Goal: Task Accomplishment & Management: Use online tool/utility

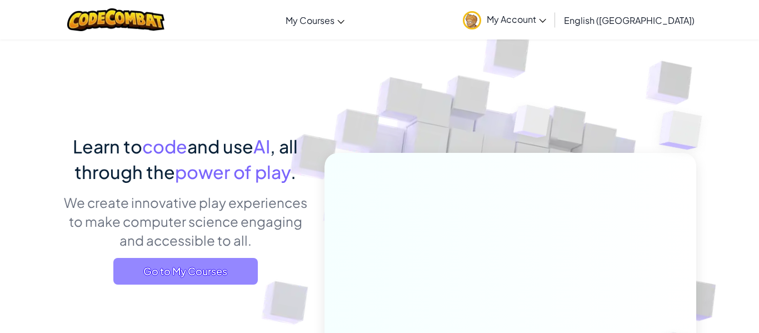
click at [199, 273] on span "Go to My Courses" at bounding box center [185, 271] width 144 height 27
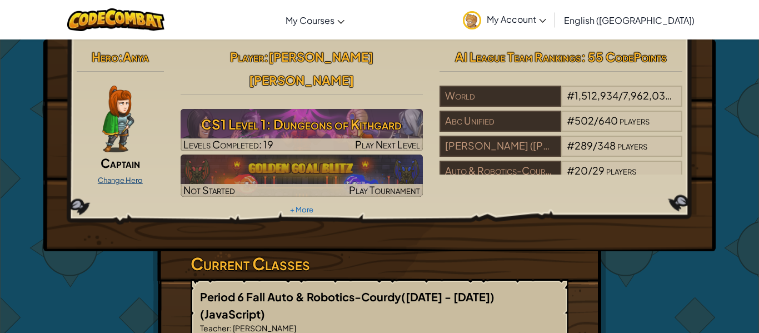
click at [135, 177] on link "Change Hero" at bounding box center [120, 179] width 45 height 9
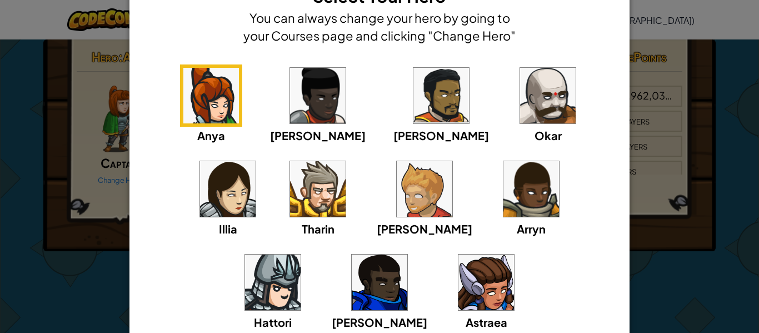
scroll to position [44, 0]
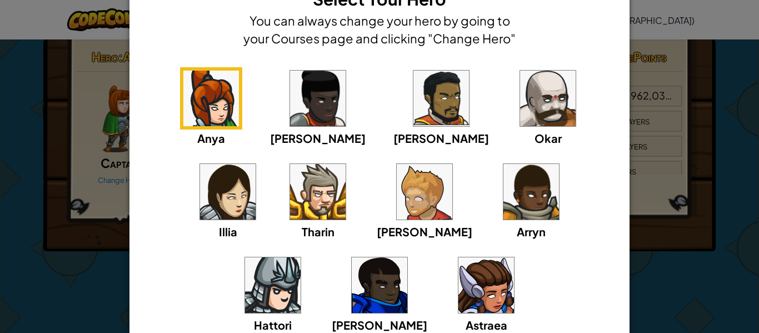
click at [396, 206] on img at bounding box center [424, 192] width 56 height 56
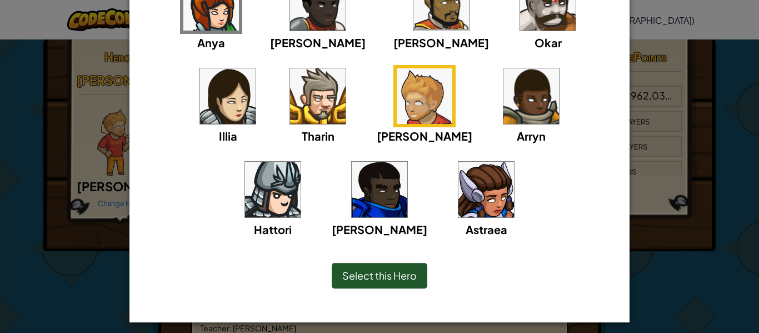
scroll to position [146, 0]
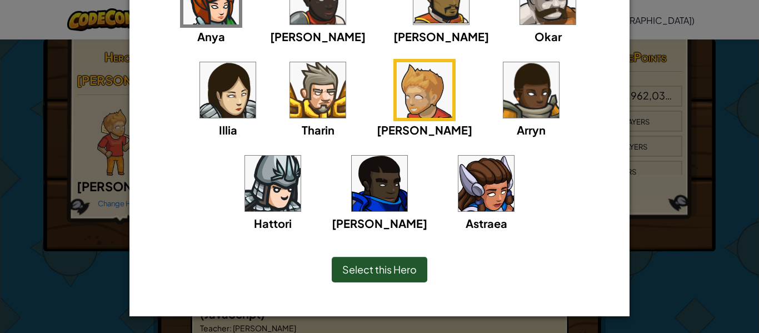
click at [404, 260] on div "Select this Hero" at bounding box center [380, 270] width 96 height 26
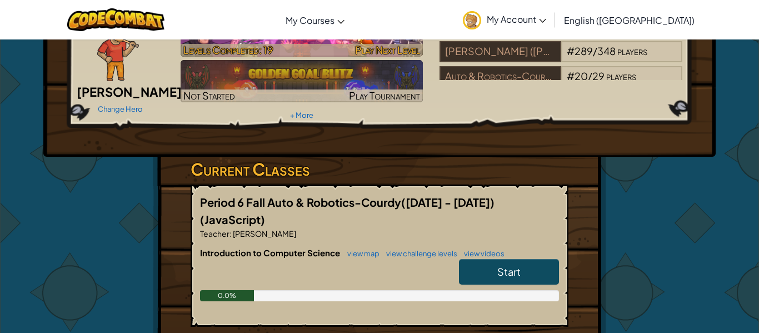
scroll to position [67, 0]
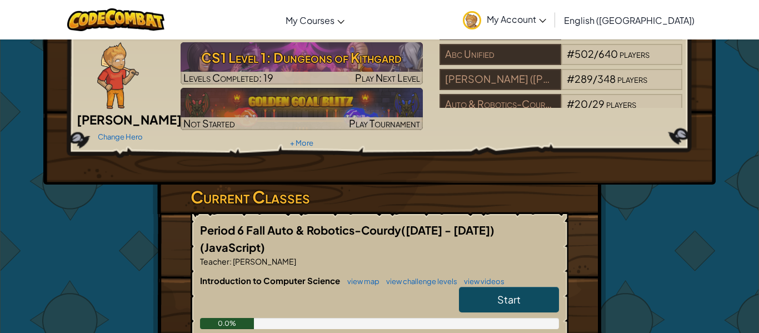
click at [523, 287] on link "Start" at bounding box center [509, 300] width 100 height 26
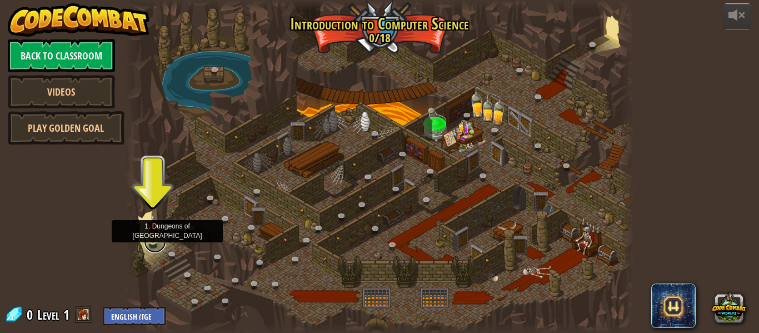
click at [154, 244] on link at bounding box center [155, 241] width 22 height 22
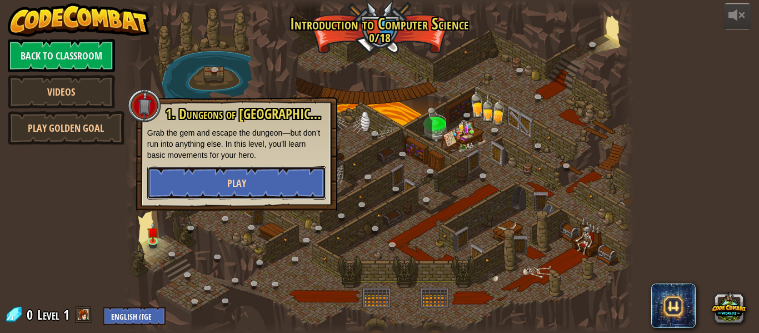
click at [235, 177] on span "Play" at bounding box center [236, 183] width 19 height 14
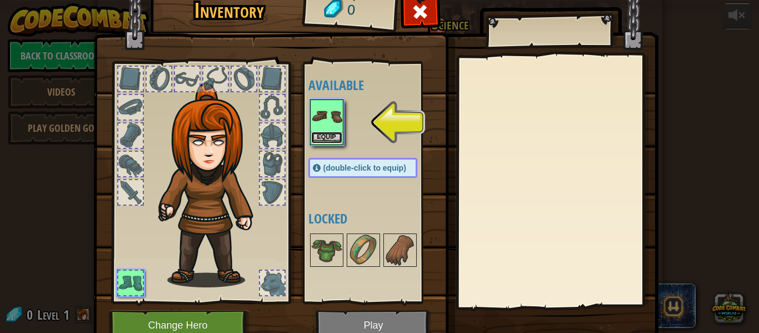
click at [333, 136] on button "Equip" at bounding box center [326, 138] width 31 height 12
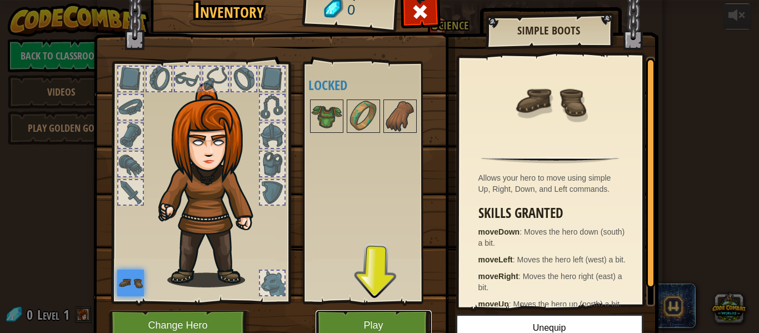
click at [396, 318] on button "Play" at bounding box center [373, 325] width 116 height 31
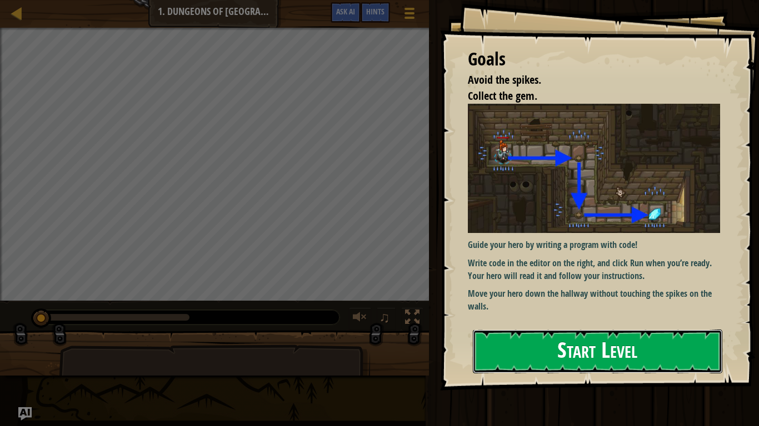
click at [537, 332] on button "Start Level" at bounding box center [597, 352] width 249 height 44
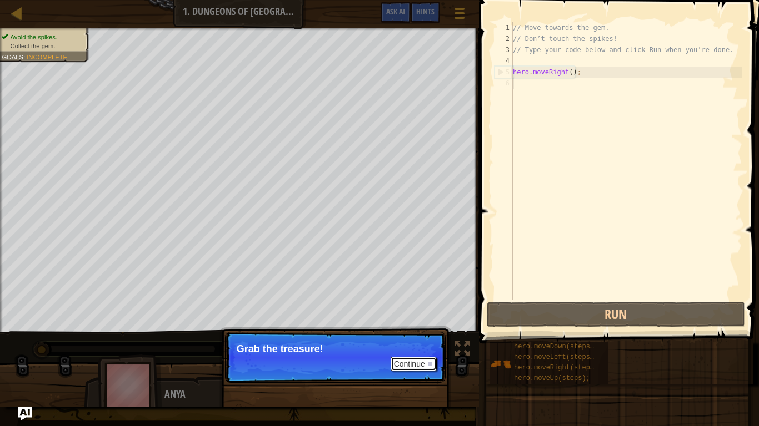
click at [403, 332] on button "Continue" at bounding box center [413, 364] width 46 height 14
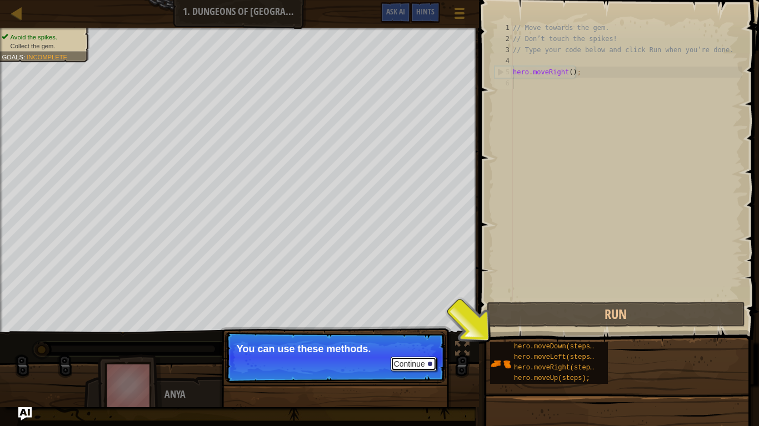
click at [425, 332] on button "Continue" at bounding box center [413, 364] width 46 height 14
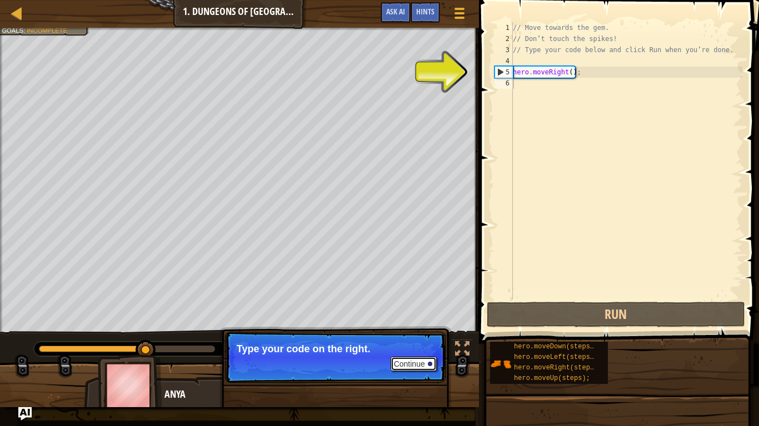
click at [409, 332] on button "Continue" at bounding box center [413, 364] width 46 height 14
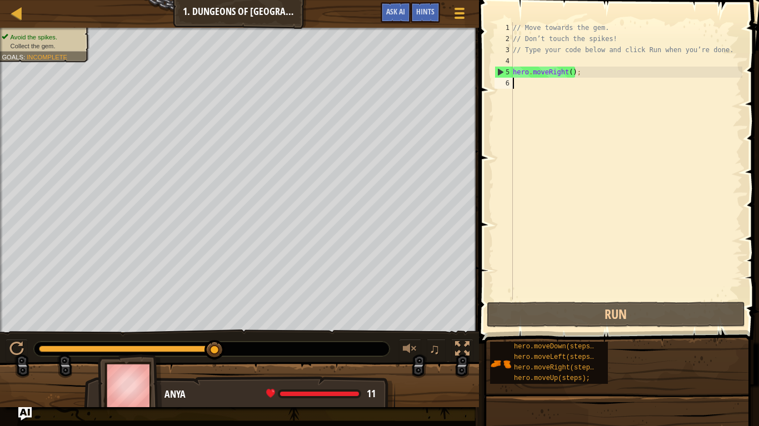
click at [548, 87] on div "// Move towards the gem. // Don’t touch the spikes! // Type your code below and…" at bounding box center [626, 172] width 232 height 300
type textarea "he"
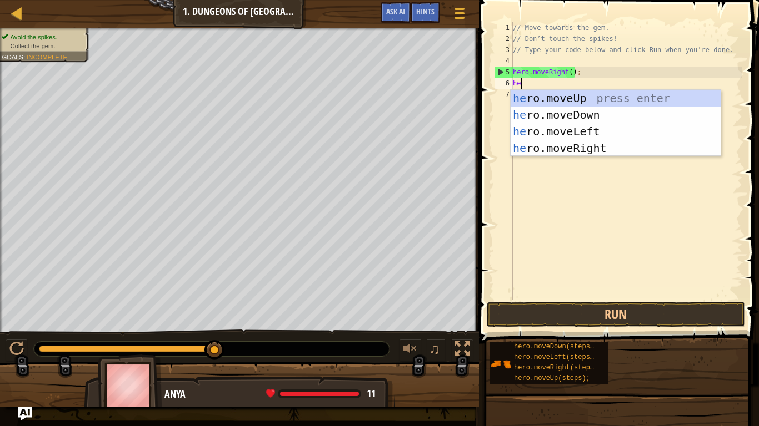
scroll to position [5, 1]
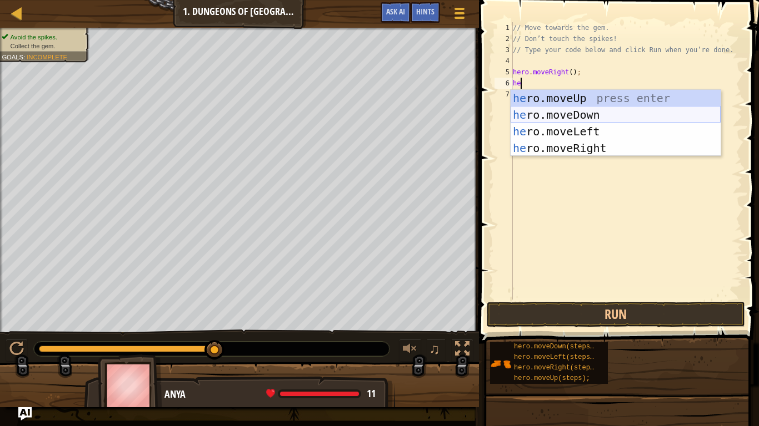
click at [602, 112] on div "he ro.moveUp press enter he ro.moveDown press enter he ro.moveLeft press enter …" at bounding box center [615, 140] width 210 height 100
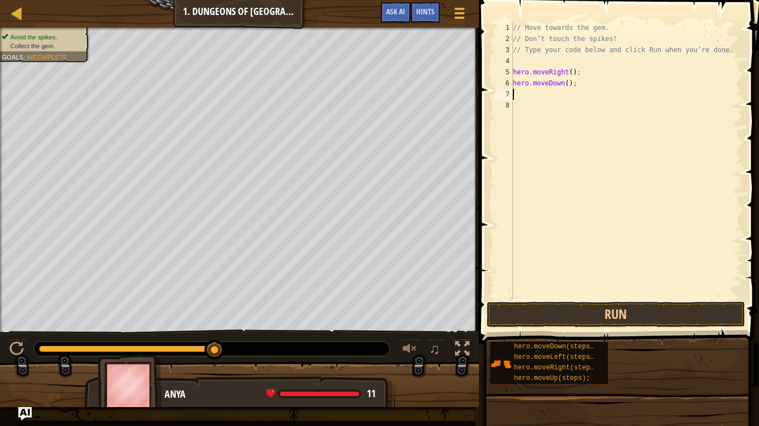
scroll to position [5, 0]
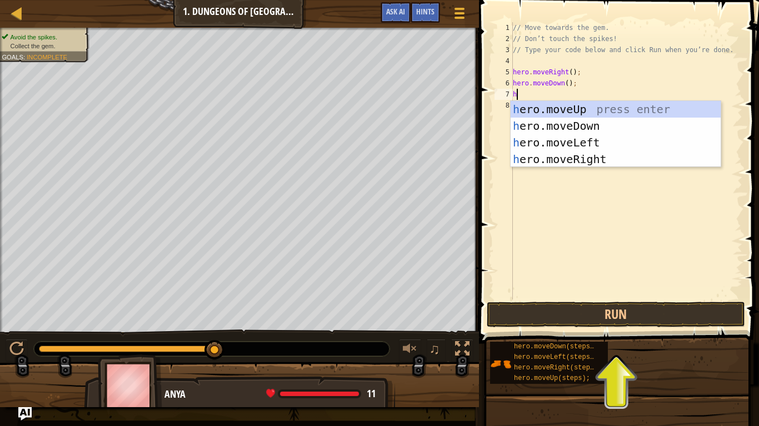
type textarea "he"
click at [571, 158] on div "he ro.moveUp press enter he ro.moveDown press enter he ro.moveLeft press enter …" at bounding box center [615, 151] width 210 height 100
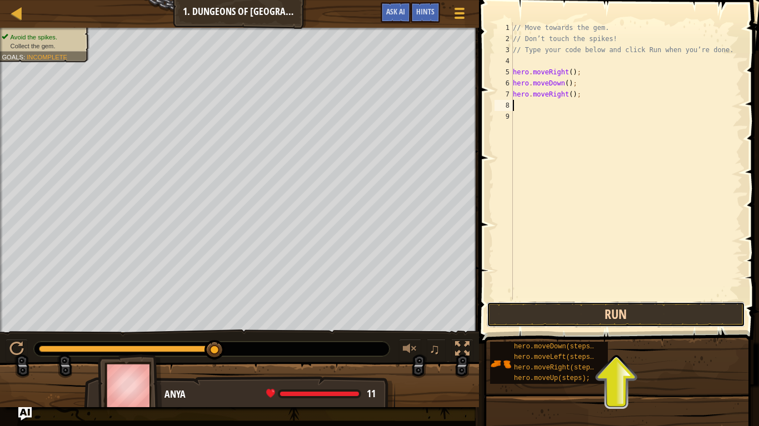
click at [639, 314] on button "Run" at bounding box center [615, 315] width 259 height 26
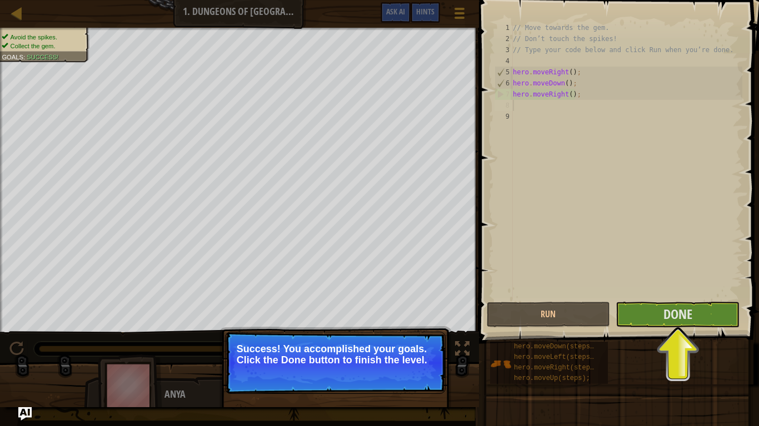
click at [642, 329] on span at bounding box center [619, 156] width 289 height 376
click at [649, 318] on button "Done" at bounding box center [677, 315] width 124 height 26
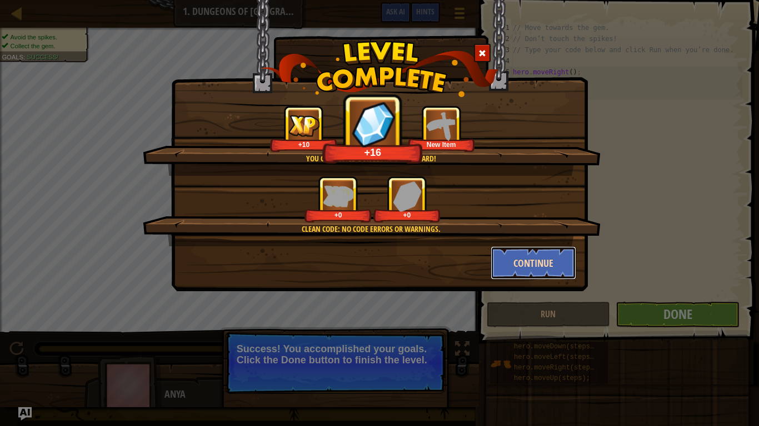
click at [553, 267] on button "Continue" at bounding box center [533, 263] width 86 height 33
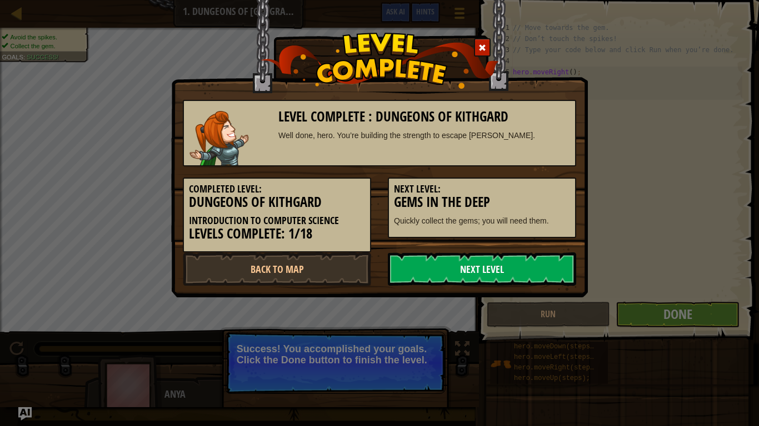
click at [536, 259] on link "Next Level" at bounding box center [482, 269] width 188 height 33
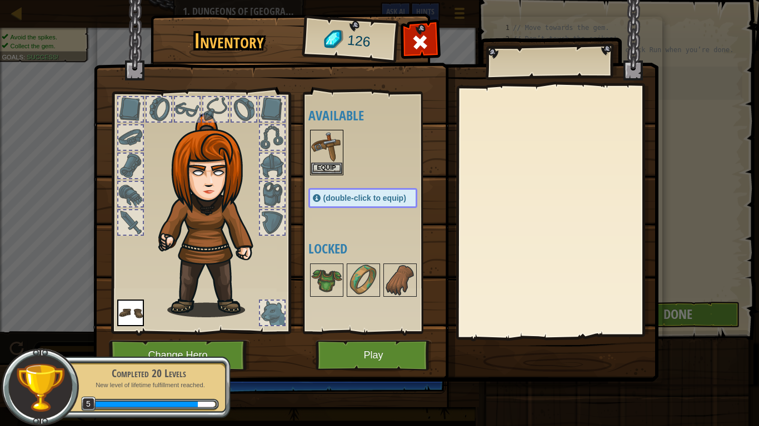
click at [128, 227] on div at bounding box center [130, 222] width 24 height 24
click at [132, 216] on div at bounding box center [130, 222] width 24 height 24
click at [330, 165] on button "Equip" at bounding box center [326, 168] width 31 height 12
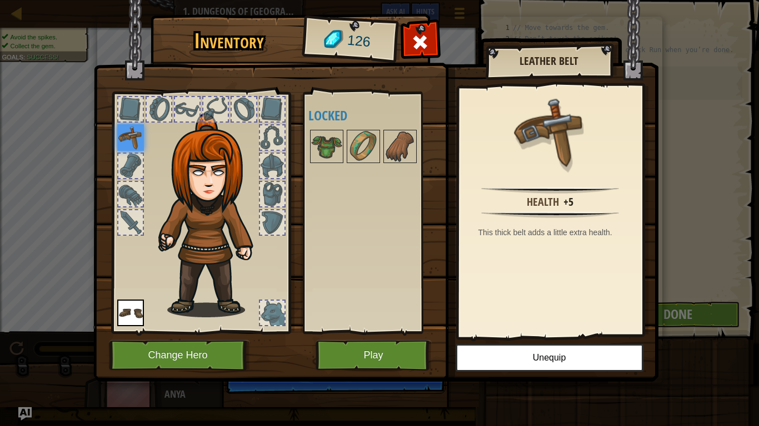
click at [269, 213] on div at bounding box center [272, 222] width 24 height 24
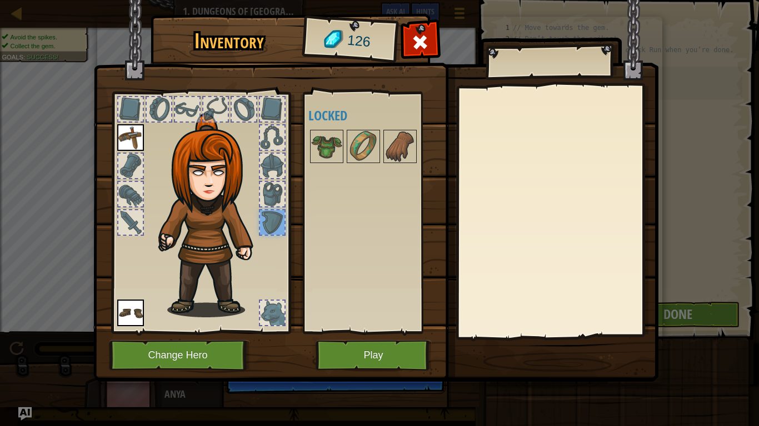
click at [269, 199] on div at bounding box center [272, 194] width 24 height 24
click at [260, 161] on div at bounding box center [272, 166] width 24 height 24
click at [277, 106] on div at bounding box center [272, 109] width 24 height 24
click at [244, 104] on div at bounding box center [244, 109] width 24 height 24
click at [220, 108] on div at bounding box center [215, 109] width 24 height 24
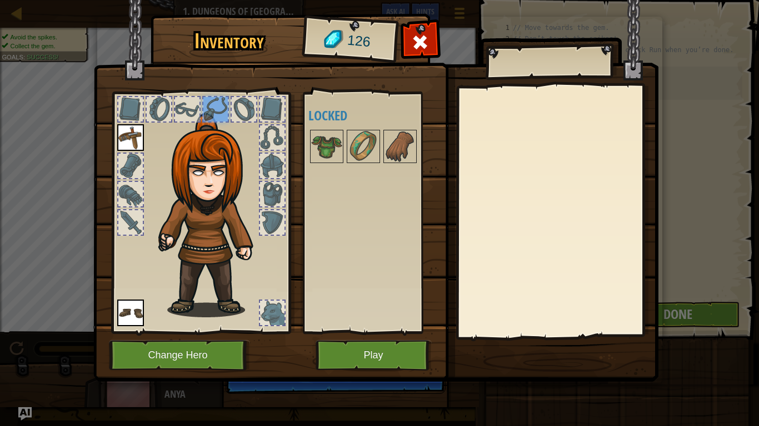
click at [131, 168] on div at bounding box center [130, 166] width 24 height 24
click at [337, 332] on button "Play" at bounding box center [373, 355] width 116 height 31
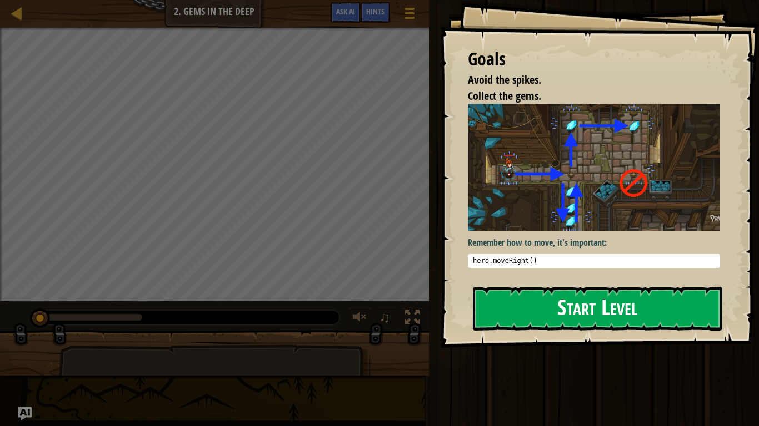
click at [575, 314] on button "Start Level" at bounding box center [597, 309] width 249 height 44
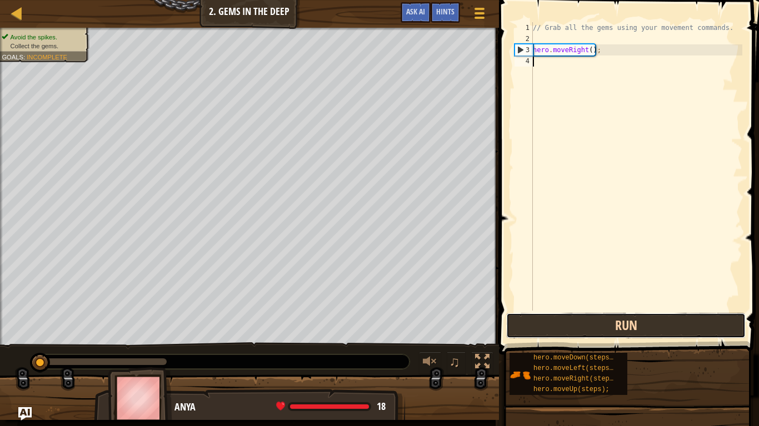
click at [612, 328] on button "Run" at bounding box center [625, 326] width 239 height 26
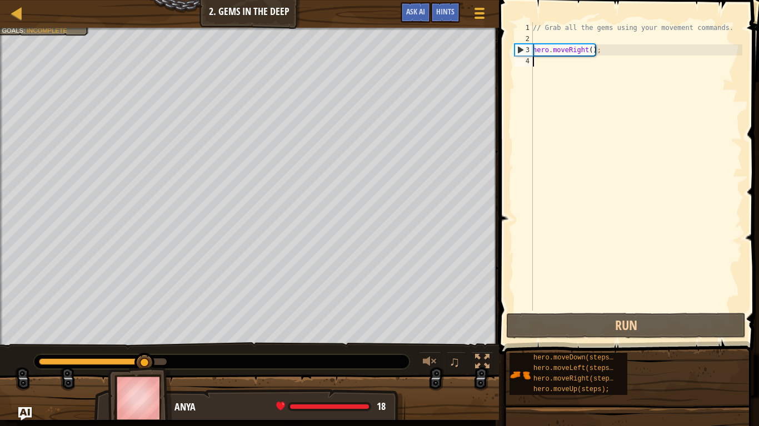
scroll to position [5, 0]
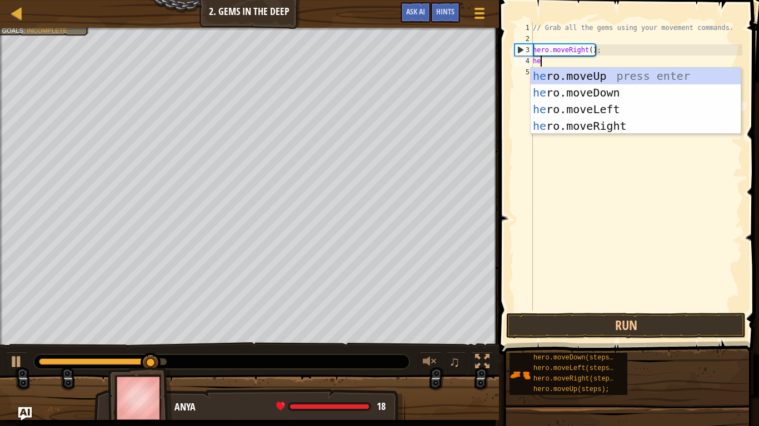
type textarea "hero"
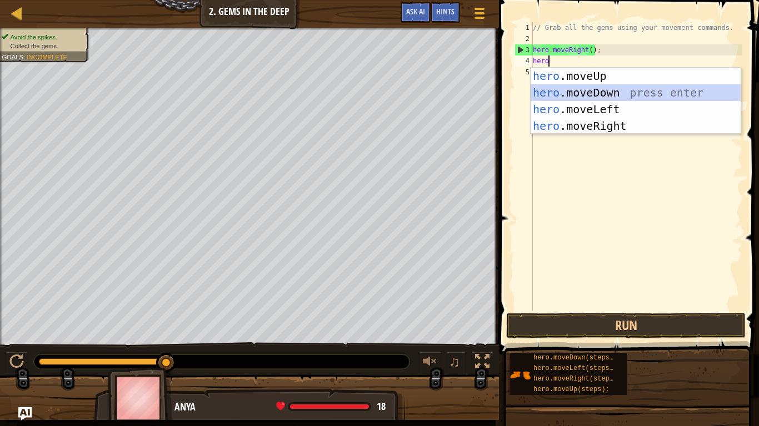
click at [633, 96] on div "hero .moveUp press enter hero .moveDown press enter hero .moveLeft press enter …" at bounding box center [635, 118] width 210 height 100
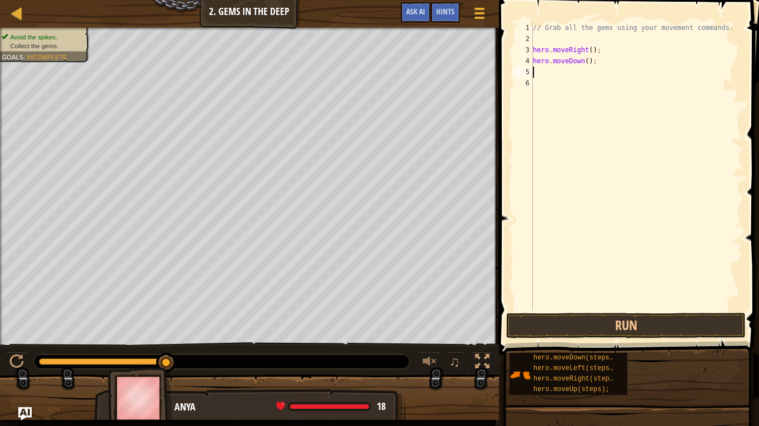
type textarea "he"
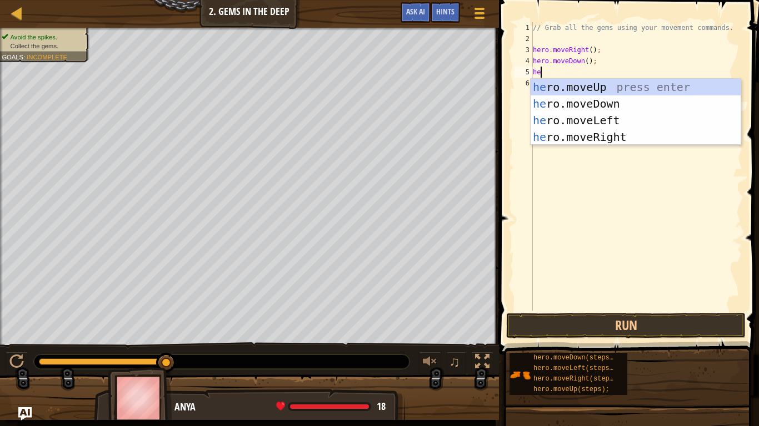
scroll to position [5, 1]
click at [604, 89] on div "he ro.moveUp press enter he ro.moveDown press enter he ro.moveLeft press enter …" at bounding box center [635, 129] width 210 height 100
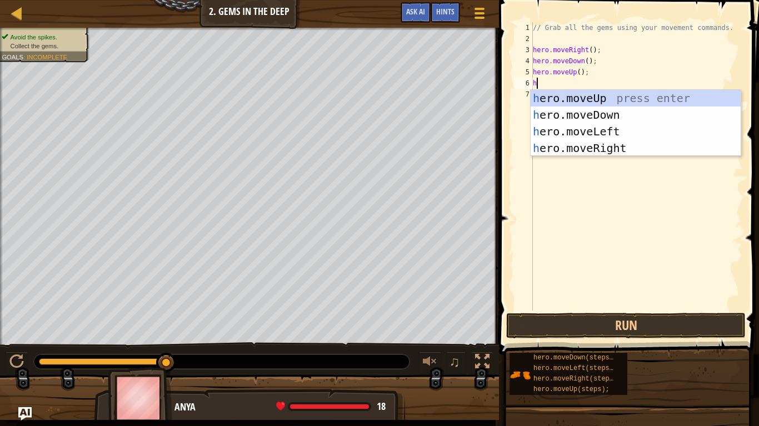
type textarea "he"
click at [628, 149] on div "he ro.moveUp press enter he ro.moveDown press enter he ro.moveLeft press enter …" at bounding box center [635, 140] width 210 height 100
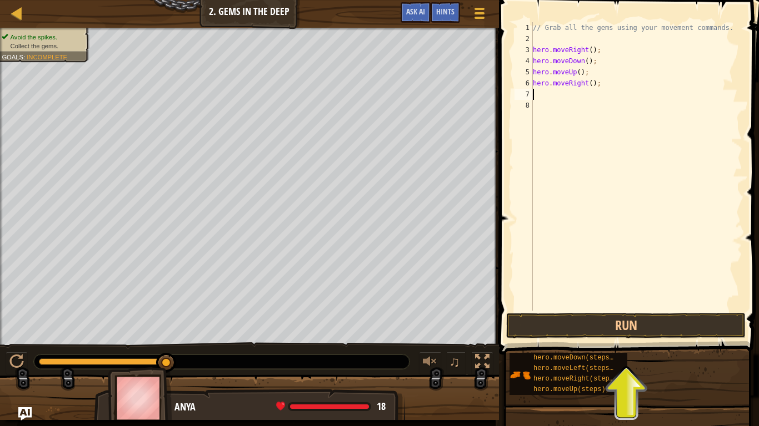
scroll to position [5, 0]
click at [630, 324] on button "Run" at bounding box center [625, 326] width 239 height 26
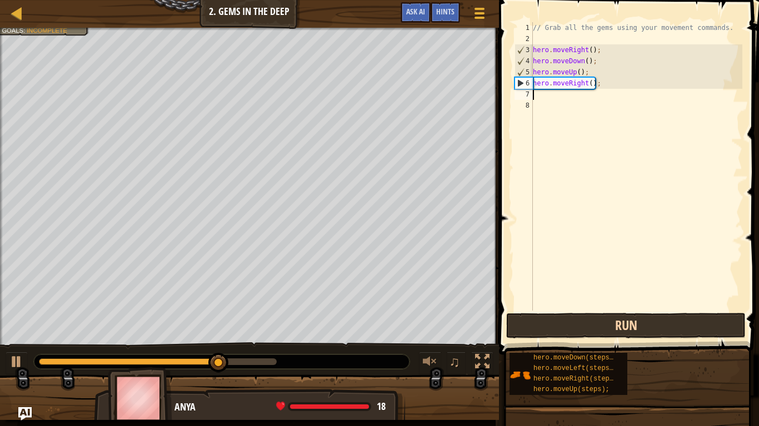
type textarea "he"
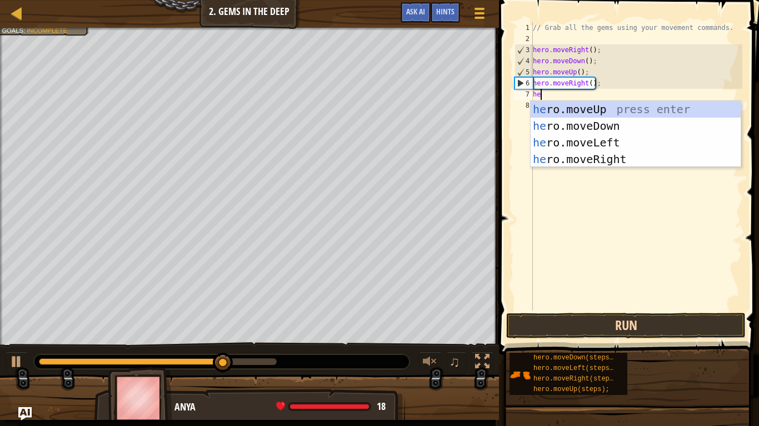
scroll to position [5, 1]
click at [603, 114] on div "he ro.moveUp press enter he ro.moveDown press enter he ro.moveLeft press enter …" at bounding box center [635, 151] width 210 height 100
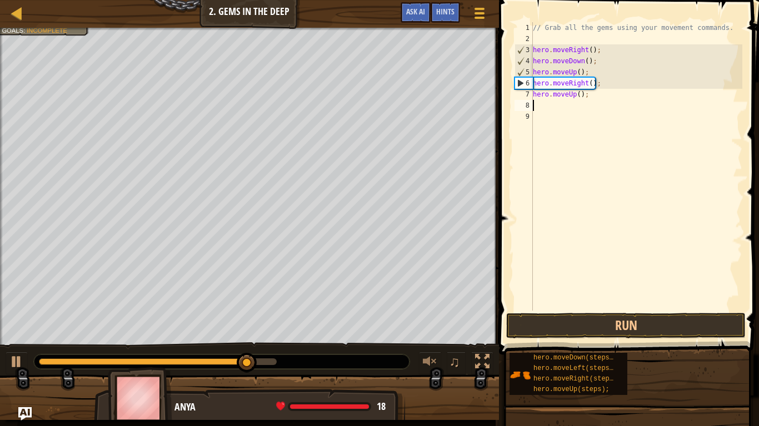
scroll to position [5, 0]
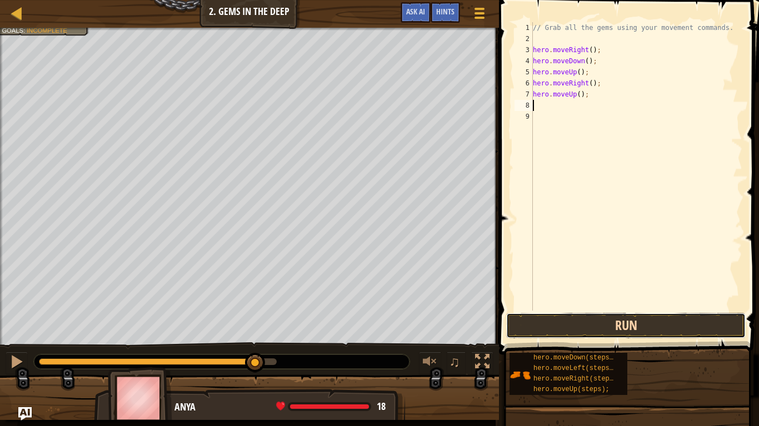
click at [629, 327] on button "Run" at bounding box center [625, 326] width 239 height 26
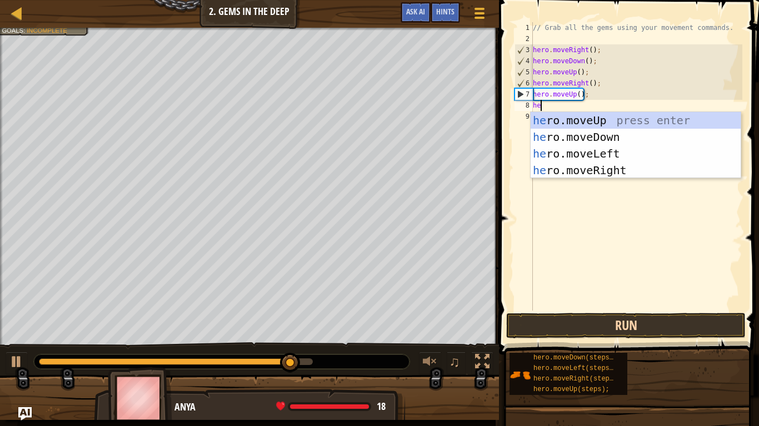
type textarea "her"
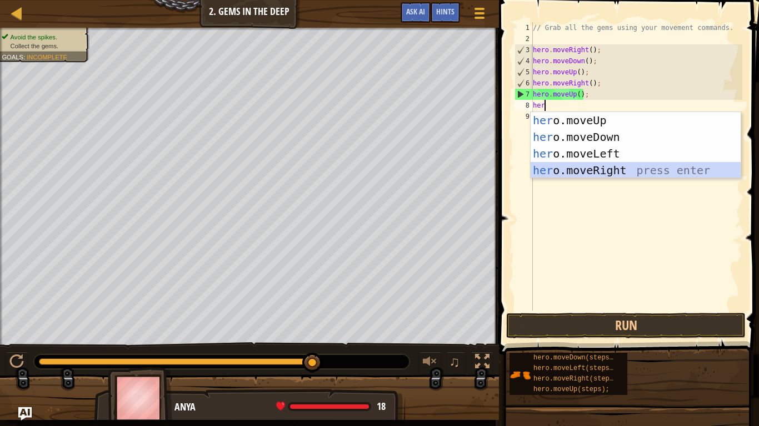
click at [590, 167] on div "her o.moveUp press enter her o.moveDown press enter her o.moveLeft press enter …" at bounding box center [635, 162] width 210 height 100
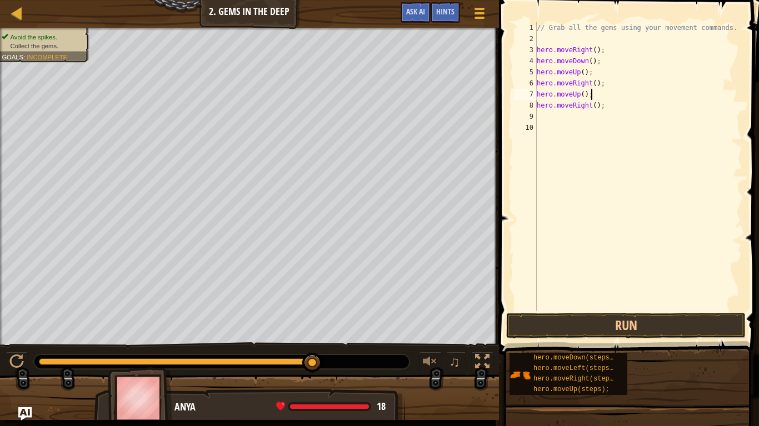
click at [597, 94] on div "// Grab all the gems using your movement commands. hero . moveRight ( ) ; hero …" at bounding box center [638, 177] width 208 height 311
type textarea "hero.moveUp();"
type textarea "he"
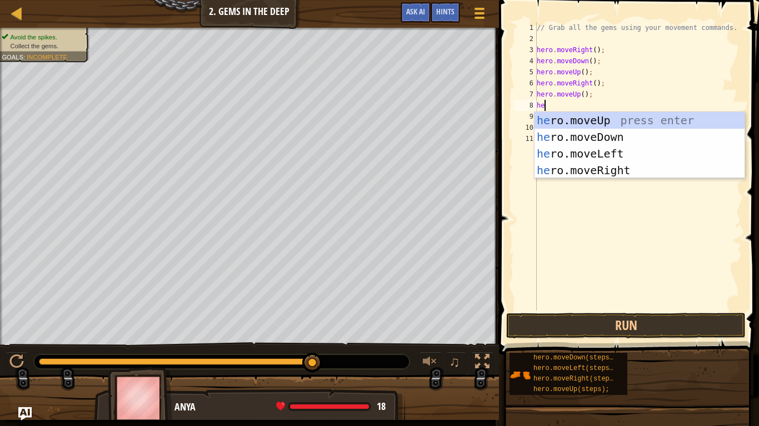
scroll to position [5, 1]
click at [611, 155] on div "he ro.moveUp press enter he ro.moveDown press enter he ro.moveLeft press enter …" at bounding box center [639, 162] width 210 height 100
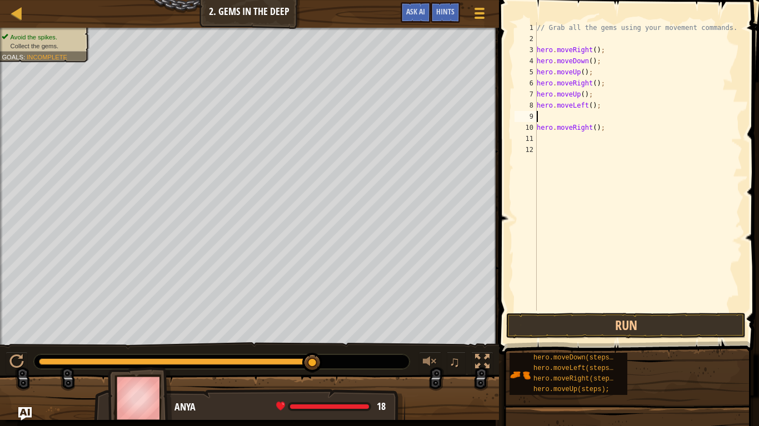
scroll to position [5, 0]
click at [594, 117] on div "// Grab all the gems using your movement commands. hero . moveRight ( ) ; hero …" at bounding box center [638, 177] width 208 height 311
click at [584, 73] on div "// Grab all the gems using your movement commands. hero . moveRight ( ) ; hero …" at bounding box center [638, 177] width 208 height 311
click at [604, 114] on div "// Grab all the gems using your movement commands. hero . moveRight ( ) ; hero …" at bounding box center [638, 177] width 208 height 311
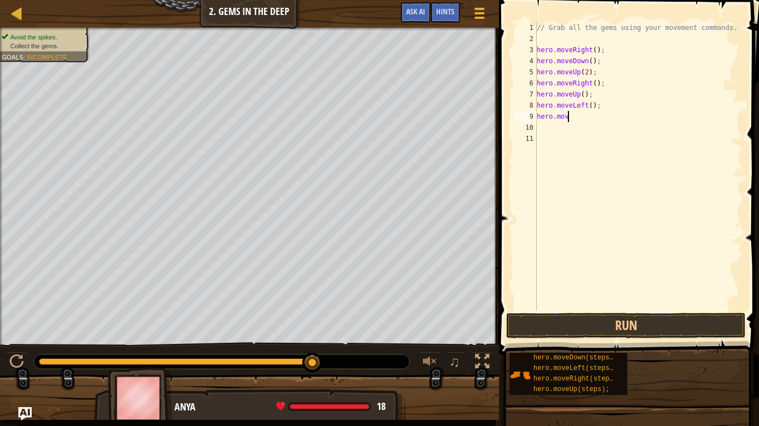
scroll to position [5, 1]
type textarea "h"
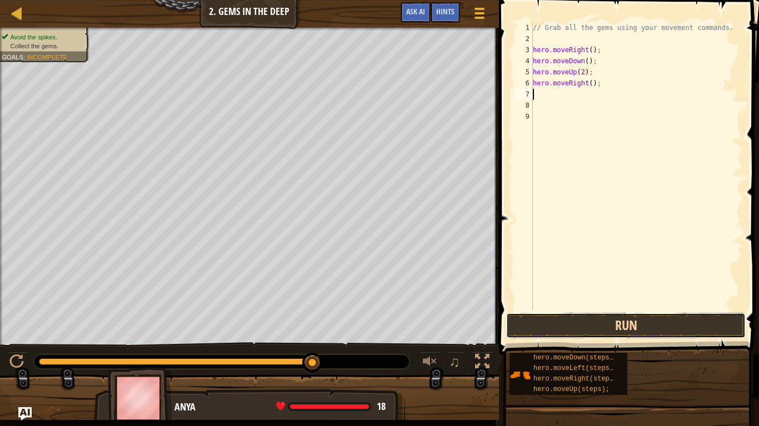
click at [601, 328] on button "Run" at bounding box center [625, 326] width 239 height 26
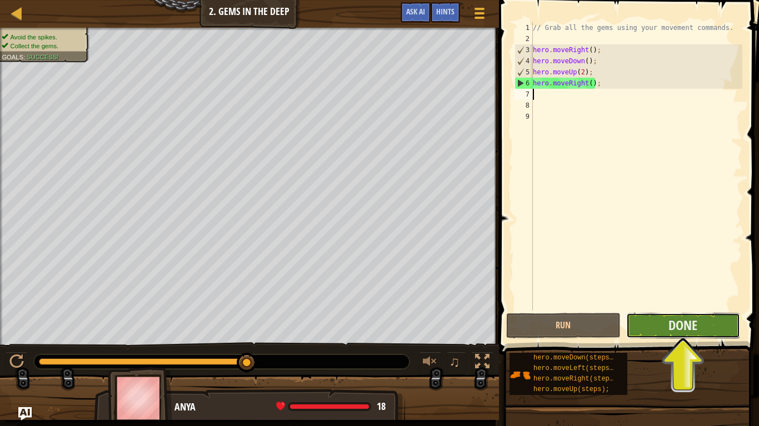
click at [706, 327] on button "Done" at bounding box center [683, 326] width 114 height 26
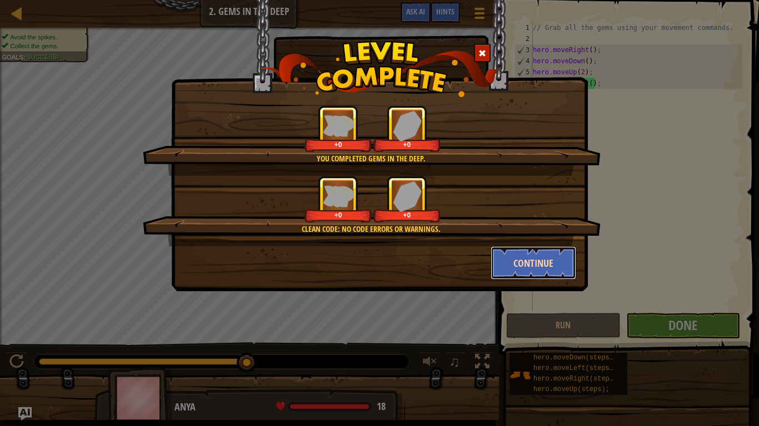
click at [530, 277] on button "Continue" at bounding box center [533, 263] width 86 height 33
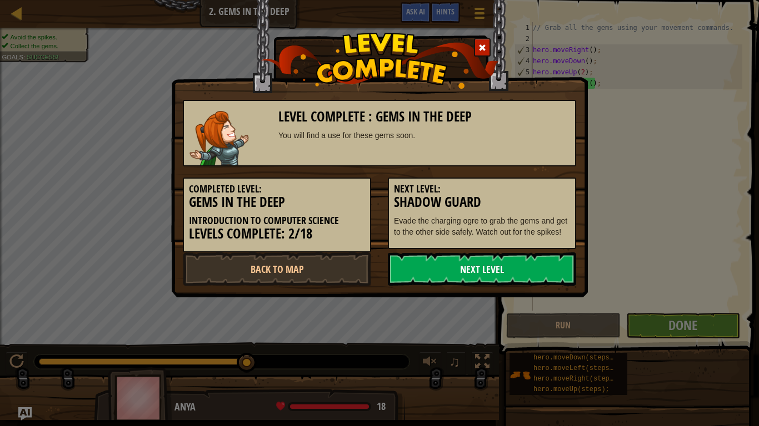
click at [531, 278] on link "Next Level" at bounding box center [482, 269] width 188 height 33
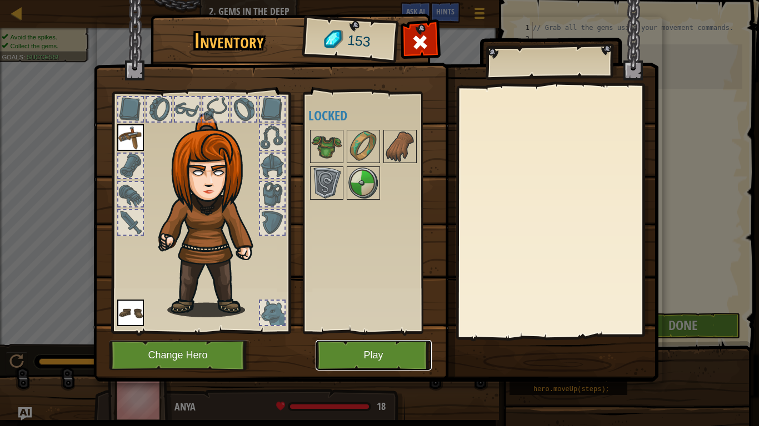
click at [396, 332] on button "Play" at bounding box center [373, 355] width 116 height 31
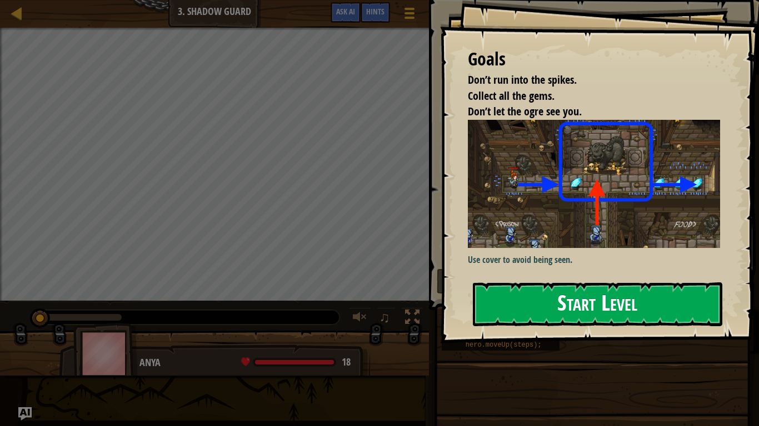
click at [535, 300] on button "Start Level" at bounding box center [597, 305] width 249 height 44
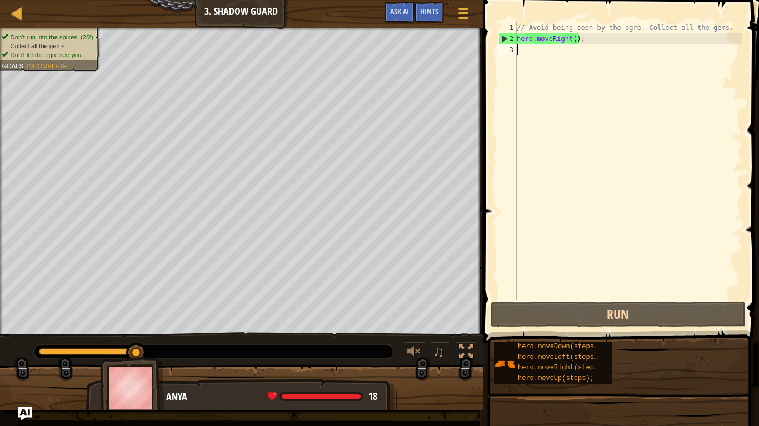
scroll to position [5, 0]
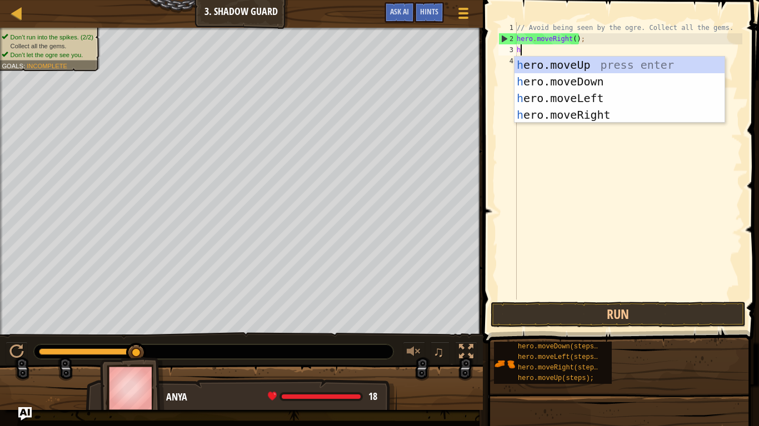
type textarea "he"
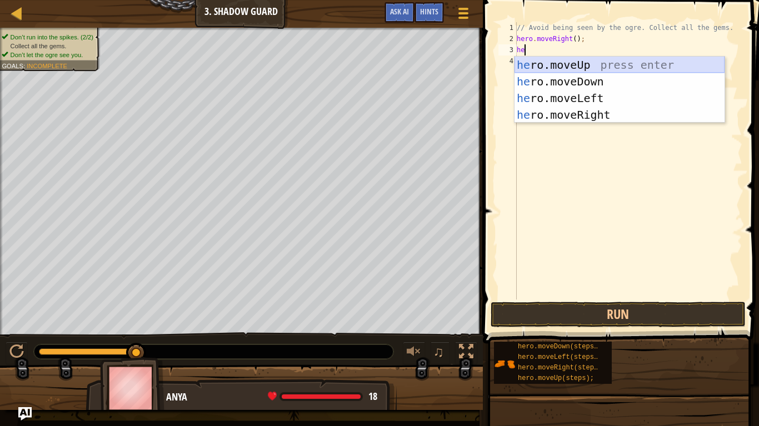
click at [572, 68] on div "he ro.moveUp press enter he ro.moveDown press enter he ro.moveLeft press enter …" at bounding box center [619, 107] width 210 height 100
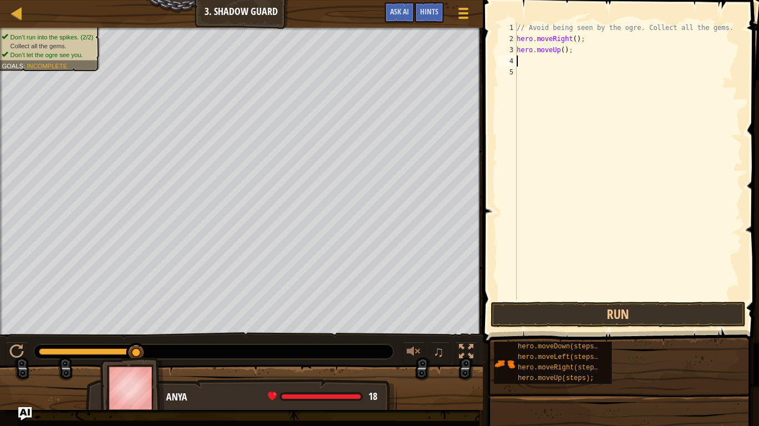
scroll to position [5, 0]
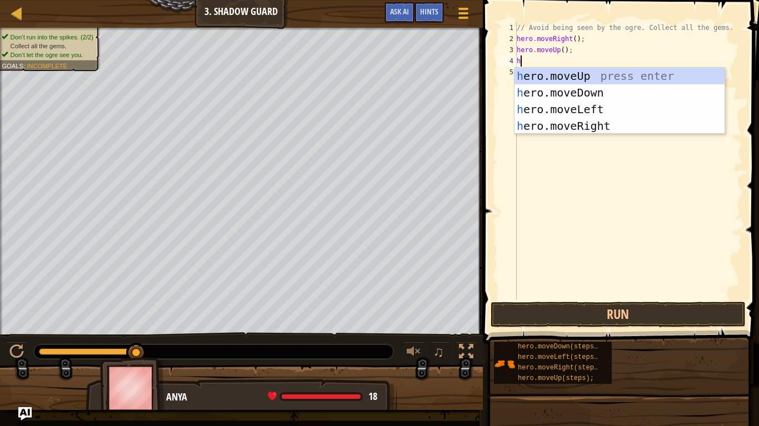
type textarea "he"
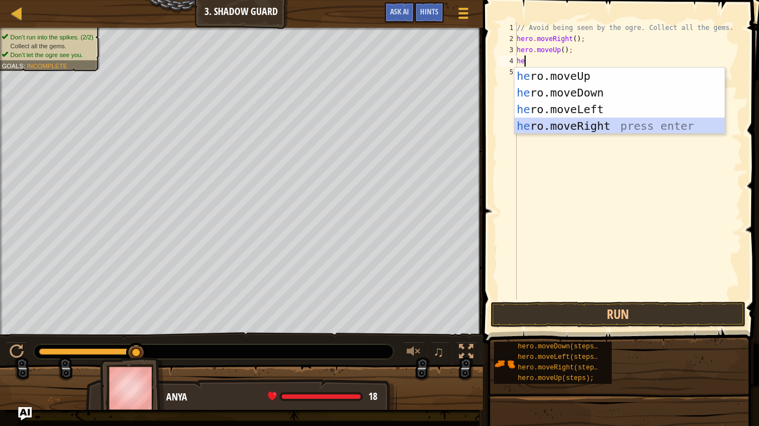
click at [561, 126] on div "he ro.moveUp press enter he ro.moveDown press enter he ro.moveLeft press enter …" at bounding box center [619, 118] width 210 height 100
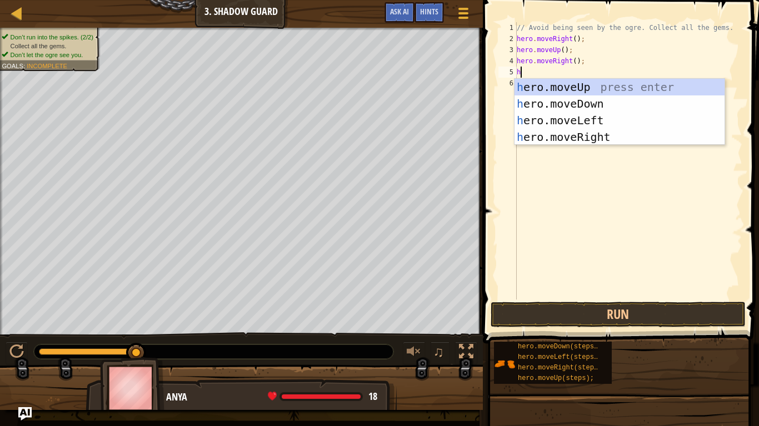
type textarea "he"
click at [595, 98] on div "he ro.moveUp press enter he ro.moveDown press enter he ro.moveLeft press enter …" at bounding box center [619, 129] width 210 height 100
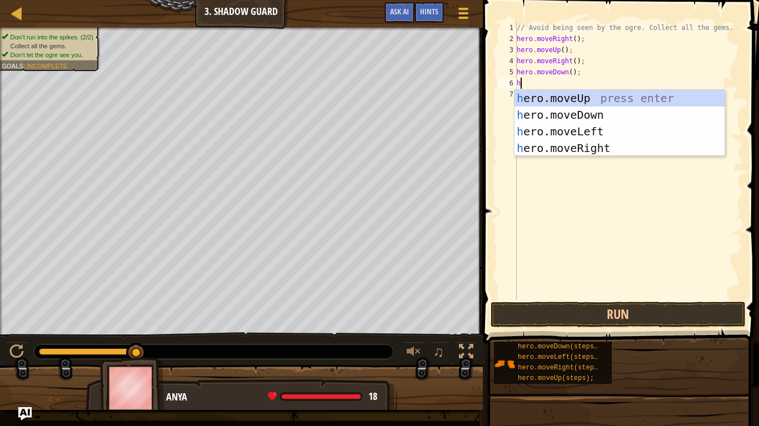
type textarea "he"
click at [569, 152] on div "he ro.moveUp press enter he ro.moveDown press enter he ro.moveLeft press enter …" at bounding box center [619, 140] width 210 height 100
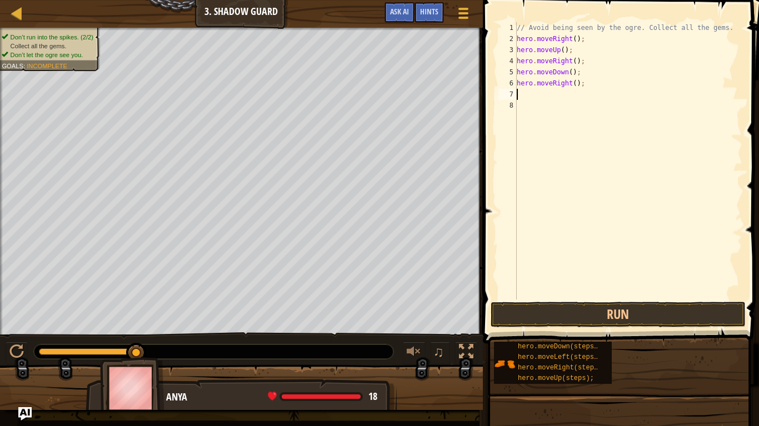
scroll to position [5, 0]
click at [612, 311] on button "Run" at bounding box center [617, 315] width 255 height 26
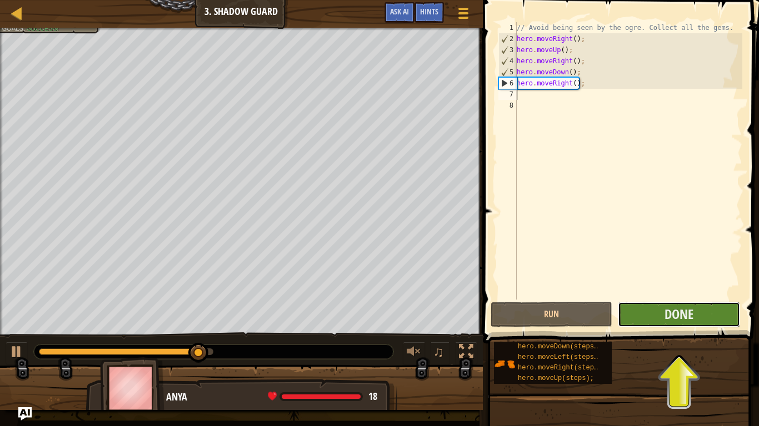
click at [630, 313] on button "Done" at bounding box center [678, 315] width 122 height 26
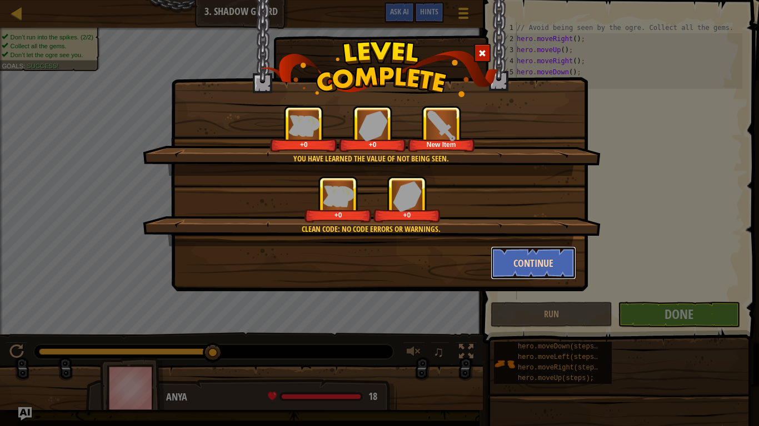
click at [541, 272] on button "Continue" at bounding box center [533, 263] width 86 height 33
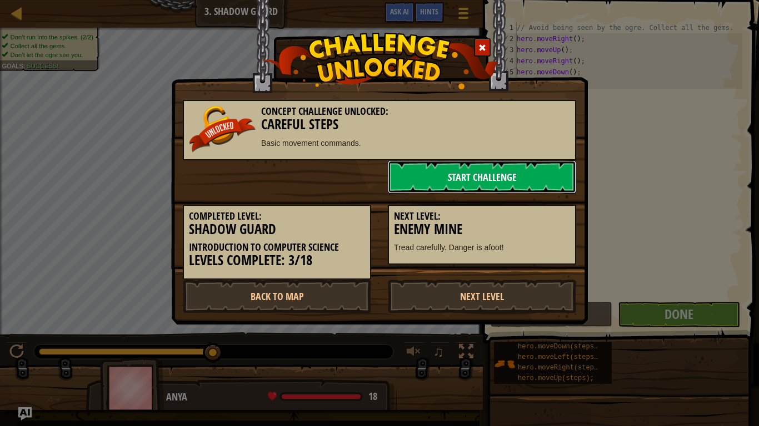
click at [526, 176] on link "Start Challenge" at bounding box center [482, 176] width 188 height 33
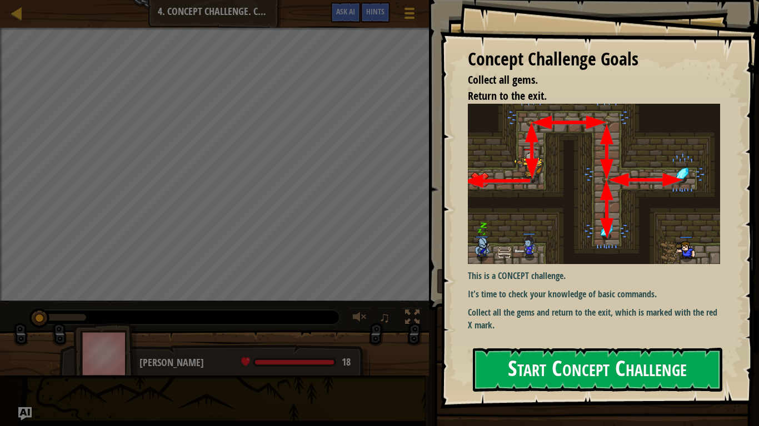
click at [533, 196] on div "Concept Challenge Goals Collect all gems. Return to the exit. This is a CONCEPT…" at bounding box center [599, 204] width 319 height 409
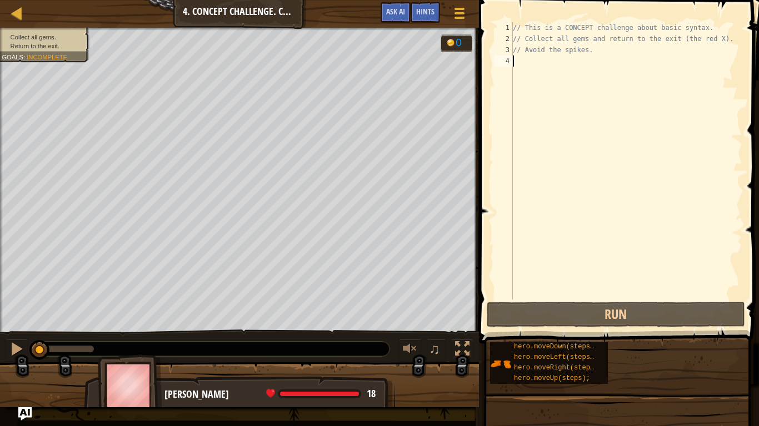
scroll to position [5, 0]
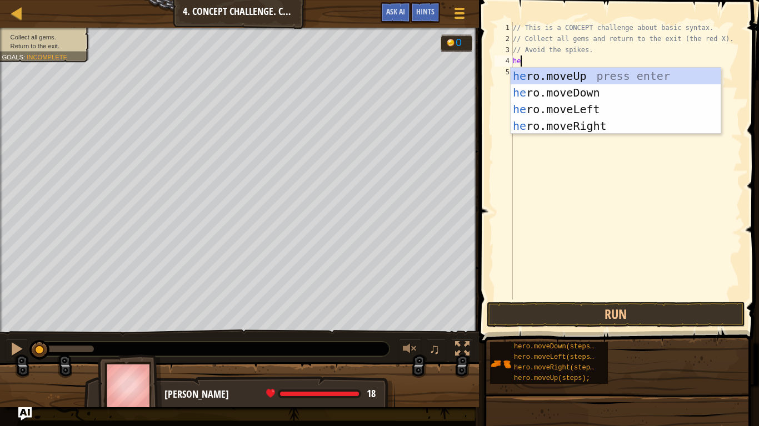
type textarea "her"
click at [554, 78] on div "her o.moveUp press enter her o.moveDown press enter her o.moveLeft press enter …" at bounding box center [615, 118] width 210 height 100
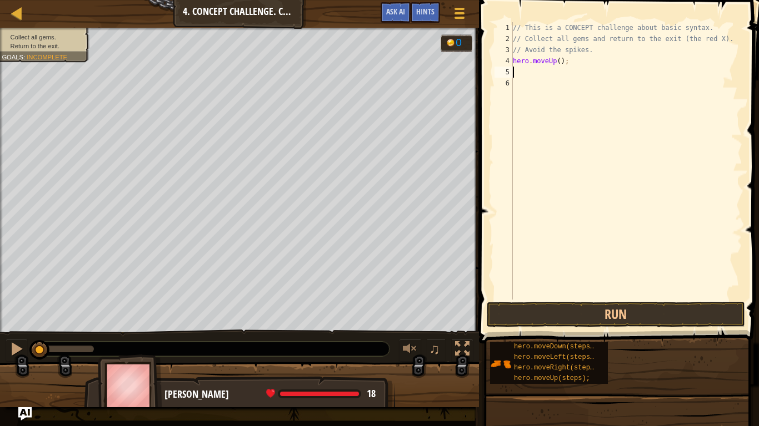
scroll to position [5, 0]
type textarea "he"
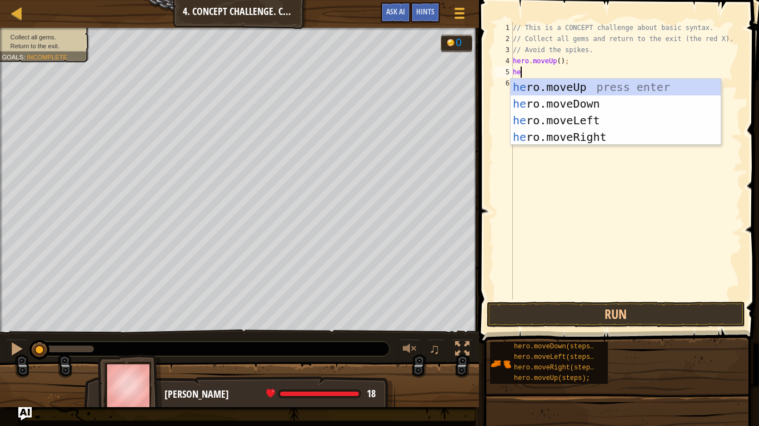
scroll to position [5, 1]
click at [581, 133] on div "he ro.moveUp press enter he ro.moveDown press enter he ro.moveLeft press enter …" at bounding box center [615, 129] width 210 height 100
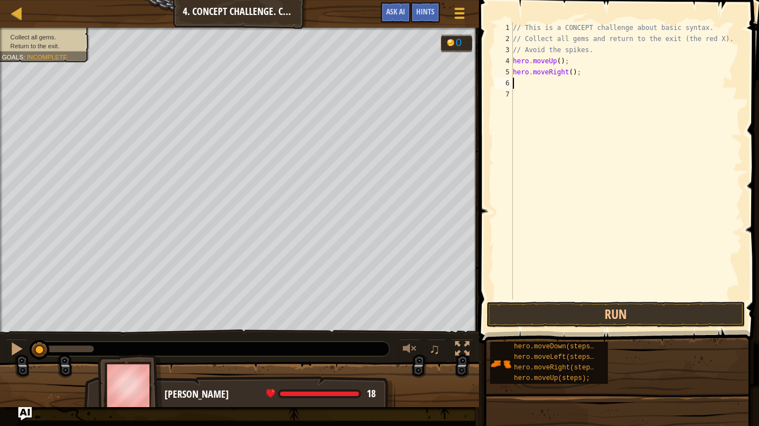
scroll to position [5, 0]
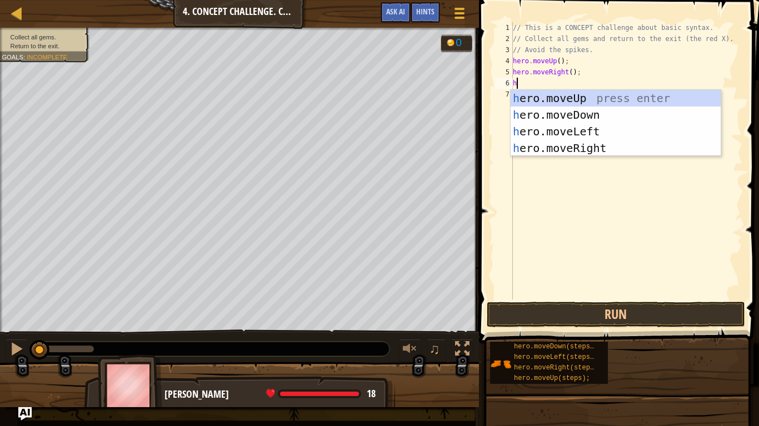
type textarea "he"
click at [591, 115] on div "he ro.moveUp press enter he ro.moveDown press enter he ro.moveLeft press enter …" at bounding box center [615, 140] width 210 height 100
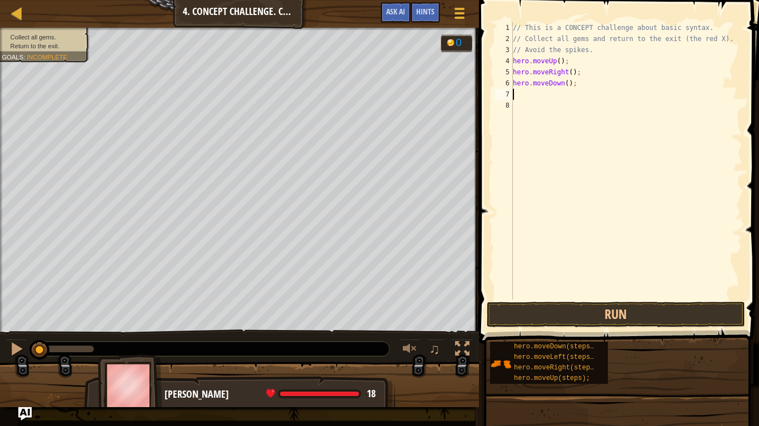
click at [567, 86] on div "// This is a CONCEPT challenge about basic syntax. // Collect all gems and retu…" at bounding box center [626, 172] width 232 height 300
type textarea "hero.moveDown(2);"
click at [528, 93] on div "// This is a CONCEPT challenge about basic syntax. // Collect all gems and retu…" at bounding box center [626, 172] width 232 height 300
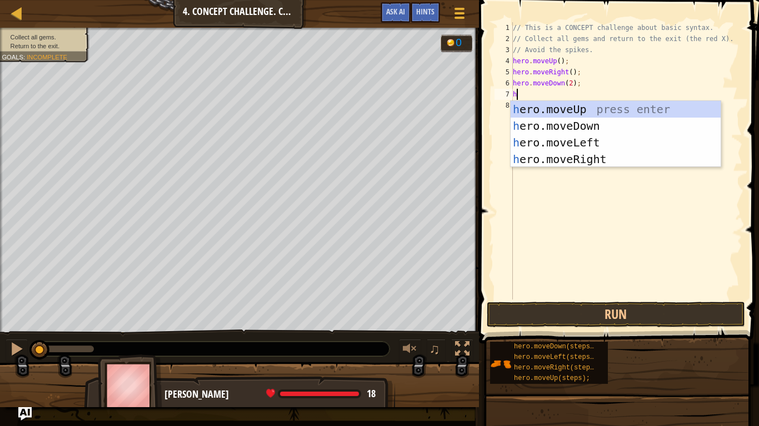
type textarea "he"
click at [565, 108] on div "he ro.moveUp press enter he ro.moveDown press enter he ro.moveLeft press enter …" at bounding box center [615, 151] width 210 height 100
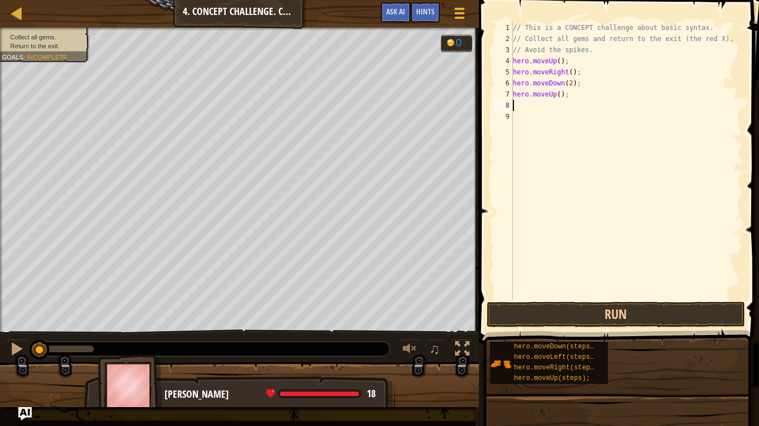
type textarea "he"
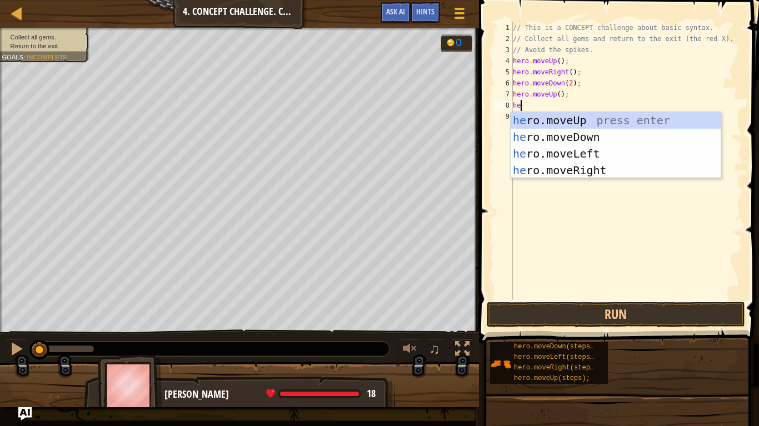
scroll to position [5, 1]
click at [553, 169] on div "he ro.moveUp press enter he ro.moveDown press enter he ro.moveLeft press enter …" at bounding box center [615, 162] width 210 height 100
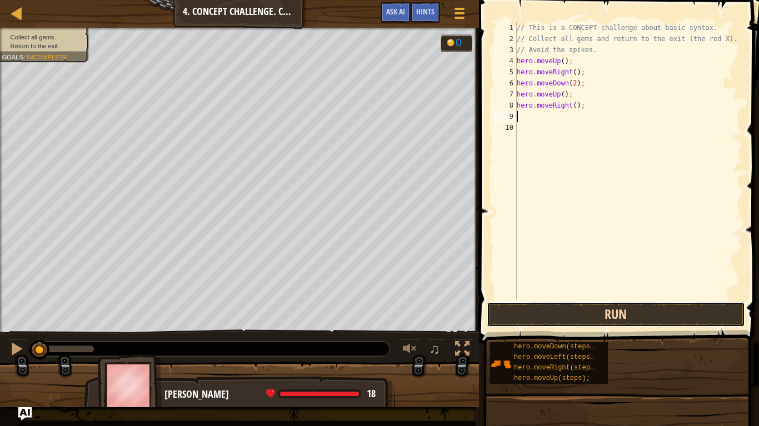
click at [571, 320] on button "Run" at bounding box center [615, 315] width 259 height 26
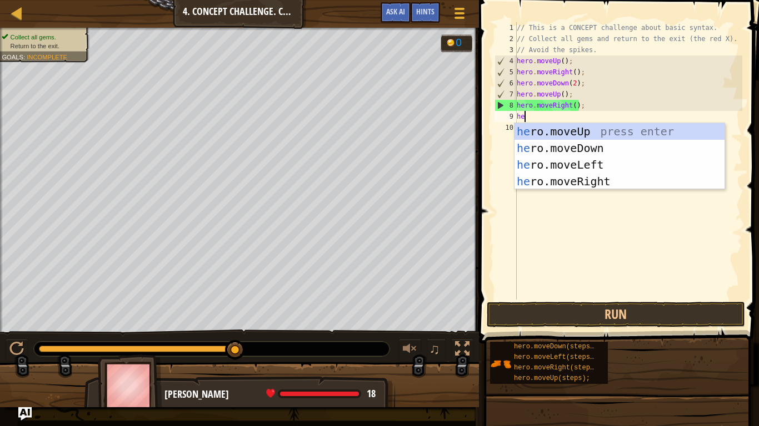
type textarea "her"
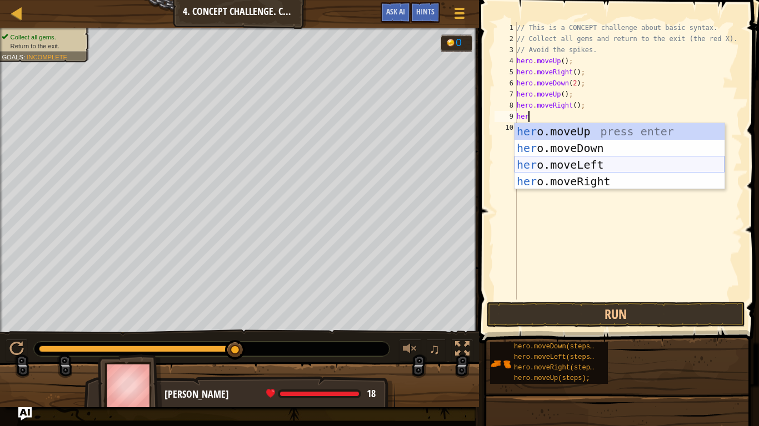
click at [553, 167] on div "her o.moveUp press enter her o.moveDown press enter her o.moveLeft press enter …" at bounding box center [619, 173] width 210 height 100
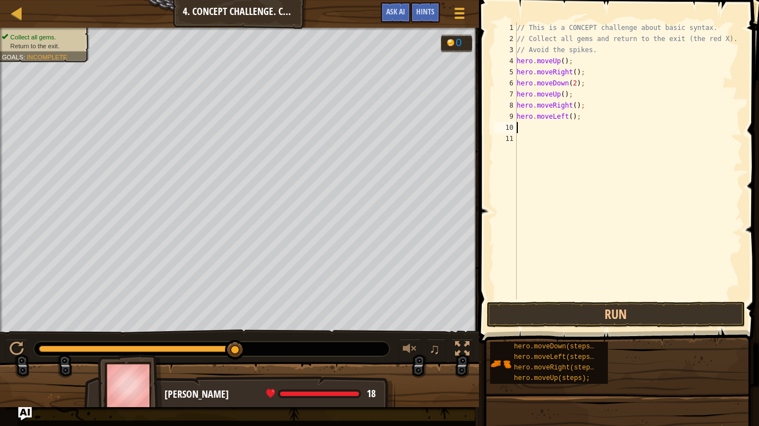
scroll to position [5, 0]
type textarea "he"
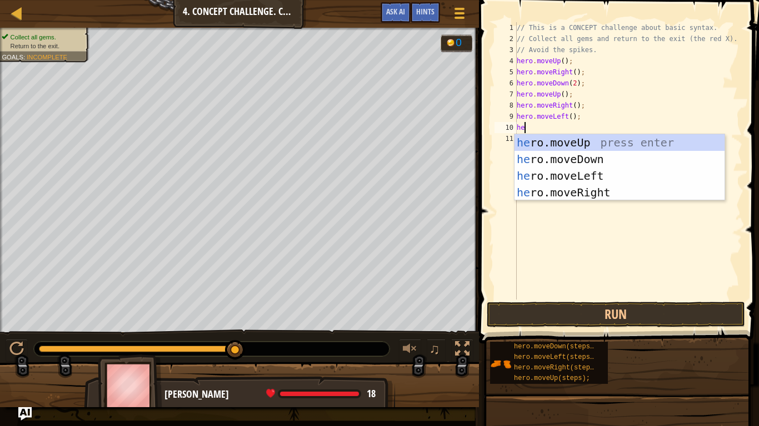
scroll to position [5, 1]
click at [560, 145] on div "he ro.moveUp press enter he ro.moveDown press enter he ro.moveLeft press enter …" at bounding box center [619, 184] width 210 height 100
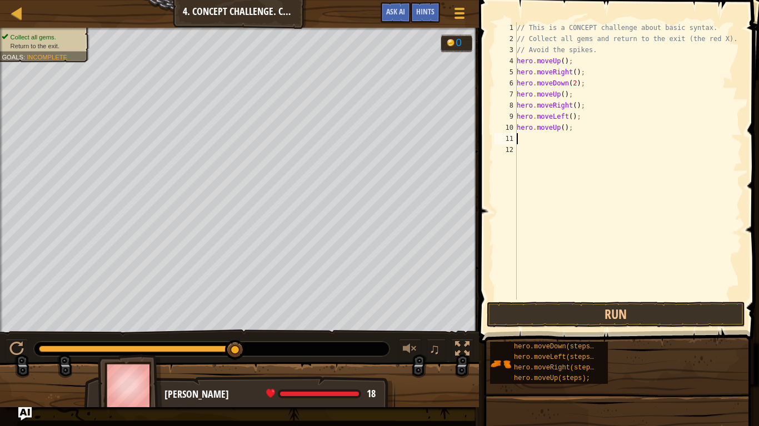
type textarea "he"
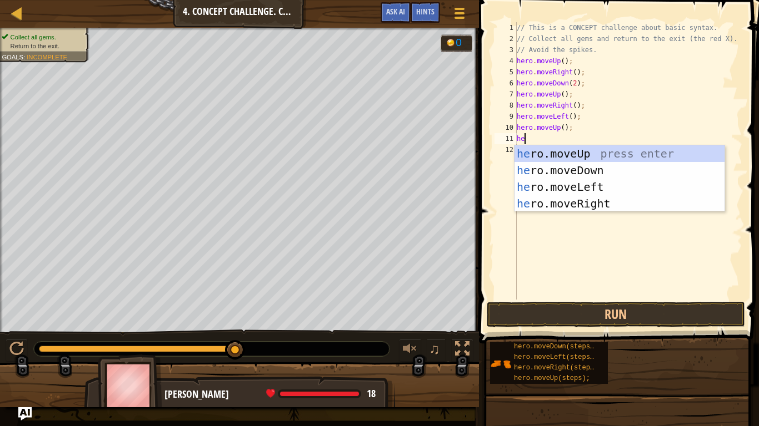
scroll to position [5, 1]
click at [601, 186] on div "he ro.moveUp press enter he ro.moveDown press enter he ro.moveLeft press enter …" at bounding box center [619, 195] width 210 height 100
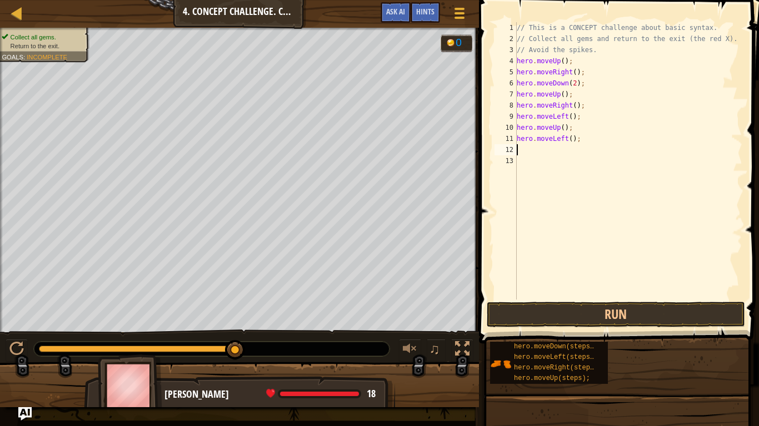
scroll to position [5, 0]
type textarea "he"
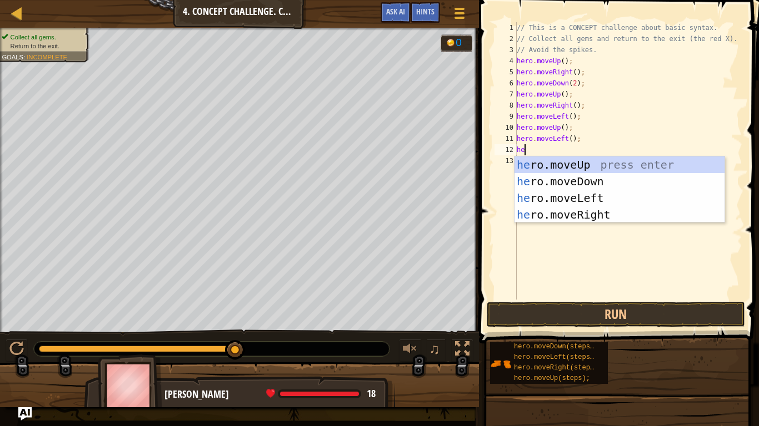
scroll to position [5, 1]
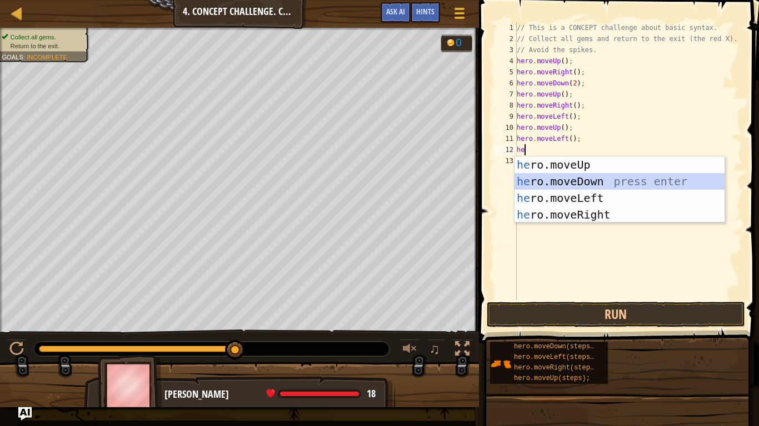
click at [553, 179] on div "he ro.moveUp press enter he ro.moveDown press enter he ro.moveLeft press enter …" at bounding box center [619, 207] width 210 height 100
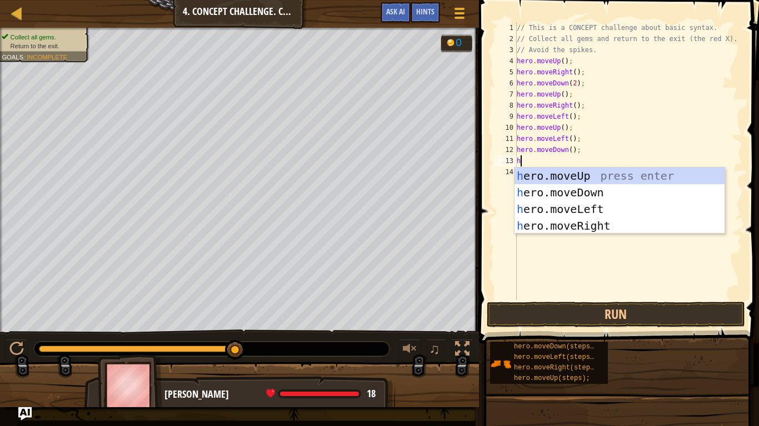
type textarea "he"
click at [589, 203] on div "he ro.moveUp press enter he ro.moveDown press enter he ro.moveLeft press enter …" at bounding box center [619, 218] width 210 height 100
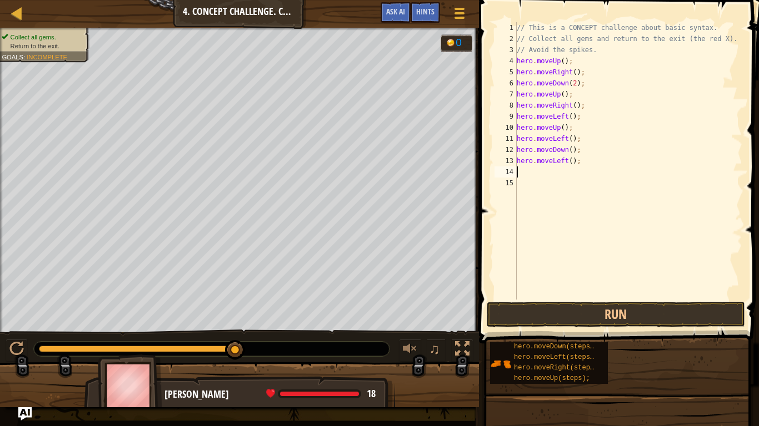
scroll to position [5, 0]
click at [610, 316] on button "Run" at bounding box center [615, 315] width 259 height 26
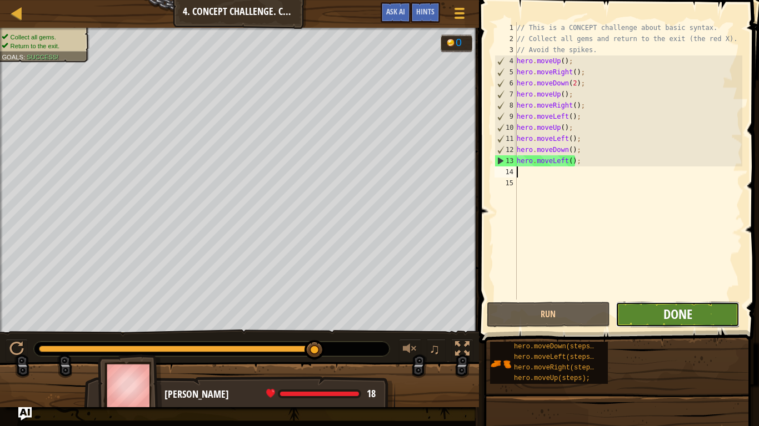
click at [681, 317] on span "Done" at bounding box center [677, 314] width 29 height 18
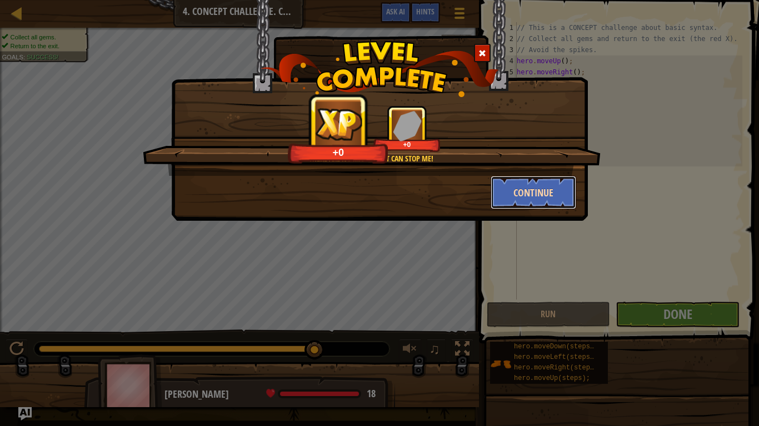
click at [506, 189] on button "Continue" at bounding box center [533, 192] width 86 height 33
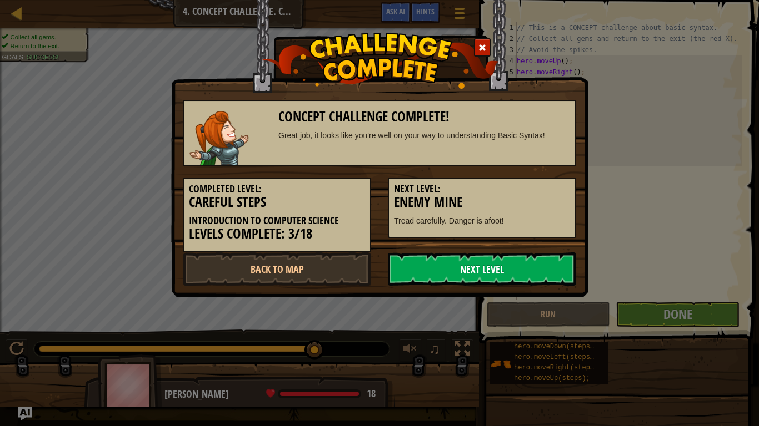
click at [545, 273] on link "Next Level" at bounding box center [482, 269] width 188 height 33
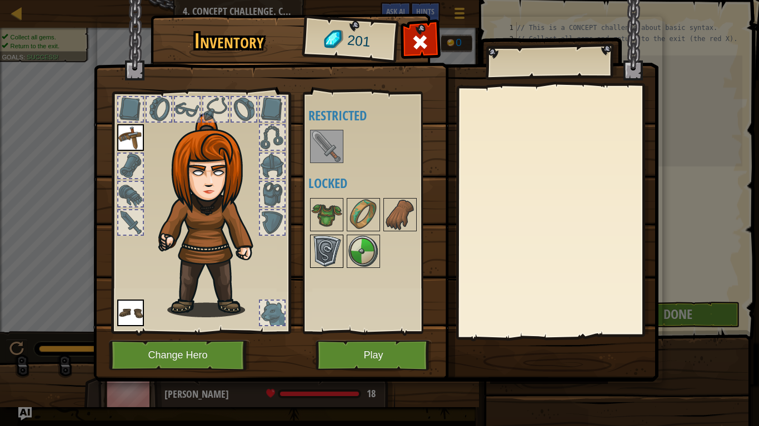
click at [328, 246] on img at bounding box center [326, 251] width 31 height 31
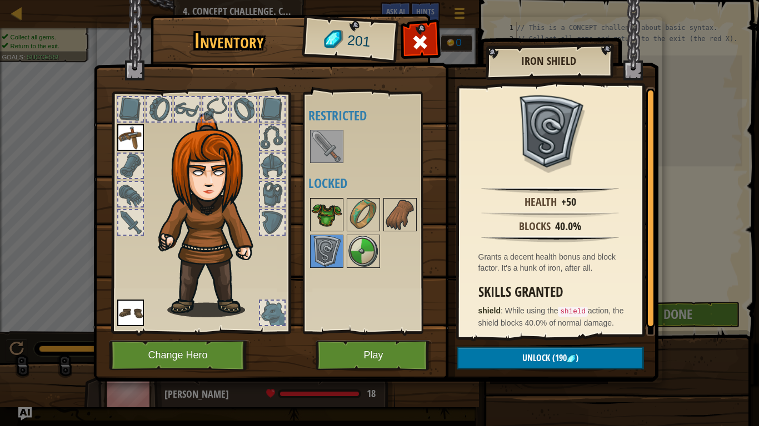
click at [319, 212] on img at bounding box center [326, 214] width 31 height 31
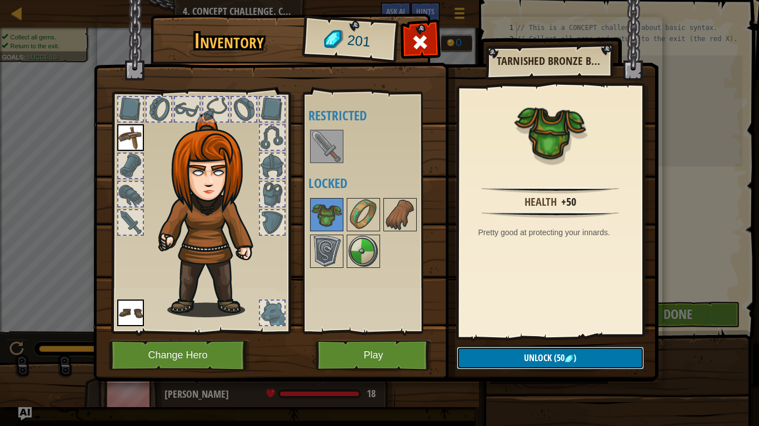
click at [541, 332] on span "Unlock" at bounding box center [538, 358] width 28 height 12
click at [505, 332] on button "Confirm" at bounding box center [549, 358] width 187 height 23
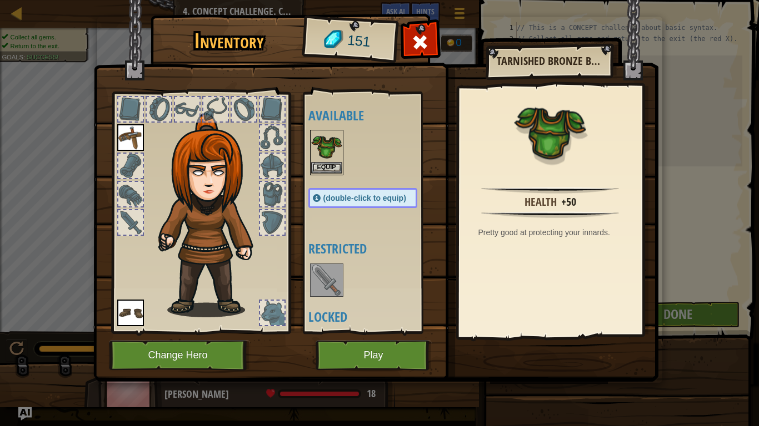
click at [336, 148] on img at bounding box center [326, 146] width 31 height 31
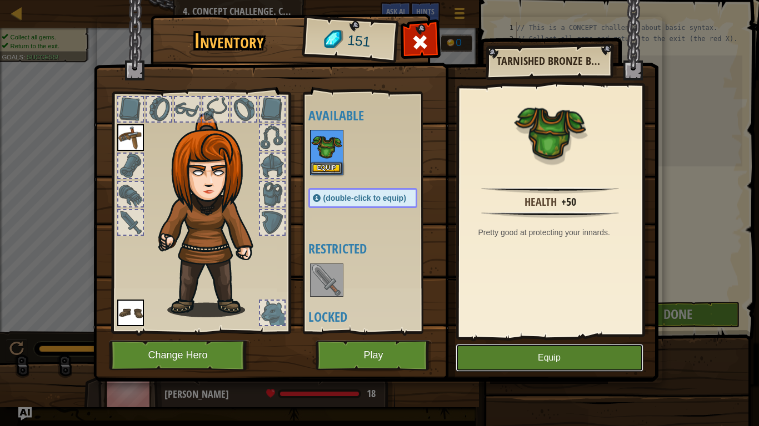
click at [488, 332] on button "Equip" at bounding box center [549, 358] width 188 height 28
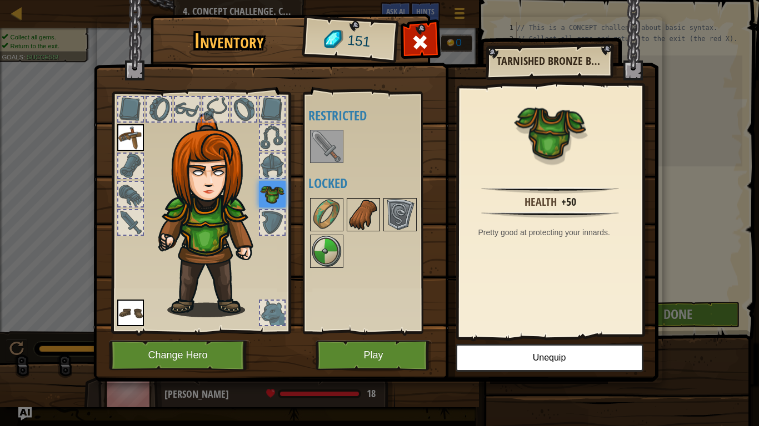
click at [366, 213] on img at bounding box center [363, 214] width 31 height 31
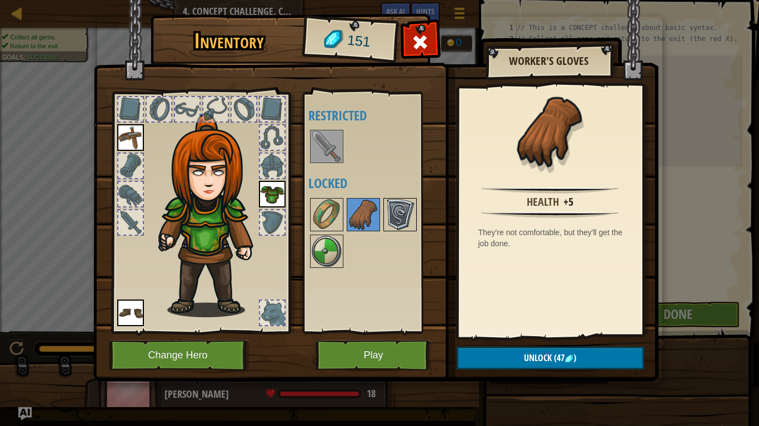
click at [394, 220] on img at bounding box center [399, 214] width 31 height 31
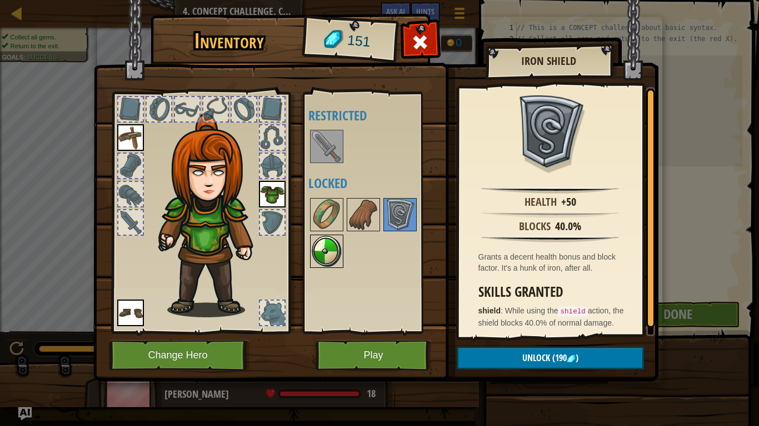
click at [340, 245] on img at bounding box center [326, 251] width 31 height 31
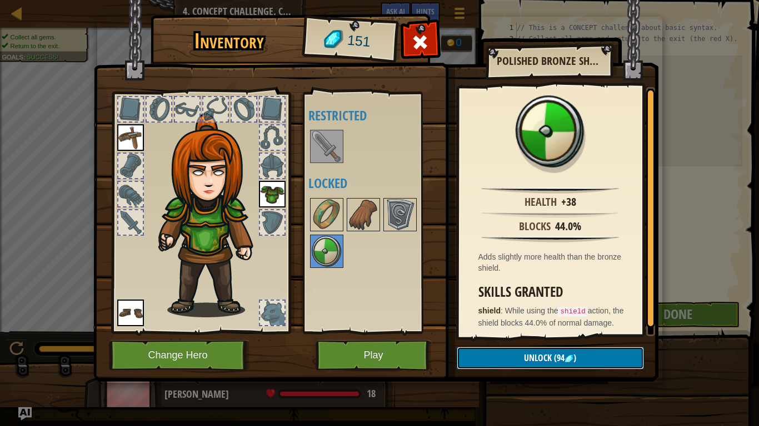
click at [481, 332] on button "Unlock (94 )" at bounding box center [549, 358] width 187 height 23
click at [498, 332] on button "Confirm" at bounding box center [549, 358] width 187 height 23
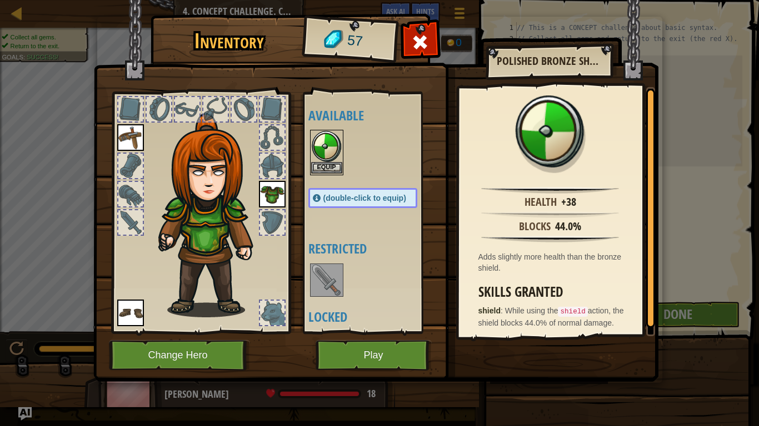
click at [332, 154] on img at bounding box center [326, 146] width 31 height 31
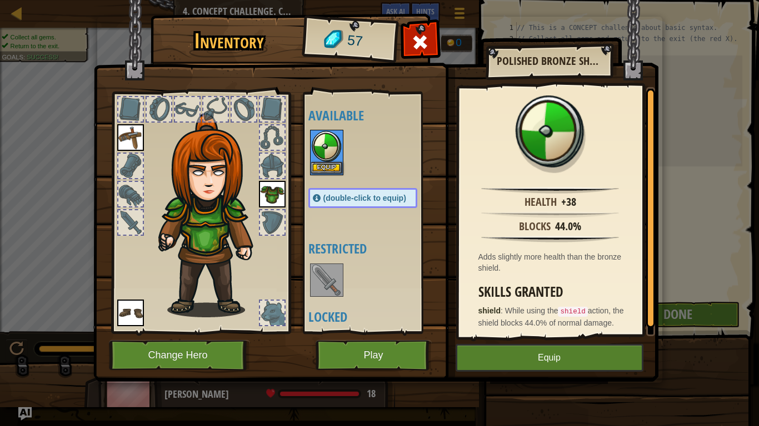
click at [332, 154] on img at bounding box center [326, 146] width 31 height 31
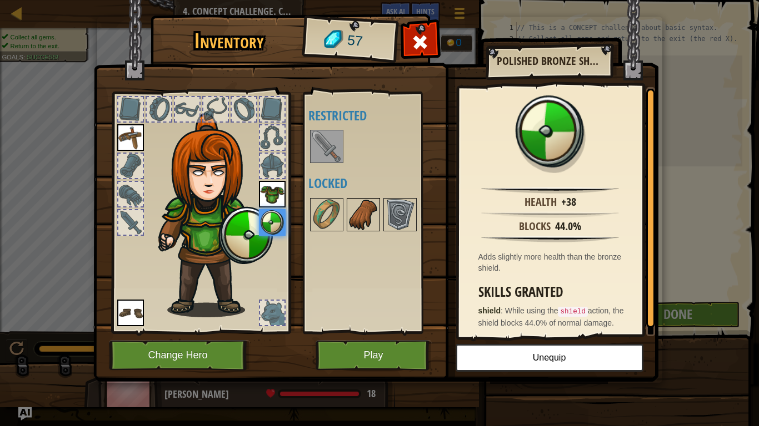
click at [361, 205] on img at bounding box center [363, 214] width 31 height 31
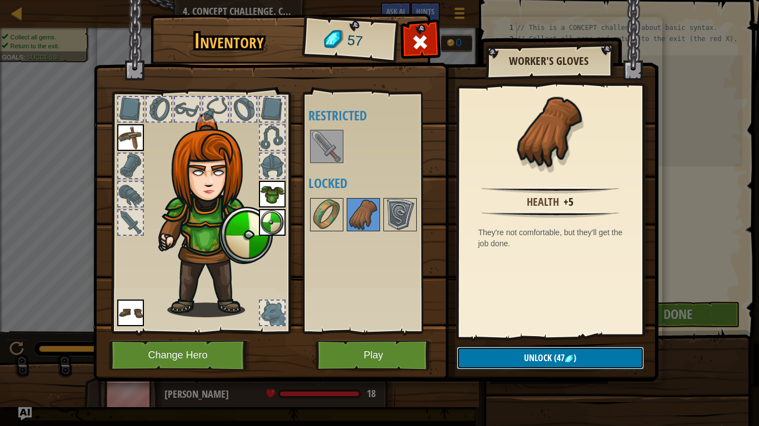
click at [535, 332] on span "Unlock" at bounding box center [538, 358] width 28 height 12
click at [538, 332] on button "Confirm" at bounding box center [549, 358] width 187 height 23
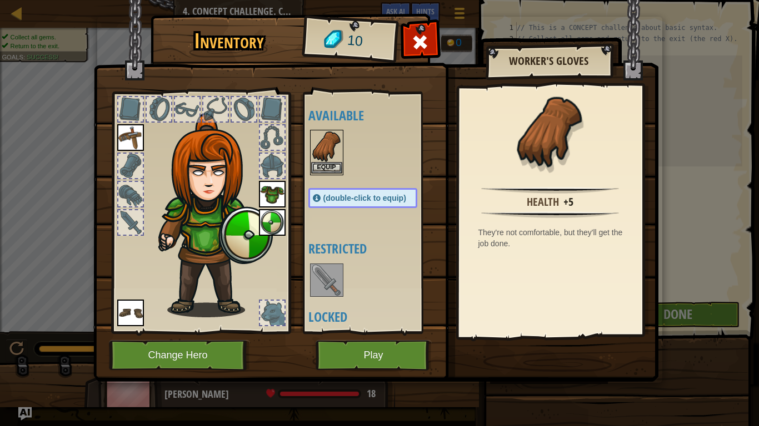
click at [319, 156] on img at bounding box center [326, 146] width 31 height 31
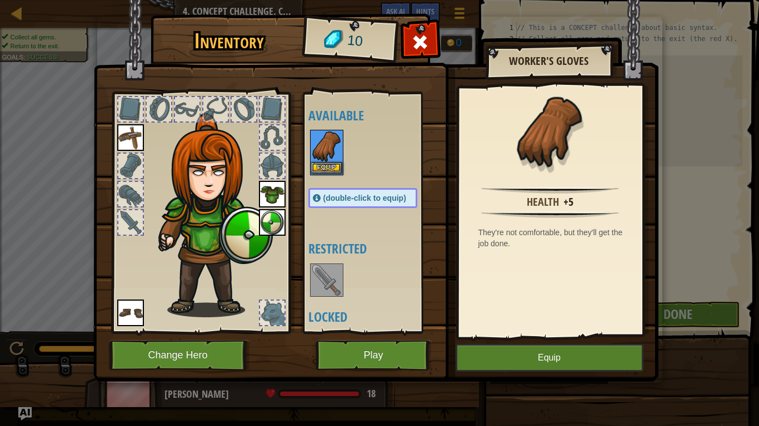
click at [319, 156] on img at bounding box center [326, 146] width 31 height 31
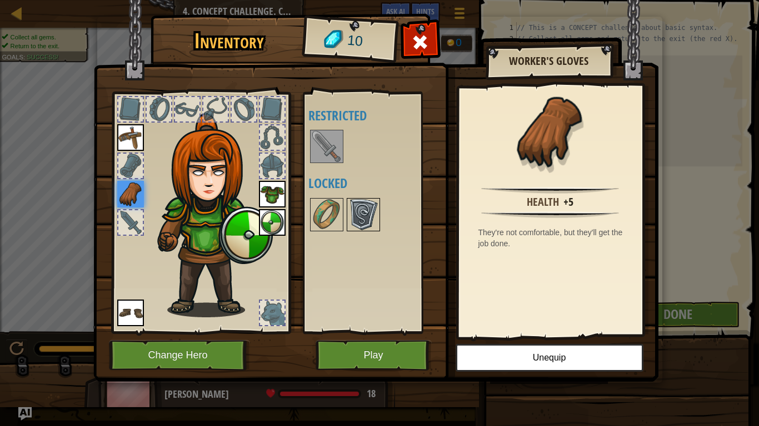
click at [355, 217] on img at bounding box center [363, 214] width 31 height 31
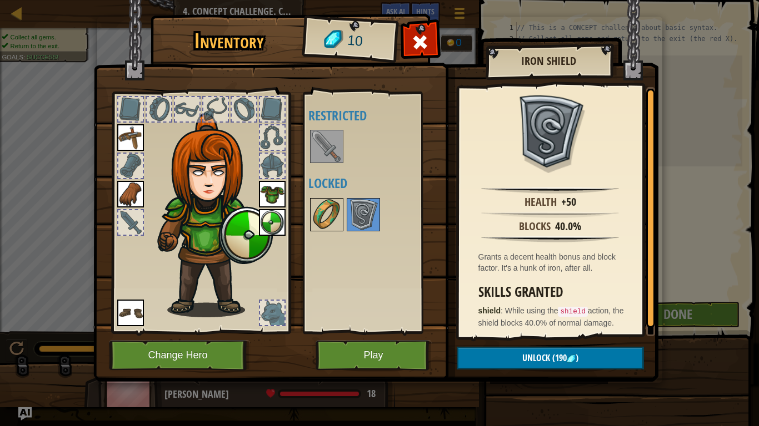
click at [342, 218] on div at bounding box center [326, 214] width 33 height 33
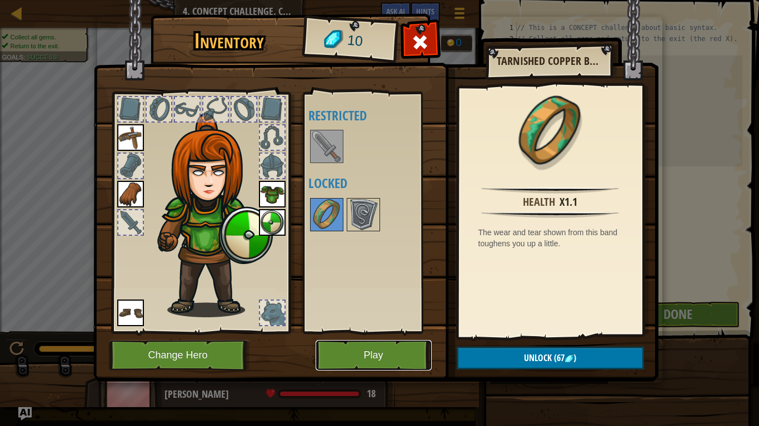
click at [405, 332] on button "Play" at bounding box center [373, 355] width 116 height 31
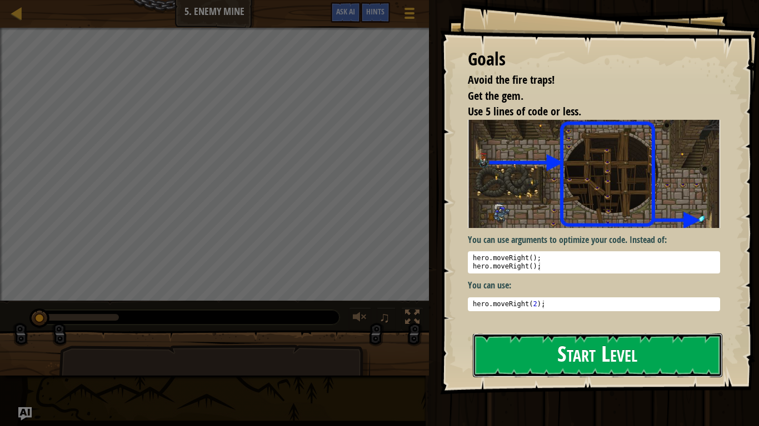
click at [561, 231] on div "Goals Avoid the fire traps! Get the gem. Use 5 lines of code or less. You can u…" at bounding box center [599, 197] width 319 height 395
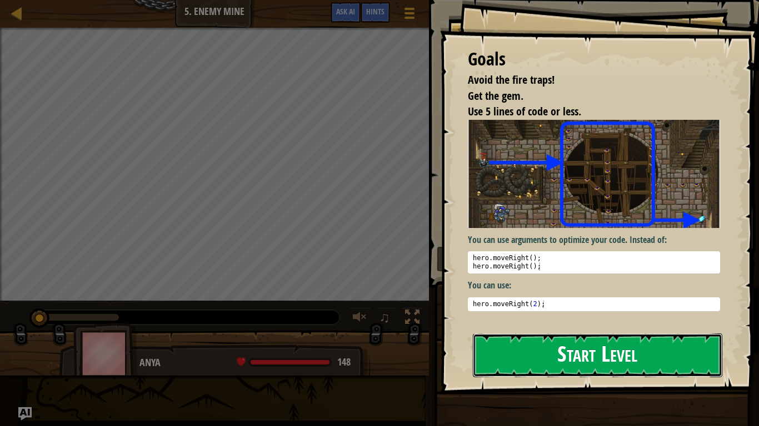
click at [550, 332] on button "Start Level" at bounding box center [597, 356] width 249 height 44
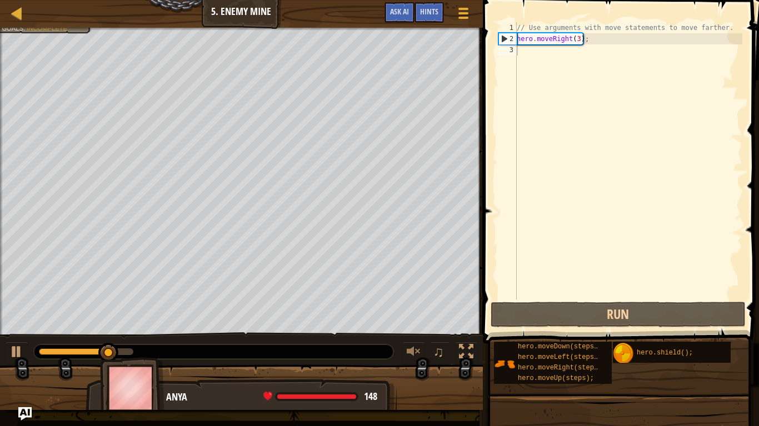
click at [524, 54] on div "// Use arguments with move statements to move farther. hero . moveRight ( 3 ) ;" at bounding box center [628, 172] width 228 height 300
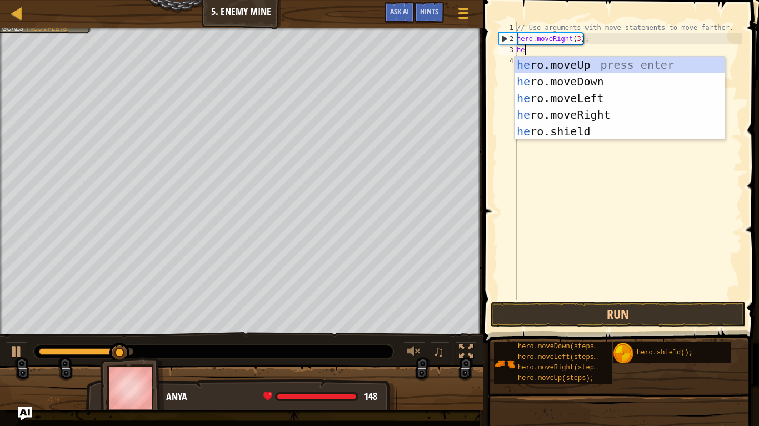
type textarea "her"
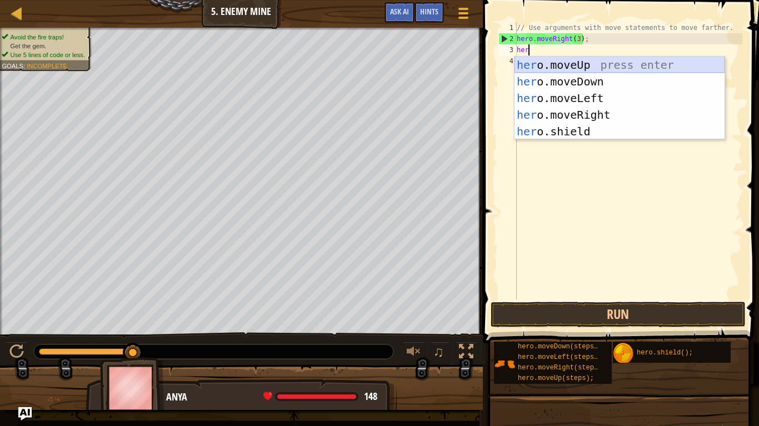
click at [554, 71] on div "her o.moveUp press enter her o.moveDown press enter her o.moveLeft press enter …" at bounding box center [619, 115] width 210 height 117
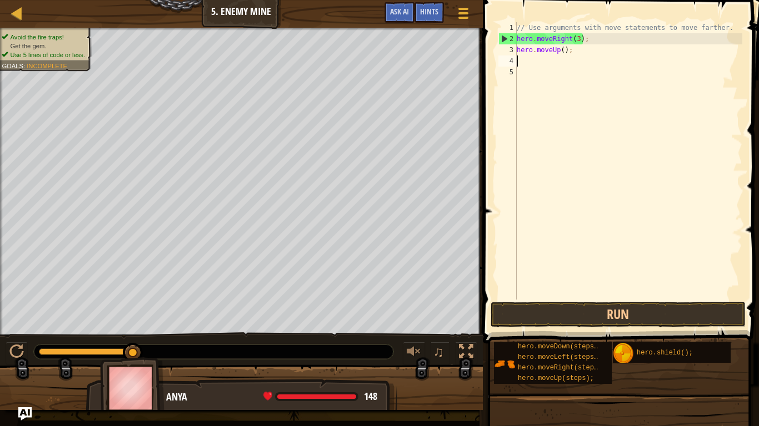
scroll to position [5, 0]
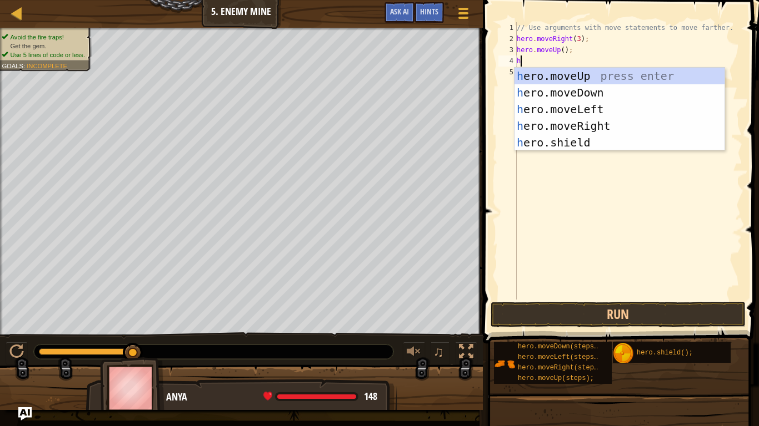
type textarea "he"
click at [582, 124] on div "he ro.moveUp press enter he ro.moveDown press enter he ro.moveLeft press enter …" at bounding box center [619, 126] width 210 height 117
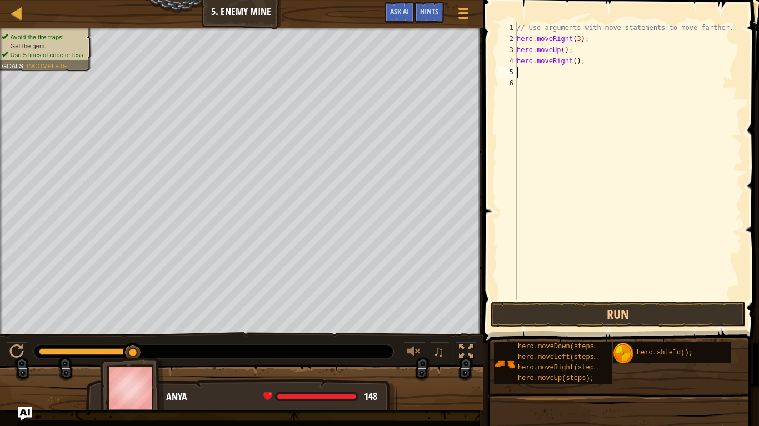
scroll to position [5, 0]
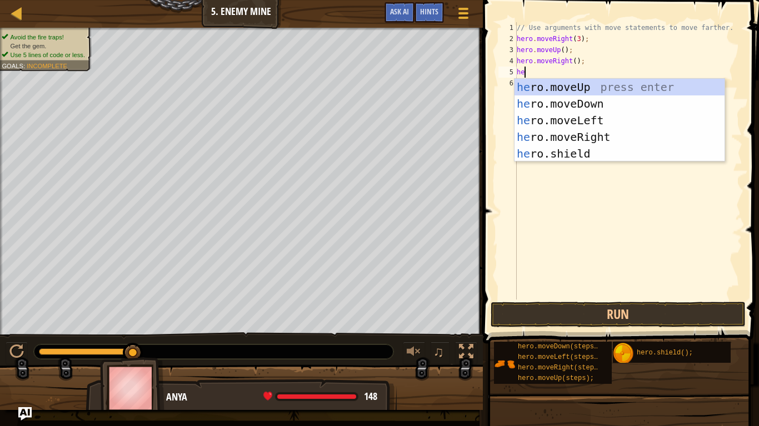
type textarea "her"
click at [594, 105] on div "her o.moveUp press enter her o.moveDown press enter her o.moveLeft press enter …" at bounding box center [619, 137] width 210 height 117
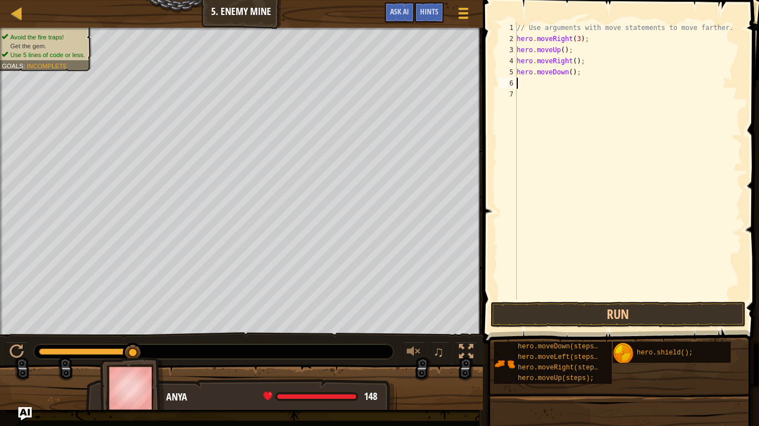
scroll to position [5, 0]
click at [612, 314] on button "Run" at bounding box center [617, 315] width 255 height 26
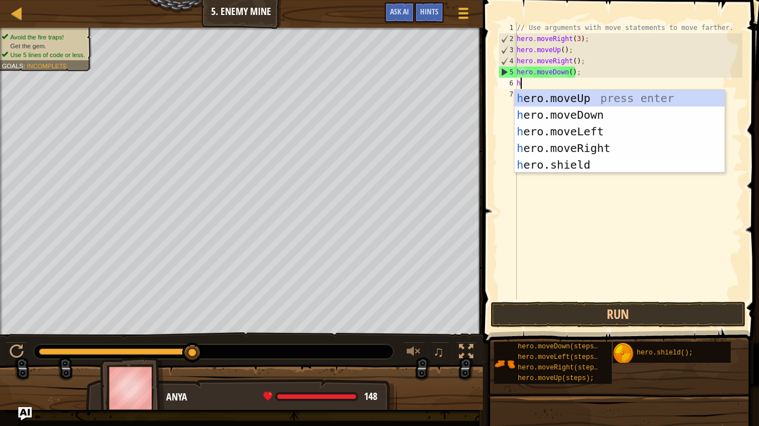
type textarea "her"
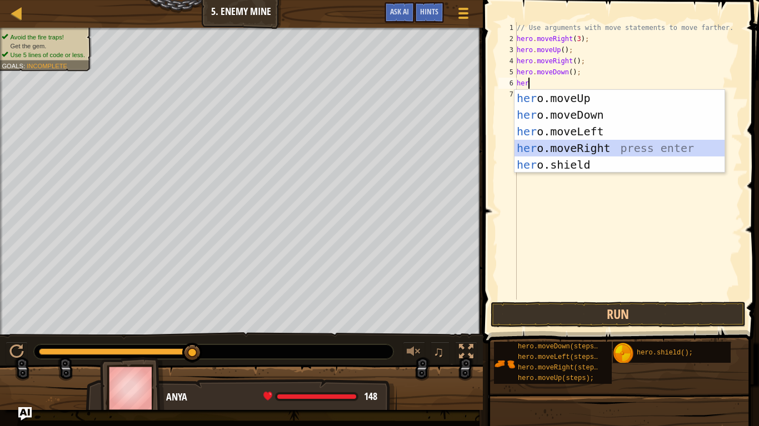
click at [571, 148] on div "her o.moveUp press enter her o.moveDown press enter her o.moveLeft press enter …" at bounding box center [619, 148] width 210 height 117
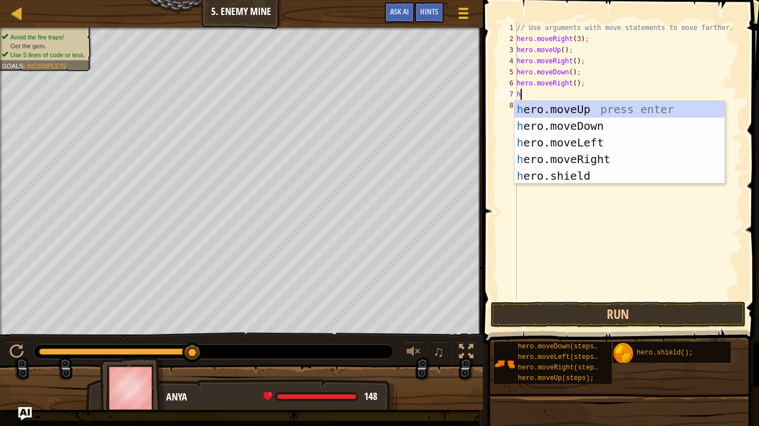
type textarea "her"
click at [577, 129] on div "her o.moveUp press enter her o.moveDown press enter her o.moveLeft press enter …" at bounding box center [619, 159] width 210 height 117
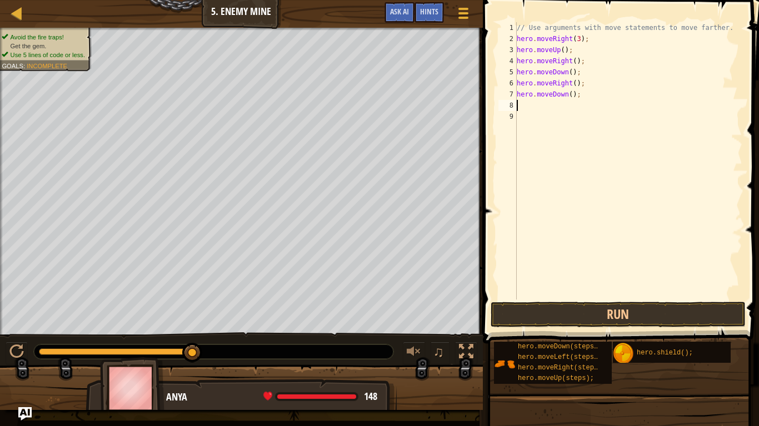
scroll to position [5, 0]
click at [571, 94] on div "// Use arguments with move statements to move farther. hero . moveRight ( 3 ) ;…" at bounding box center [628, 172] width 228 height 300
type textarea "hero.moveDown(2);"
click at [535, 104] on div "// Use arguments with move statements to move farther. hero . moveRight ( 3 ) ;…" at bounding box center [628, 172] width 228 height 300
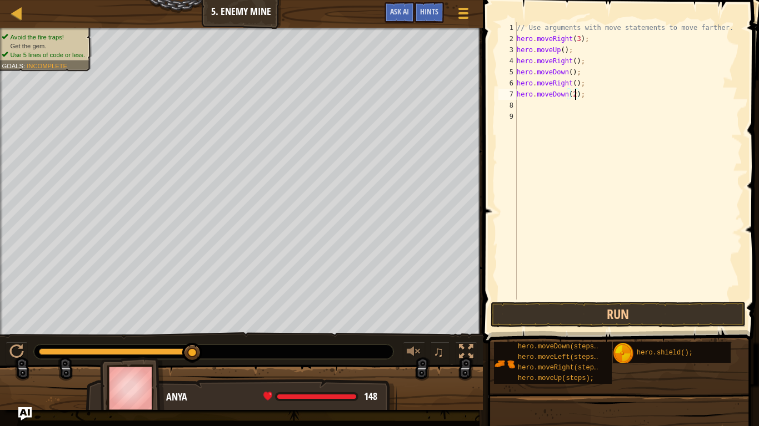
scroll to position [5, 0]
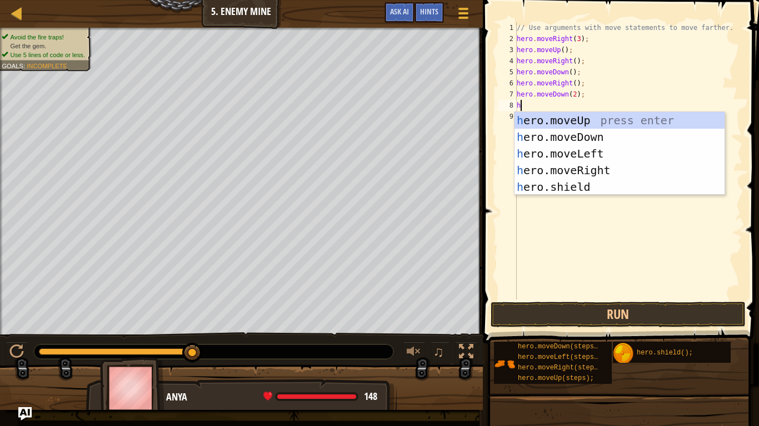
type textarea "her"
click at [555, 170] on div "her o.moveUp press enter her o.moveDown press enter her o.moveLeft press enter …" at bounding box center [619, 170] width 210 height 117
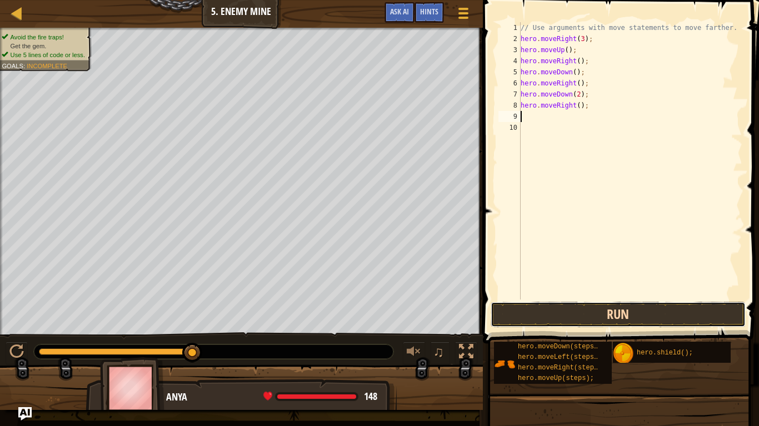
click at [579, 310] on button "Run" at bounding box center [617, 315] width 255 height 26
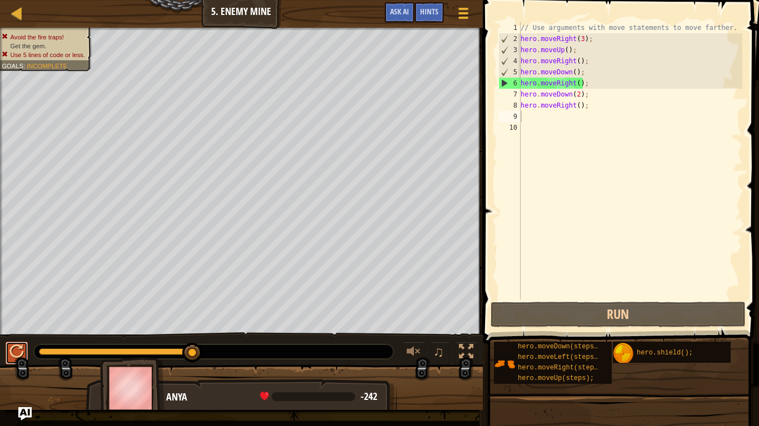
click at [14, 332] on div at bounding box center [16, 352] width 14 height 14
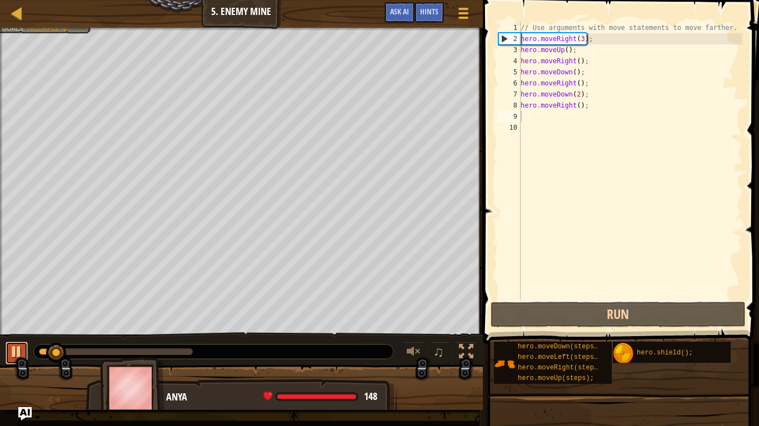
click at [18, 332] on div at bounding box center [16, 352] width 14 height 14
click at [590, 104] on div "// Use arguments with move statements to move farther. hero . moveRight ( 3 ) ;…" at bounding box center [630, 172] width 224 height 300
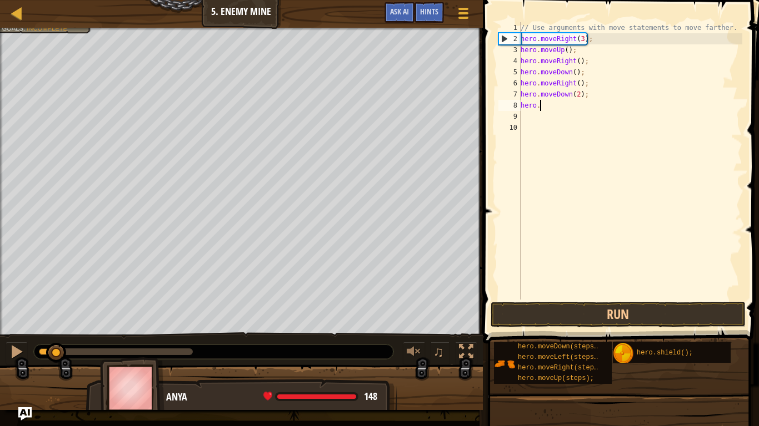
type textarea "h"
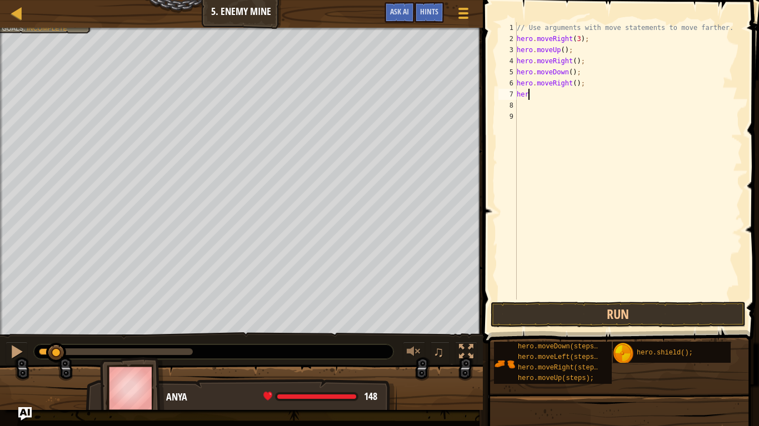
type textarea "h"
click at [572, 74] on div "// Use arguments with move statements to move farther. hero . moveRight ( 3 ) ;…" at bounding box center [628, 172] width 228 height 300
type textarea "hero.moveDown(3);"
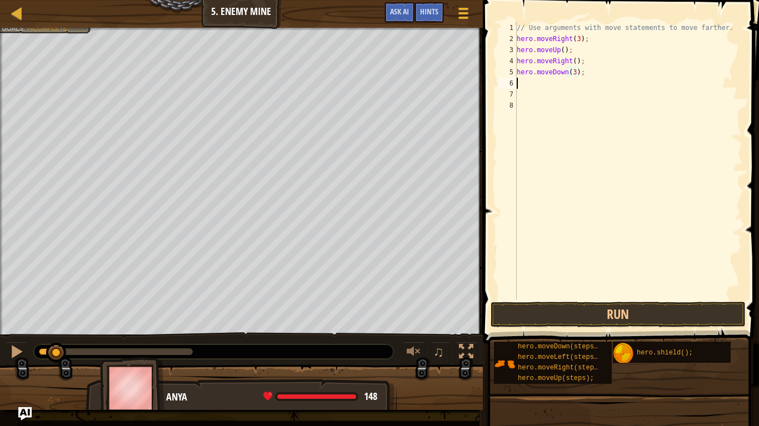
click at [521, 84] on div "// Use arguments with move statements to move farther. hero . moveRight ( 3 ) ;…" at bounding box center [628, 172] width 228 height 300
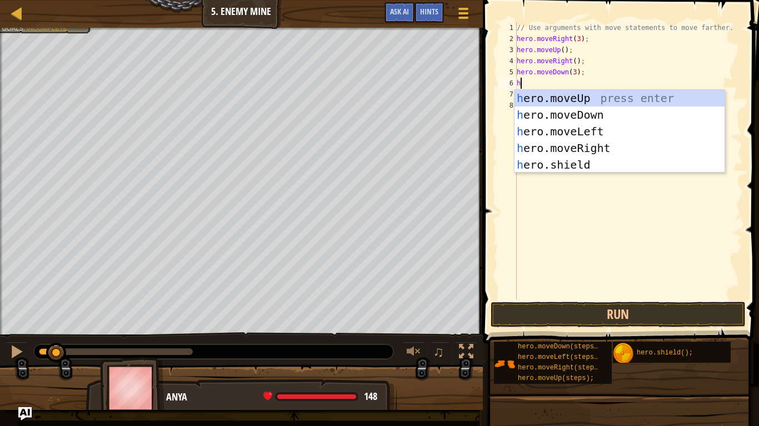
type textarea "her"
click at [562, 142] on div "her o.moveUp press enter her o.moveDown press enter her o.moveLeft press enter …" at bounding box center [619, 148] width 210 height 117
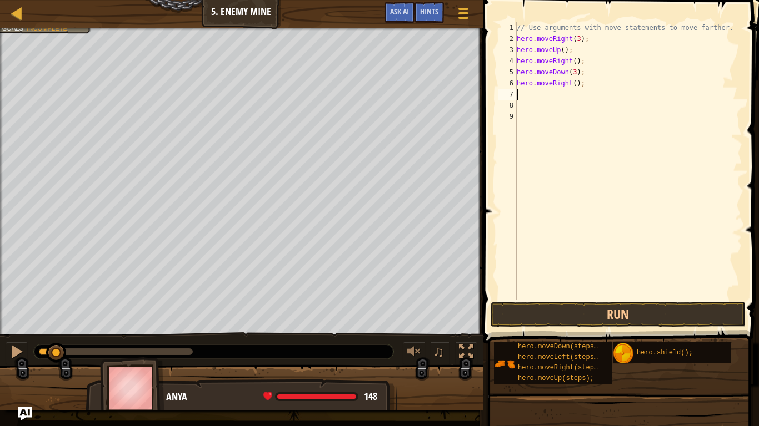
scroll to position [5, 0]
click at [575, 86] on div "// Use arguments with move statements to move farther. hero . moveRight ( 3 ) ;…" at bounding box center [628, 172] width 228 height 300
type textarea "hero.moveRight(3);"
click at [629, 318] on button "Run" at bounding box center [617, 315] width 255 height 26
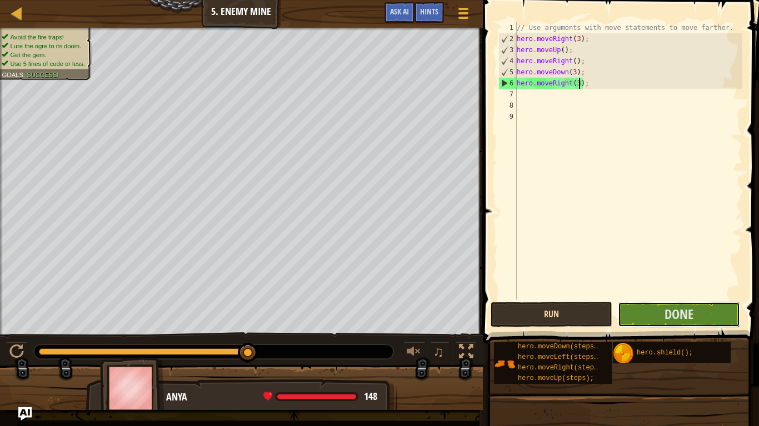
click at [629, 318] on button "Done" at bounding box center [678, 315] width 122 height 26
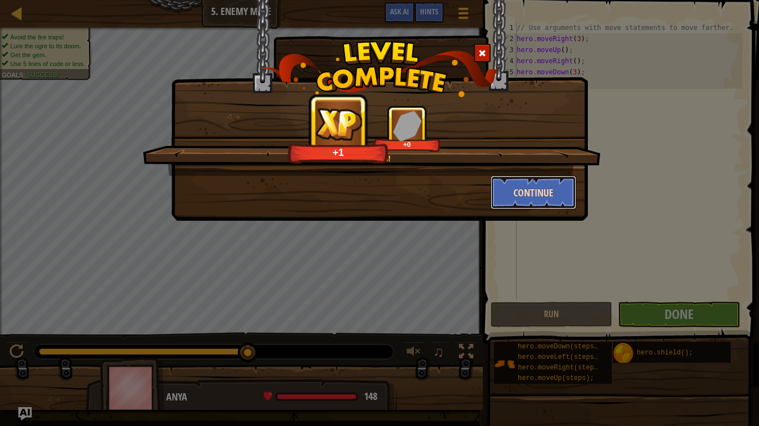
click at [549, 199] on button "Continue" at bounding box center [533, 192] width 86 height 33
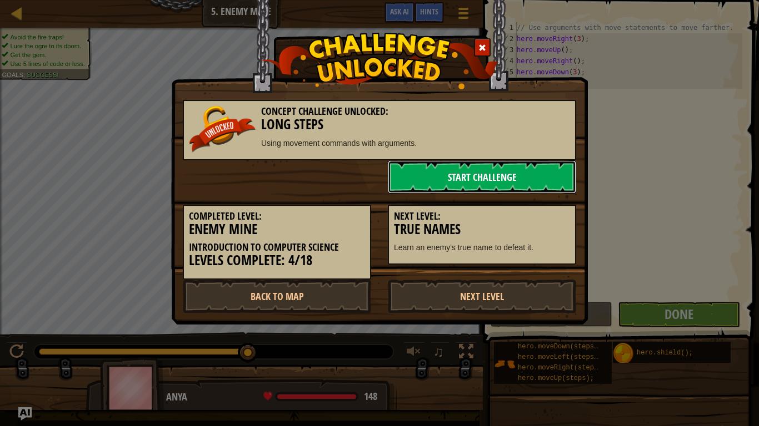
click at [543, 176] on link "Start Challenge" at bounding box center [482, 176] width 188 height 33
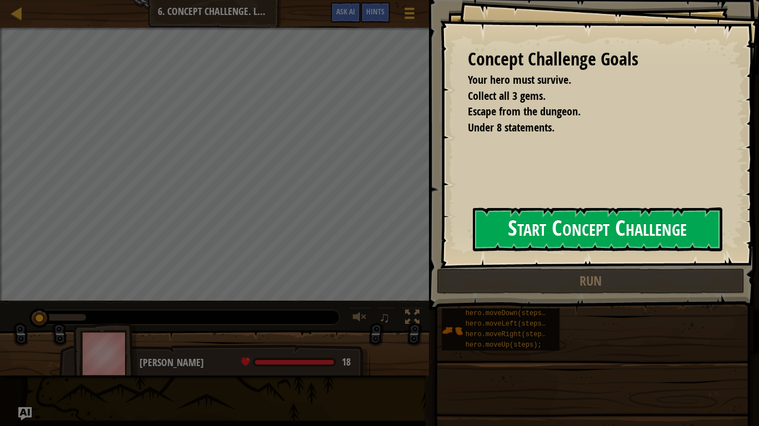
click at [513, 227] on button "Start Concept Challenge" at bounding box center [597, 230] width 249 height 44
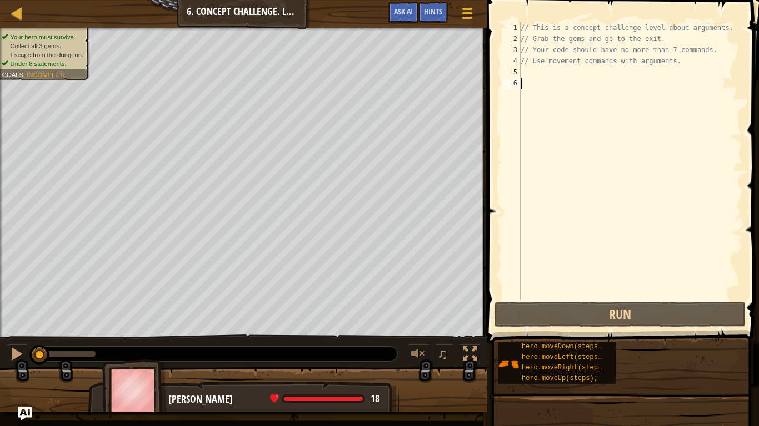
click at [523, 74] on div "// This is a concept challenge level about arguments. // Grab the gems and go t…" at bounding box center [630, 172] width 224 height 300
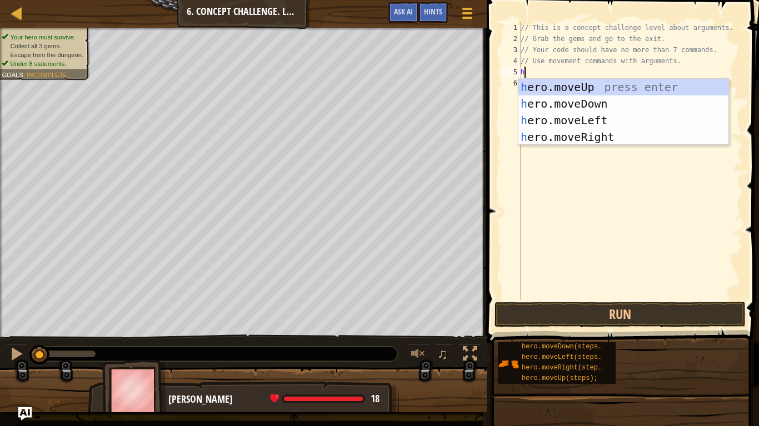
scroll to position [5, 0]
type textarea "he"
click at [558, 137] on div "he ro.moveUp press enter he ro.moveDown press enter he ro.moveLeft press enter …" at bounding box center [623, 129] width 210 height 100
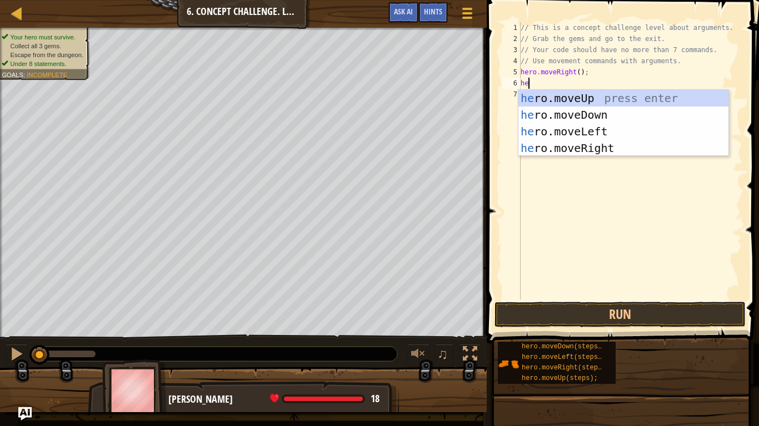
scroll to position [5, 1]
type textarea "her"
click at [570, 101] on div "her o.moveUp press enter her o.moveDown press enter her o.moveLeft press enter …" at bounding box center [623, 140] width 210 height 100
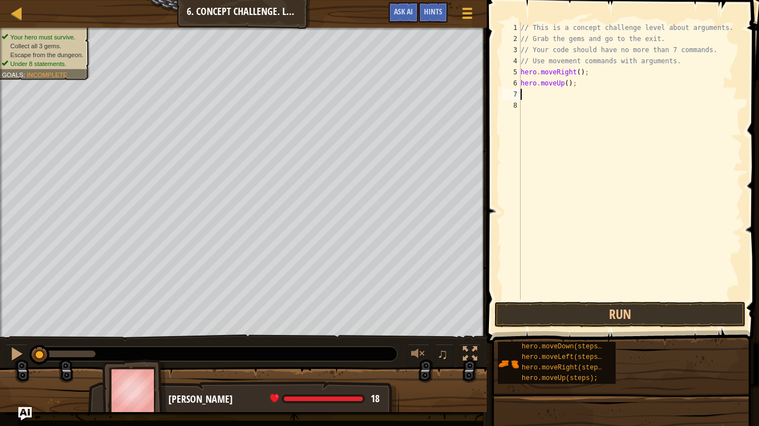
click at [566, 84] on div "// This is a concept challenge level about arguments. // Grab the gems and go t…" at bounding box center [630, 172] width 224 height 300
click at [609, 310] on button "Run" at bounding box center [619, 315] width 251 height 26
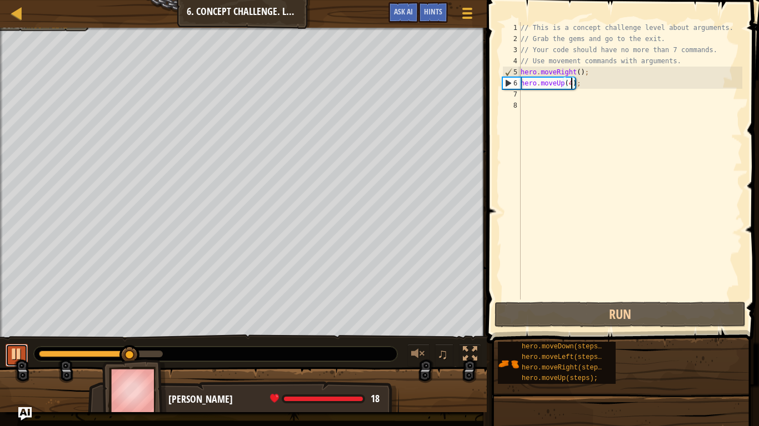
click at [19, 332] on div at bounding box center [16, 354] width 14 height 14
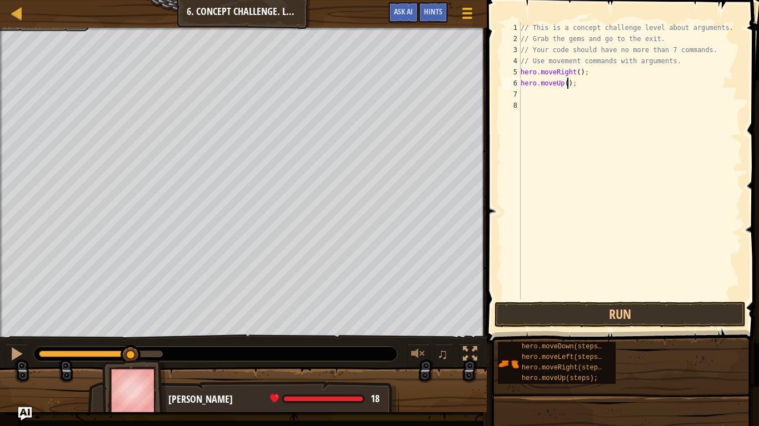
type textarea "hero.moveUp(3);"
click at [528, 99] on div "// This is a concept challenge level about arguments. // Grab the gems and go t…" at bounding box center [630, 172] width 224 height 300
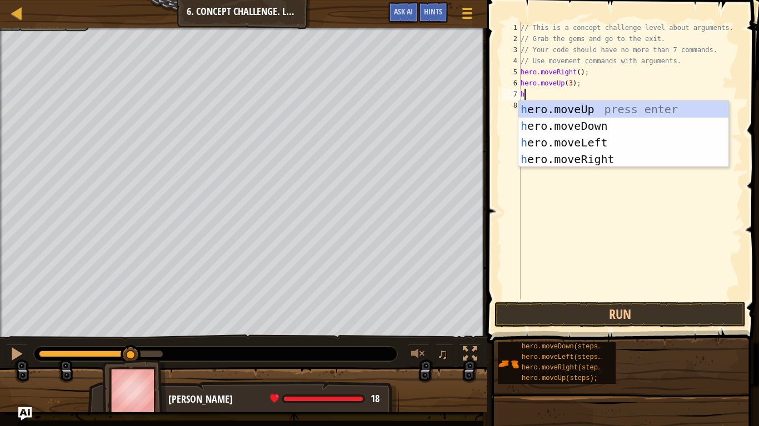
type textarea "her"
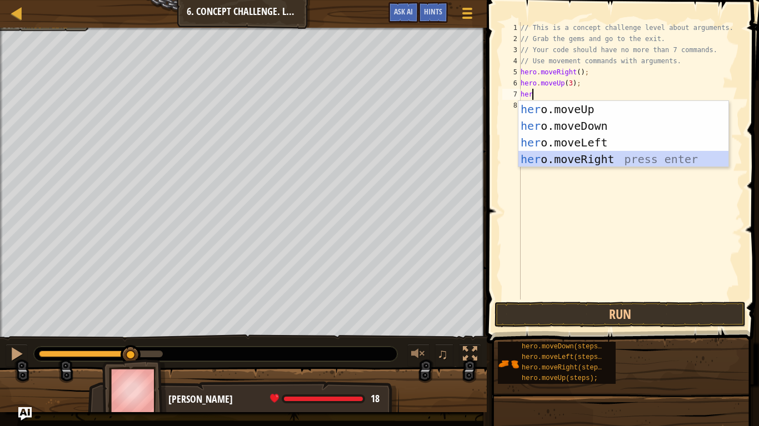
click at [614, 155] on div "her o.moveUp press enter her o.moveDown press enter her o.moveLeft press enter …" at bounding box center [623, 151] width 210 height 100
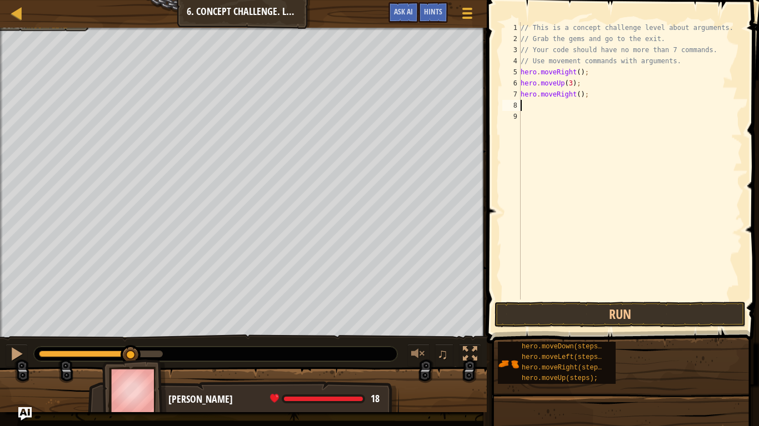
click at [579, 96] on div "// This is a concept challenge level about arguments. // Grab the gems and go t…" at bounding box center [630, 172] width 224 height 300
type textarea "hero.moveRight(2);"
click at [524, 102] on div "// This is a concept challenge level about arguments. // Grab the gems and go t…" at bounding box center [630, 172] width 224 height 300
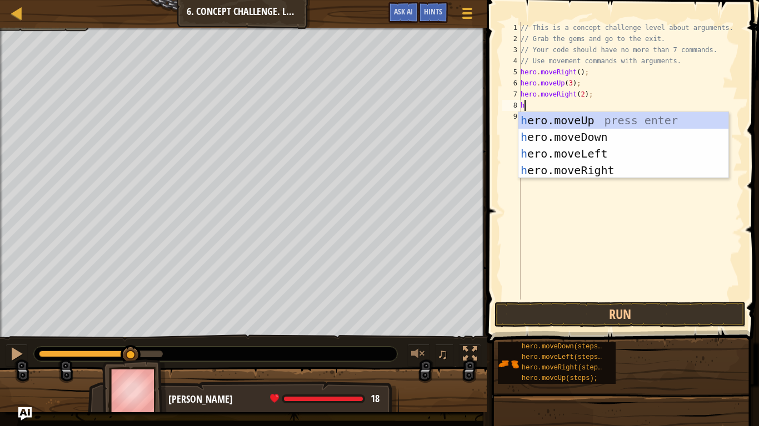
type textarea "her"
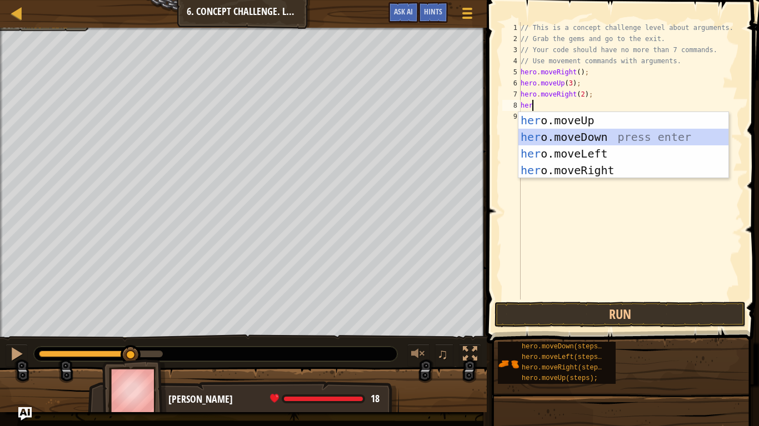
click at [620, 139] on div "her o.moveUp press enter her o.moveDown press enter her o.moveLeft press enter …" at bounding box center [623, 162] width 210 height 100
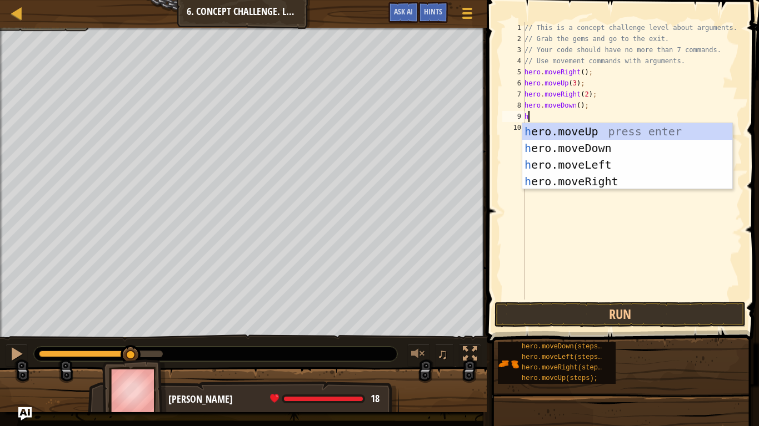
type textarea "he"
click at [588, 168] on div "he ro.moveUp press enter he ro.moveDown press enter he ro.moveLeft press enter …" at bounding box center [627, 173] width 210 height 100
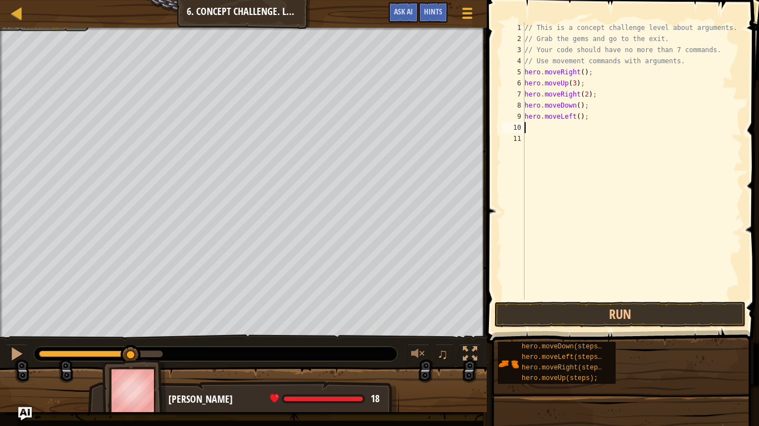
scroll to position [5, 0]
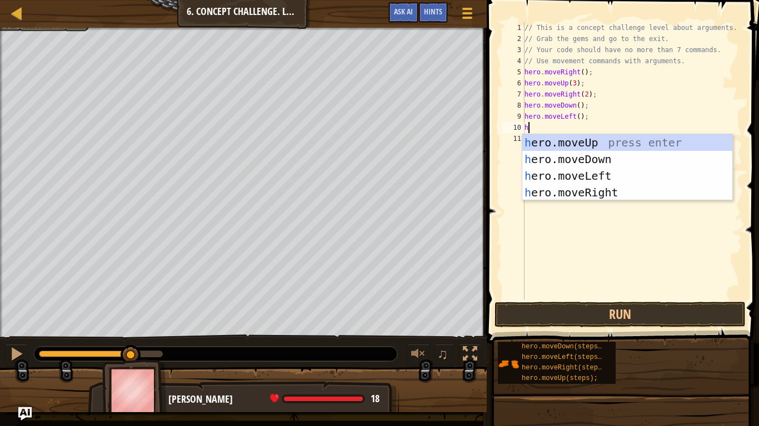
type textarea "he"
click at [560, 158] on div "he ro.moveUp press enter he ro.moveDown press enter he ro.moveLeft press enter …" at bounding box center [627, 184] width 210 height 100
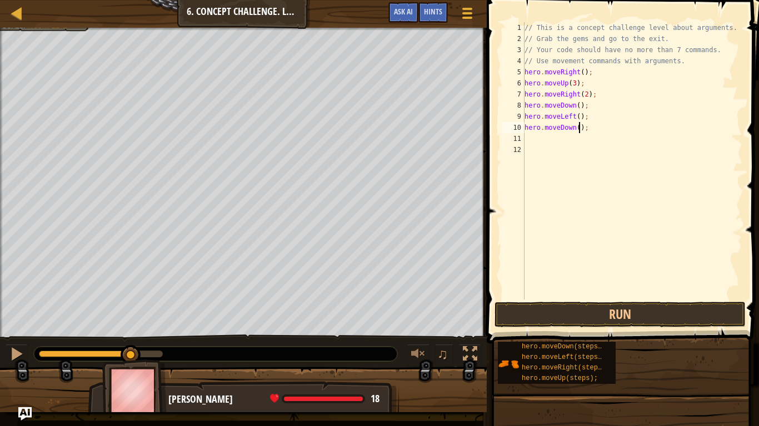
click at [580, 128] on div "// This is a concept challenge level about arguments. // Grab the gems and go t…" at bounding box center [632, 172] width 220 height 300
type textarea "hero.moveDown(2);"
click at [531, 140] on div "// This is a concept challenge level about arguments. // Grab the gems and go t…" at bounding box center [632, 172] width 220 height 300
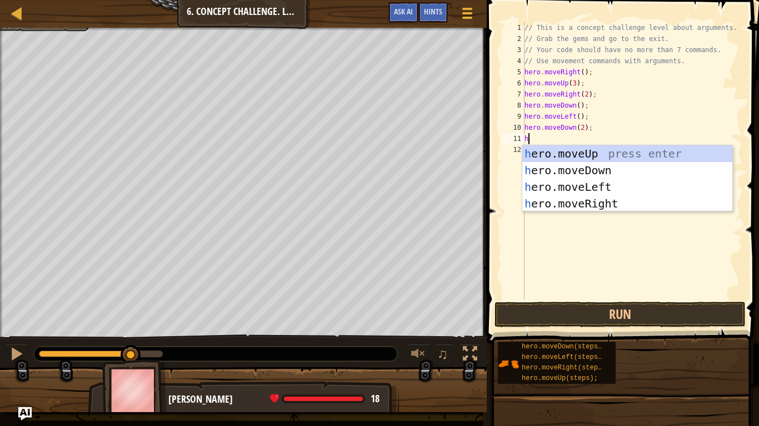
type textarea "he"
click at [584, 203] on div "he ro.moveUp press enter he ro.moveDown press enter he ro.moveLeft press enter …" at bounding box center [627, 195] width 210 height 100
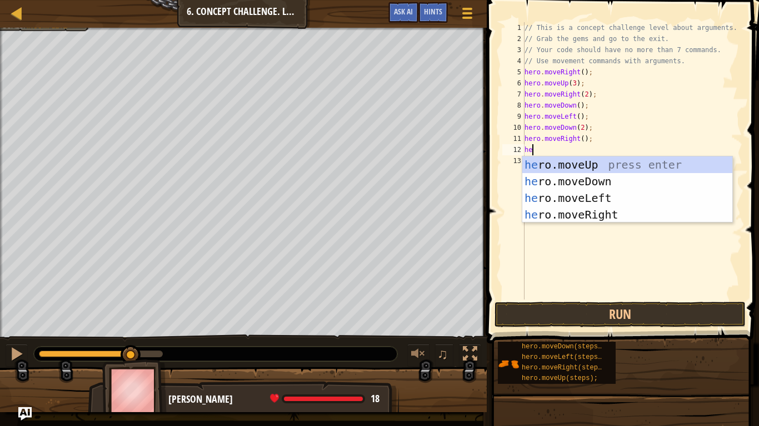
type textarea "her"
click at [592, 165] on div "her o.moveUp press enter her o.moveDown press enter her o.moveLeft press enter …" at bounding box center [627, 207] width 210 height 100
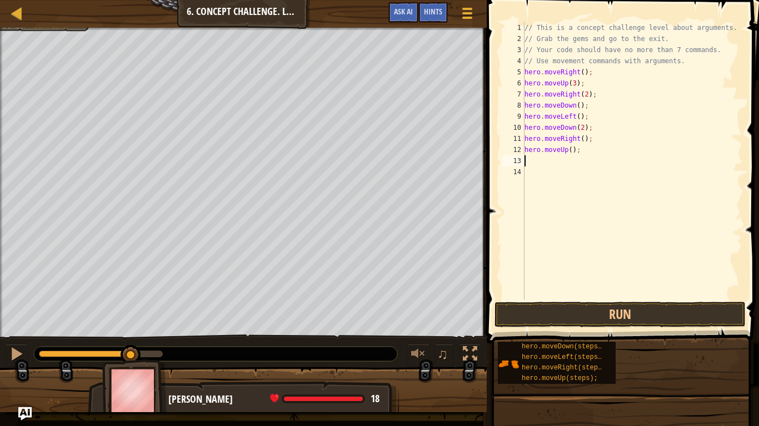
scroll to position [5, 0]
click at [571, 150] on div "// This is a concept challenge level about arguments. // Grab the gems and go t…" at bounding box center [632, 172] width 220 height 300
type textarea "hero.moveUp(3);"
click at [537, 162] on div "// This is a concept challenge level about arguments. // Grab the gems and go t…" at bounding box center [632, 172] width 220 height 300
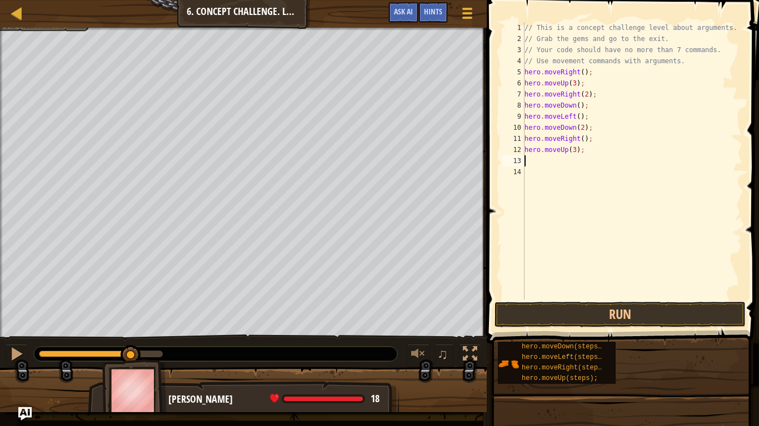
scroll to position [5, 0]
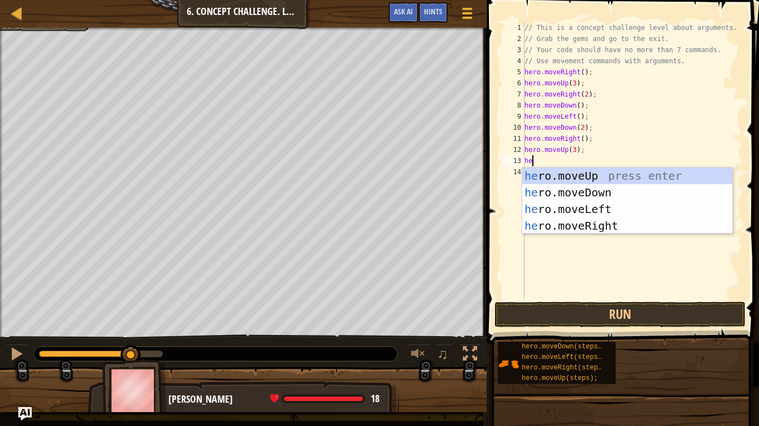
type textarea "her"
click at [588, 224] on div "her o.moveUp press enter her o.moveDown press enter her o.moveLeft press enter …" at bounding box center [627, 218] width 210 height 100
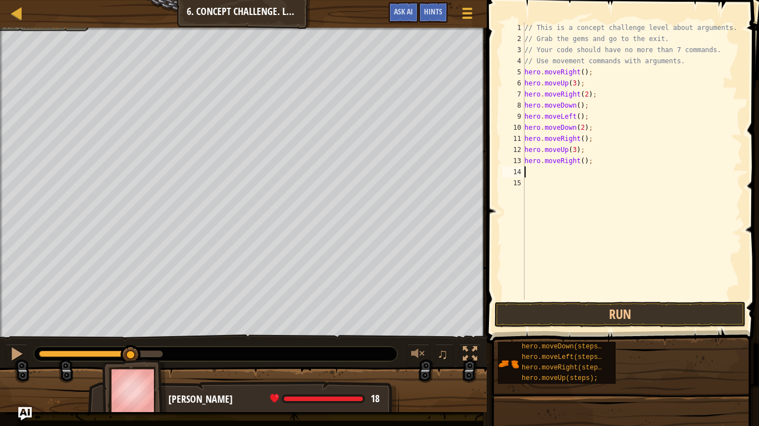
scroll to position [5, 0]
click at [584, 161] on div "// This is a concept challenge level about arguments. // Grab the gems and go t…" at bounding box center [632, 172] width 220 height 300
click at [704, 322] on button "Run" at bounding box center [619, 315] width 251 height 26
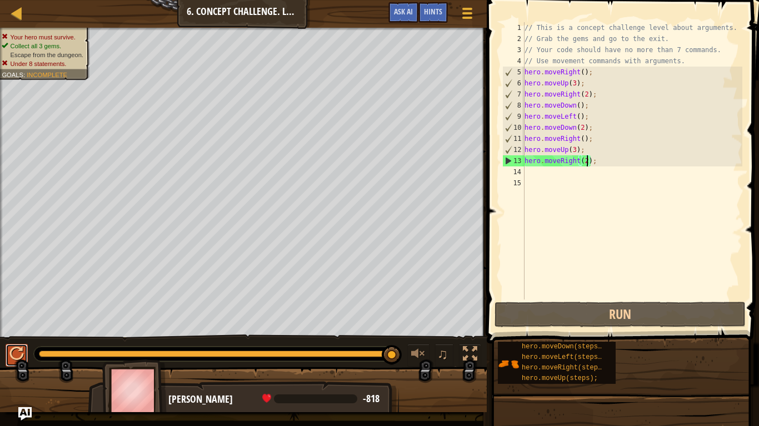
click at [18, 332] on div at bounding box center [16, 354] width 14 height 14
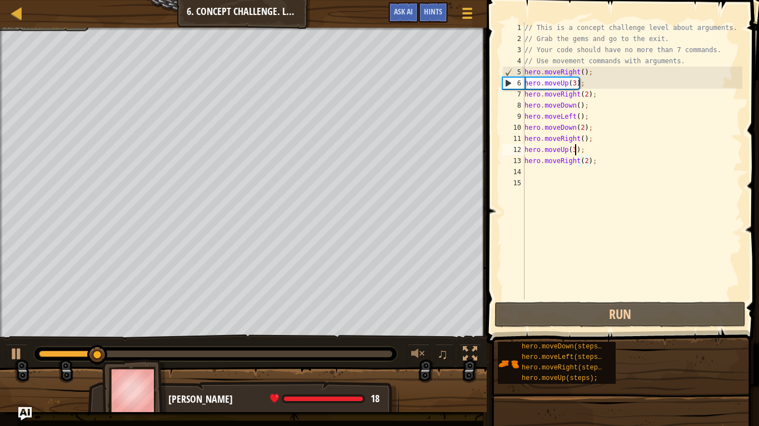
click at [575, 154] on div "// This is a concept challenge level about arguments. // Grab the gems and go t…" at bounding box center [632, 172] width 220 height 300
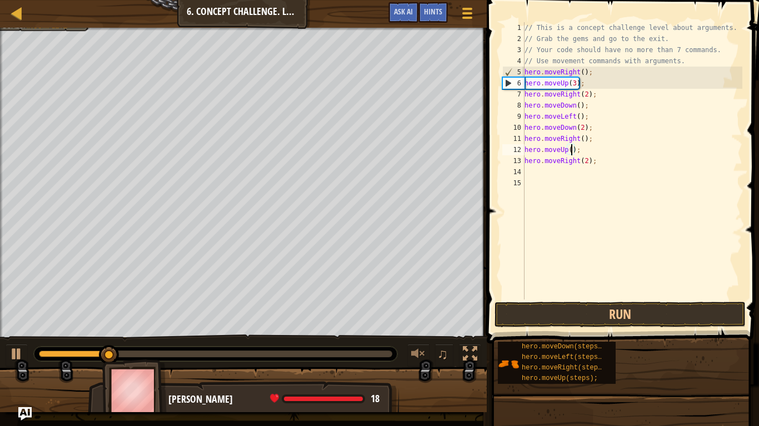
scroll to position [5, 8]
click at [627, 308] on button "Run" at bounding box center [619, 315] width 251 height 26
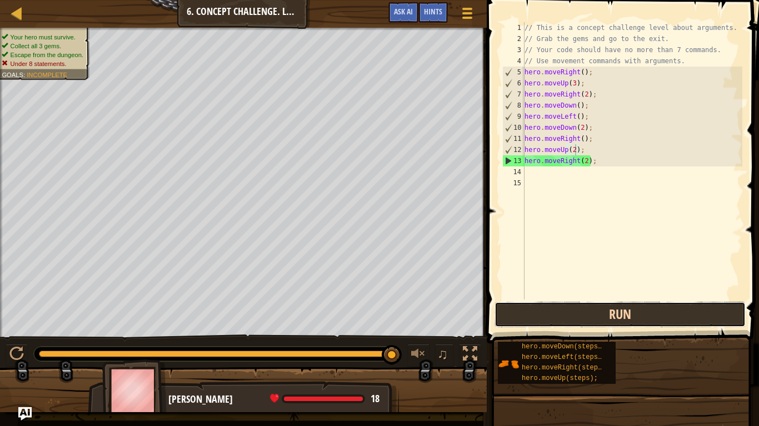
click at [512, 319] on button "Run" at bounding box center [619, 315] width 251 height 26
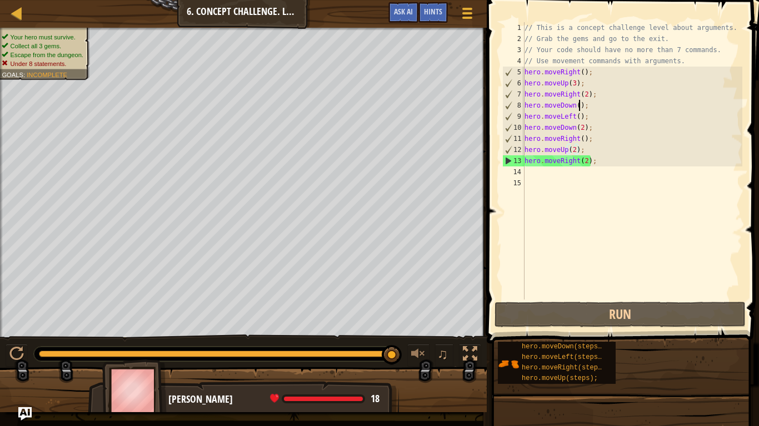
click at [579, 106] on div "// This is a concept challenge level about arguments. // Grab the gems and go t…" at bounding box center [632, 172] width 220 height 300
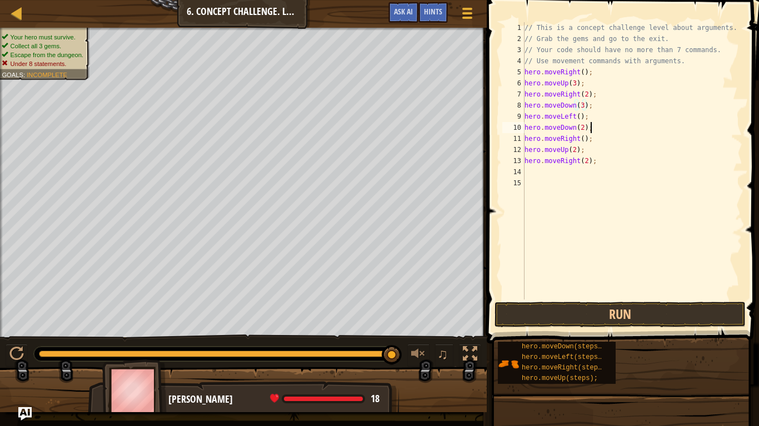
click at [589, 129] on div "// This is a concept challenge level about arguments. // Grab the gems and go t…" at bounding box center [632, 172] width 220 height 300
type textarea "hero.moveu"
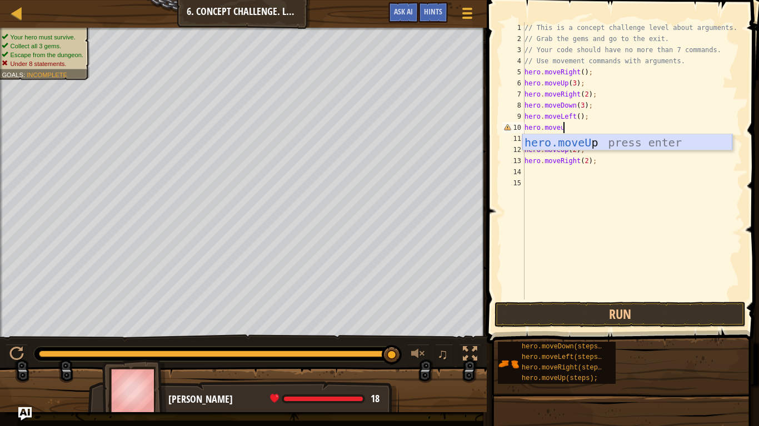
click at [619, 145] on div "hero.moveU p press enter" at bounding box center [627, 159] width 210 height 50
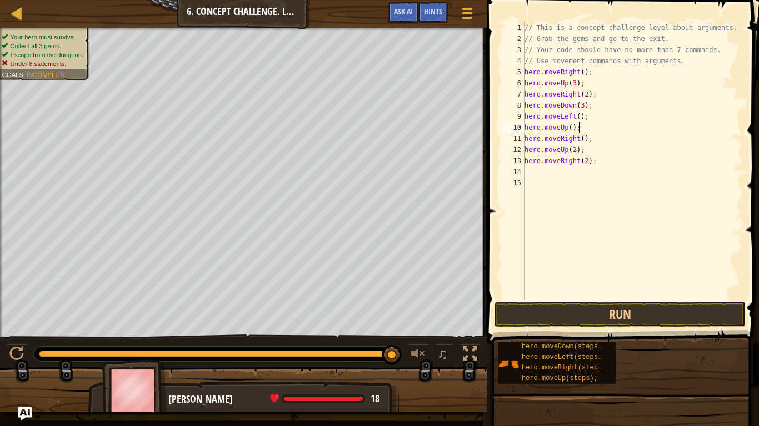
click at [571, 126] on div "// This is a concept challenge level about arguments. // Grab the gems and go t…" at bounding box center [632, 172] width 220 height 300
click at [584, 139] on div "// This is a concept challenge level about arguments. // Grab the gems and go t…" at bounding box center [632, 172] width 220 height 300
type textarea "hero.moveRight(4);"
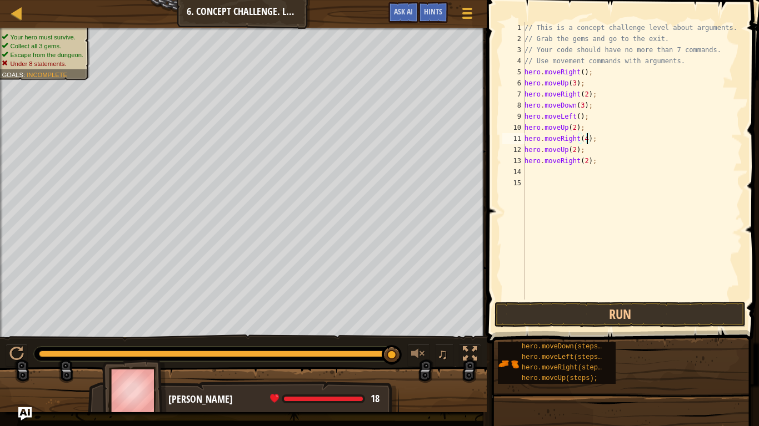
click at [595, 167] on div "// This is a concept challenge level about arguments. // Grab the gems and go t…" at bounding box center [632, 172] width 220 height 300
type textarea "h"
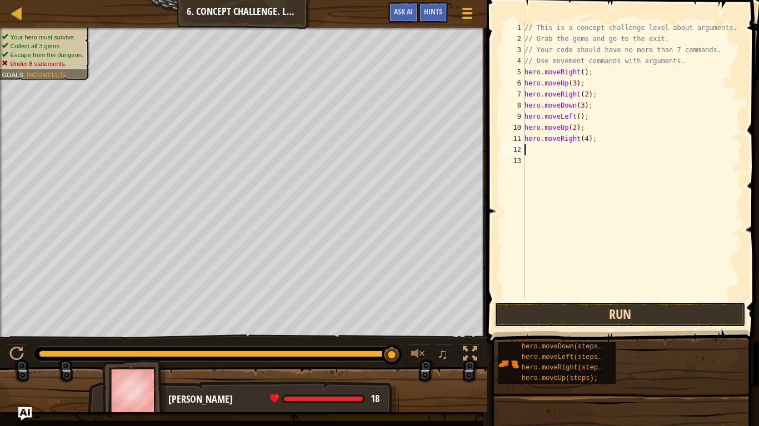
click at [629, 319] on button "Run" at bounding box center [619, 315] width 251 height 26
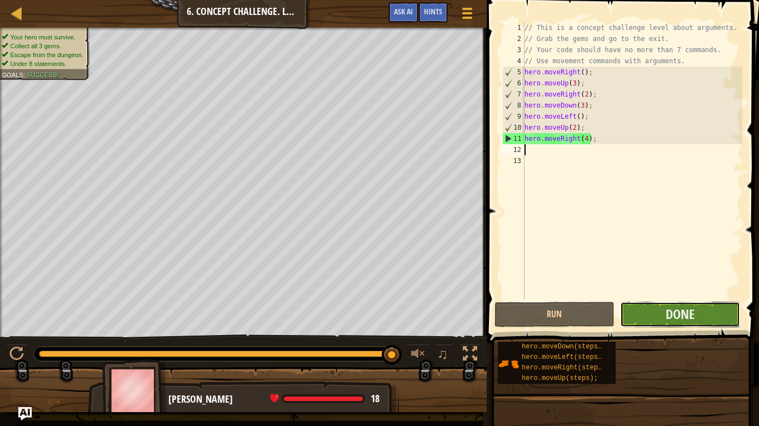
click at [644, 323] on button "Done" at bounding box center [680, 315] width 120 height 26
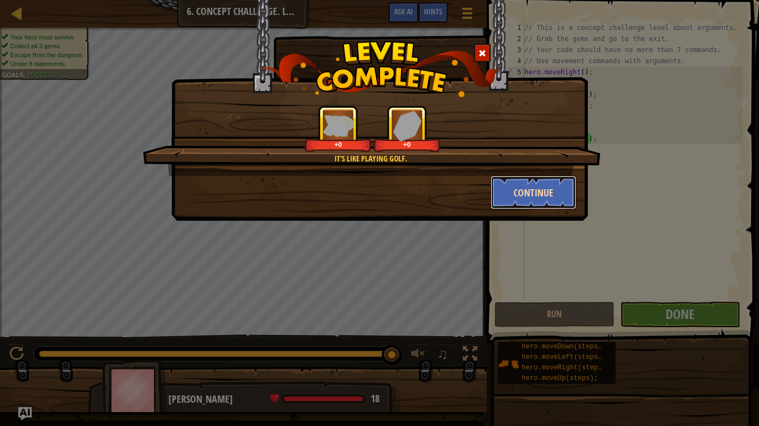
click at [517, 184] on button "Continue" at bounding box center [533, 192] width 86 height 33
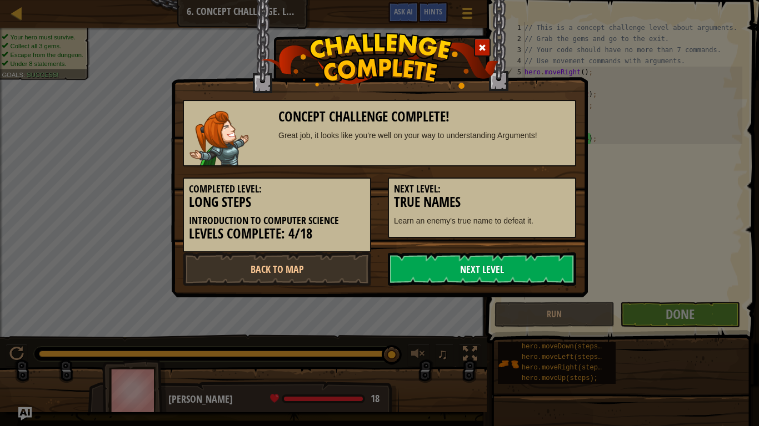
click at [515, 279] on link "Next Level" at bounding box center [482, 269] width 188 height 33
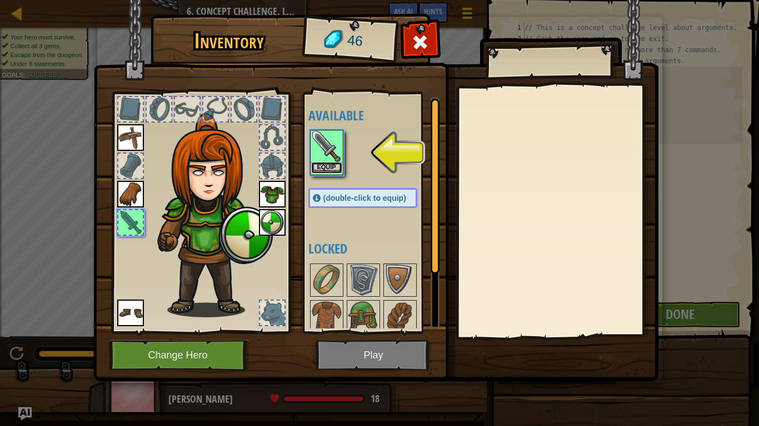
click at [328, 168] on button "Equip" at bounding box center [326, 168] width 31 height 12
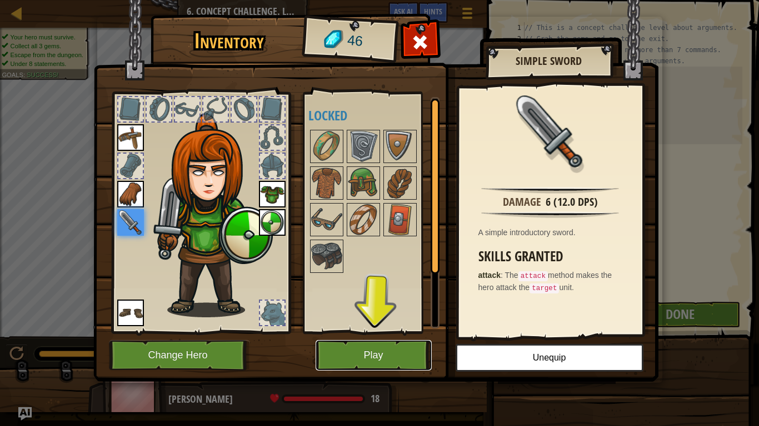
click at [375, 332] on button "Play" at bounding box center [373, 355] width 116 height 31
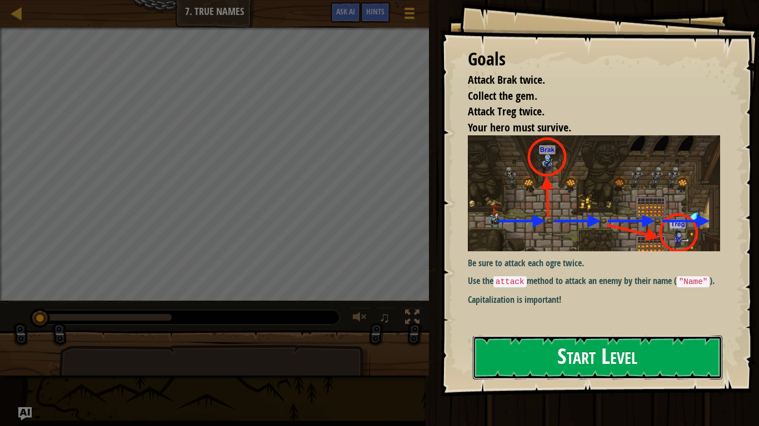
click at [548, 332] on button "Start Level" at bounding box center [597, 358] width 249 height 44
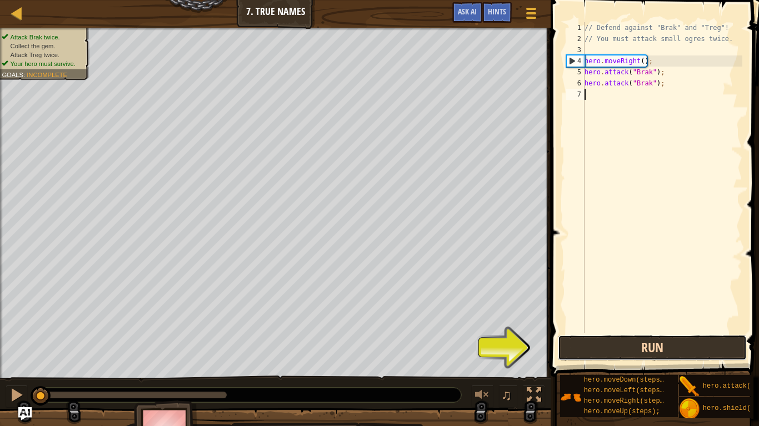
click at [575, 332] on button "Run" at bounding box center [651, 348] width 189 height 26
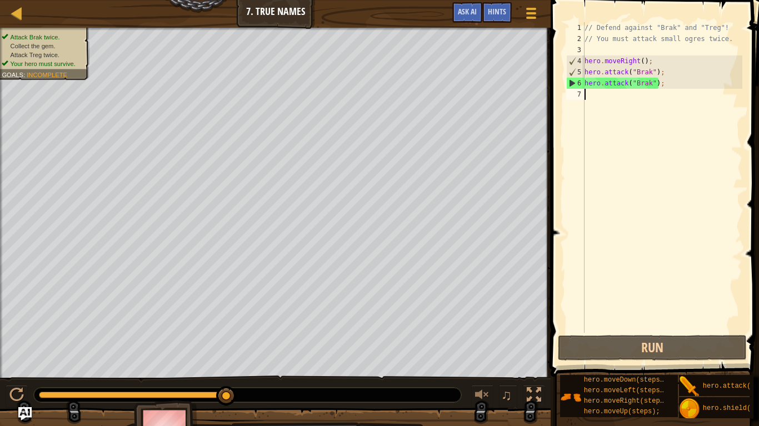
type textarea "he"
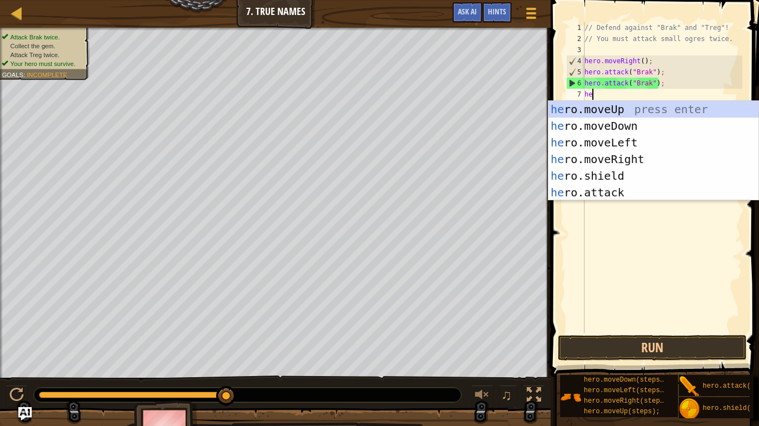
scroll to position [5, 1]
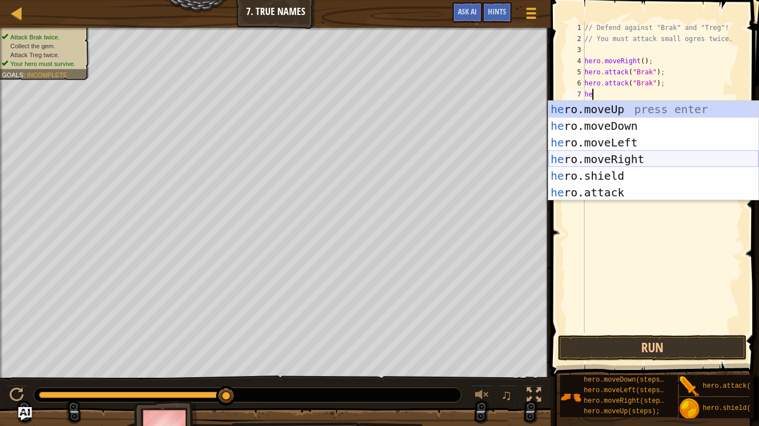
click at [644, 158] on div "he ro.moveUp press enter he ro.moveDown press enter he ro.moveLeft press enter …" at bounding box center [653, 167] width 210 height 133
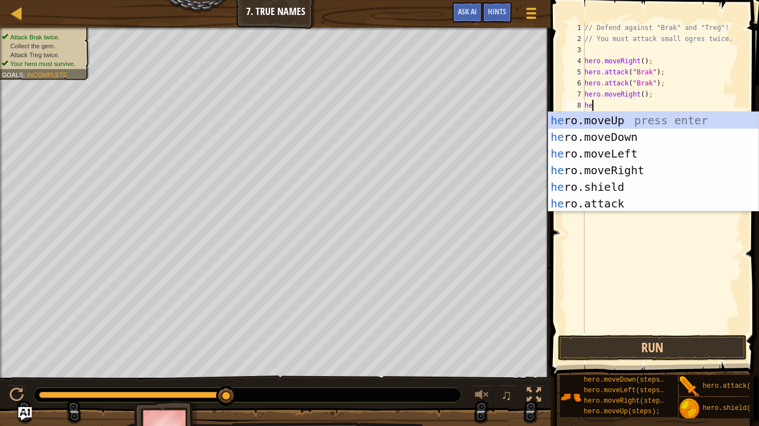
scroll to position [5, 1]
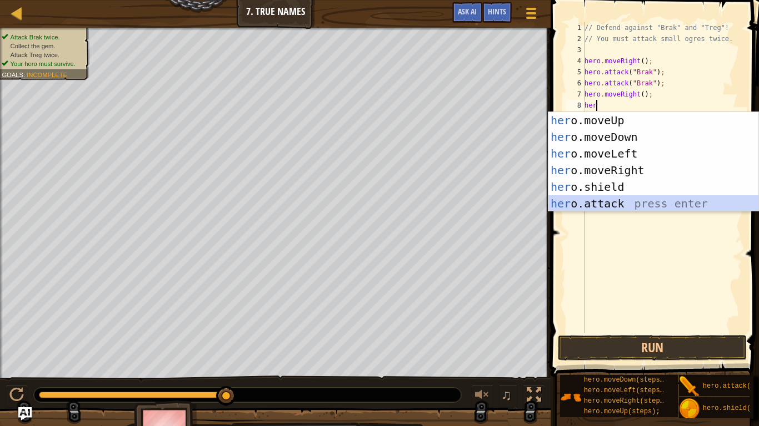
click at [637, 203] on div "her o.moveUp press enter her o.moveDown press enter her o.moveLeft press enter …" at bounding box center [653, 178] width 210 height 133
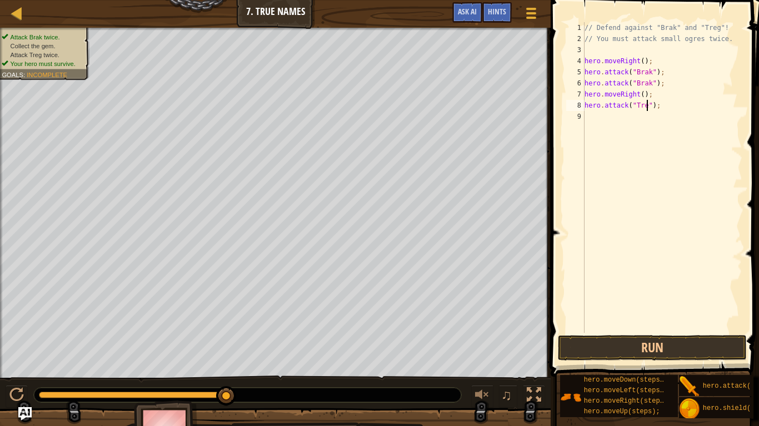
scroll to position [5, 10]
drag, startPoint x: 584, startPoint y: 102, endPoint x: 596, endPoint y: 104, distance: 12.4
click at [596, 104] on div "hero.attack("Treg"); 1 2 3 4 5 6 7 8 9 // Defend against "Brak" and "Treg"! // …" at bounding box center [653, 177] width 178 height 311
type textarea "hero.attack("Treg");"
click at [596, 112] on div "// Defend against "Brak" and "Treg"! // You must attack small ogres twice. hero…" at bounding box center [662, 177] width 160 height 311
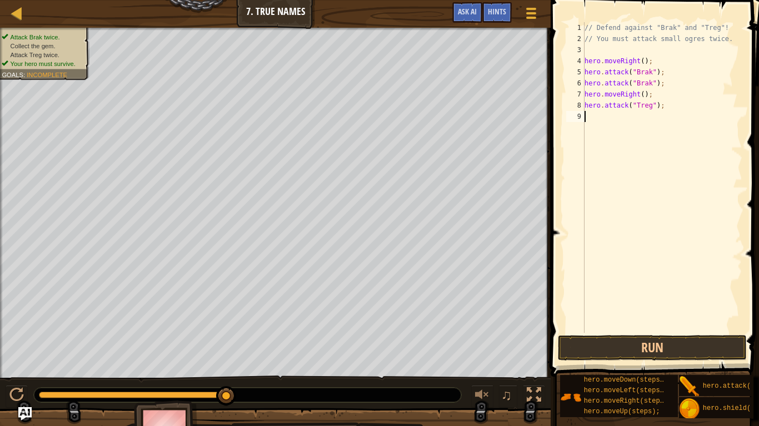
scroll to position [5, 0]
click at [674, 332] on button "Run" at bounding box center [651, 348] width 189 height 26
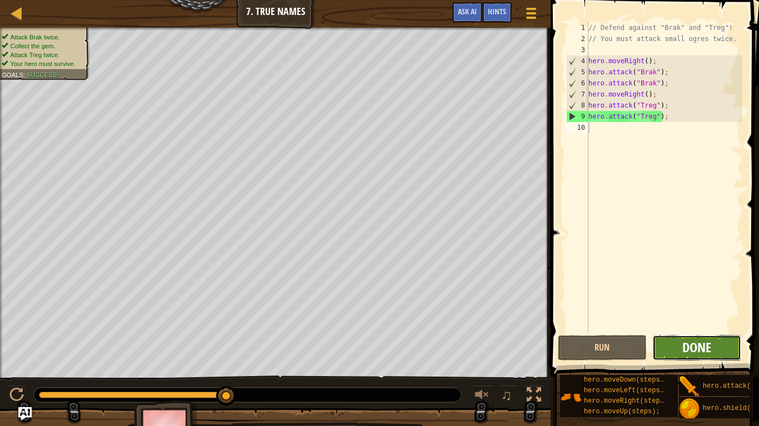
click at [684, 332] on span "Done" at bounding box center [696, 348] width 29 height 18
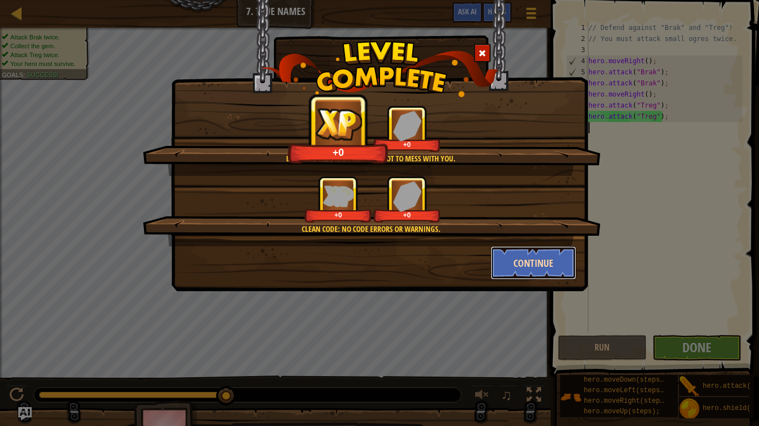
click at [537, 273] on button "Continue" at bounding box center [533, 263] width 86 height 33
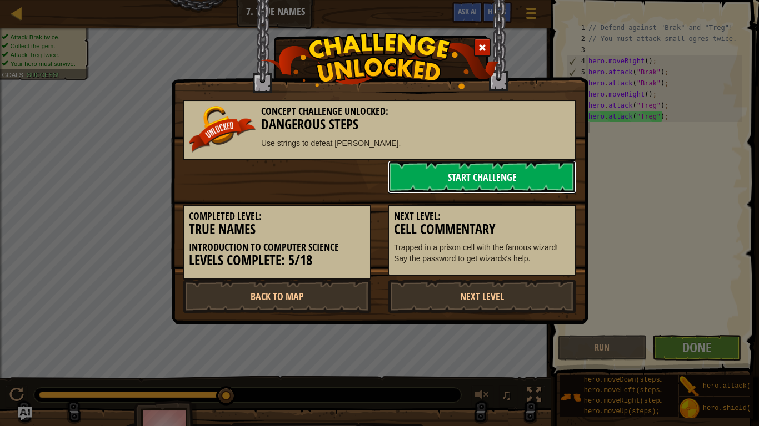
click at [498, 188] on link "Start Challenge" at bounding box center [482, 176] width 188 height 33
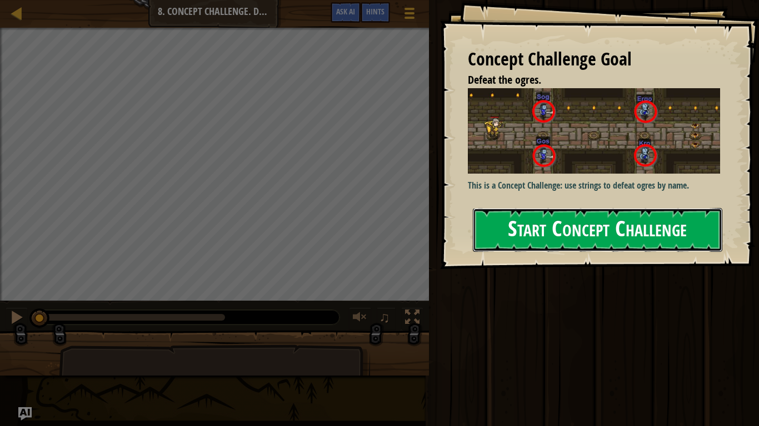
click at [548, 245] on button "Start Concept Challenge" at bounding box center [597, 230] width 249 height 44
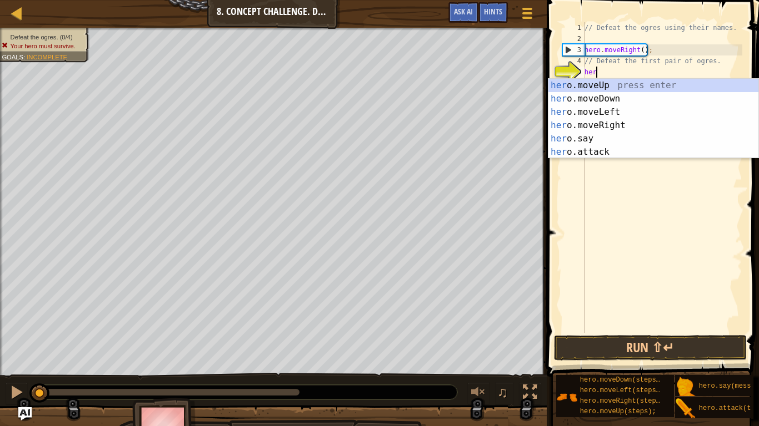
scroll to position [5, 1]
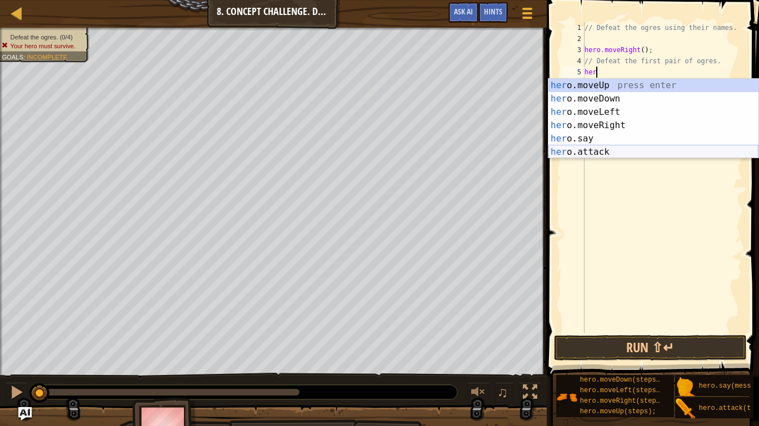
click at [621, 149] on div "her o.moveUp press enter her o.moveDown press enter her o.moveLeft press enter …" at bounding box center [653, 132] width 210 height 107
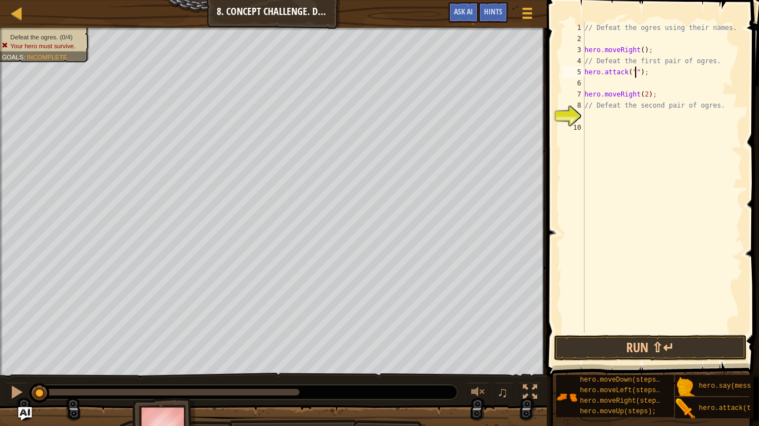
scroll to position [5, 8]
type textarea "hero.attack("Sog");"
click at [591, 82] on div "// Defeat the ogres using their names. hero . moveRight ( ) ; // Defeat the fir…" at bounding box center [662, 188] width 160 height 333
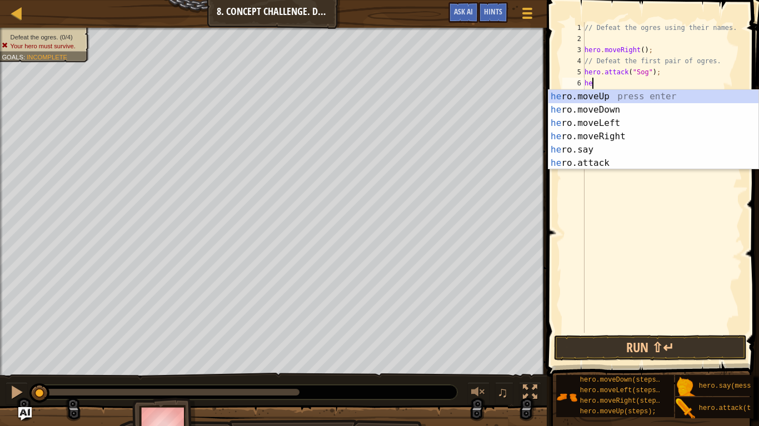
scroll to position [5, 1]
click at [619, 162] on div "he ro.moveUp press enter he ro.moveDown press enter he ro.moveLeft press enter …" at bounding box center [653, 143] width 210 height 107
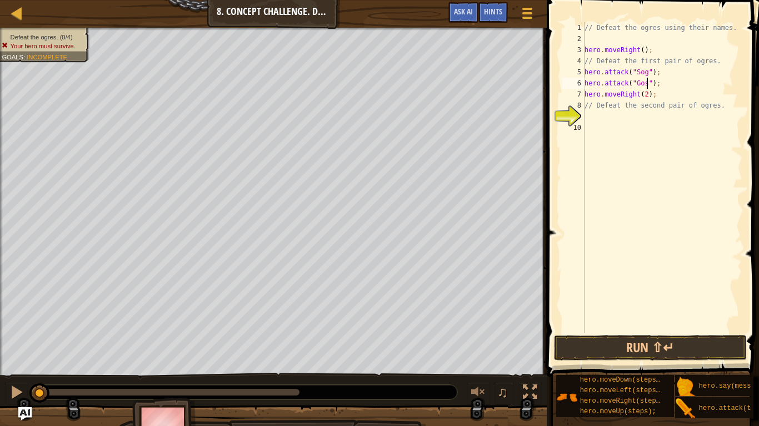
scroll to position [5, 9]
click at [647, 332] on button "Run ⇧↵" at bounding box center [650, 348] width 193 height 26
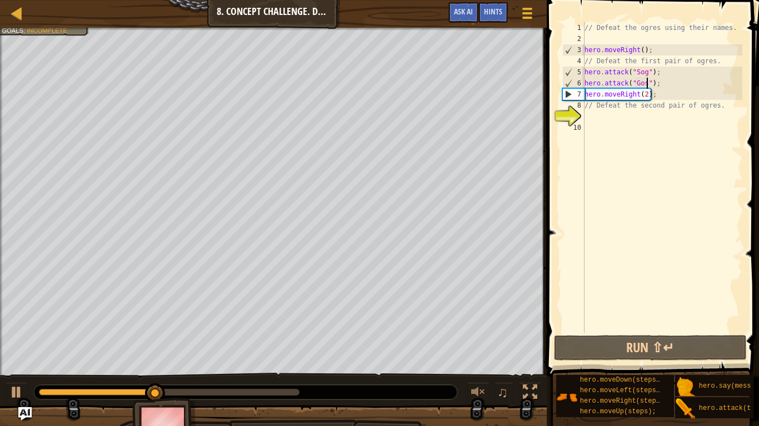
click at [3, 332] on div "♫" at bounding box center [273, 389] width 546 height 33
click at [11, 332] on div at bounding box center [16, 392] width 14 height 14
click at [661, 73] on div "// Defeat the ogres using their names. hero . moveRight ( ) ; // Defeat the fir…" at bounding box center [662, 188] width 160 height 333
type textarea "hero.attack("Sog");"
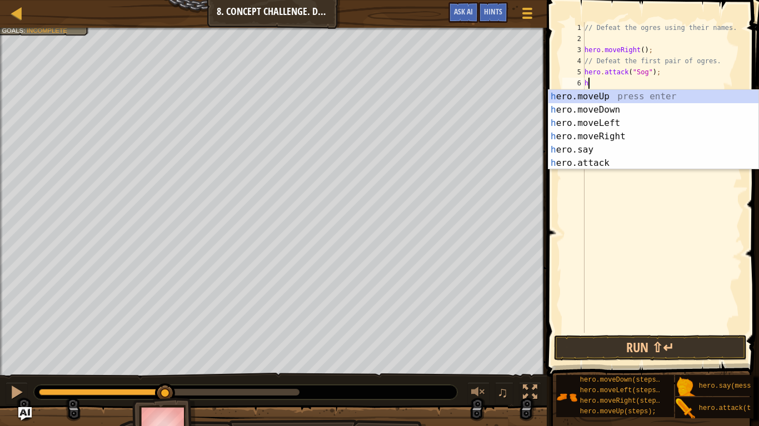
scroll to position [5, 1]
click at [634, 163] on div "he ro.moveUp press enter he ro.moveDown press enter he ro.moveLeft press enter …" at bounding box center [653, 143] width 210 height 107
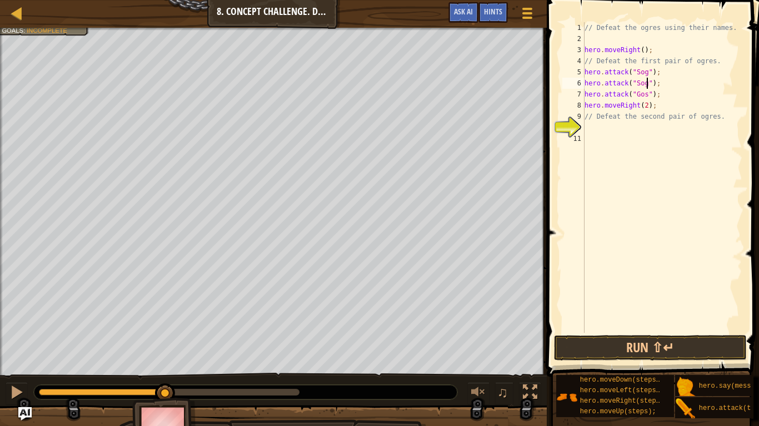
scroll to position [5, 9]
click at [665, 97] on div "// Defeat the ogres using their names. hero . moveRight ( ) ; // Defeat the fir…" at bounding box center [662, 188] width 160 height 333
type textarea "hero.attack("Gos");"
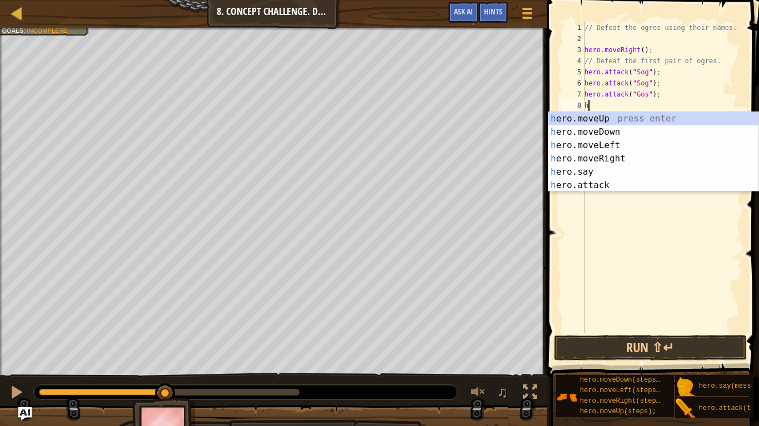
scroll to position [5, 1]
click at [643, 185] on div "he ro.moveUp press enter he ro.moveDown press enter he ro.moveLeft press enter …" at bounding box center [653, 165] width 210 height 107
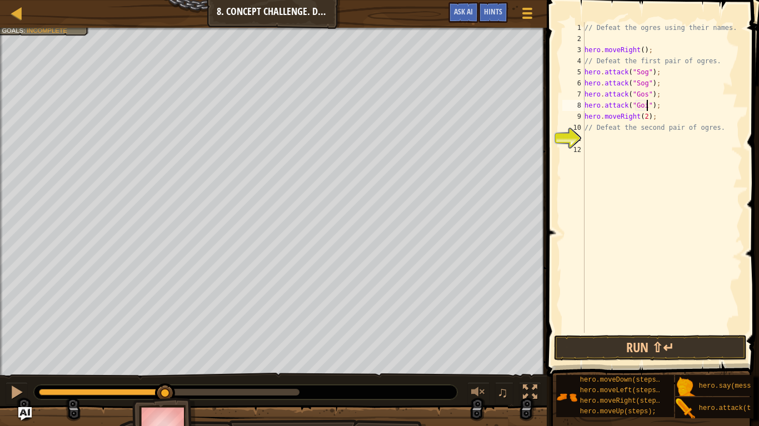
scroll to position [5, 9]
type textarea "hero.attack("Gos");"
click at [586, 139] on div "// Defeat the ogres using their names. hero . moveRight ( ) ; // Defeat the fir…" at bounding box center [662, 188] width 160 height 333
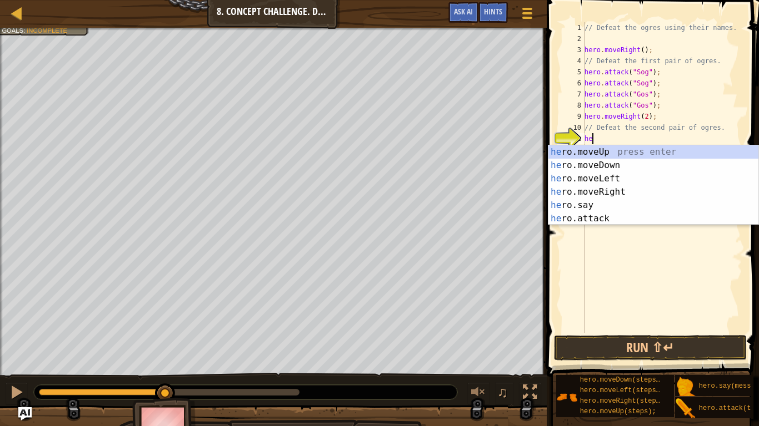
scroll to position [5, 1]
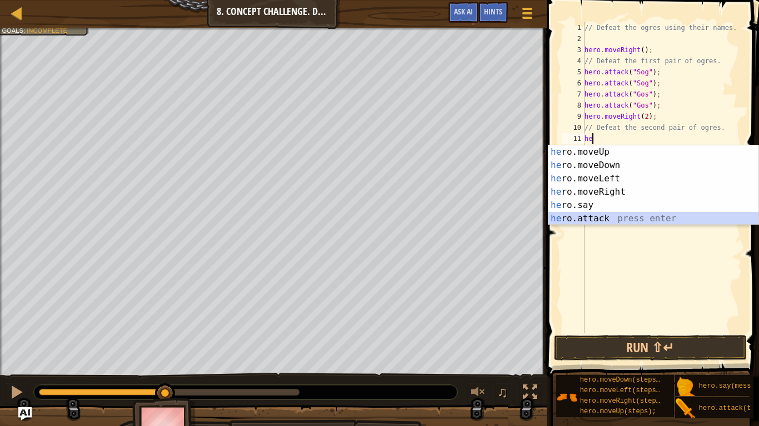
click at [621, 218] on div "he ro.moveUp press enter he ro.moveDown press enter he ro.moveLeft press enter …" at bounding box center [653, 198] width 210 height 107
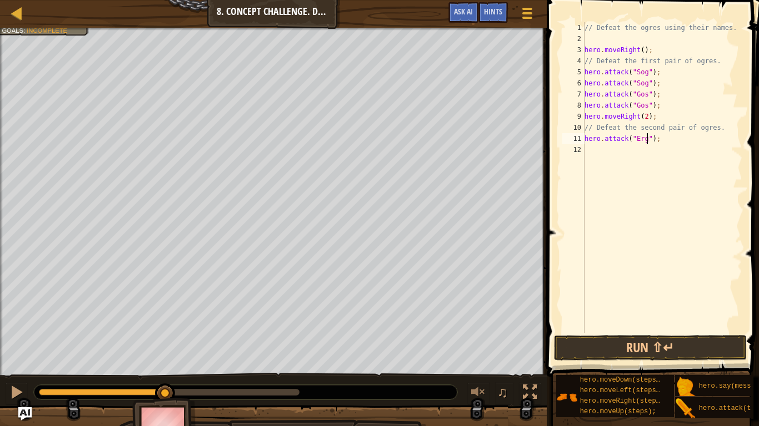
type textarea "hero.attack("Ergo");"
click at [594, 151] on div "// Defeat the ogres using their names. hero . moveRight ( ) ; // Defeat the fir…" at bounding box center [662, 188] width 160 height 333
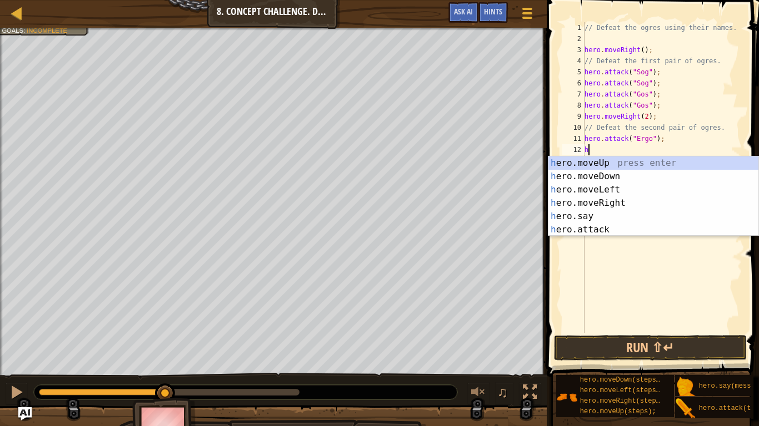
scroll to position [5, 1]
click at [610, 230] on div "he ro.moveUp press enter he ro.moveDown press enter he ro.moveLeft press enter …" at bounding box center [653, 210] width 210 height 107
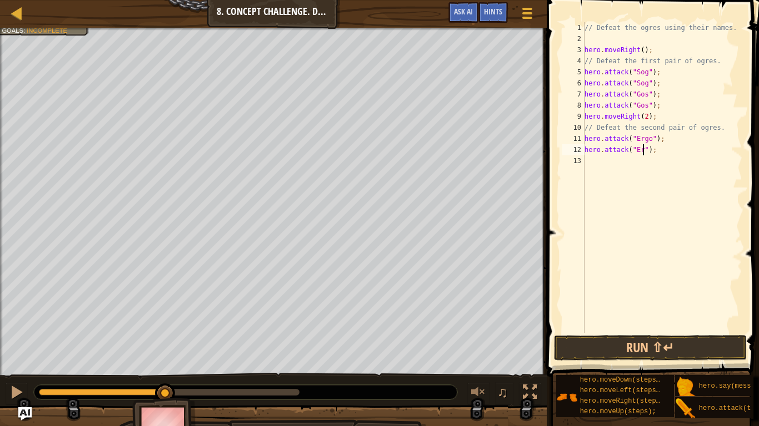
type textarea "hero.attack("Ergo");"
click at [590, 160] on div "// Defeat the ogres using their names. hero . moveRight ( ) ; // Defeat the fir…" at bounding box center [662, 188] width 160 height 333
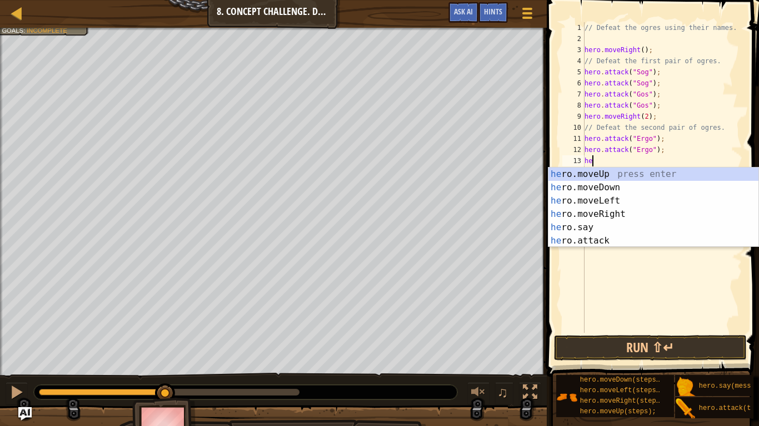
scroll to position [5, 1]
click at [617, 243] on div "he ro.moveUp press enter he ro.moveDown press enter he ro.moveLeft press enter …" at bounding box center [653, 221] width 210 height 107
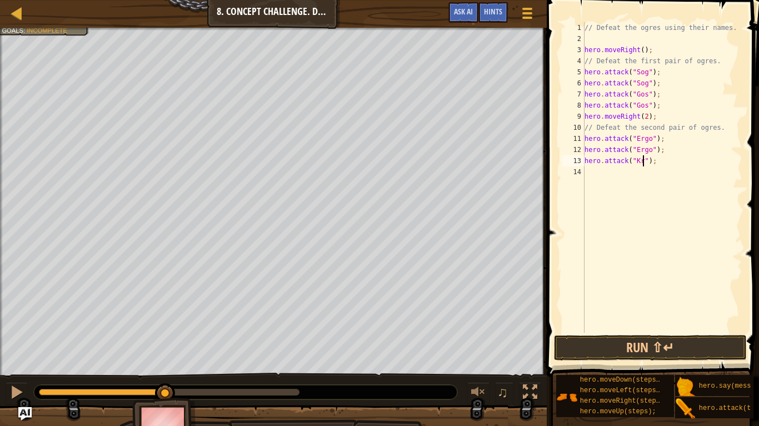
type textarea "hero.attack("Kro");"
click at [591, 175] on div "// Defeat the ogres using their names. hero . moveRight ( ) ; // Defeat the fir…" at bounding box center [662, 188] width 160 height 333
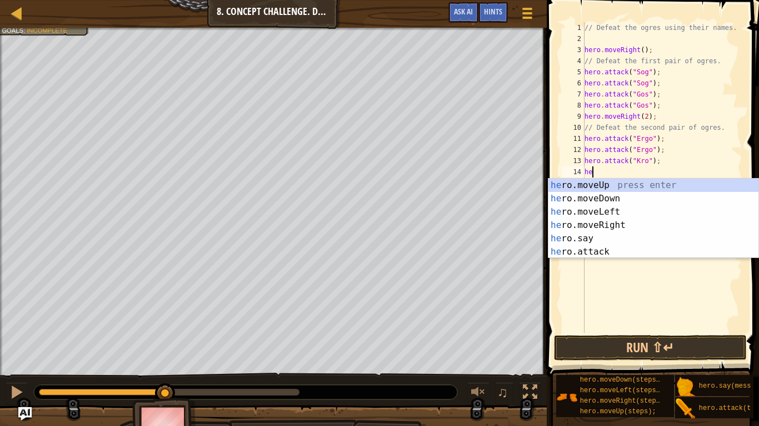
scroll to position [5, 1]
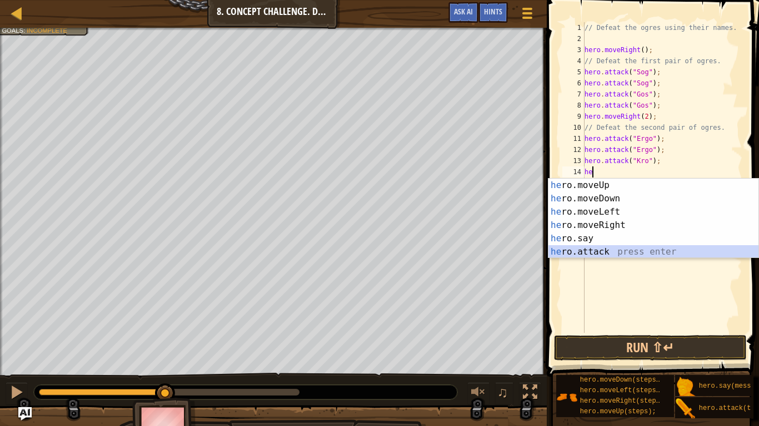
click at [605, 248] on div "he ro.moveUp press enter he ro.moveDown press enter he ro.moveLeft press enter …" at bounding box center [653, 232] width 210 height 107
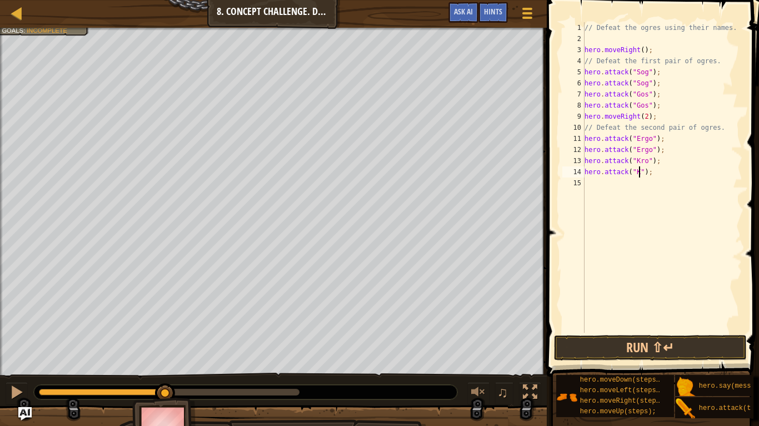
scroll to position [5, 9]
click at [644, 332] on button "Run ⇧↵" at bounding box center [650, 348] width 193 height 26
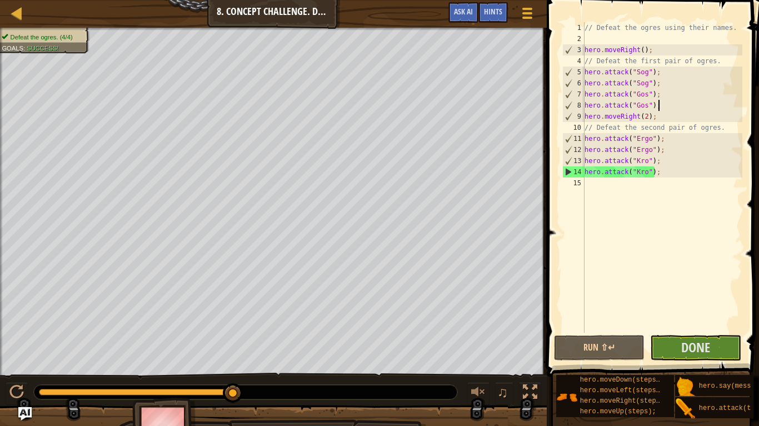
click at [664, 104] on div "// Defeat the ogres using their names. hero . moveRight ( ) ; // Defeat the fir…" at bounding box center [662, 188] width 160 height 333
type textarea "hero.attack("Gos");"
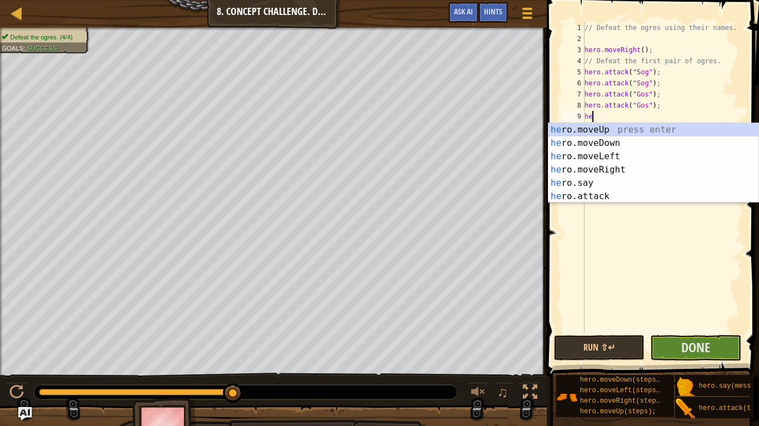
type textarea "her"
click at [652, 143] on div "her o.moveUp press enter her o.moveDown press enter her o.moveLeft press enter …" at bounding box center [653, 176] width 210 height 107
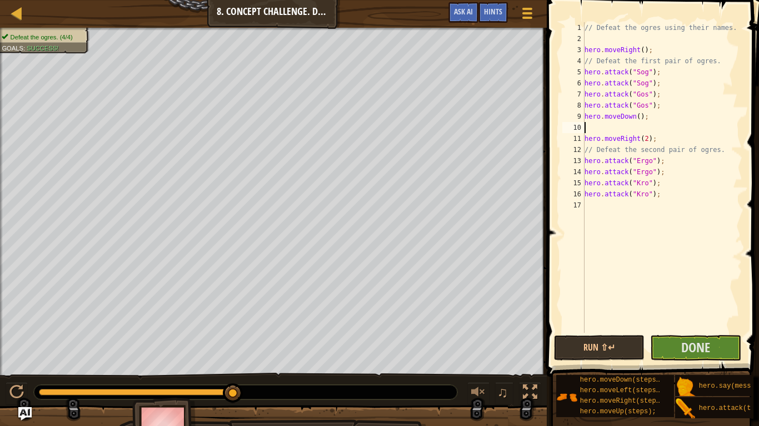
scroll to position [5, 0]
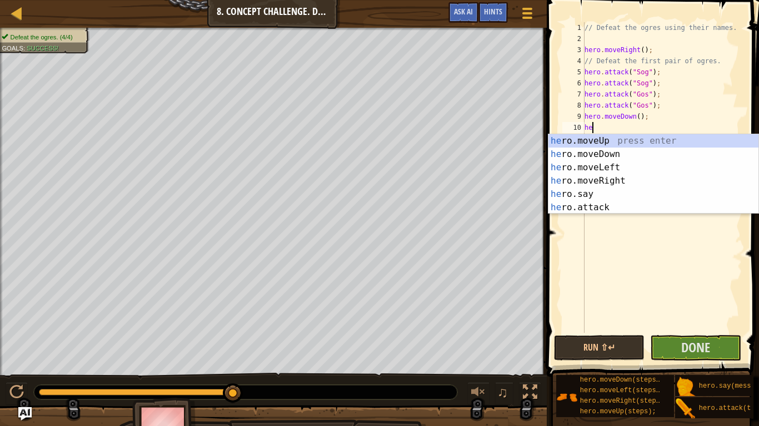
type textarea "he"
click at [668, 145] on div "he ro.moveUp press enter he ro.moveDown press enter he ro.moveLeft press enter …" at bounding box center [653, 187] width 210 height 107
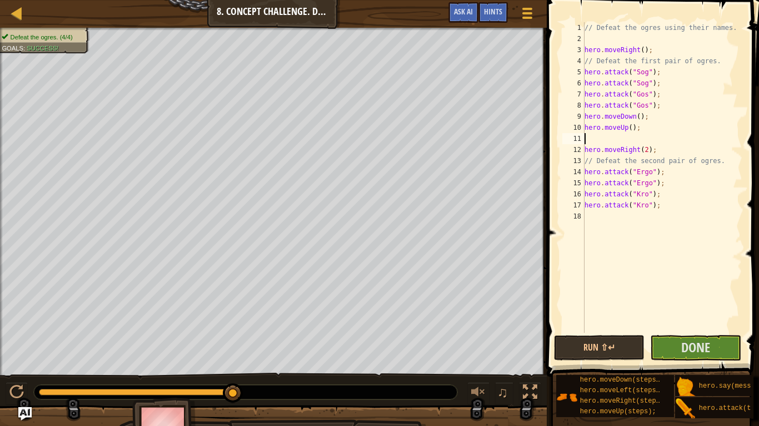
scroll to position [5, 0]
type textarea "hero.moveUp();"
click at [617, 205] on div "// Defeat the ogres using their names. hero . moveRight ( ) ; // Defeat the fir…" at bounding box center [662, 188] width 160 height 333
type textarea "he"
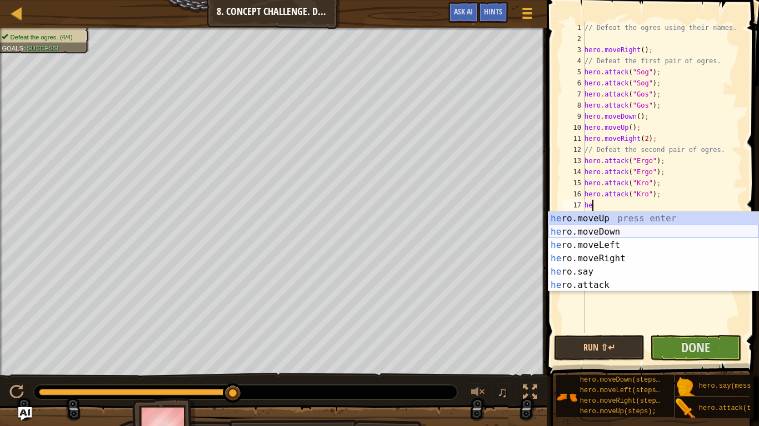
click at [625, 230] on div "he ro.moveUp press enter he ro.moveDown press enter he ro.moveLeft press enter …" at bounding box center [653, 265] width 210 height 107
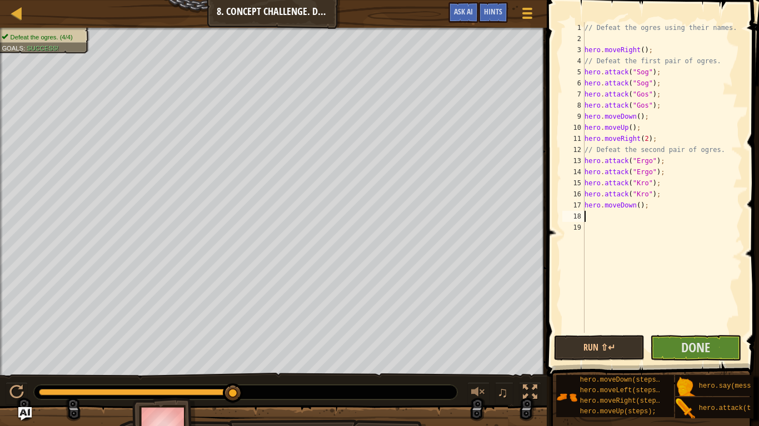
scroll to position [5, 0]
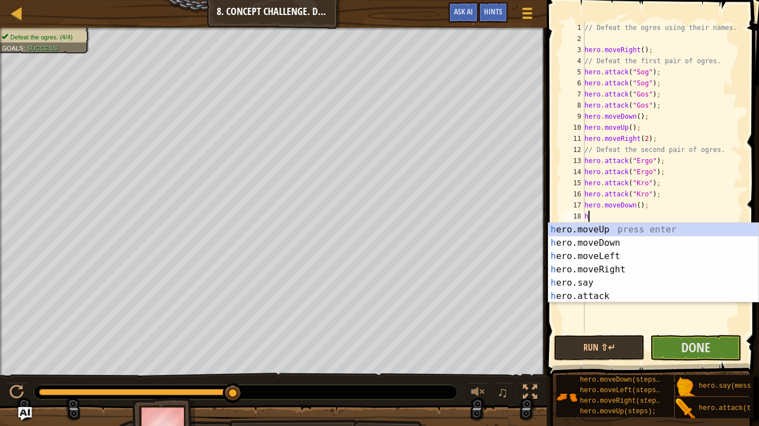
type textarea "he"
click at [635, 232] on div "he ro.moveUp press enter he ro.moveDown press enter he ro.moveLeft press enter …" at bounding box center [653, 276] width 210 height 107
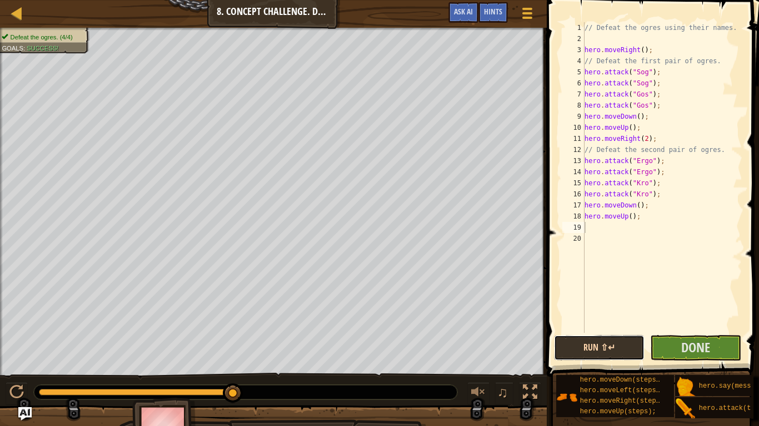
click at [588, 332] on button "Run ⇧↵" at bounding box center [599, 348] width 91 height 26
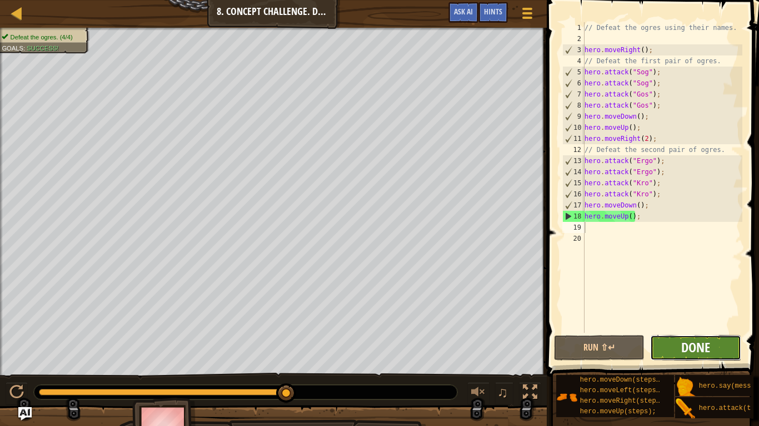
click at [695, 332] on span "Done" at bounding box center [695, 348] width 29 height 18
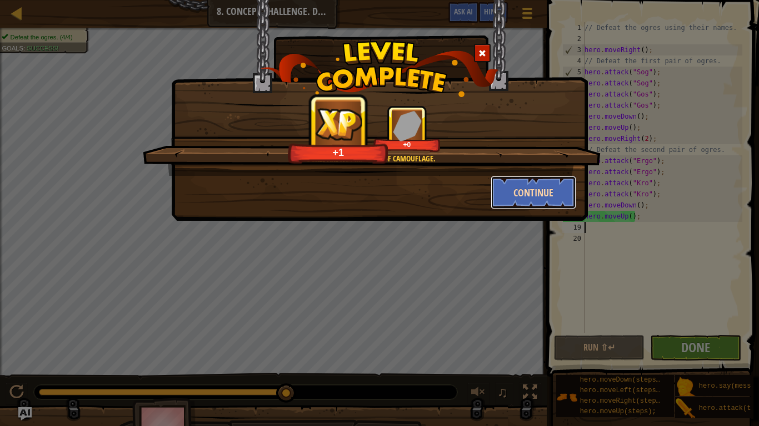
click at [536, 184] on button "Continue" at bounding box center [533, 192] width 86 height 33
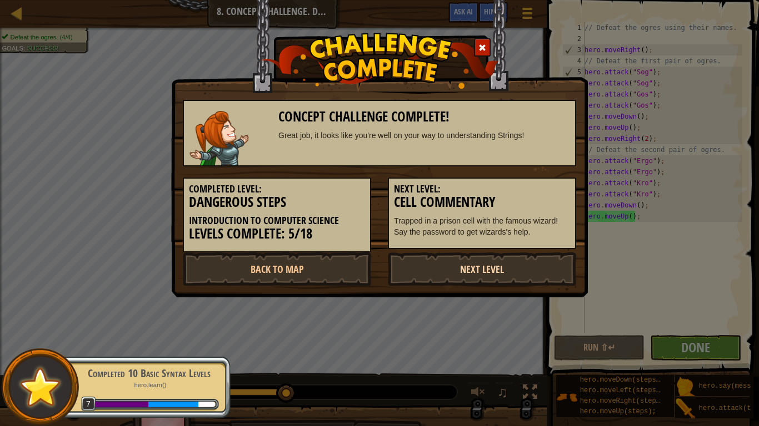
click at [436, 270] on link "Next Level" at bounding box center [482, 269] width 188 height 33
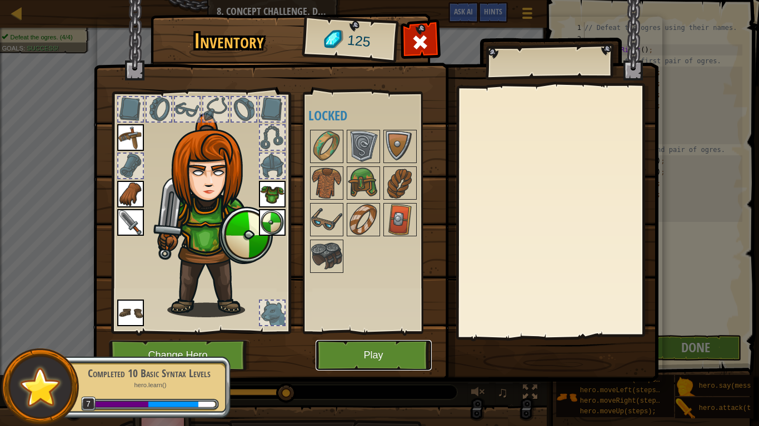
click at [399, 332] on button "Play" at bounding box center [373, 355] width 116 height 31
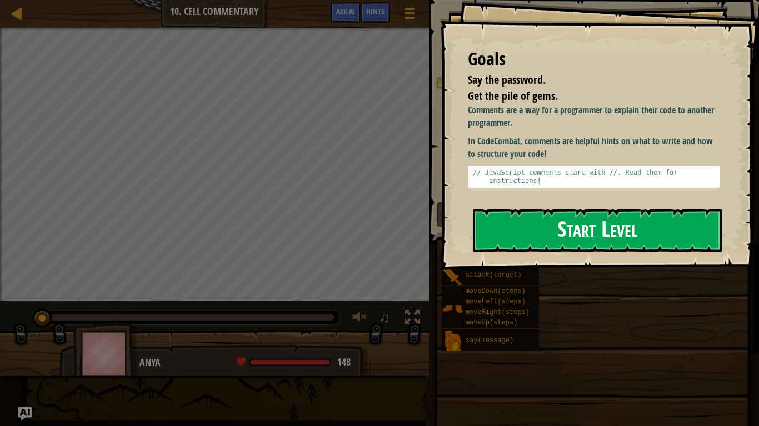
click at [524, 244] on button "Start Level" at bounding box center [597, 231] width 249 height 44
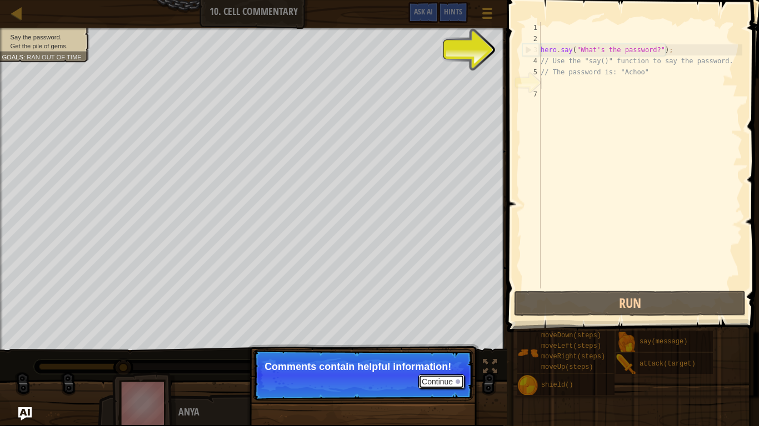
click at [424, 332] on button "Continue" at bounding box center [441, 382] width 46 height 14
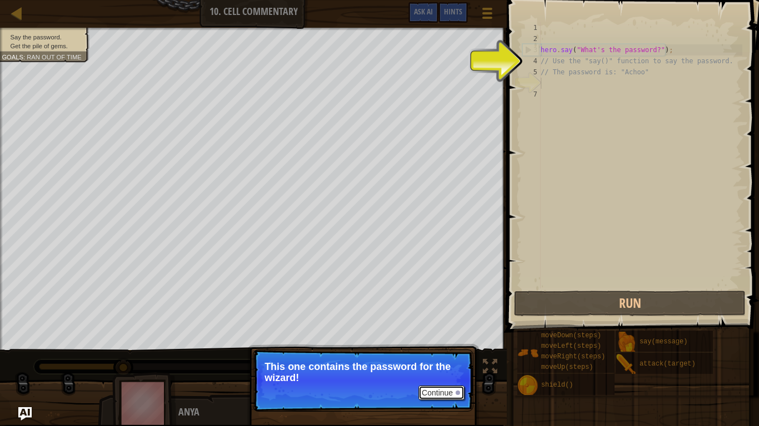
click at [431, 332] on button "Continue" at bounding box center [441, 393] width 46 height 14
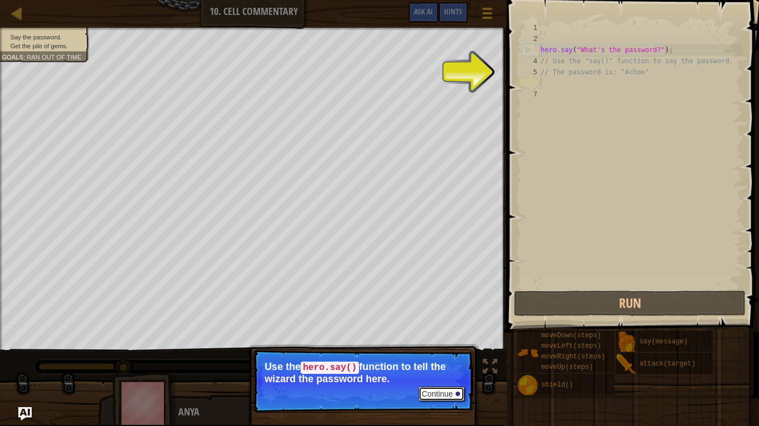
click at [431, 332] on button "Continue" at bounding box center [441, 394] width 46 height 14
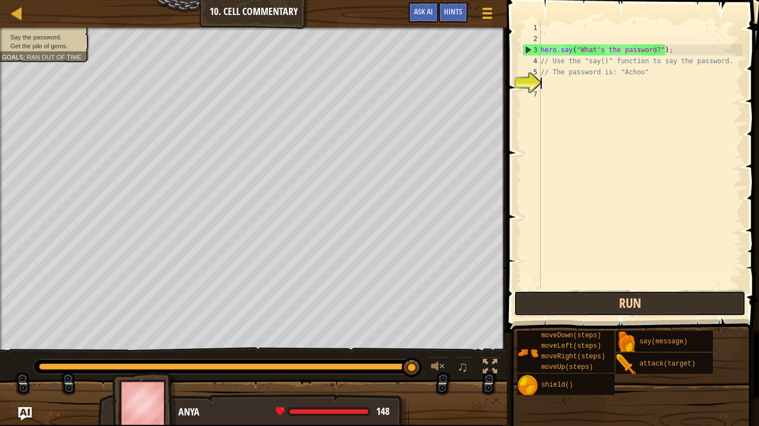
click at [582, 302] on button "Run" at bounding box center [630, 304] width 232 height 26
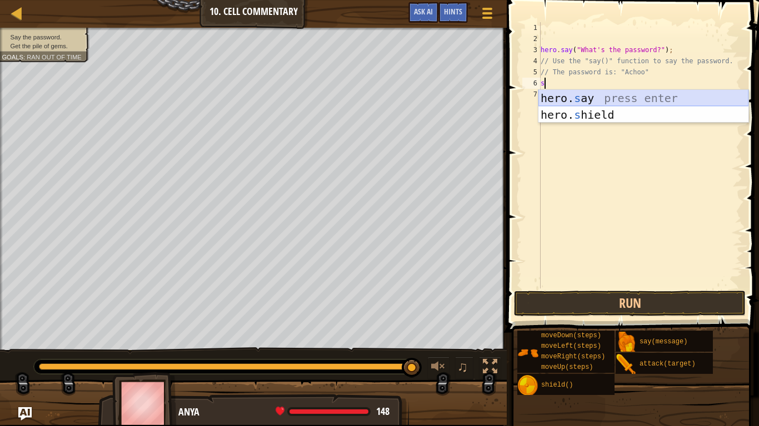
click at [608, 91] on div "hero. s ay press enter hero. s hield press enter" at bounding box center [643, 123] width 210 height 67
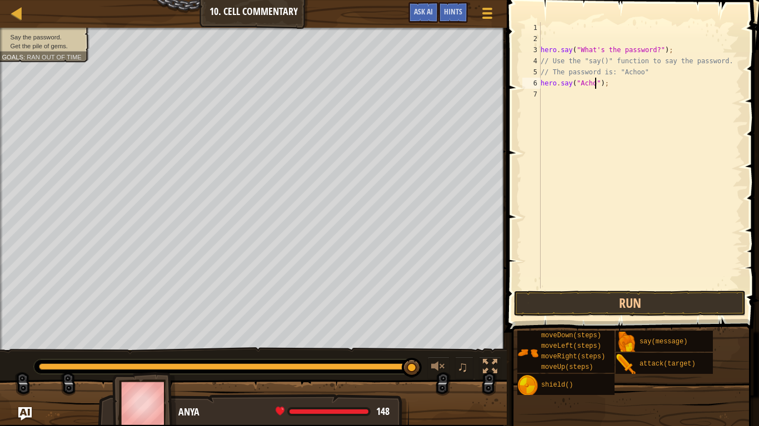
scroll to position [5, 9]
type textarea "hero.say("Achoo");"
click at [632, 299] on button "Run" at bounding box center [630, 304] width 232 height 26
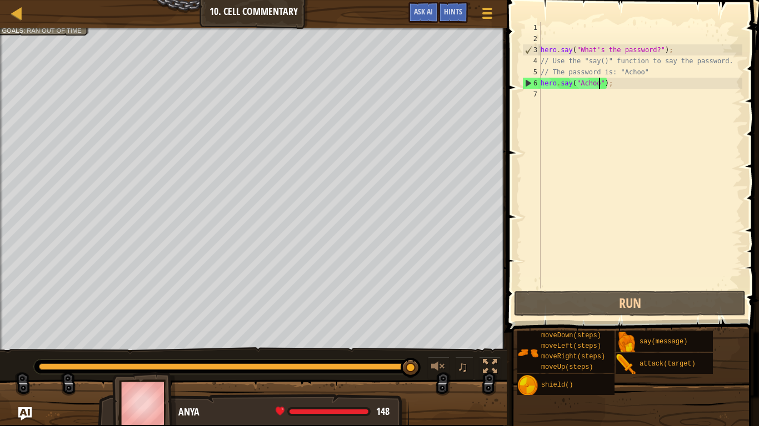
click at [546, 103] on div "hero . say ( "What's the password?" ) ; // Use the "say()" function to say the …" at bounding box center [640, 166] width 204 height 289
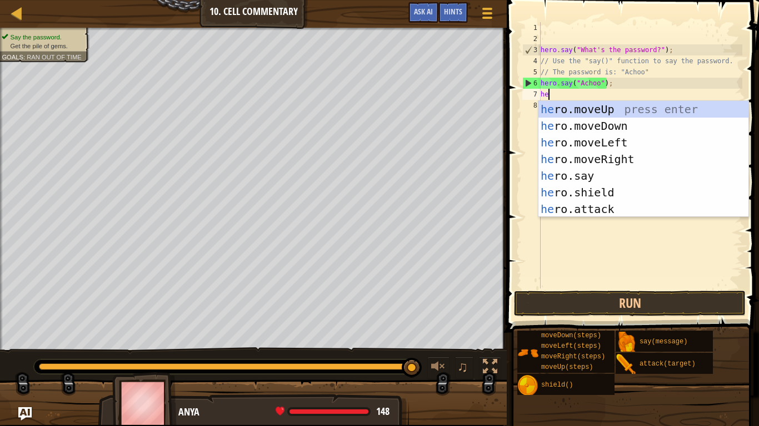
type textarea "her"
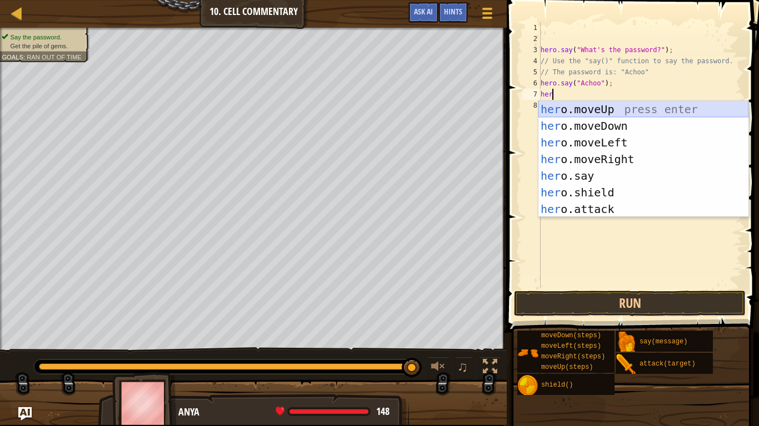
click at [617, 109] on div "her o.moveUp press enter her o.moveDown press enter her o.moveLeft press enter …" at bounding box center [643, 176] width 210 height 150
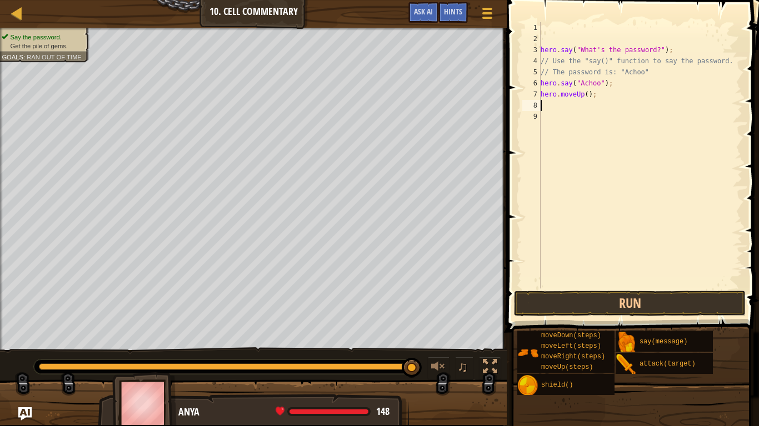
scroll to position [5, 0]
click at [602, 301] on button "Run" at bounding box center [630, 304] width 232 height 26
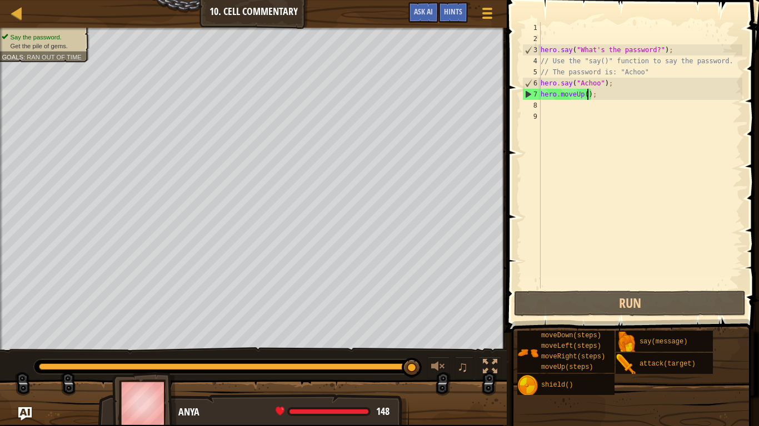
click at [587, 97] on div "hero . say ( "What's the password?" ) ; // Use the "say()" function to say the …" at bounding box center [640, 166] width 204 height 289
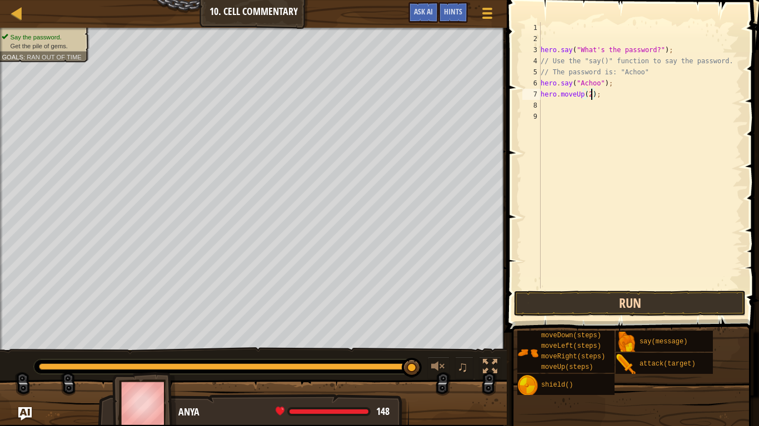
type textarea "hero.moveUp(2);"
click at [616, 304] on button "Run" at bounding box center [630, 304] width 232 height 26
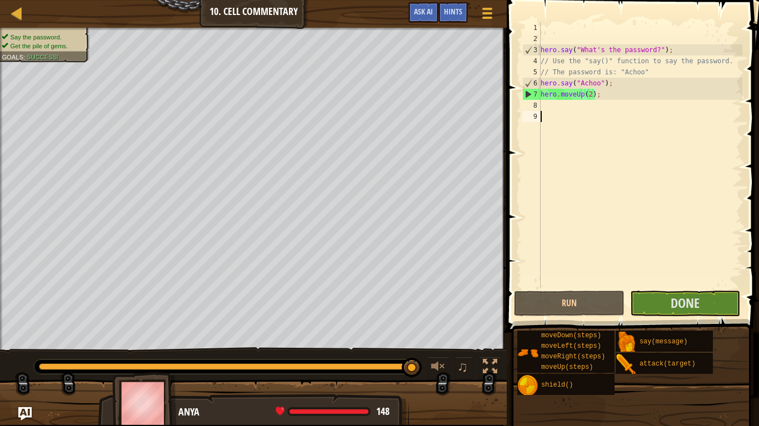
click at [688, 264] on div "hero . say ( "What's the password?" ) ; // Use the "say()" function to say the …" at bounding box center [640, 166] width 204 height 289
click at [696, 314] on button "Done" at bounding box center [685, 304] width 110 height 26
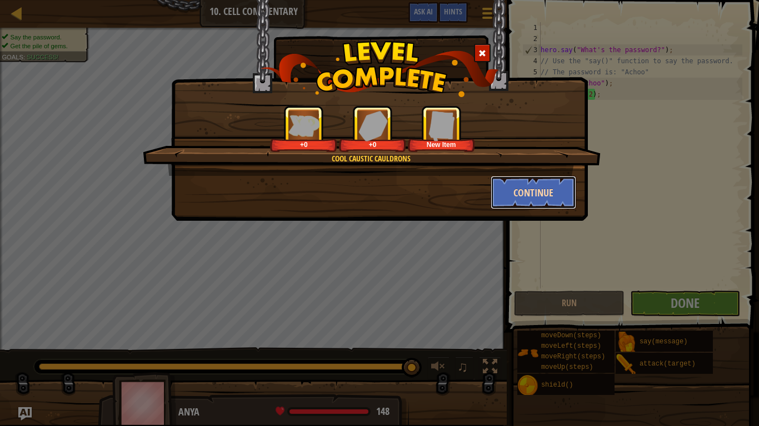
click at [515, 190] on button "Continue" at bounding box center [533, 192] width 86 height 33
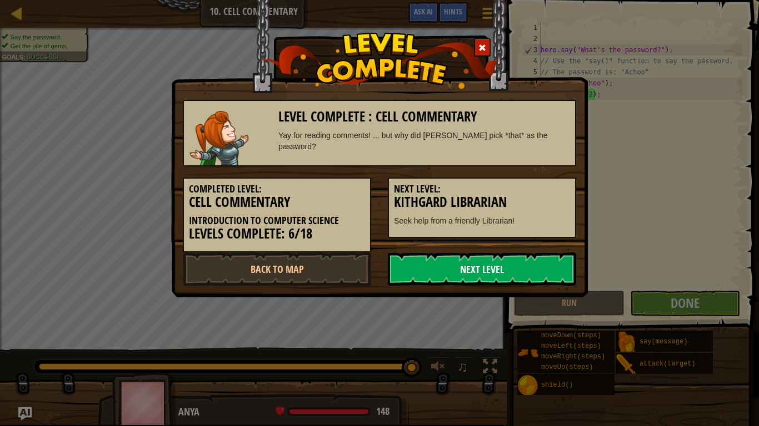
click at [491, 269] on link "Next Level" at bounding box center [482, 269] width 188 height 33
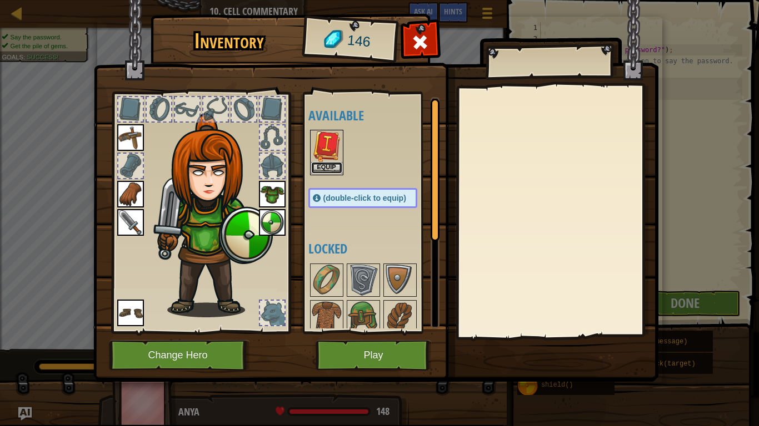
click at [332, 163] on button "Equip" at bounding box center [326, 168] width 31 height 12
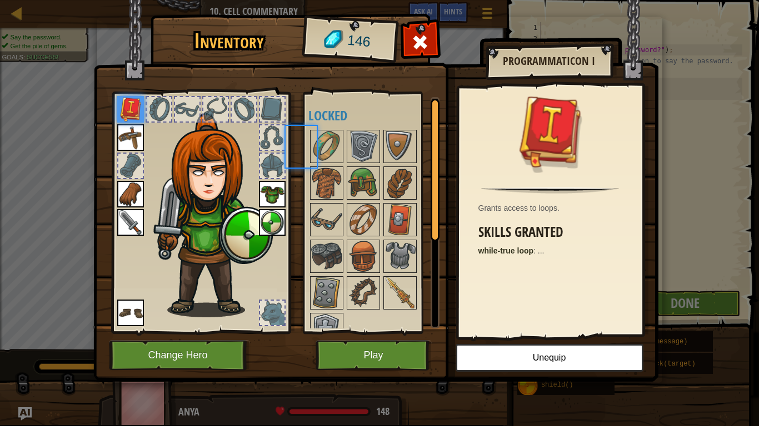
click at [332, 163] on div at bounding box center [326, 146] width 33 height 33
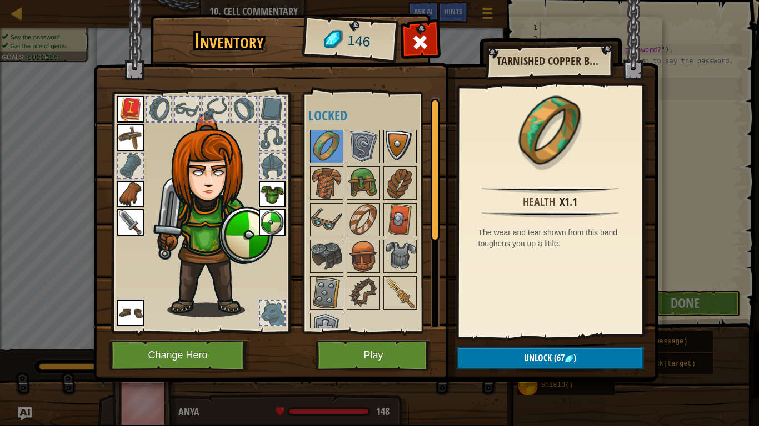
click at [384, 150] on img at bounding box center [399, 146] width 31 height 31
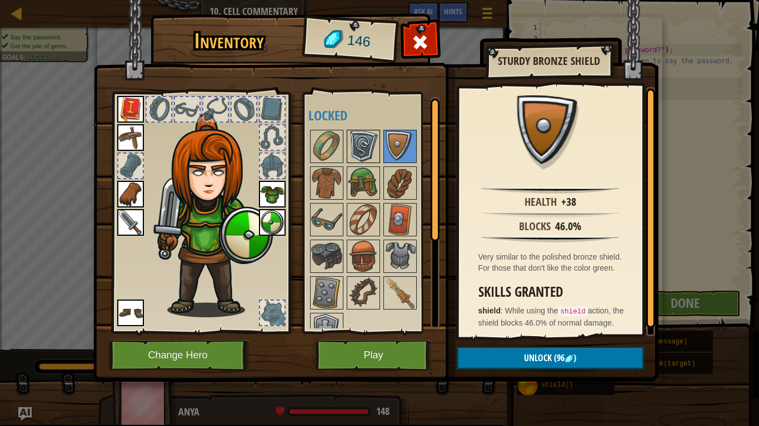
click at [361, 137] on img at bounding box center [363, 146] width 31 height 31
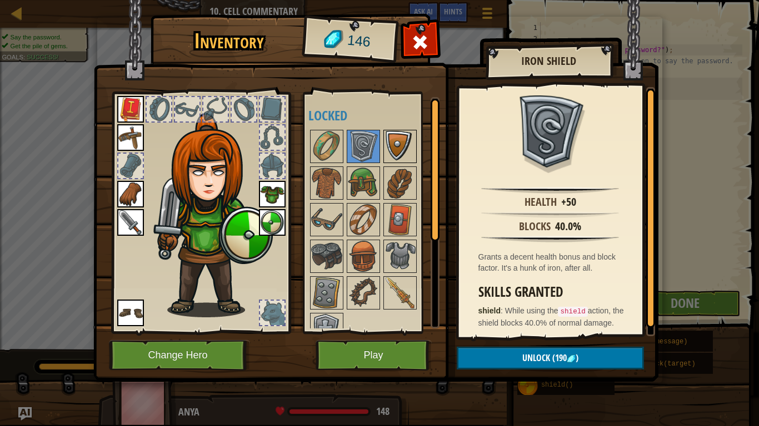
click at [400, 155] on img at bounding box center [399, 146] width 31 height 31
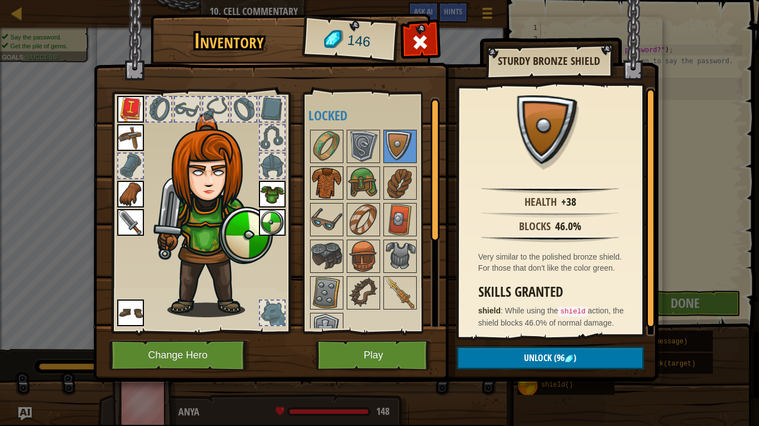
click at [325, 186] on img at bounding box center [326, 183] width 31 height 31
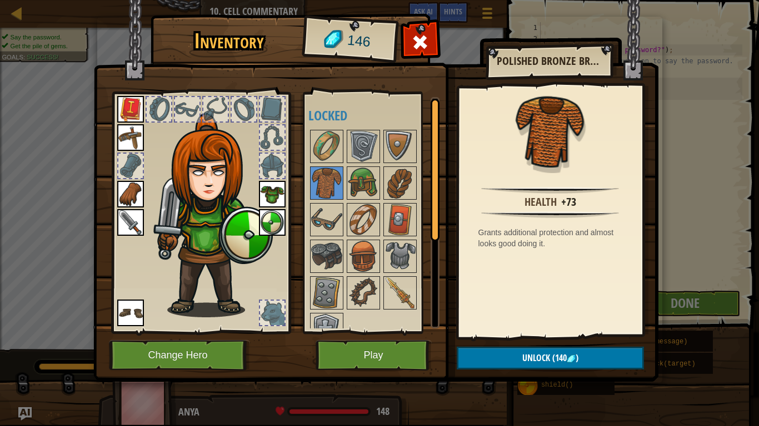
click at [264, 197] on img at bounding box center [272, 194] width 27 height 27
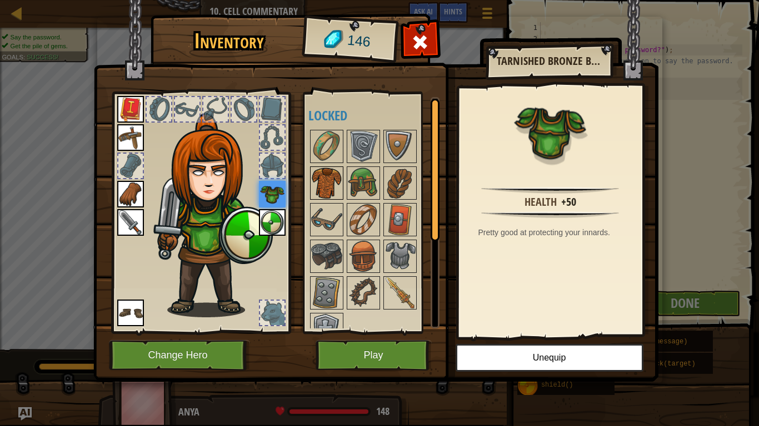
click at [328, 176] on img at bounding box center [326, 183] width 31 height 31
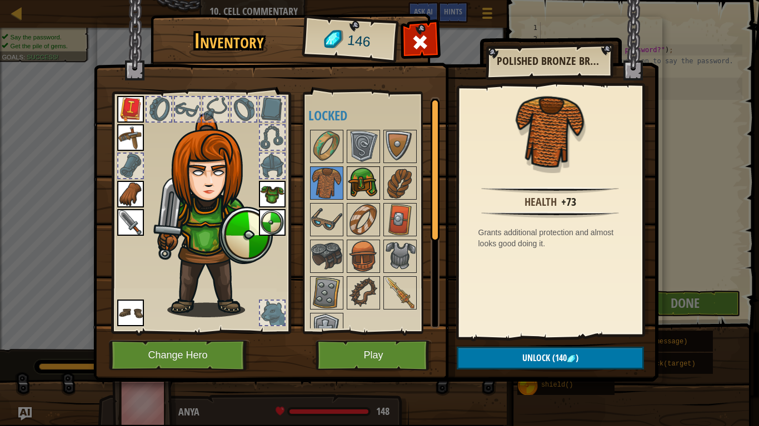
click at [364, 189] on img at bounding box center [363, 183] width 31 height 31
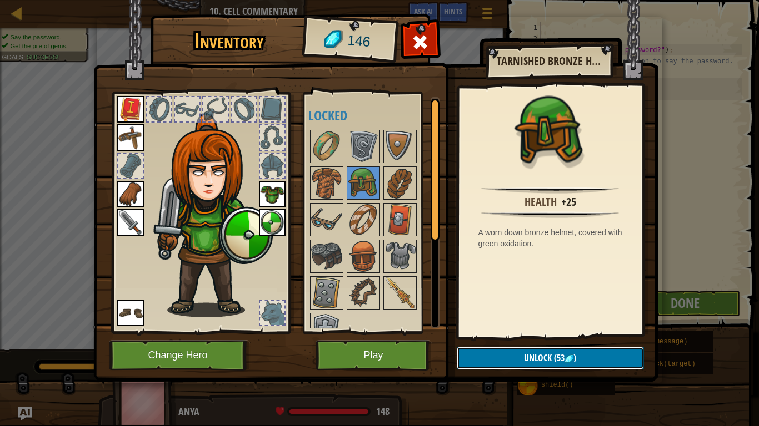
click at [560, 332] on span "(53" at bounding box center [557, 358] width 13 height 12
click at [556, 332] on button "Confirm" at bounding box center [549, 358] width 187 height 23
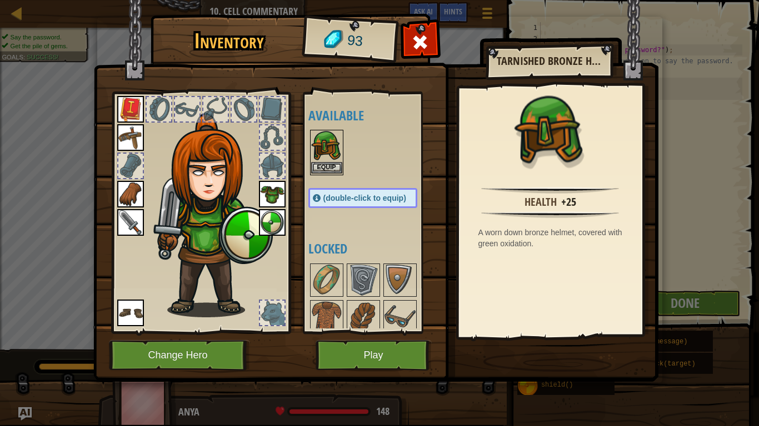
click at [327, 159] on img at bounding box center [326, 146] width 31 height 31
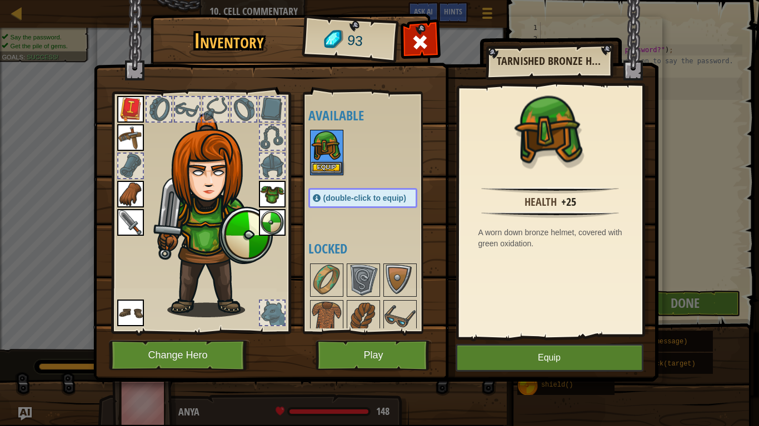
click at [327, 159] on img at bounding box center [326, 146] width 31 height 31
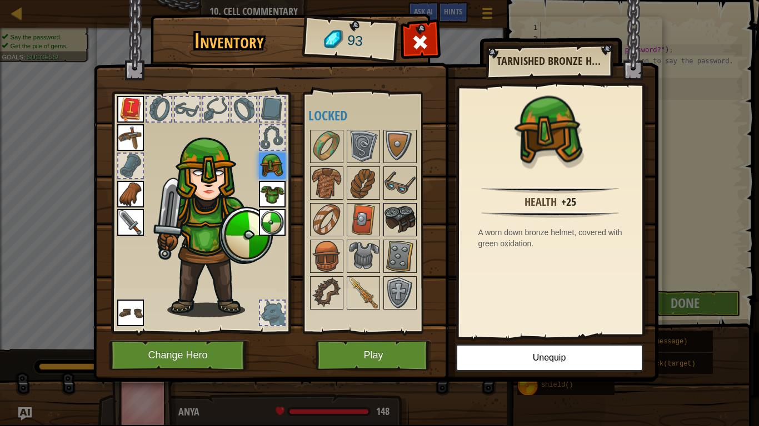
click at [394, 216] on img at bounding box center [399, 219] width 31 height 31
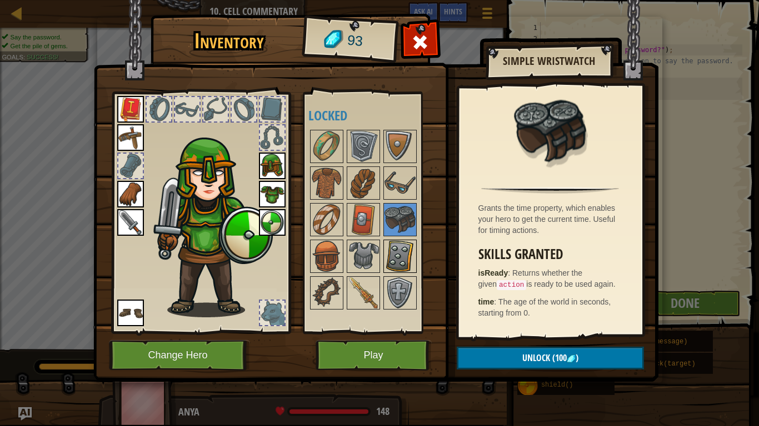
click at [386, 250] on img at bounding box center [399, 256] width 31 height 31
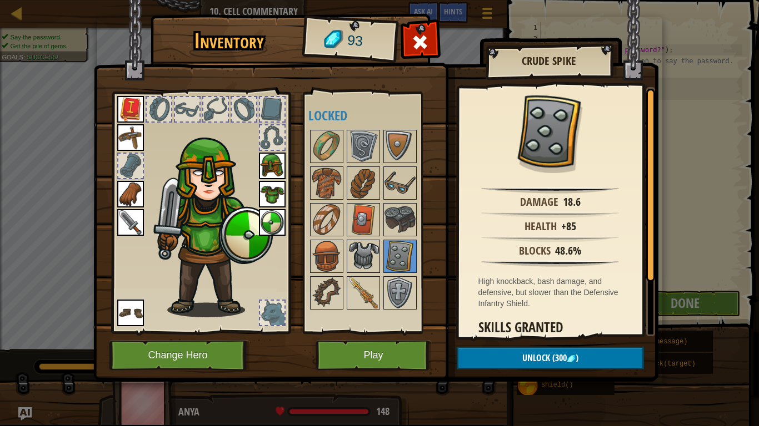
click at [353, 260] on img at bounding box center [363, 256] width 31 height 31
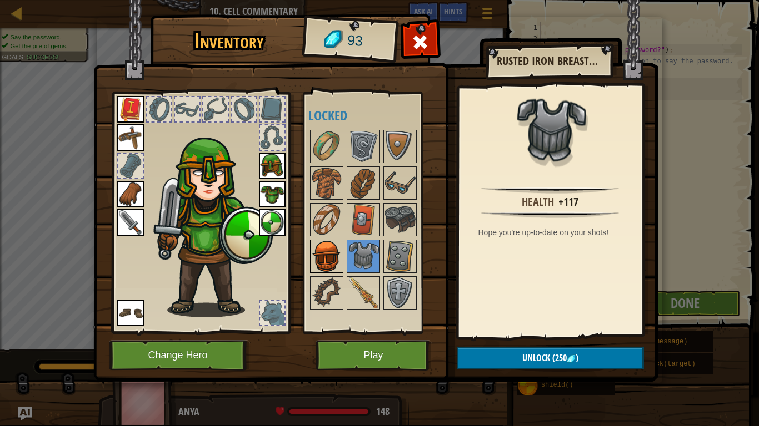
click at [338, 249] on img at bounding box center [326, 256] width 31 height 31
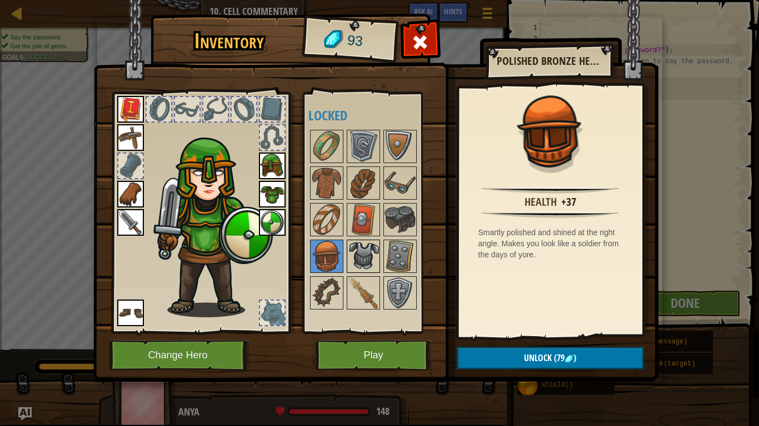
click at [370, 253] on img at bounding box center [363, 256] width 31 height 31
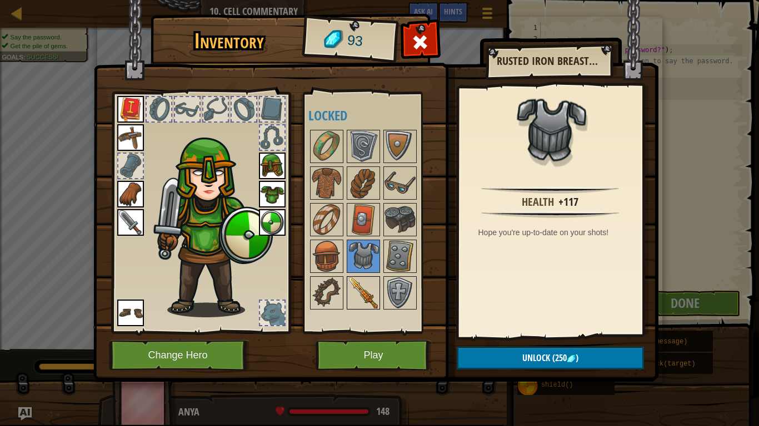
click at [361, 302] on img at bounding box center [363, 293] width 31 height 31
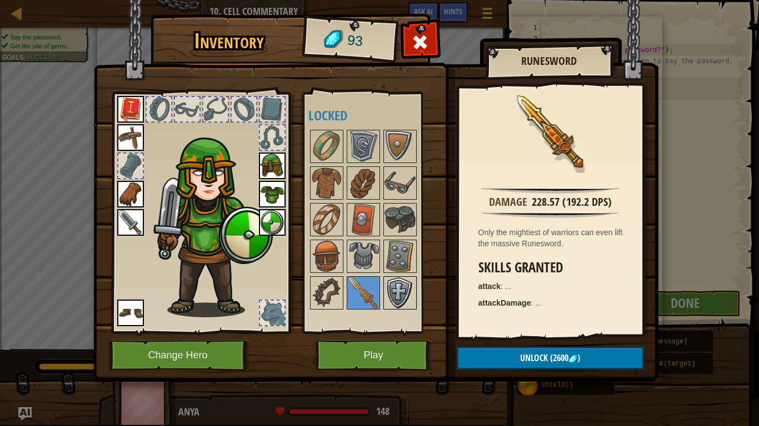
click at [395, 294] on img at bounding box center [399, 293] width 31 height 31
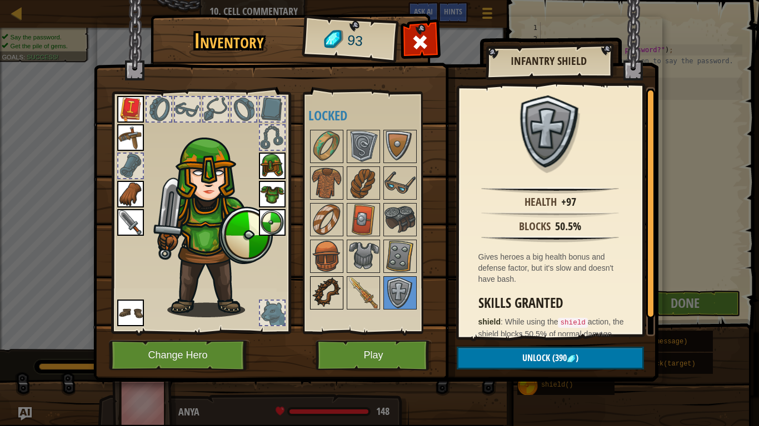
click at [328, 293] on img at bounding box center [326, 293] width 31 height 31
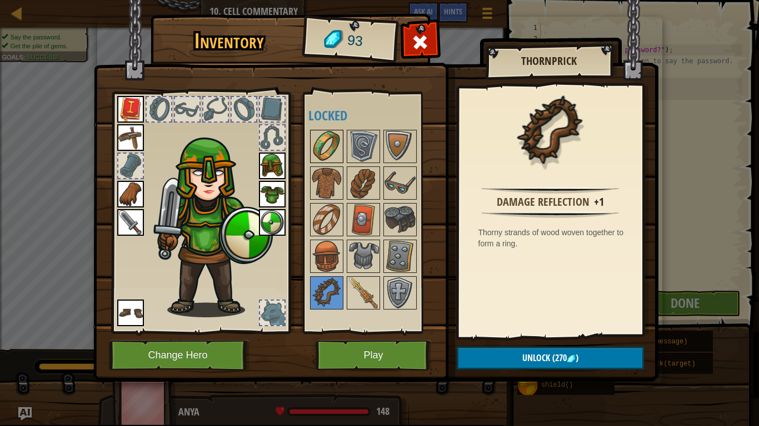
click at [339, 138] on img at bounding box center [326, 146] width 31 height 31
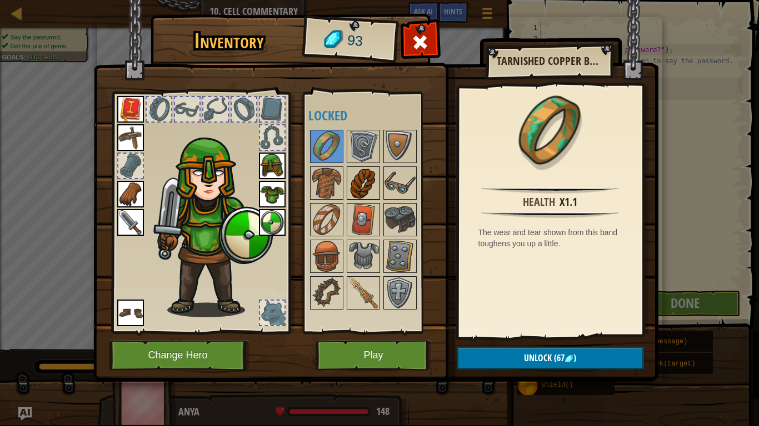
click at [370, 179] on img at bounding box center [363, 183] width 31 height 31
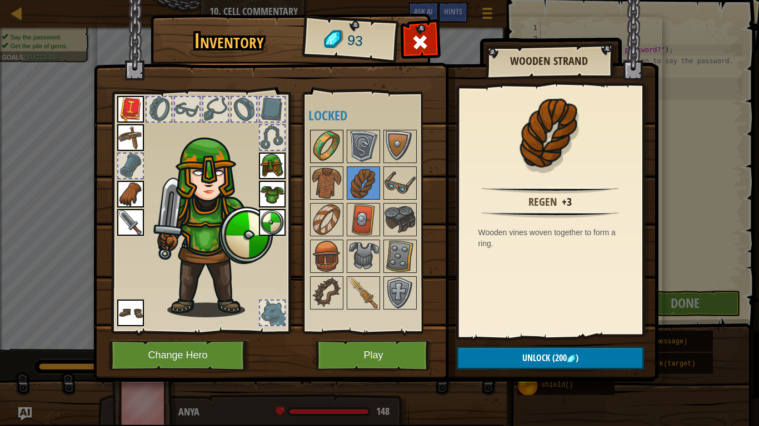
click at [323, 149] on img at bounding box center [326, 146] width 31 height 31
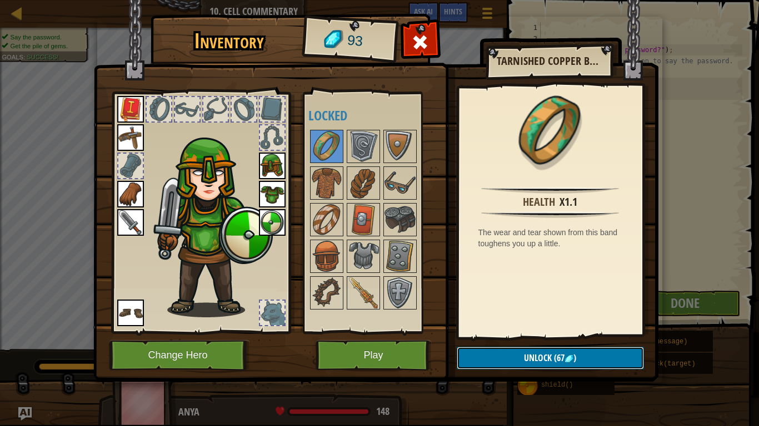
click at [525, 332] on span "Unlock" at bounding box center [538, 358] width 28 height 12
click at [525, 332] on button "Confirm" at bounding box center [549, 358] width 187 height 23
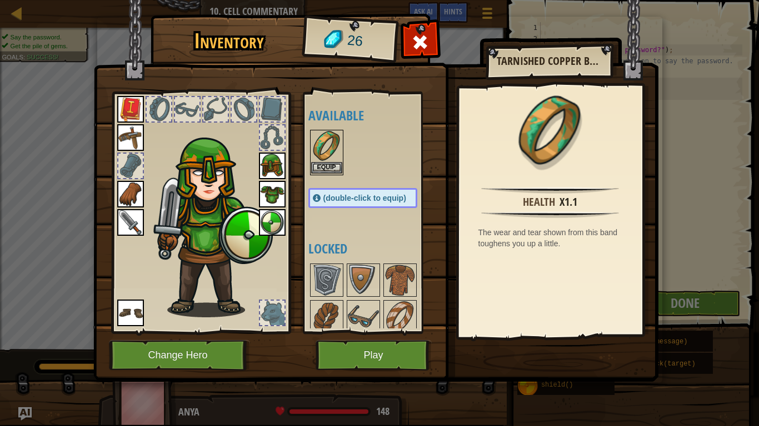
click at [332, 158] on img at bounding box center [326, 146] width 31 height 31
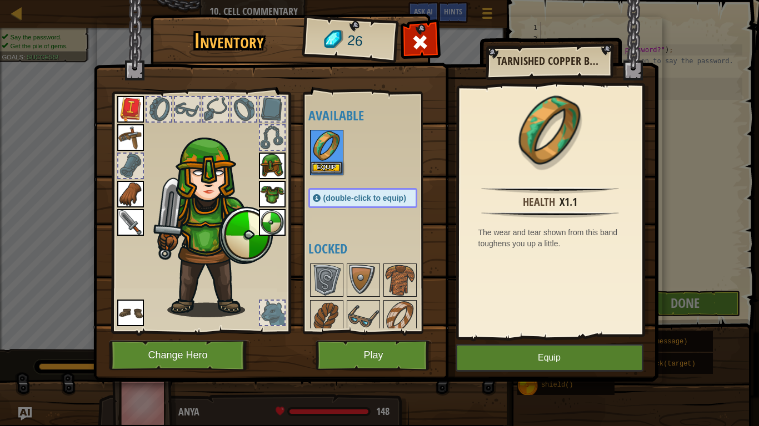
click at [332, 158] on img at bounding box center [326, 146] width 31 height 31
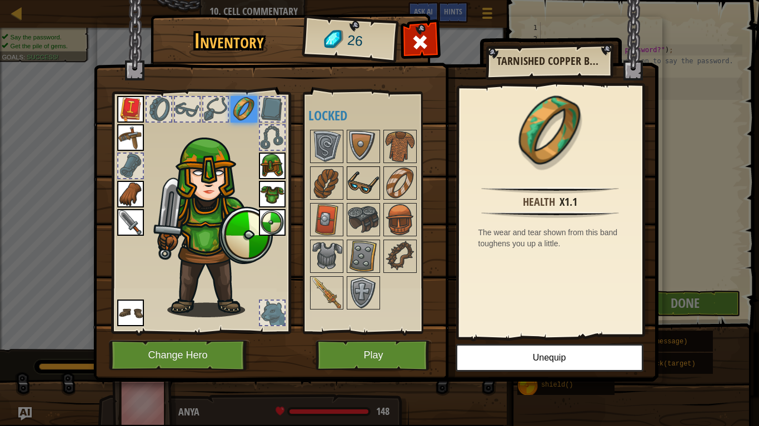
click at [363, 174] on img at bounding box center [363, 183] width 31 height 31
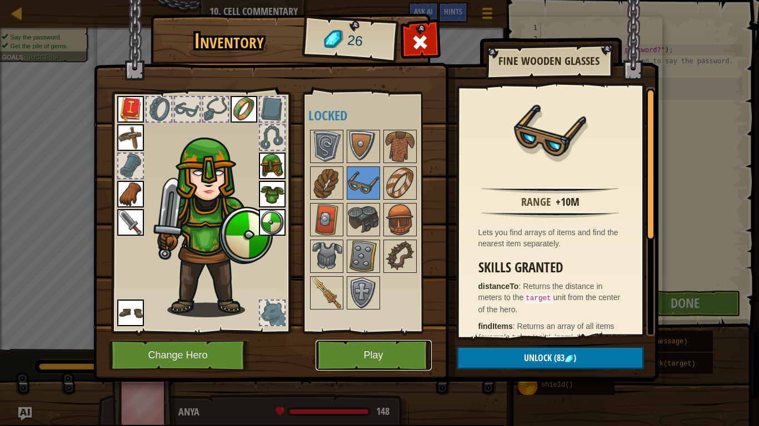
click at [404, 332] on button "Play" at bounding box center [373, 355] width 116 height 31
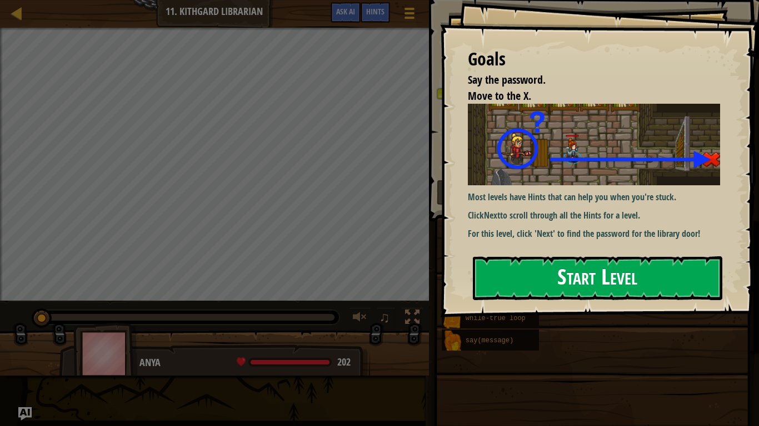
click at [548, 260] on button "Start Level" at bounding box center [597, 279] width 249 height 44
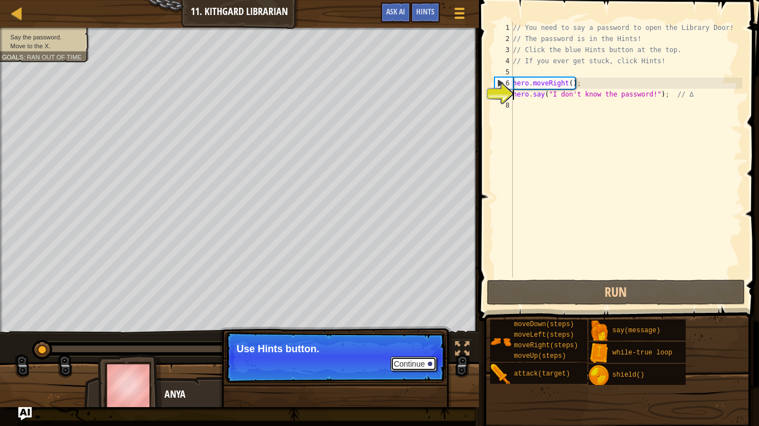
click at [407, 332] on button "Continue" at bounding box center [413, 364] width 46 height 14
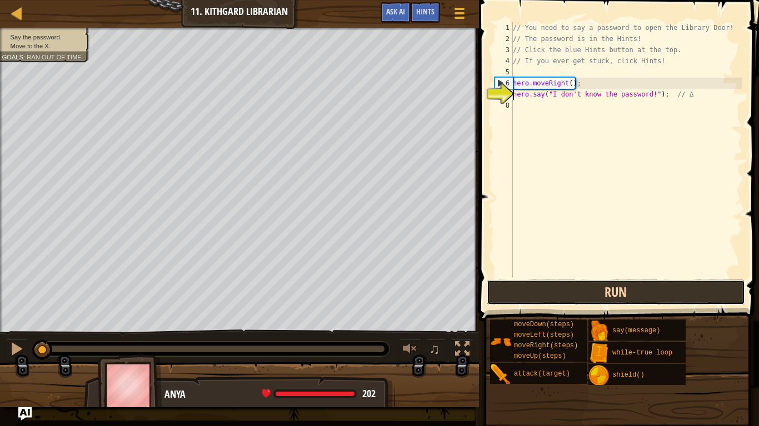
click at [546, 289] on button "Run" at bounding box center [615, 293] width 259 height 26
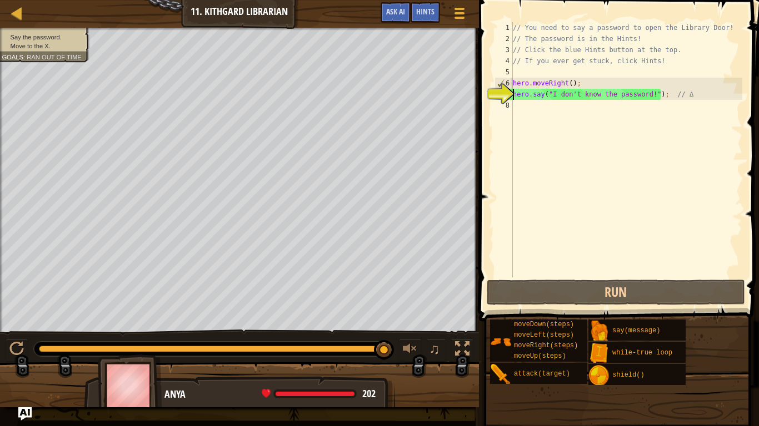
click at [525, 106] on div "// You need to say a password to open the Library Door! // The password is in t…" at bounding box center [626, 161] width 232 height 278
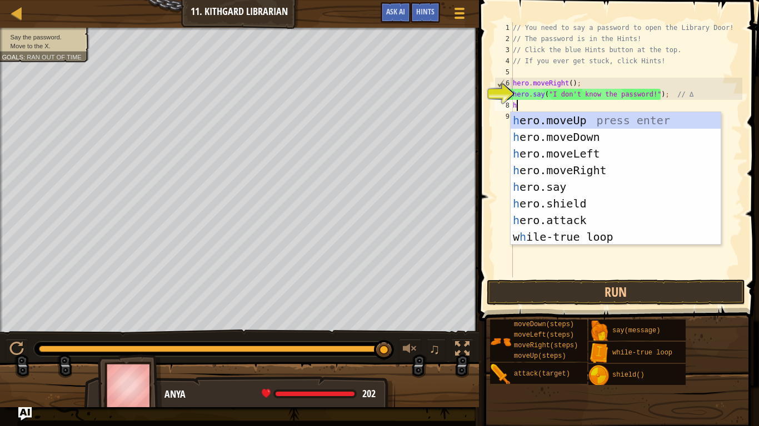
scroll to position [5, 1]
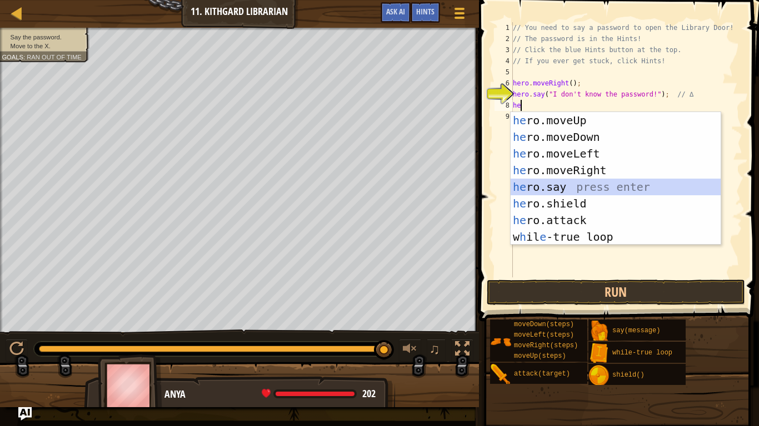
click at [550, 187] on div "he ro.moveUp press enter he ro.moveDown press enter he ro.moveLeft press enter …" at bounding box center [615, 195] width 210 height 167
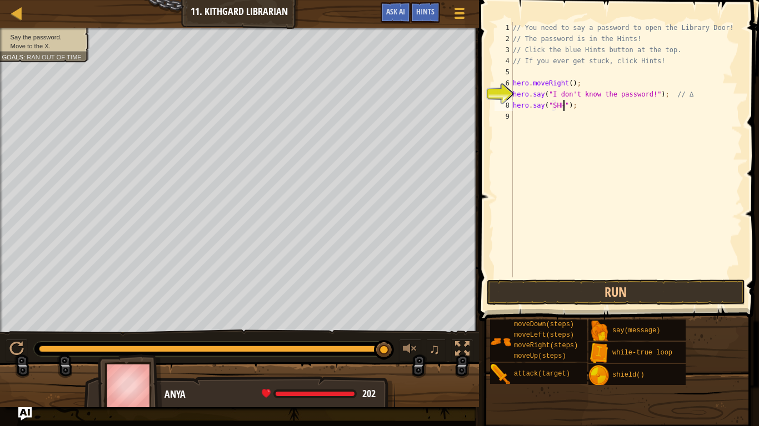
scroll to position [5, 8]
click at [560, 295] on button "Run" at bounding box center [615, 293] width 259 height 26
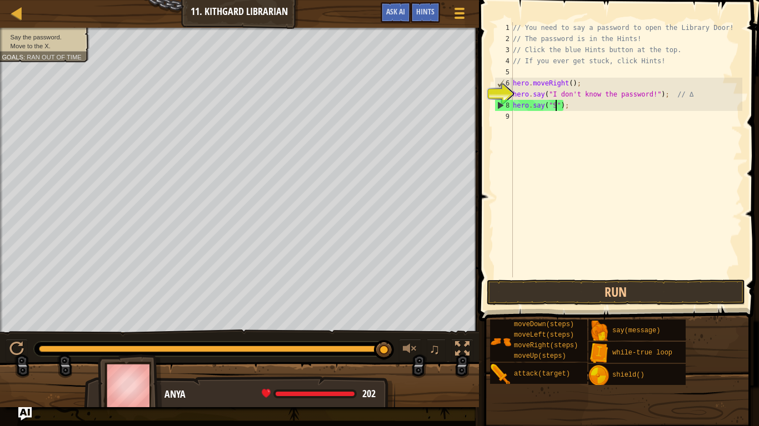
scroll to position [5, 7]
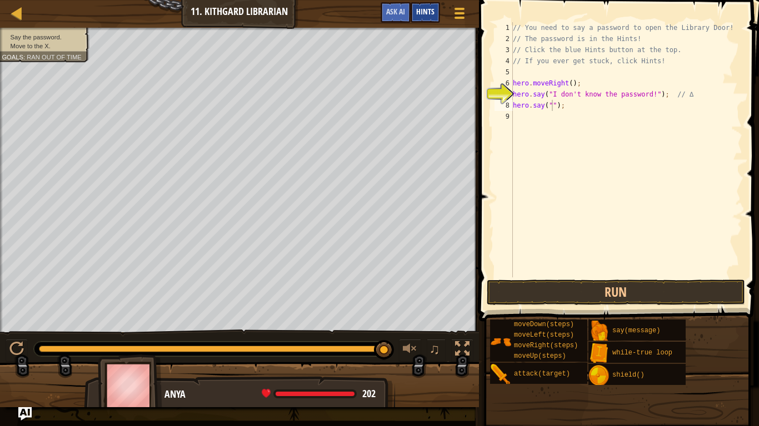
click at [428, 9] on span "Hints" at bounding box center [425, 11] width 18 height 11
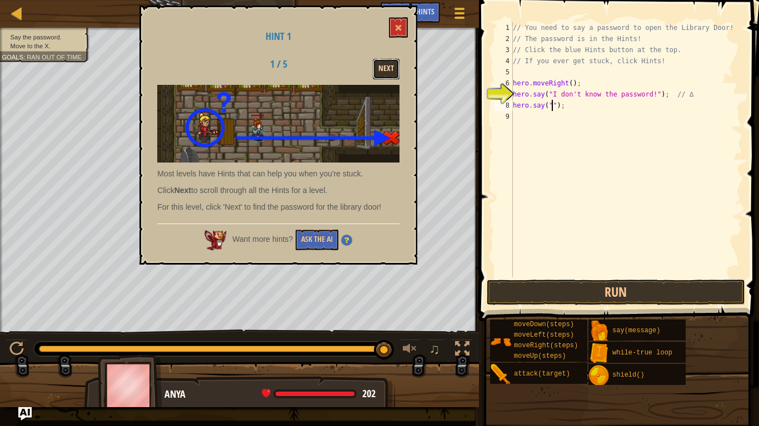
click at [389, 66] on button "Next" at bounding box center [386, 69] width 27 height 21
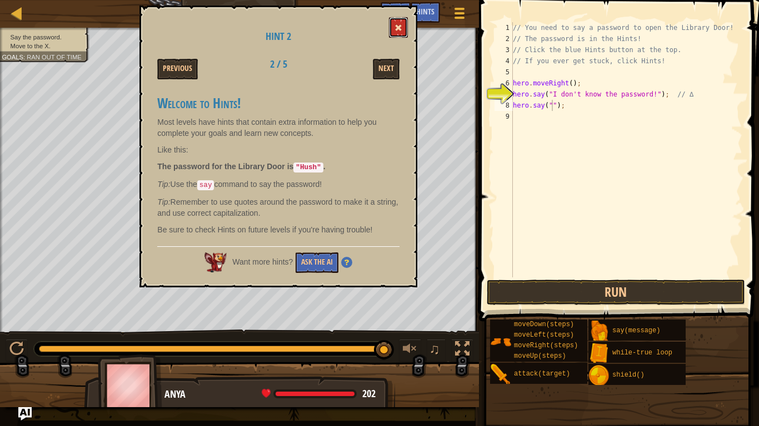
click at [400, 19] on button at bounding box center [398, 27] width 19 height 21
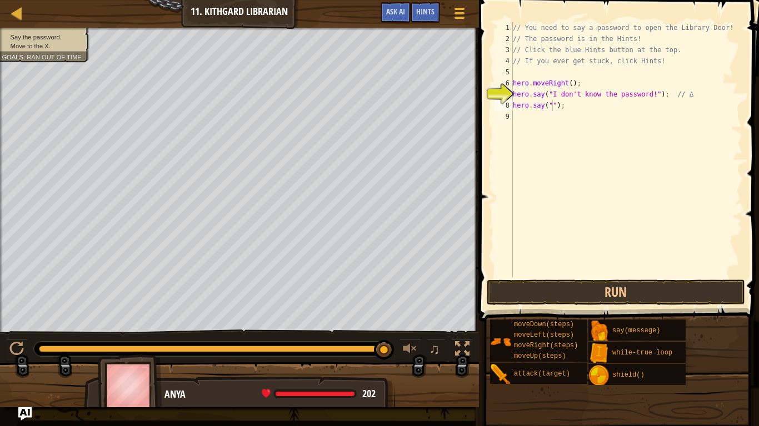
click at [552, 107] on div "// You need to say a password to open the Library Door! // The password is in t…" at bounding box center [626, 161] width 232 height 278
type textarea "hero.say("Hush");"
click at [620, 292] on button "Run" at bounding box center [615, 293] width 259 height 26
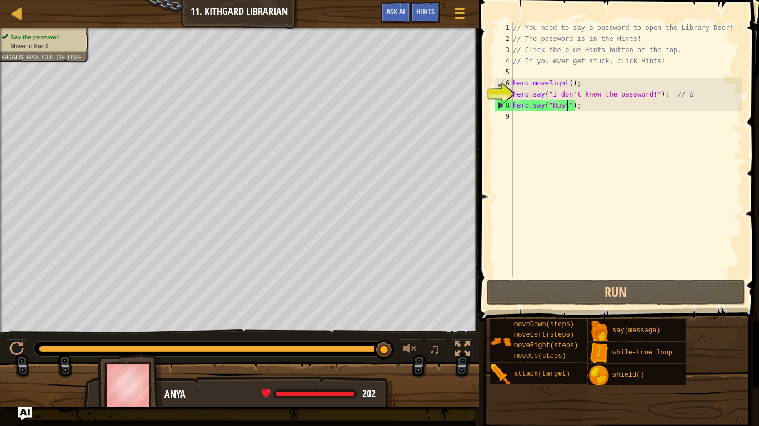
click at [531, 122] on div "// You need to say a password to open the Library Door! // The password is in t…" at bounding box center [626, 161] width 232 height 278
type textarea "he"
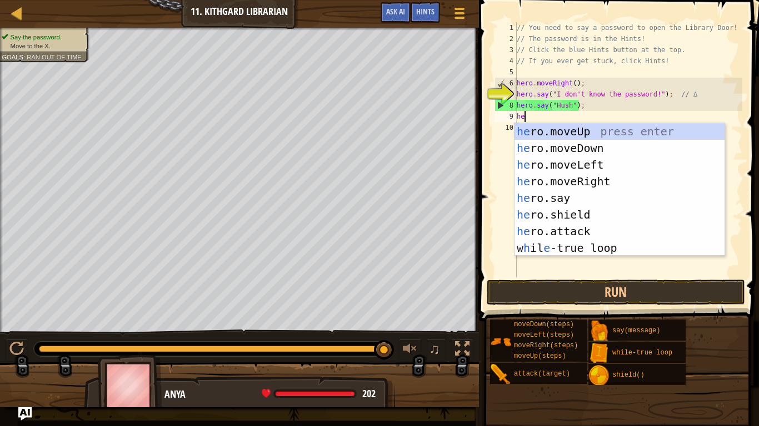
scroll to position [5, 1]
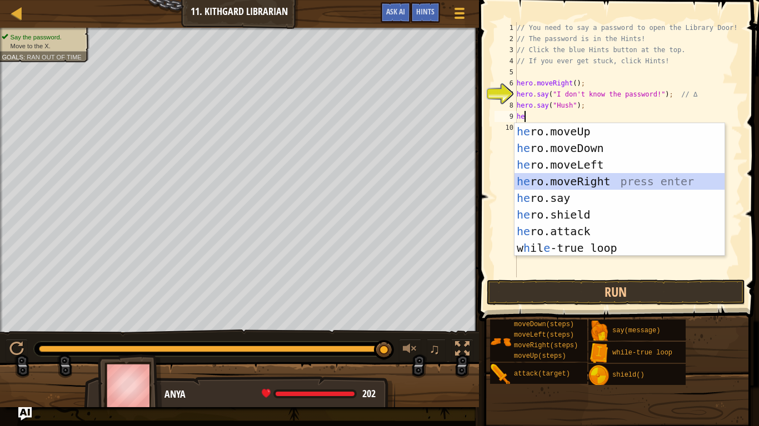
click at [560, 180] on div "he ro.moveUp press enter he ro.moveDown press enter he ro.moveLeft press enter …" at bounding box center [619, 206] width 210 height 167
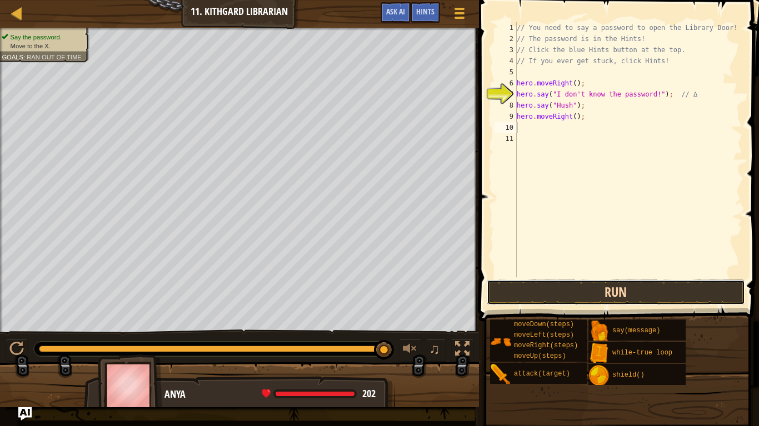
click at [584, 289] on button "Run" at bounding box center [615, 293] width 259 height 26
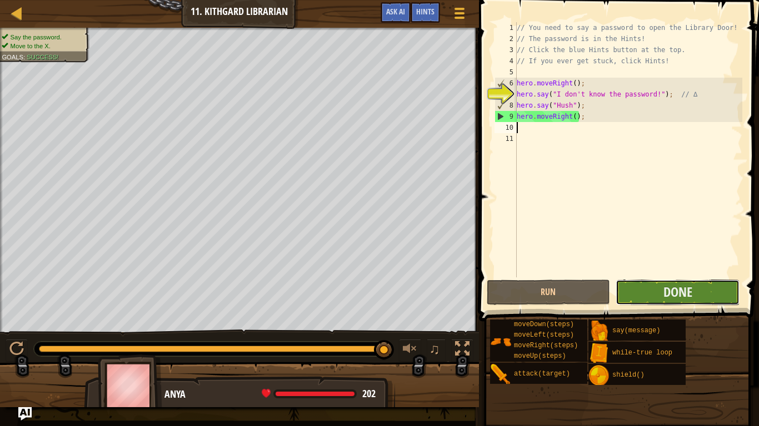
click at [651, 286] on button "Done" at bounding box center [677, 293] width 124 height 26
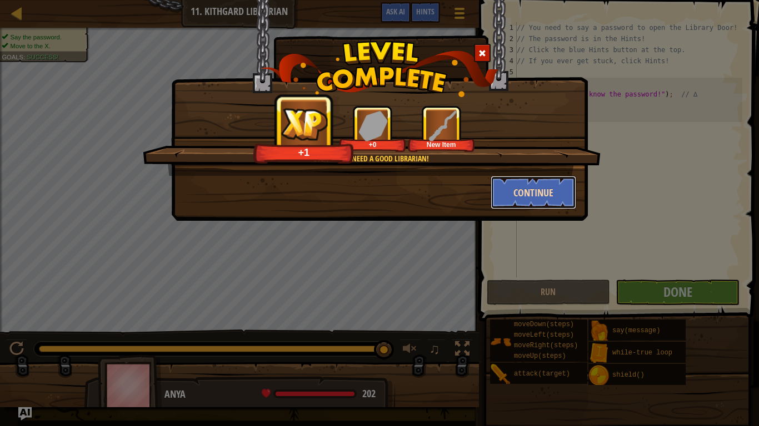
click at [550, 187] on button "Continue" at bounding box center [533, 192] width 86 height 33
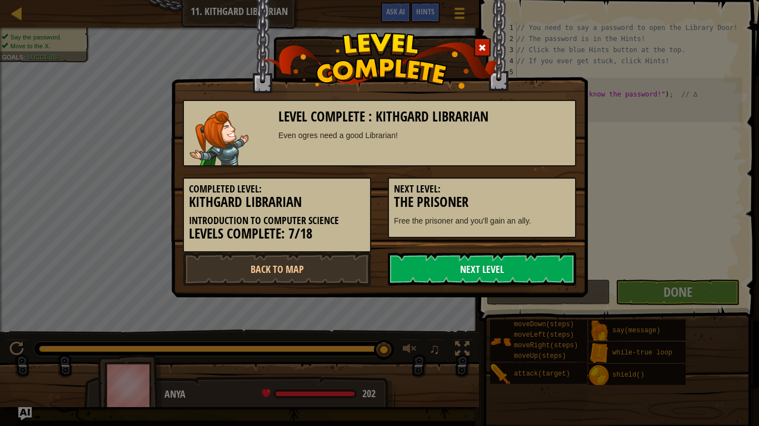
click at [555, 271] on link "Next Level" at bounding box center [482, 269] width 188 height 33
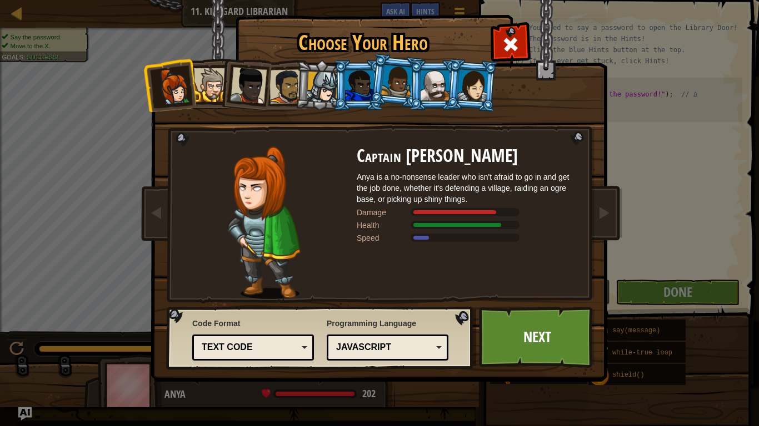
click at [327, 90] on div at bounding box center [323, 88] width 32 height 32
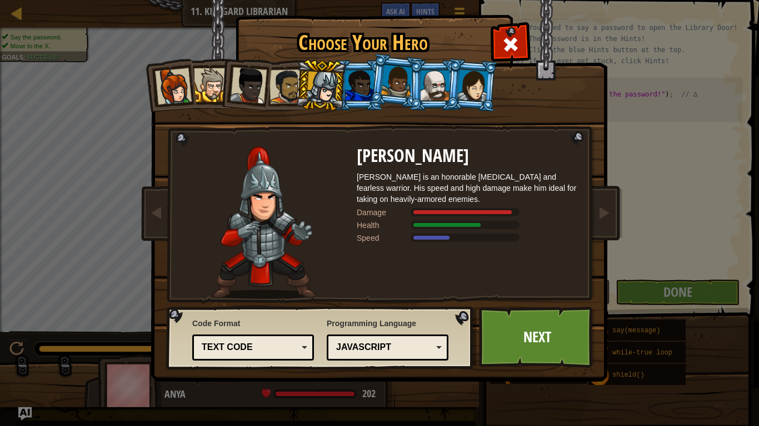
click at [327, 90] on div at bounding box center [323, 88] width 32 height 32
click at [168, 89] on div at bounding box center [173, 86] width 37 height 37
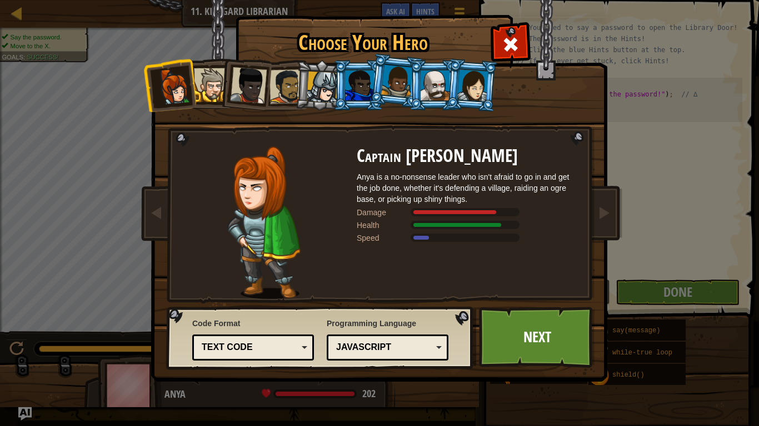
click at [212, 92] on div at bounding box center [211, 85] width 34 height 34
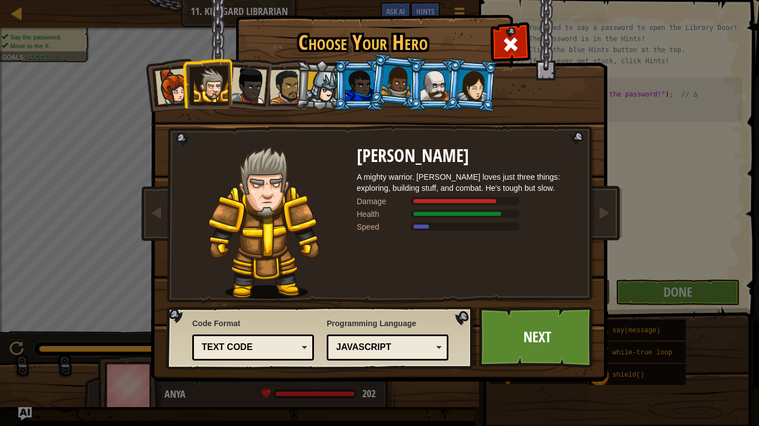
click at [256, 94] on div at bounding box center [248, 85] width 37 height 37
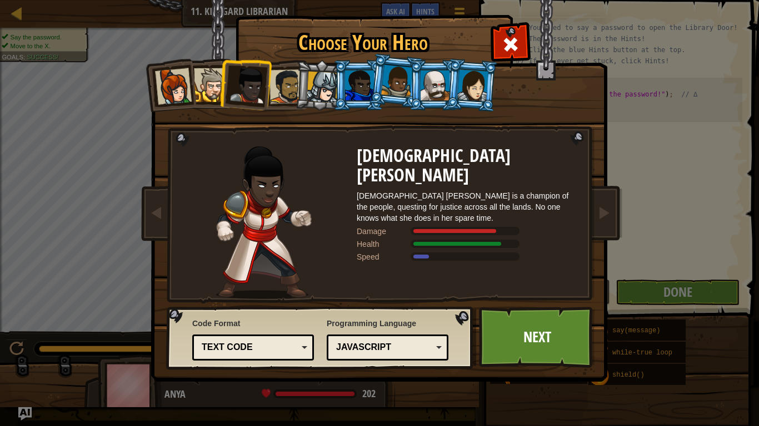
click at [278, 92] on div at bounding box center [286, 86] width 34 height 34
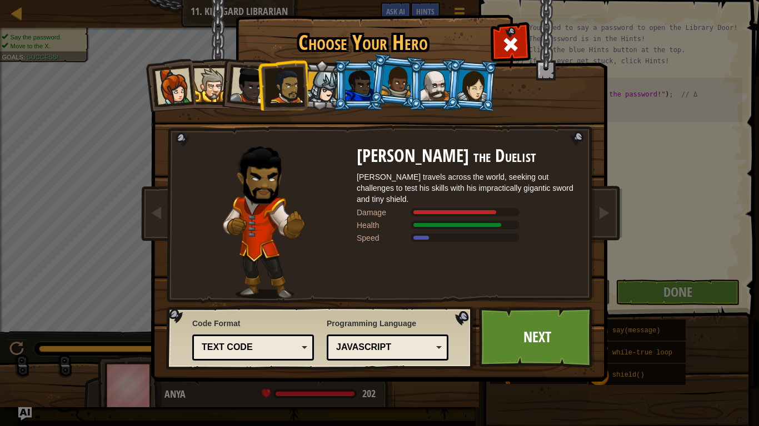
click at [317, 89] on div at bounding box center [323, 88] width 32 height 32
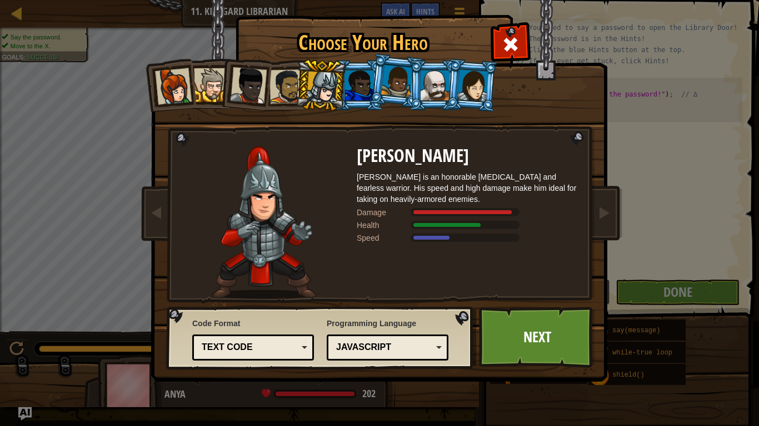
click at [365, 81] on div at bounding box center [359, 86] width 29 height 30
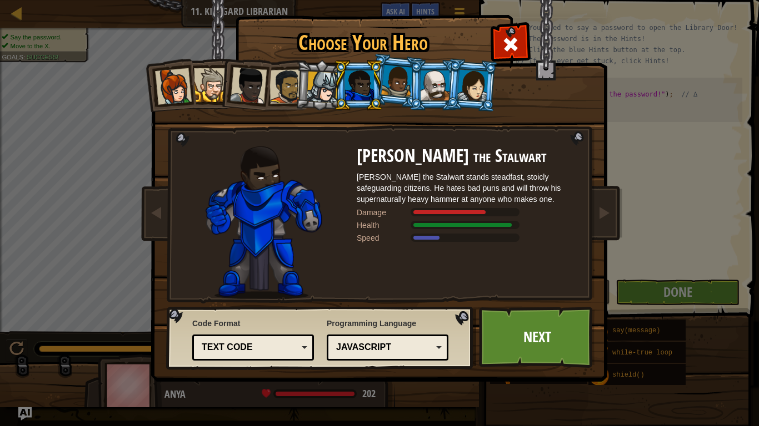
click at [401, 87] on div at bounding box center [397, 81] width 32 height 33
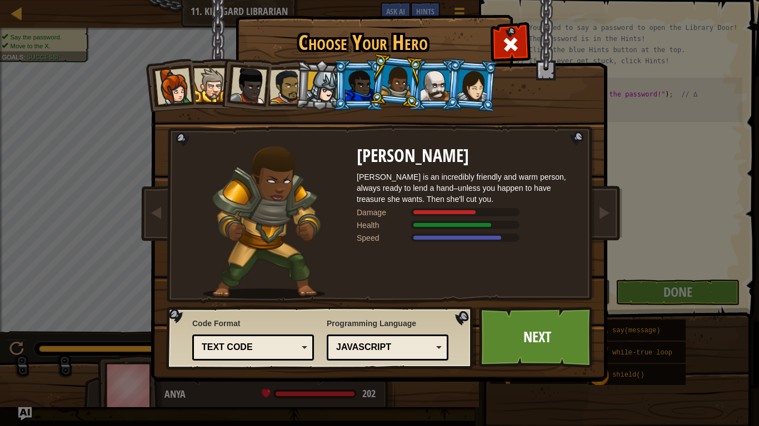
click at [429, 87] on div at bounding box center [434, 86] width 29 height 30
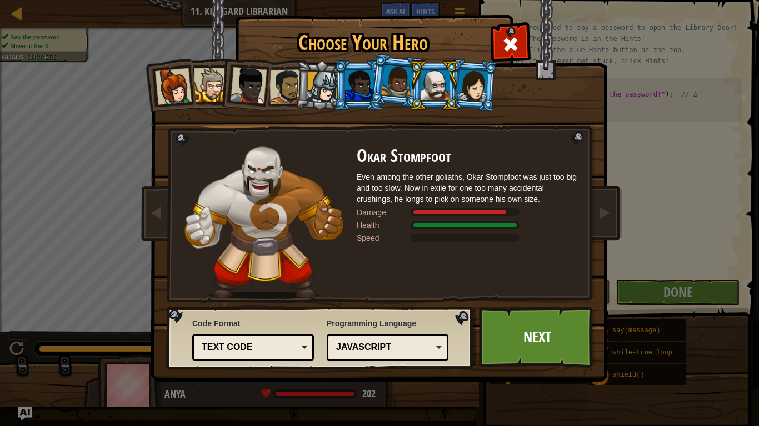
click at [458, 91] on li at bounding box center [434, 85] width 50 height 51
click at [466, 94] on div at bounding box center [472, 85] width 31 height 32
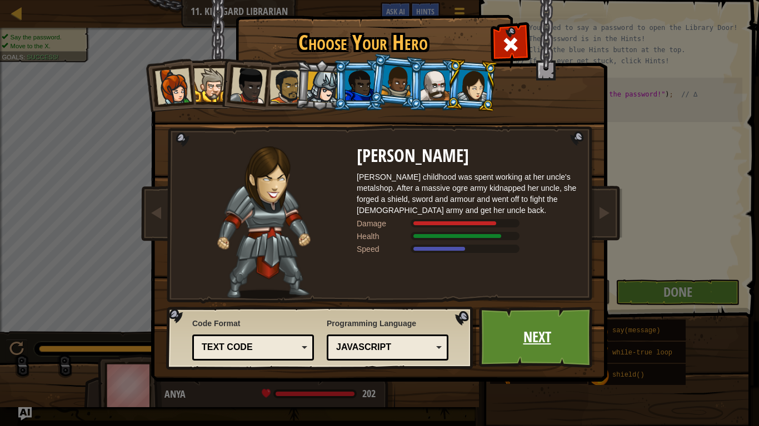
click at [544, 332] on link "Next" at bounding box center [537, 337] width 116 height 61
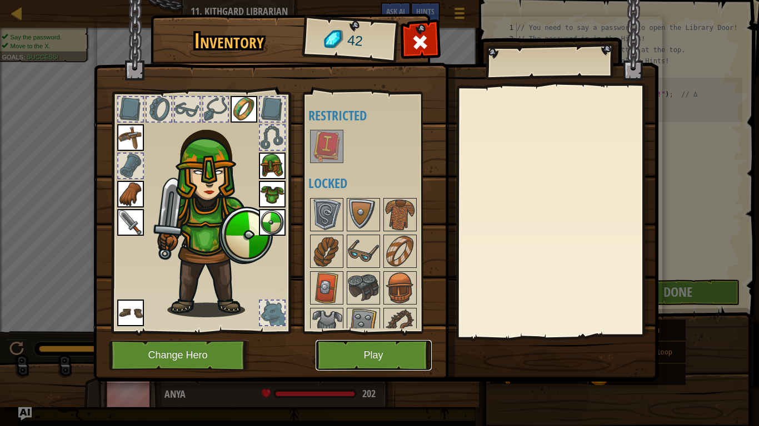
click at [383, 332] on button "Play" at bounding box center [373, 355] width 116 height 31
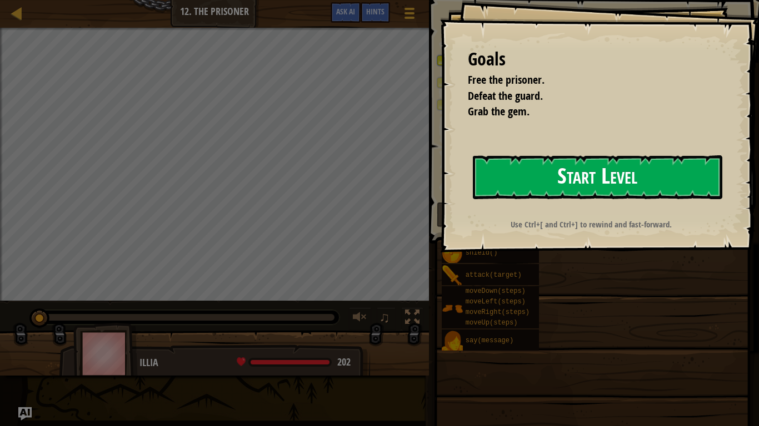
click at [550, 165] on button "Start Level" at bounding box center [597, 177] width 249 height 44
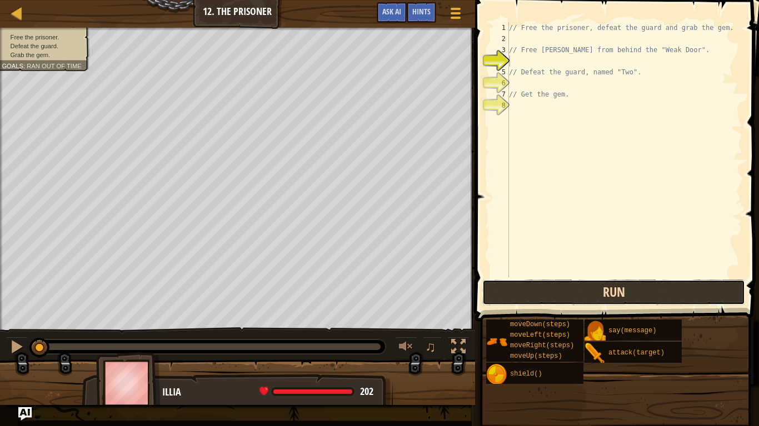
click at [524, 285] on button "Run" at bounding box center [613, 293] width 263 height 26
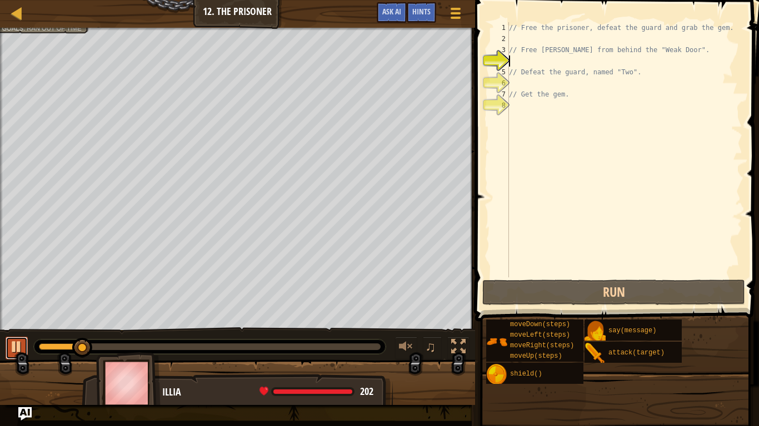
click at [14, 332] on div at bounding box center [16, 347] width 14 height 14
click at [518, 41] on div "// Free the prisoner, defeat the guard and grab the gem. // Free [PERSON_NAME] …" at bounding box center [623, 161] width 235 height 278
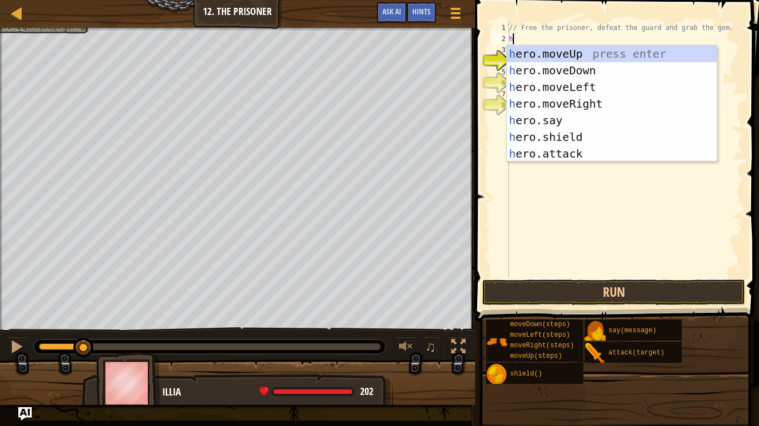
scroll to position [5, 1]
type textarea "he"
click at [548, 102] on div "he ro.moveUp press enter he ro.moveDown press enter he ro.moveLeft press enter …" at bounding box center [611, 121] width 210 height 150
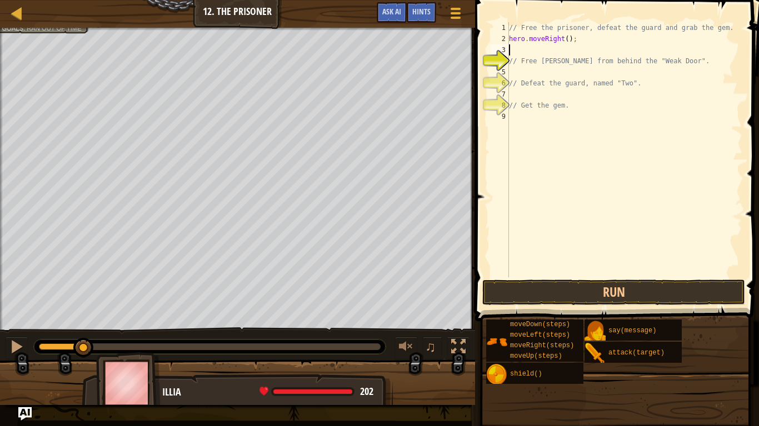
scroll to position [5, 0]
type textarea "hero.moveRight();"
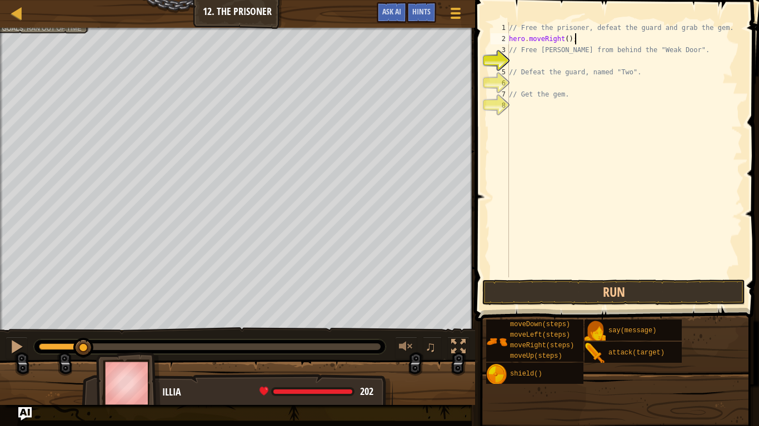
click at [520, 65] on div "// Free the prisoner, defeat the guard and grab the gem. hero . moveRight ( ) ;…" at bounding box center [623, 161] width 235 height 278
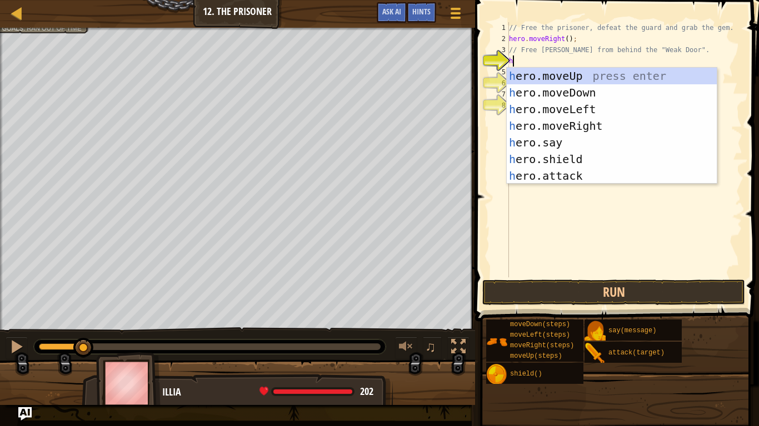
scroll to position [5, 1]
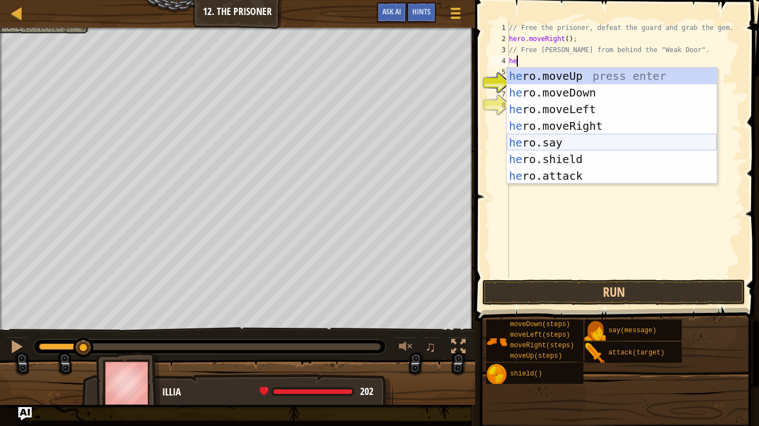
click at [557, 142] on div "he ro.moveUp press enter he ro.moveDown press enter he ro.moveLeft press enter …" at bounding box center [611, 143] width 210 height 150
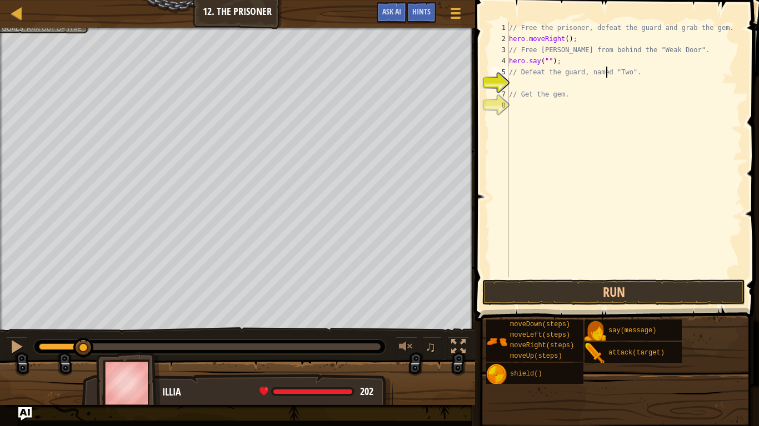
click at [607, 67] on div "// Free the prisoner, defeat the guard and grab the gem. hero . moveRight ( ) ;…" at bounding box center [623, 161] width 235 height 278
click at [591, 63] on div "// Free the prisoner, defeat the guard and grab the gem. hero . moveRight ( ) ;…" at bounding box center [623, 161] width 235 height 278
type textarea "h"
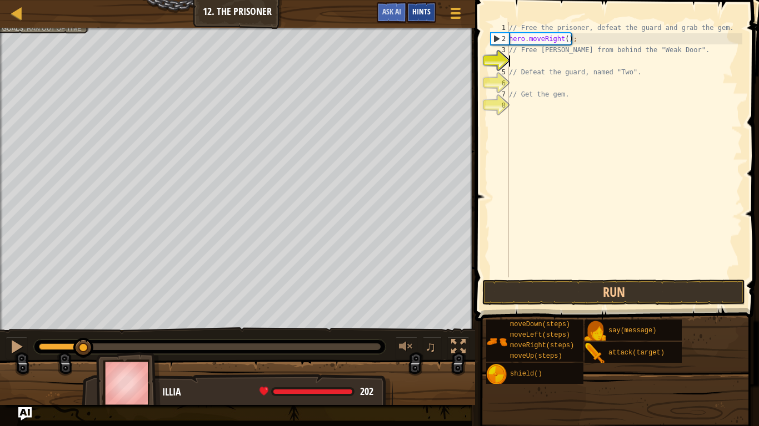
click at [427, 9] on span "Hints" at bounding box center [421, 11] width 18 height 11
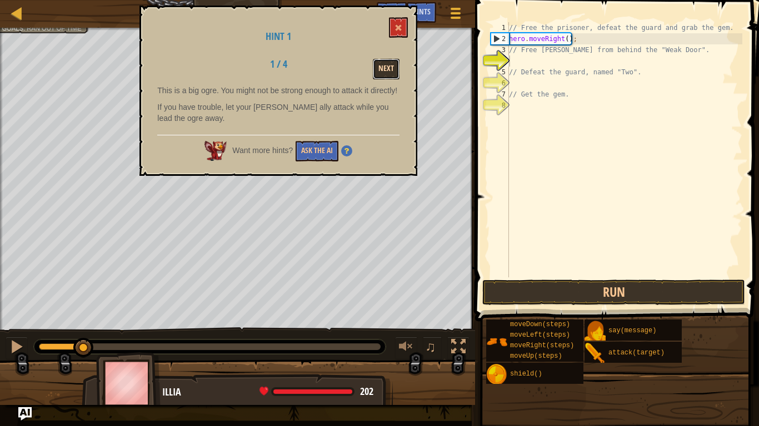
click at [383, 70] on button "Next" at bounding box center [386, 69] width 27 height 21
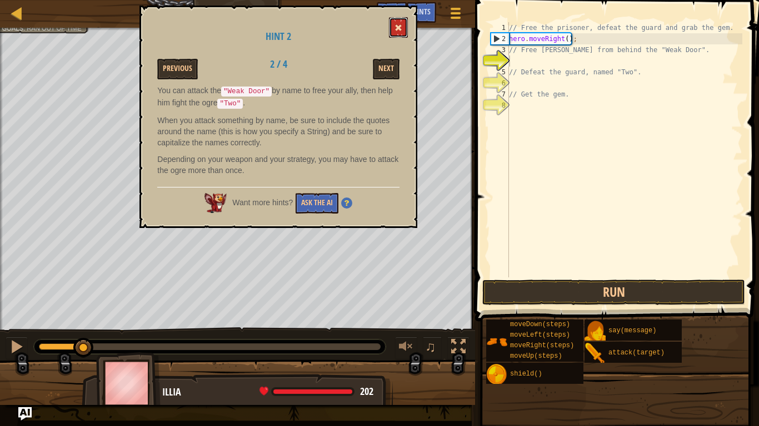
click at [390, 23] on button at bounding box center [398, 27] width 19 height 21
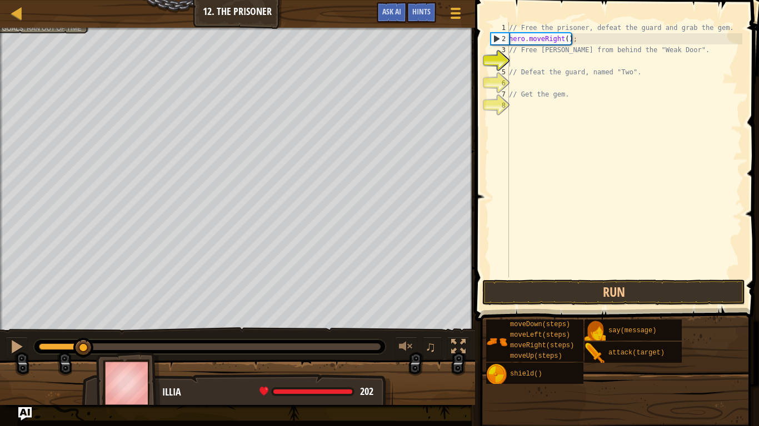
click at [521, 62] on div "// Free the prisoner, defeat the guard and grab the gem. hero . moveRight ( ) ;…" at bounding box center [623, 161] width 235 height 278
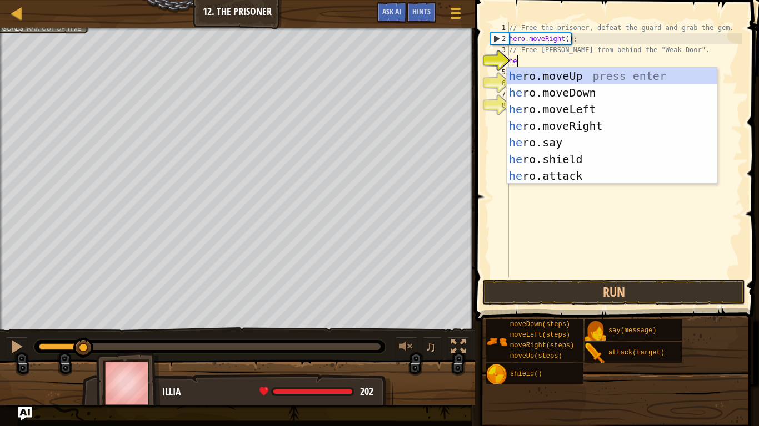
scroll to position [5, 1]
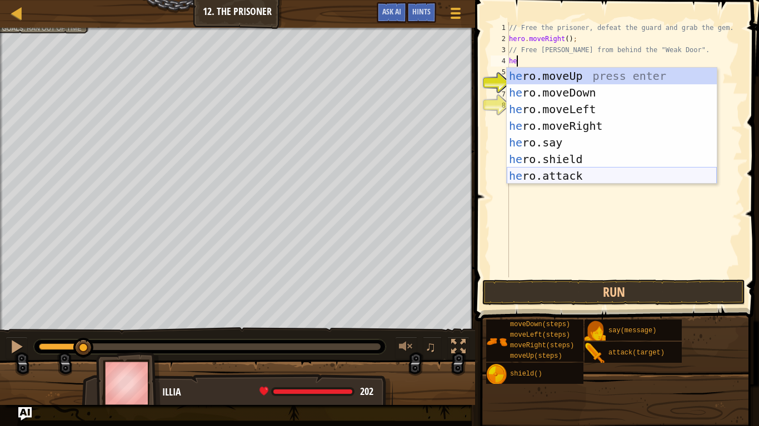
click at [580, 172] on div "he ro.moveUp press enter he ro.moveDown press enter he ro.moveLeft press enter …" at bounding box center [611, 143] width 210 height 150
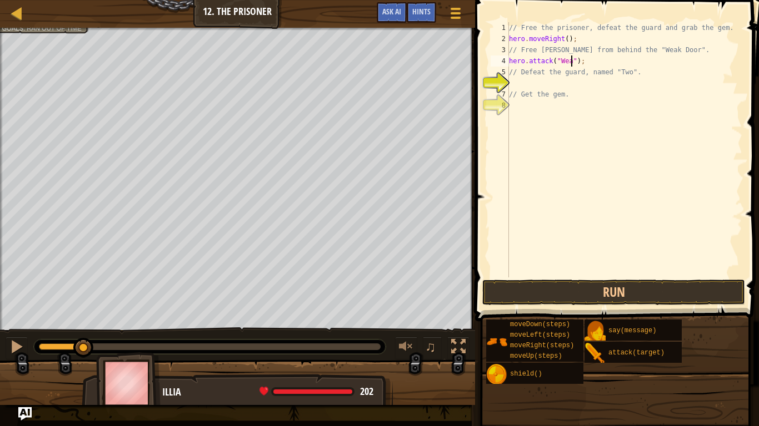
scroll to position [5, 9]
type textarea "hero.attack("Weak Door");"
click at [521, 82] on div "// Free the prisoner, defeat the guard and grab the gem. hero . moveRight ( ) ;…" at bounding box center [623, 161] width 235 height 278
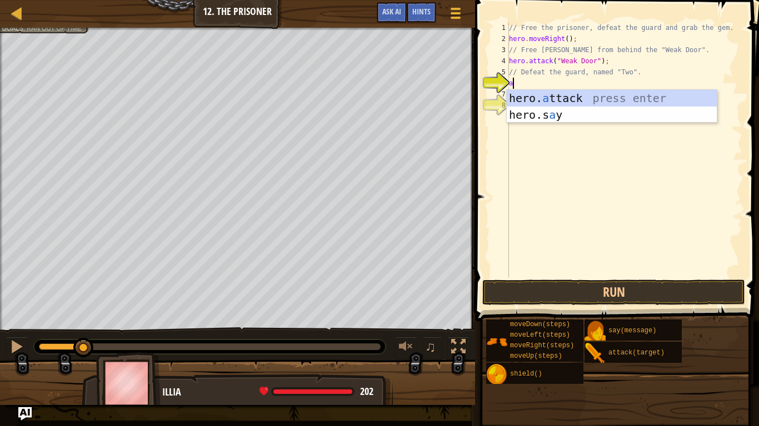
scroll to position [5, 1]
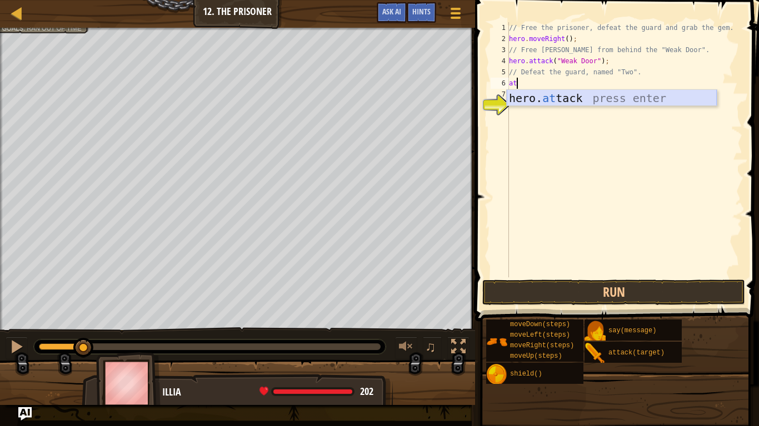
click at [566, 94] on div "hero. at tack press enter" at bounding box center [611, 115] width 210 height 50
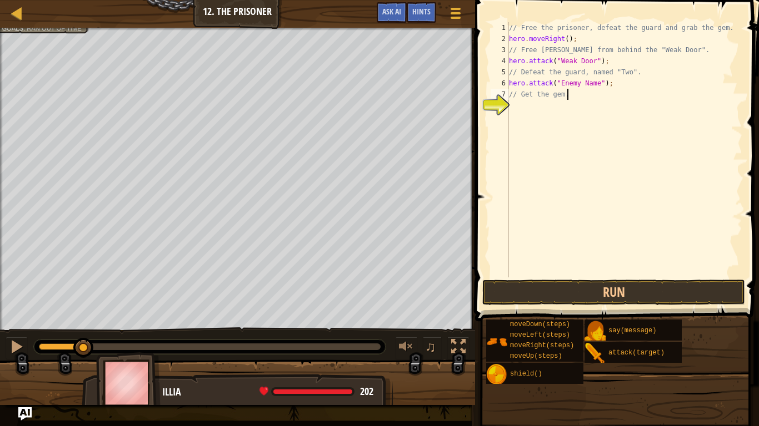
click at [611, 89] on div "// Free the prisoner, defeat the guard and grab the gem. hero . moveRight ( ) ;…" at bounding box center [623, 161] width 235 height 278
click at [613, 84] on div "// Free the prisoner, defeat the guard and grab the gem. hero . moveRight ( ) ;…" at bounding box center [623, 161] width 235 height 278
type textarea "hero.attack("Enemy Name");"
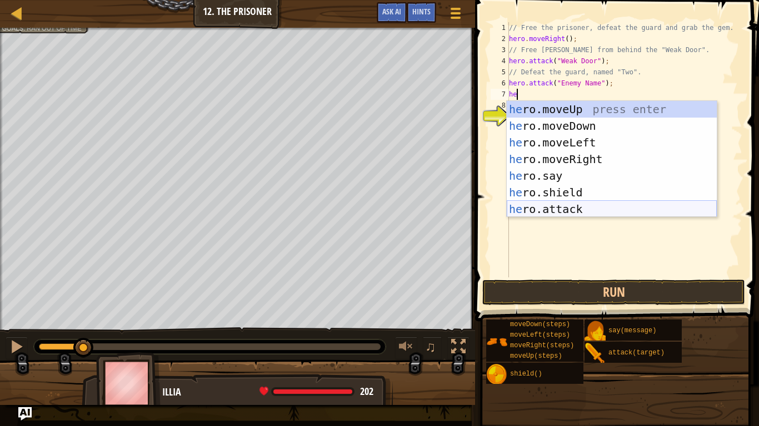
click at [619, 205] on div "he ro.moveUp press enter he ro.moveDown press enter he ro.moveLeft press enter …" at bounding box center [611, 176] width 210 height 150
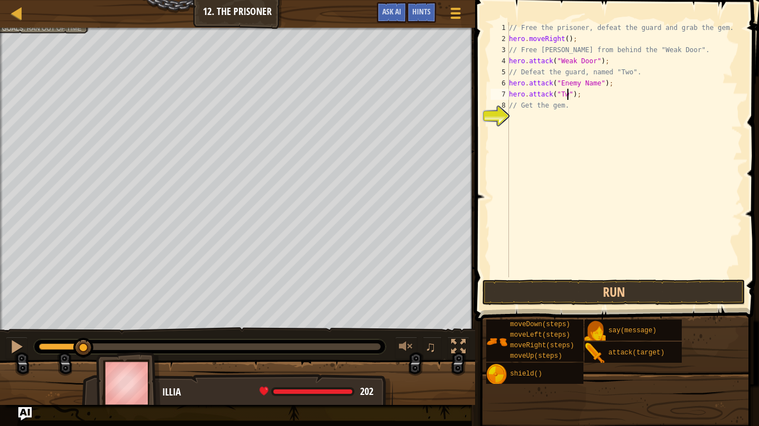
scroll to position [5, 9]
click at [599, 83] on div "// Free the prisoner, defeat the guard and grab the gem. hero . moveRight ( ) ;…" at bounding box center [623, 161] width 235 height 278
type textarea "hero.attack("Two");"
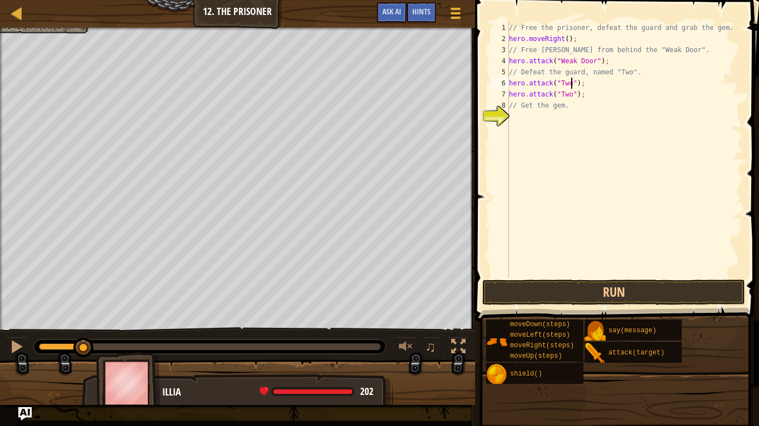
click at [520, 117] on div "// Free the prisoner, defeat the guard and grab the gem. hero . moveRight ( ) ;…" at bounding box center [623, 161] width 235 height 278
click at [572, 278] on span at bounding box center [617, 145] width 293 height 354
click at [576, 287] on button "Run" at bounding box center [613, 293] width 263 height 26
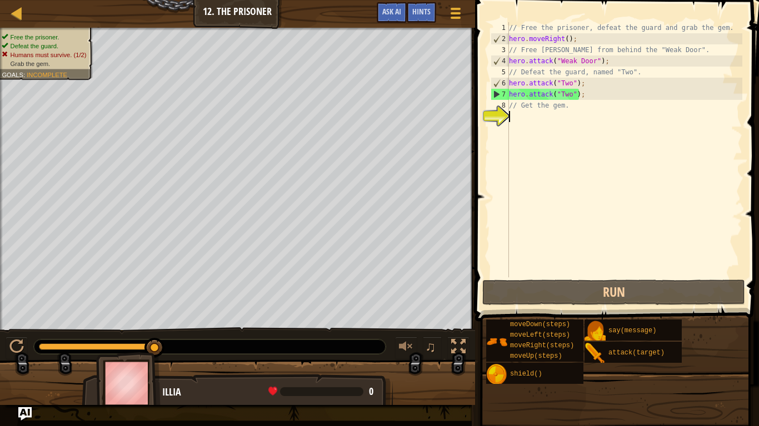
click at [586, 98] on div "// Free the prisoner, defeat the guard and grab the gem. hero . moveRight ( ) ;…" at bounding box center [623, 161] width 235 height 278
type textarea "hero.attack("Two");"
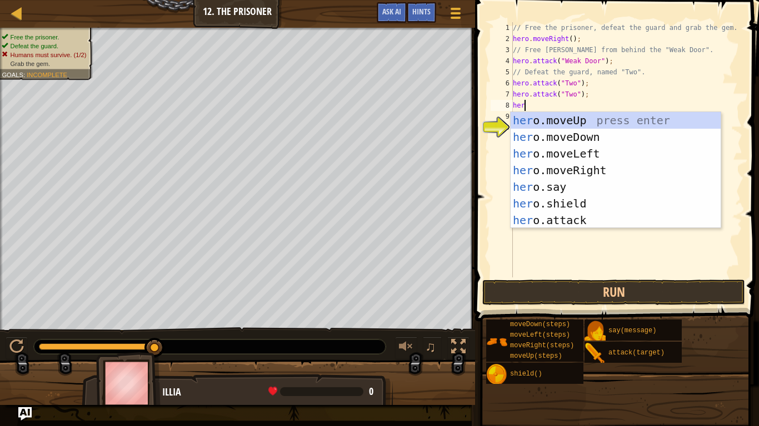
scroll to position [5, 1]
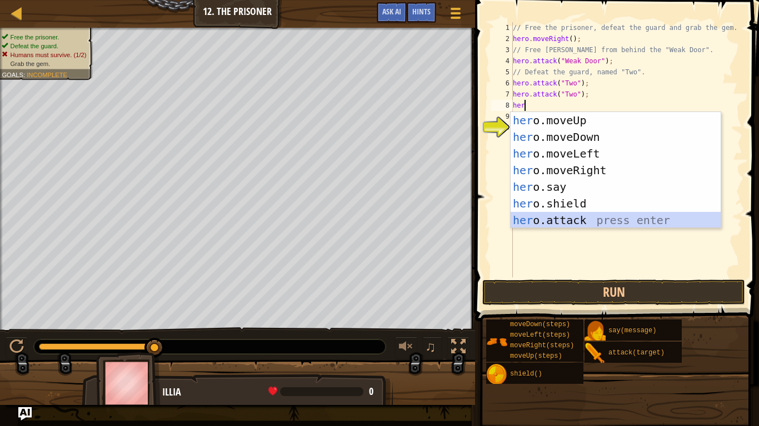
click at [612, 219] on div "her o.moveUp press enter her o.moveDown press enter her o.moveLeft press enter …" at bounding box center [615, 187] width 210 height 150
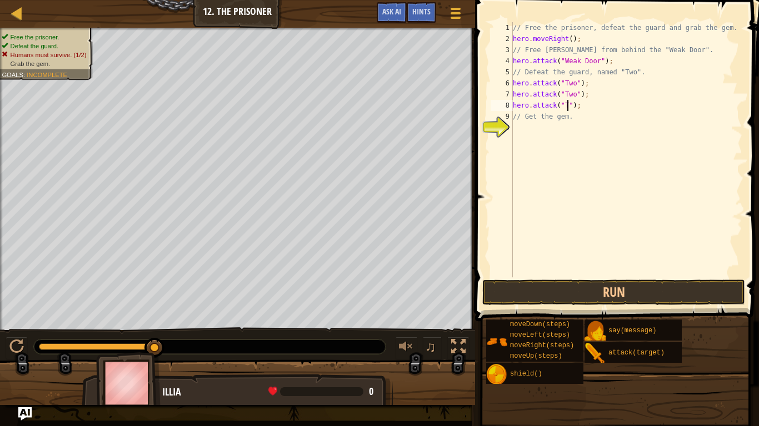
type textarea "hero.attack("Two");"
click at [599, 104] on div "// Free the prisoner, defeat the guard and grab the gem. hero . moveRight ( ) ;…" at bounding box center [626, 161] width 232 height 278
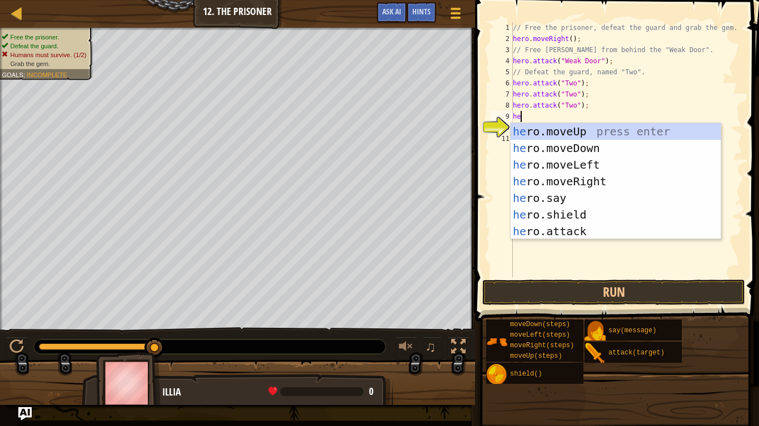
scroll to position [5, 1]
click at [605, 234] on div "he ro.moveUp press enter he ro.moveDown press enter he ro.moveLeft press enter …" at bounding box center [615, 198] width 210 height 150
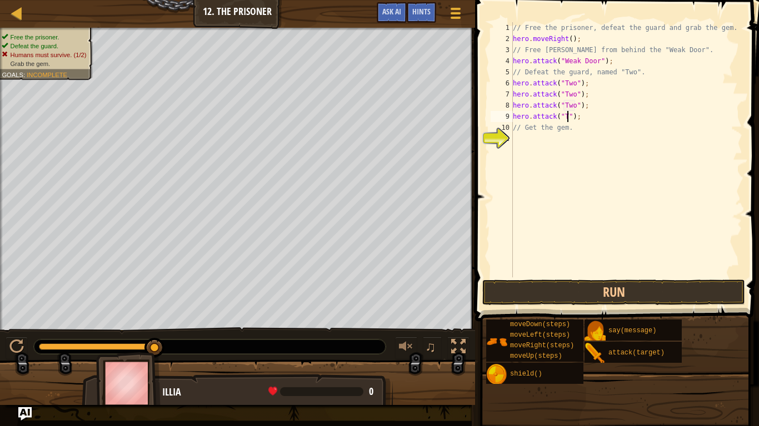
type textarea "hero.attack("Two");"
click at [594, 117] on div "// Free the prisoner, defeat the guard and grab the gem. hero . moveRight ( ) ;…" at bounding box center [626, 161] width 232 height 278
click at [529, 135] on div "// Free the prisoner, defeat the guard and grab the gem. hero . moveRight ( ) ;…" at bounding box center [626, 161] width 232 height 278
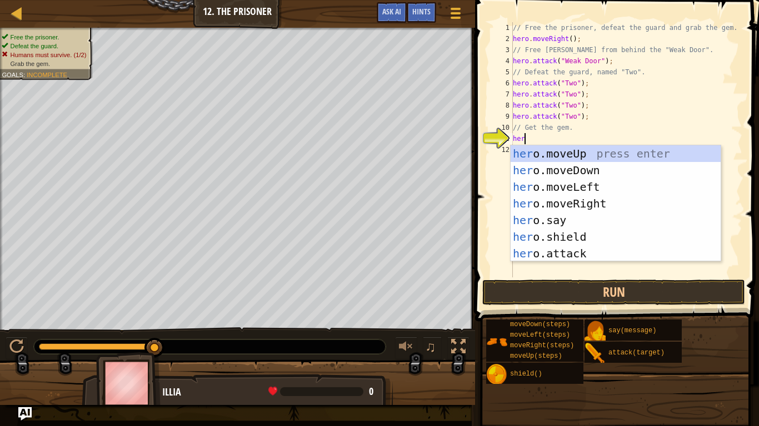
type textarea "hero"
click at [559, 174] on div "hero .moveUp press enter hero .moveDown press enter hero .moveLeft press enter …" at bounding box center [615, 220] width 210 height 150
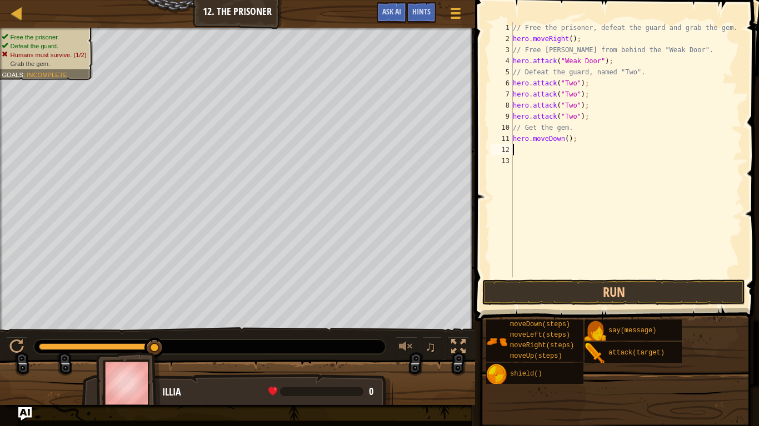
scroll to position [5, 0]
type textarea "he"
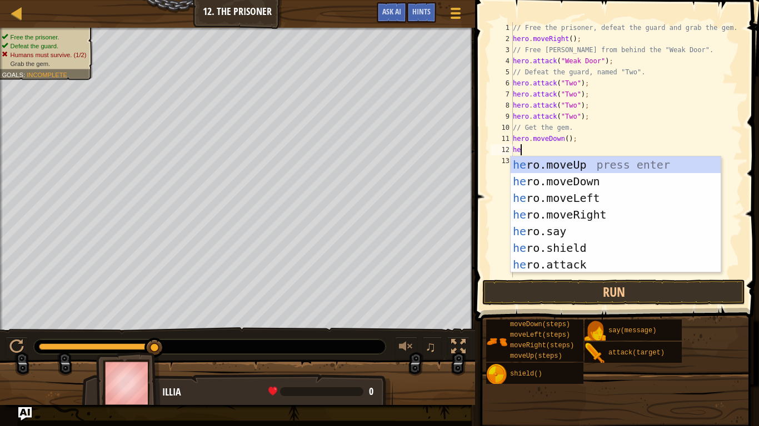
scroll to position [5, 1]
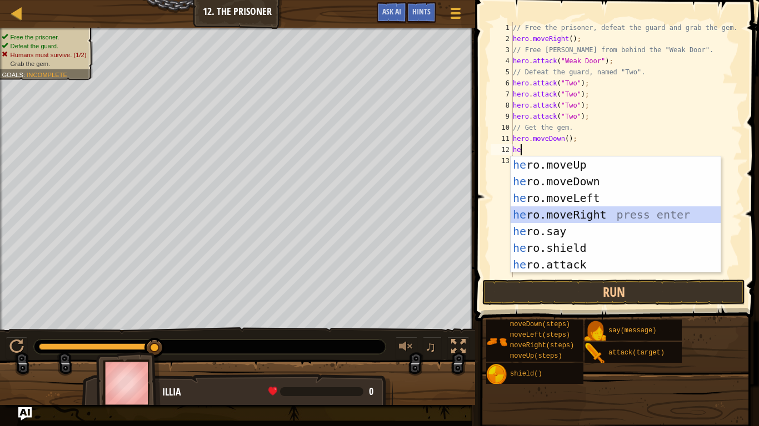
click at [563, 209] on div "he ro.moveUp press enter he ro.moveDown press enter he ro.moveLeft press enter …" at bounding box center [615, 232] width 210 height 150
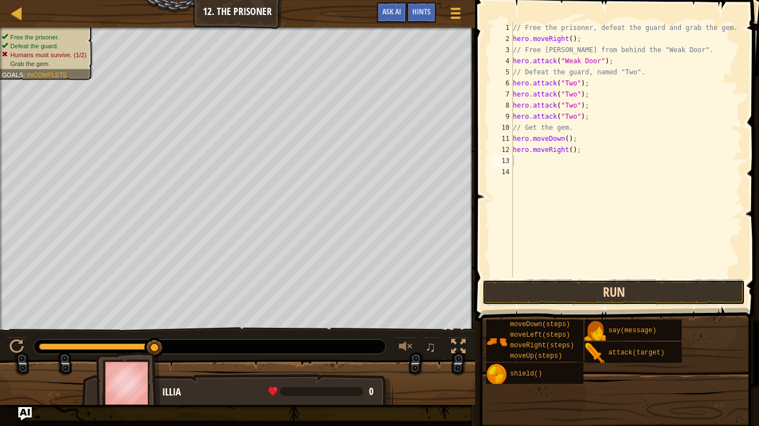
click at [580, 287] on button "Run" at bounding box center [613, 293] width 263 height 26
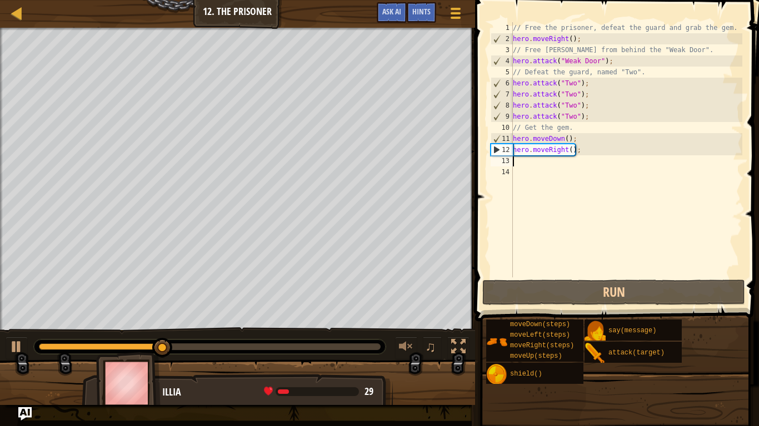
click at [570, 150] on div "// Free the prisoner, defeat the guard and grab the gem. hero . moveRight ( ) ;…" at bounding box center [626, 161] width 232 height 278
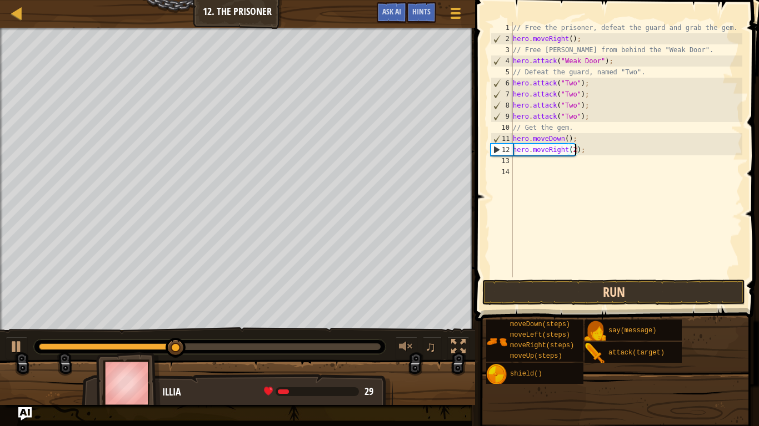
type textarea "hero.moveRight(2);"
click at [608, 297] on button "Run" at bounding box center [613, 293] width 263 height 26
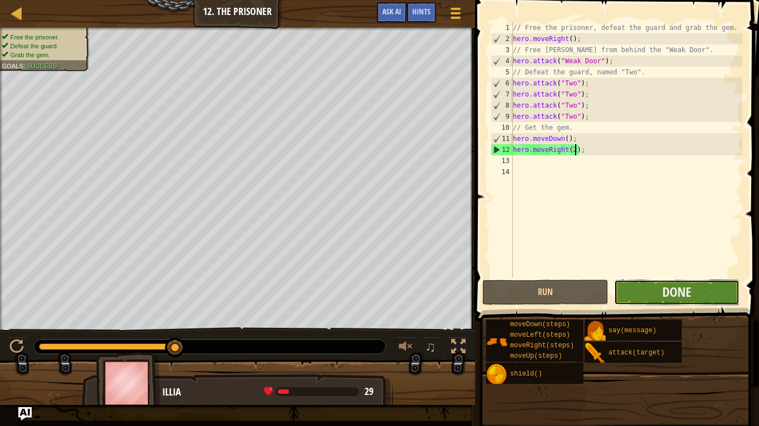
click at [650, 283] on button "Done" at bounding box center [676, 293] width 125 height 26
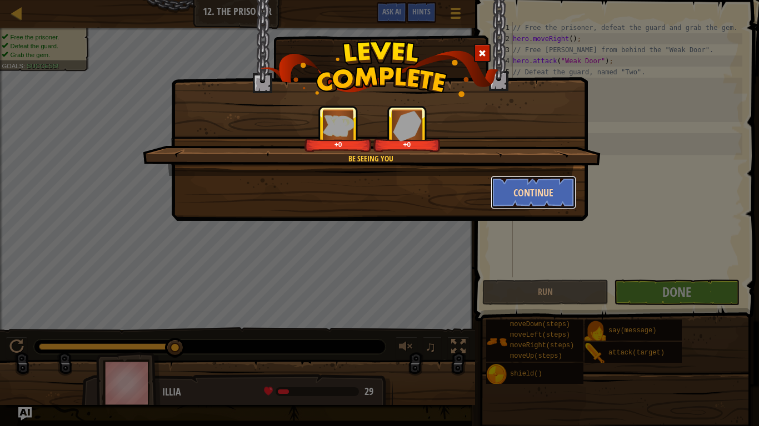
click at [535, 198] on button "Continue" at bounding box center [533, 192] width 86 height 33
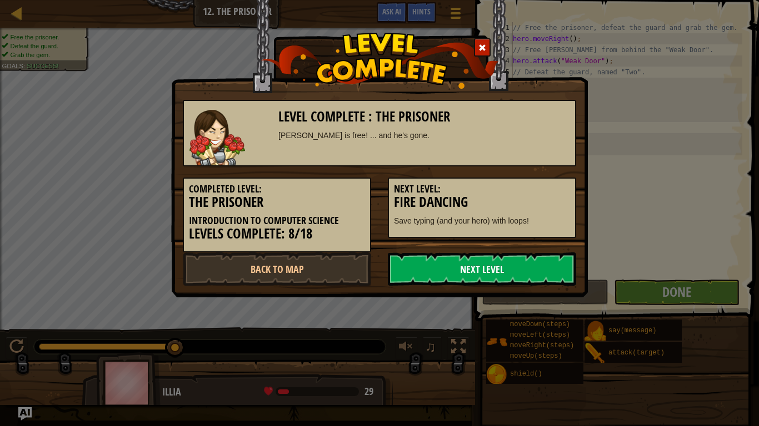
click at [506, 270] on link "Next Level" at bounding box center [482, 269] width 188 height 33
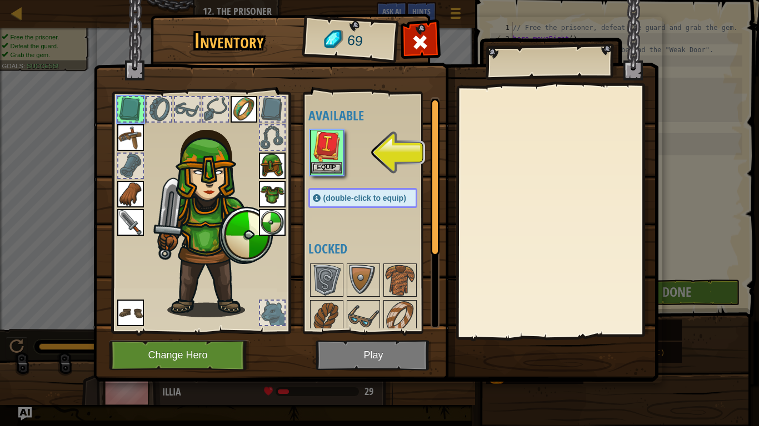
click at [336, 159] on img at bounding box center [326, 146] width 31 height 31
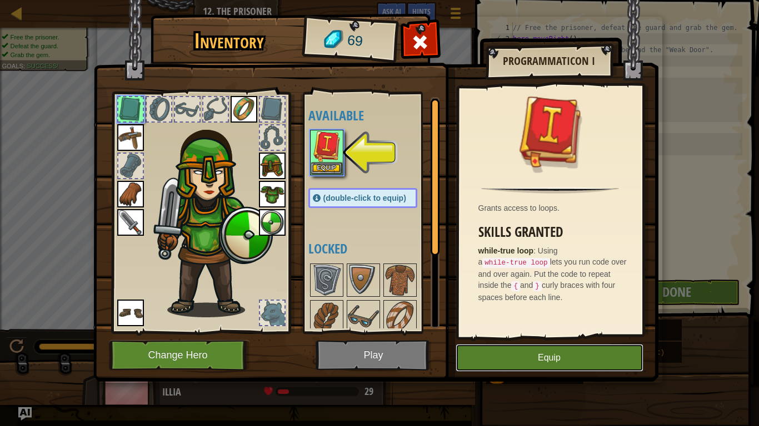
click at [531, 332] on button "Equip" at bounding box center [549, 358] width 188 height 28
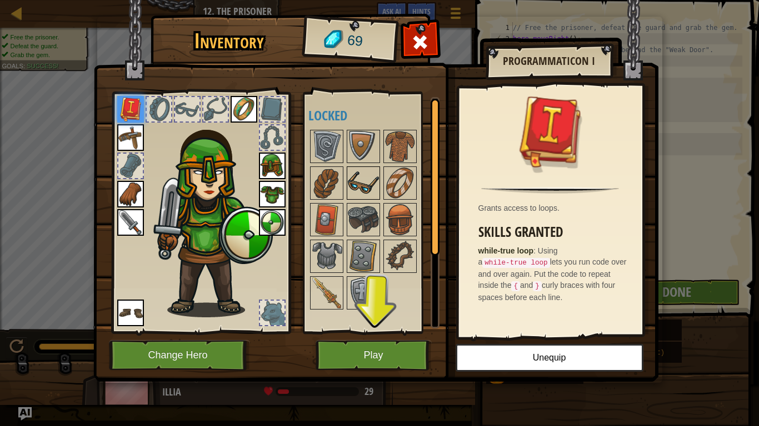
click at [375, 188] on img at bounding box center [363, 183] width 31 height 31
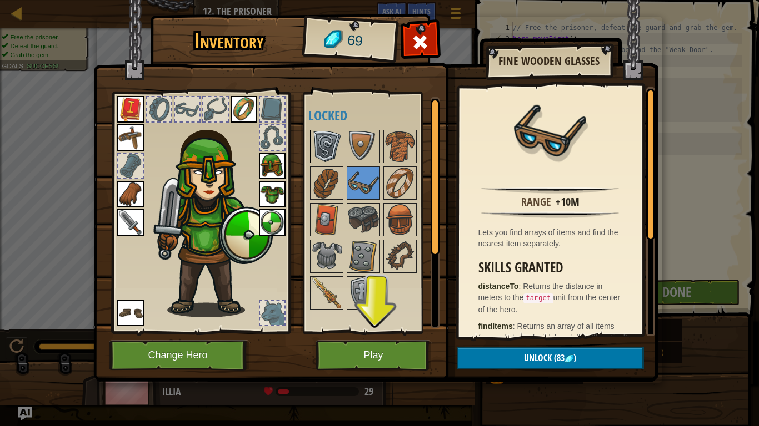
click at [336, 154] on img at bounding box center [326, 146] width 31 height 31
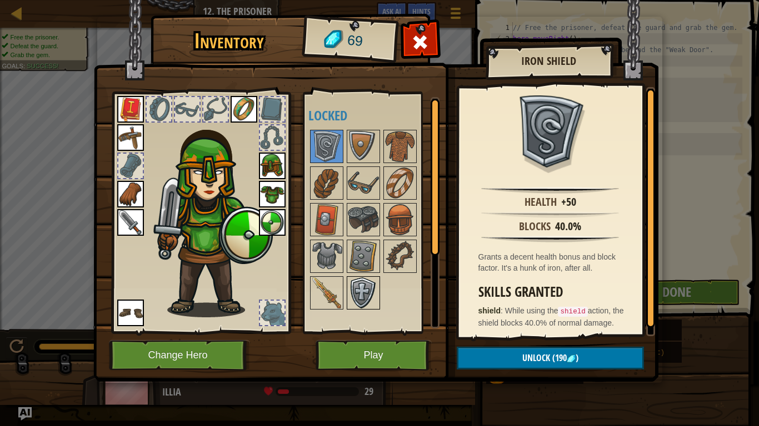
click at [357, 295] on img at bounding box center [363, 293] width 31 height 31
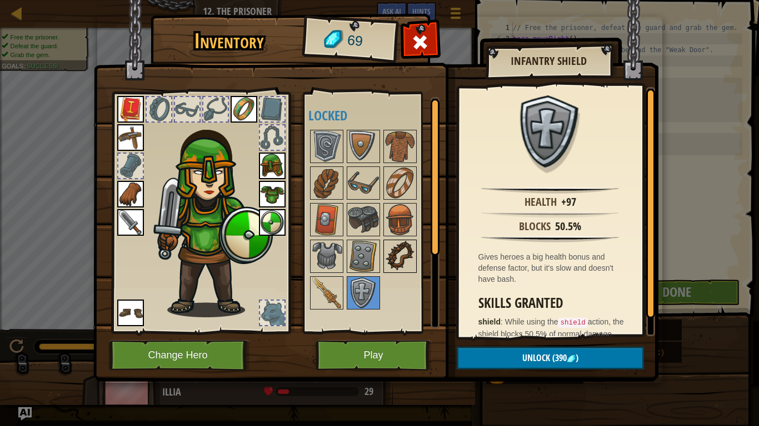
click at [392, 259] on img at bounding box center [399, 256] width 31 height 31
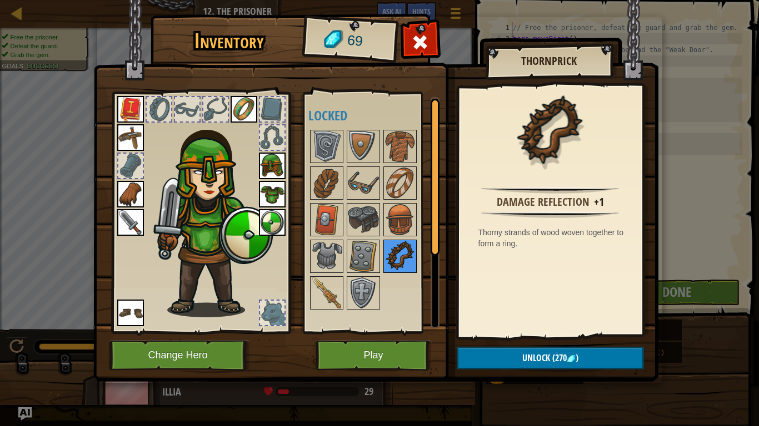
click at [383, 260] on div at bounding box center [399, 256] width 33 height 33
click at [389, 226] on img at bounding box center [399, 219] width 31 height 31
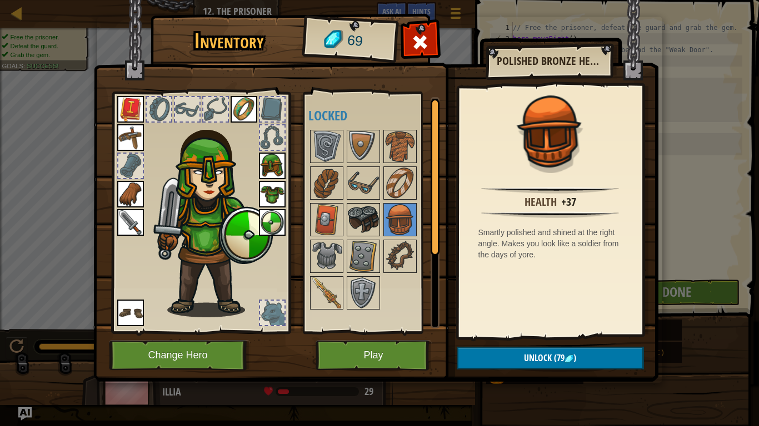
click at [362, 212] on img at bounding box center [363, 219] width 31 height 31
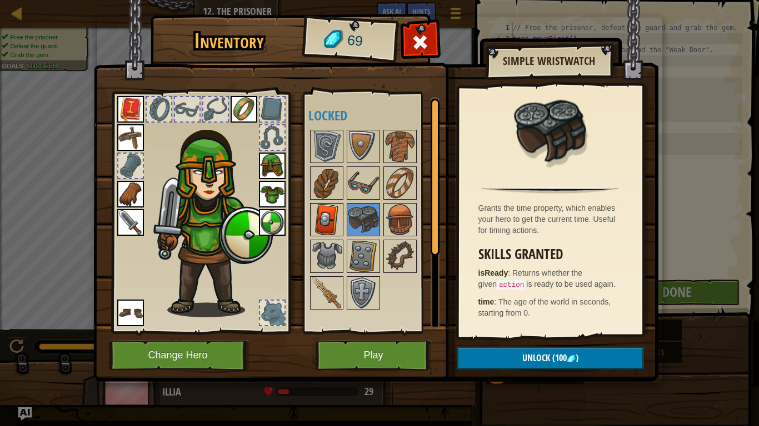
click at [311, 215] on img at bounding box center [326, 219] width 31 height 31
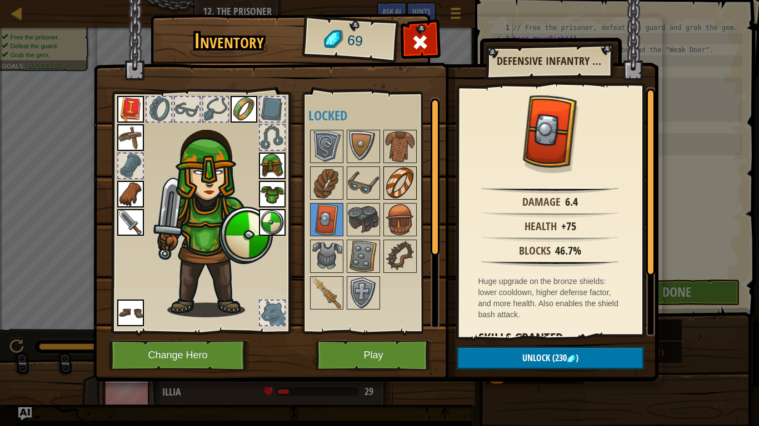
click at [407, 188] on img at bounding box center [399, 183] width 31 height 31
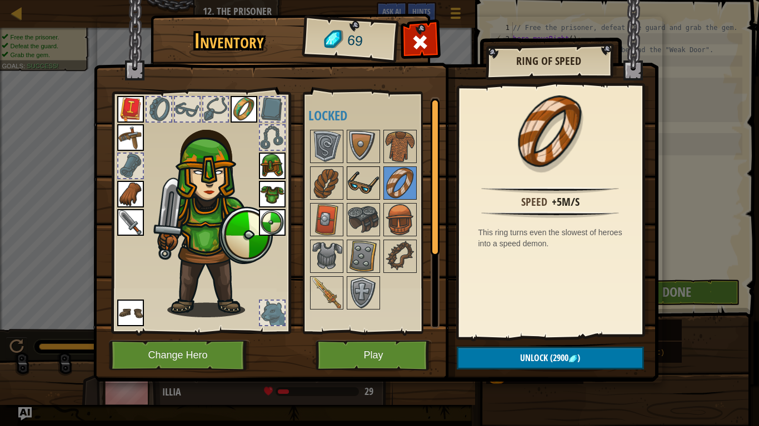
click at [349, 175] on img at bounding box center [363, 183] width 31 height 31
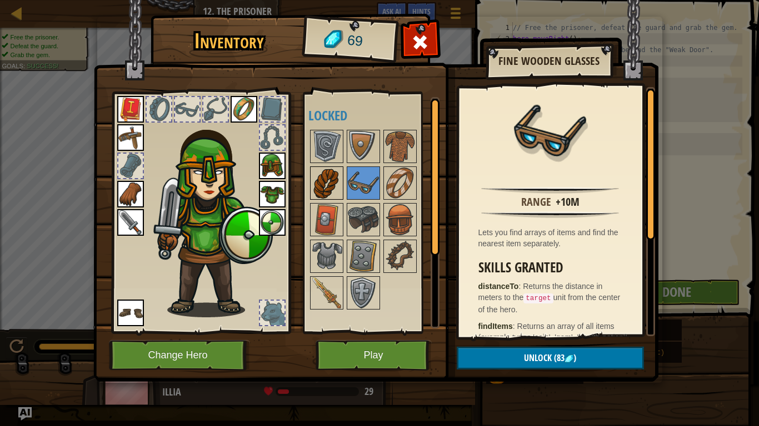
click at [333, 175] on img at bounding box center [326, 183] width 31 height 31
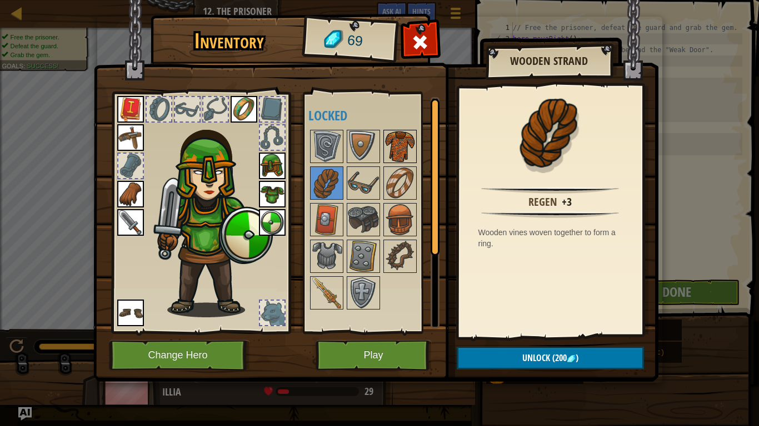
click at [404, 139] on img at bounding box center [399, 146] width 31 height 31
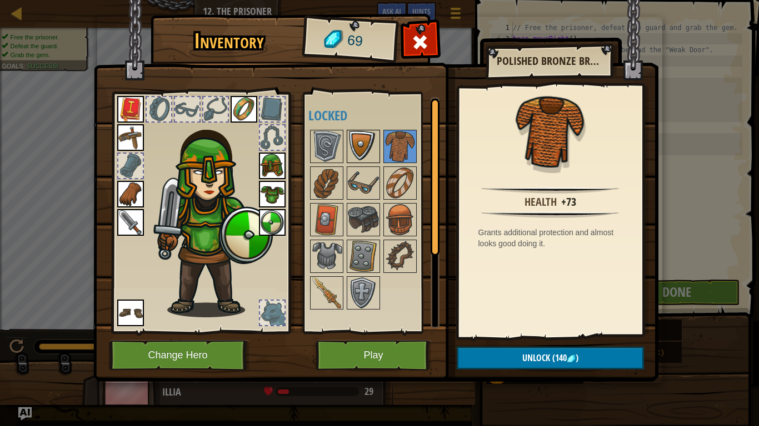
click at [348, 139] on img at bounding box center [363, 146] width 31 height 31
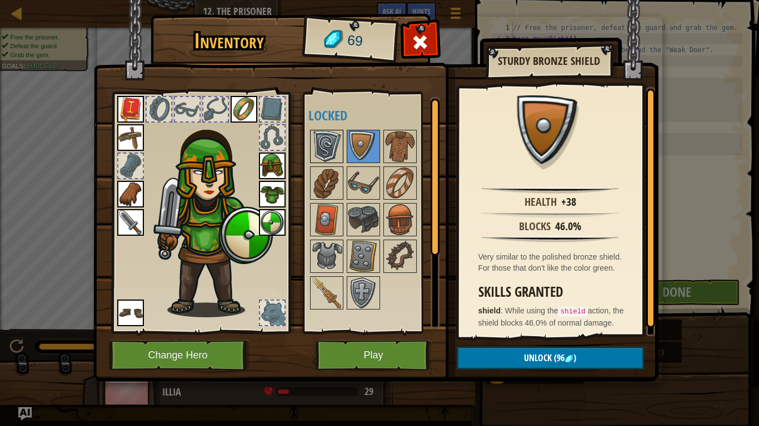
click at [326, 134] on img at bounding box center [326, 146] width 31 height 31
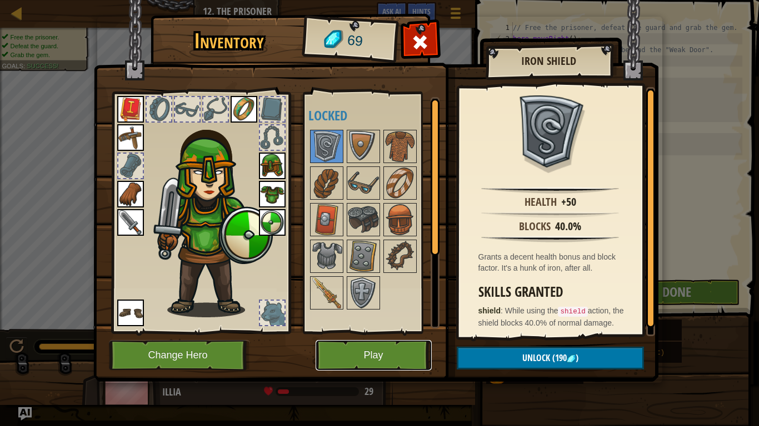
click at [388, 332] on button "Play" at bounding box center [373, 355] width 116 height 31
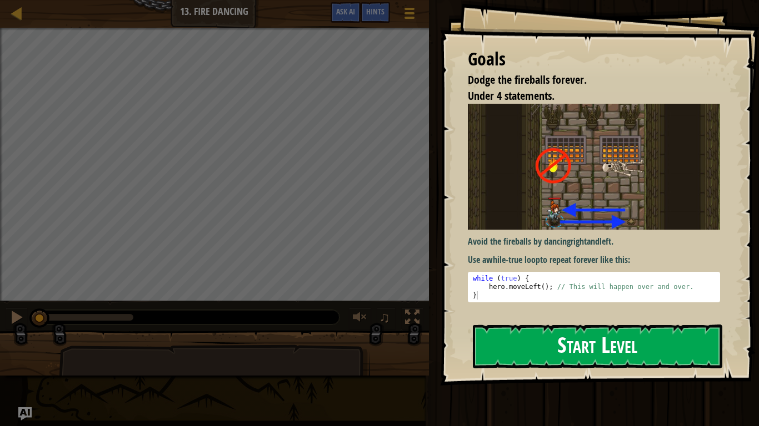
click at [540, 332] on button "Start Level" at bounding box center [597, 347] width 249 height 44
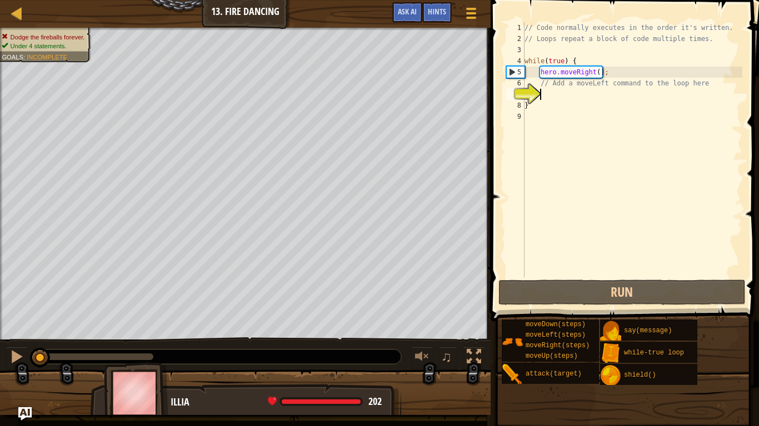
click at [597, 74] on div "// Code normally executes in the order it's written. // Loops repeat a block of…" at bounding box center [632, 161] width 220 height 278
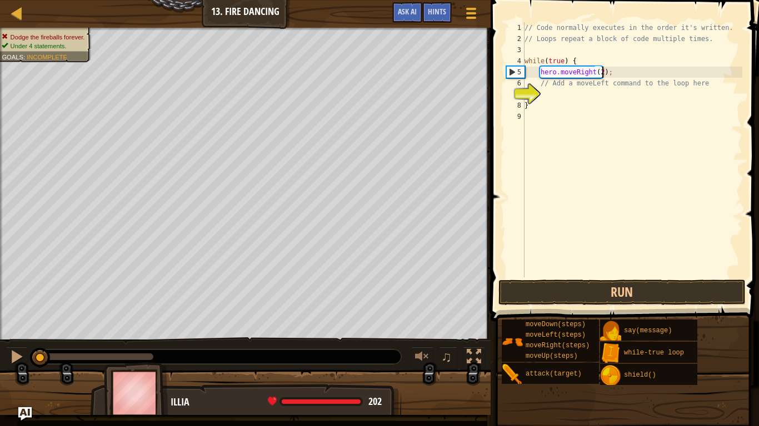
scroll to position [5, 12]
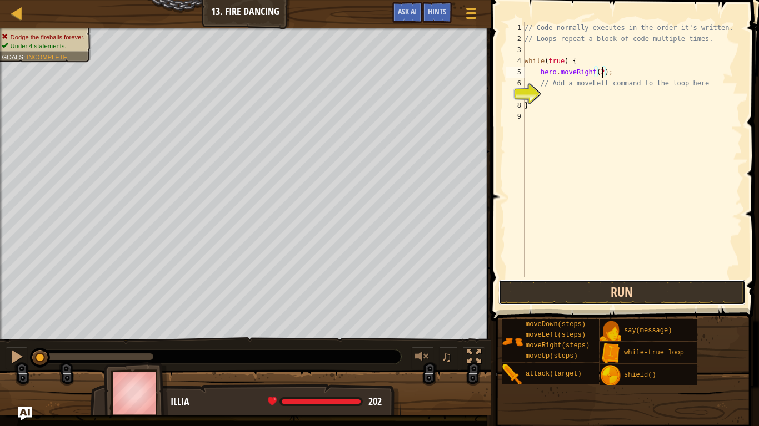
click at [632, 303] on button "Run" at bounding box center [621, 293] width 247 height 26
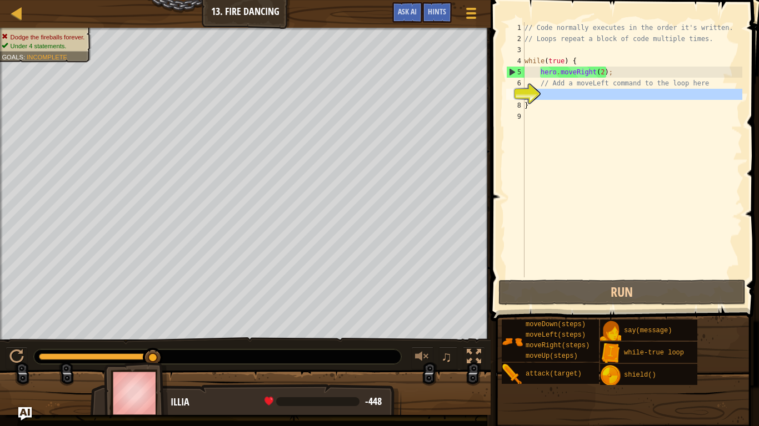
click at [524, 98] on div "7" at bounding box center [515, 94] width 18 height 11
type textarea "}"
type textarea "h"
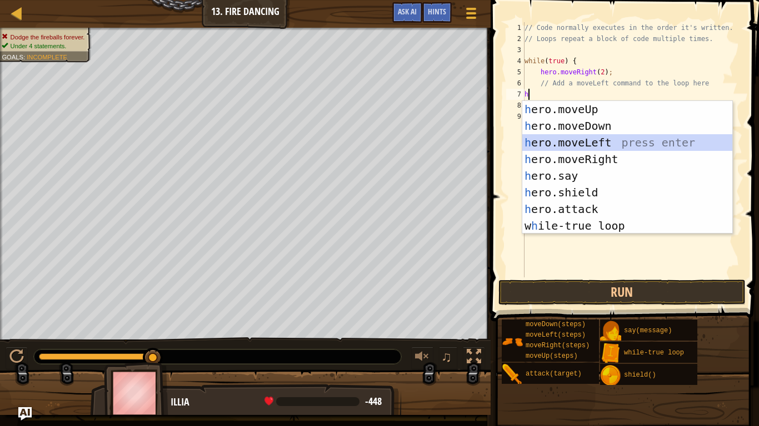
click at [574, 147] on div "h ero.moveUp press enter h ero.moveDown press enter h ero.moveLeft press enter …" at bounding box center [627, 184] width 210 height 167
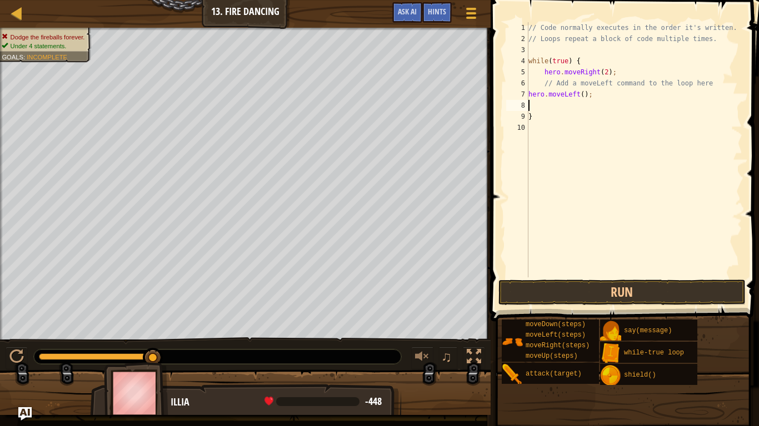
click at [710, 84] on div "// Code normally executes in the order it's written. // Loops repeat a block of…" at bounding box center [634, 161] width 216 height 278
type textarea "// Add a moveLeft command to the loop here"
type textarea "w"
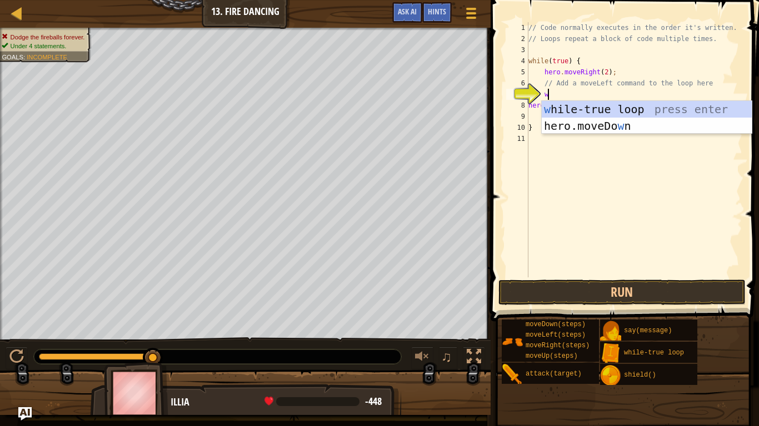
scroll to position [5, 2]
click at [667, 108] on div "w [PERSON_NAME]-true loop press enter hero.moveDo w n press enter" at bounding box center [646, 134] width 210 height 67
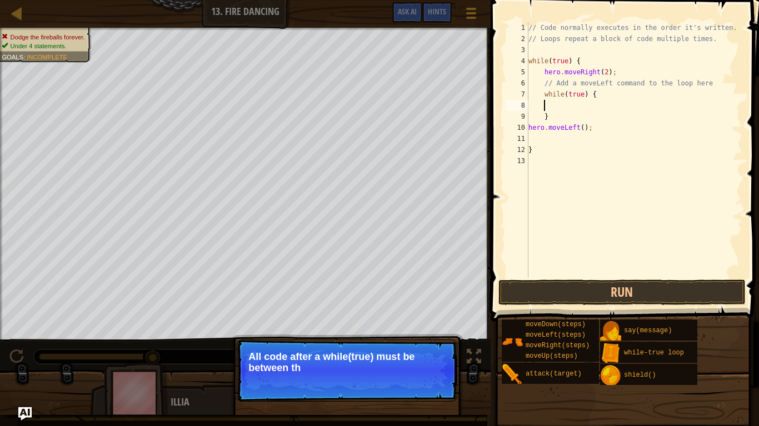
scroll to position [5, 0]
click at [579, 101] on div "// Code normally executes in the order it's written. // Loops repeat a block of…" at bounding box center [634, 161] width 216 height 278
type textarea "}"
type textarea "while(true) {"
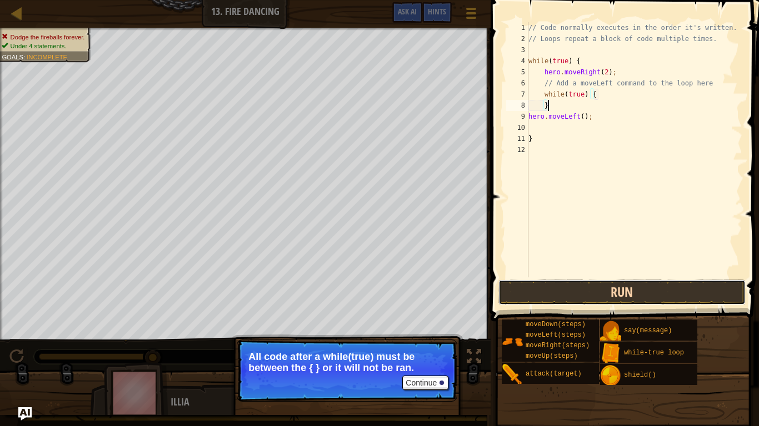
click at [648, 297] on button "Run" at bounding box center [621, 293] width 247 height 26
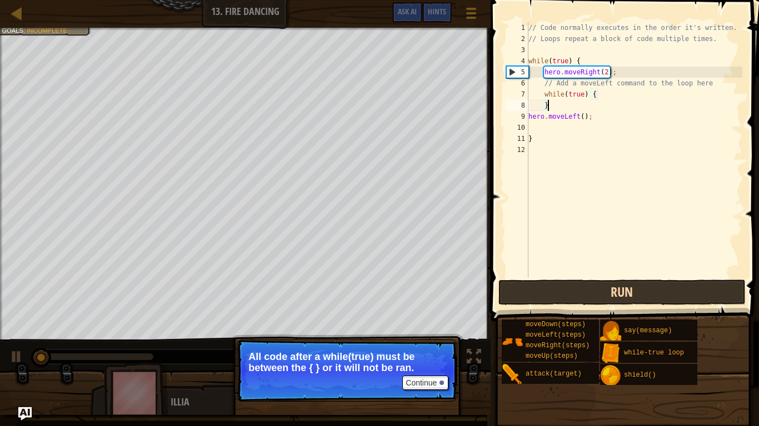
scroll to position [5, 2]
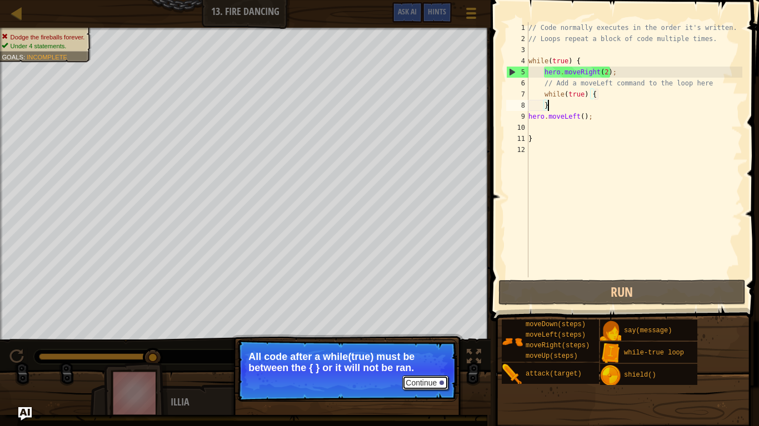
click at [435, 332] on button "Continue" at bounding box center [425, 383] width 46 height 14
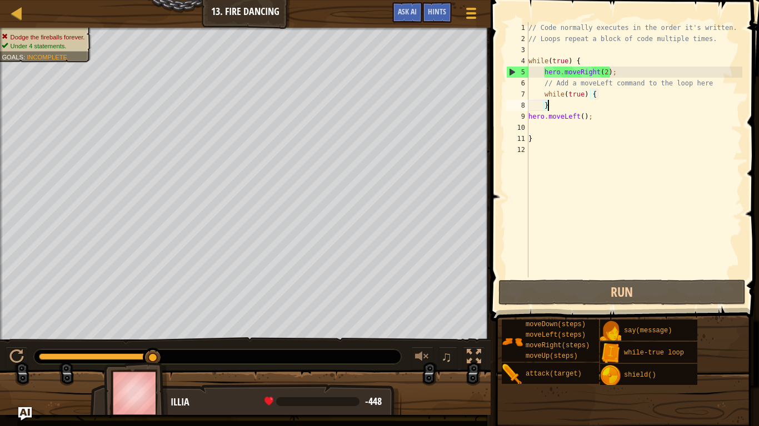
click at [642, 74] on div "// Code normally executes in the order it's written. // Loops repeat a block of…" at bounding box center [634, 161] width 216 height 278
type textarea "hero.moveRight(2);"
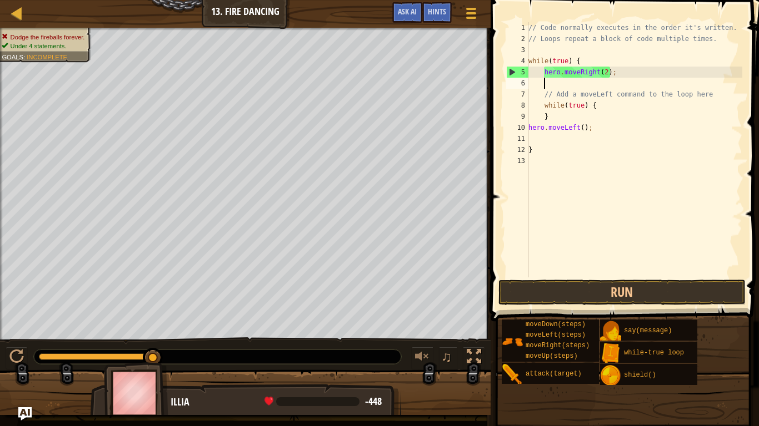
scroll to position [5, 2]
type textarea "}"
click at [560, 121] on div "// Code normally executes in the order it's written. // Loops repeat a block of…" at bounding box center [634, 161] width 216 height 278
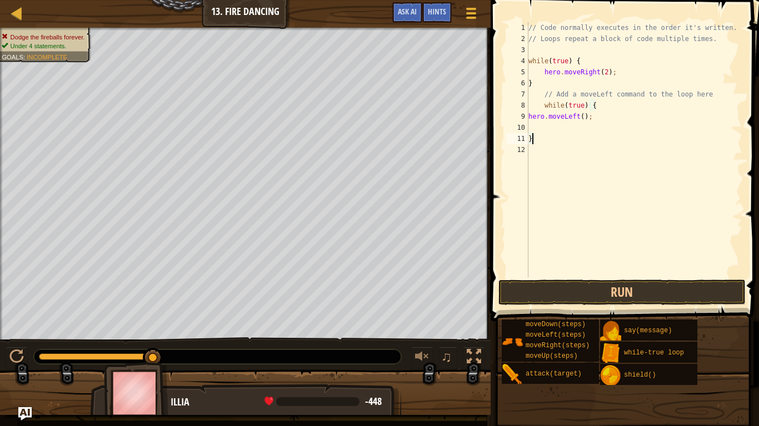
click at [539, 138] on div "// Code normally executes in the order it's written. // Loops repeat a block of…" at bounding box center [634, 161] width 216 height 278
type textarea "}"
click at [579, 289] on button "Run" at bounding box center [621, 293] width 247 height 26
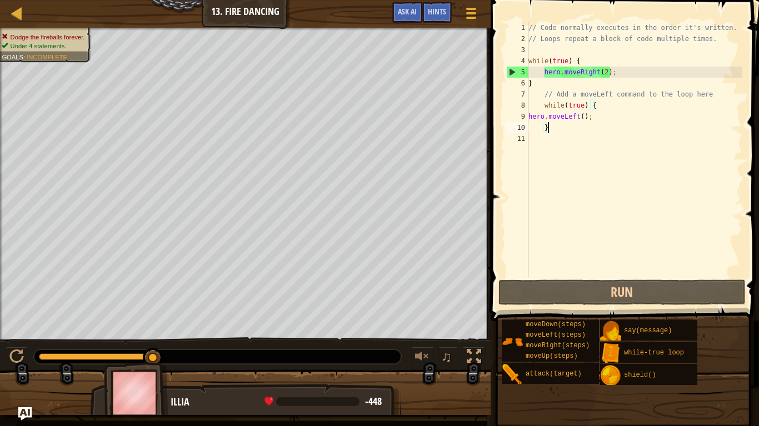
click at [598, 108] on div "// Code normally executes in the order it's written. // Loops repeat a block of…" at bounding box center [634, 161] width 216 height 278
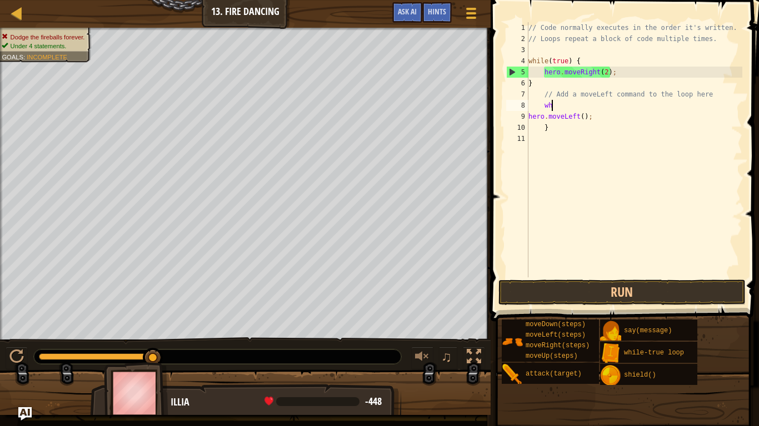
type textarea "w"
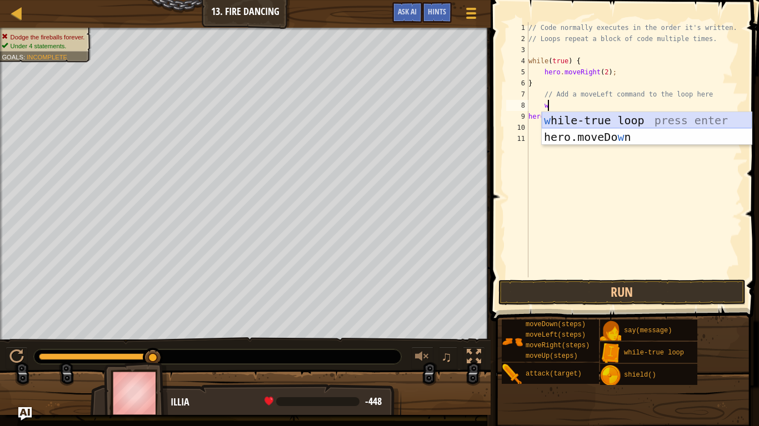
click at [624, 125] on div "w [PERSON_NAME]-true loop press enter hero.moveDo w n press enter" at bounding box center [646, 145] width 210 height 67
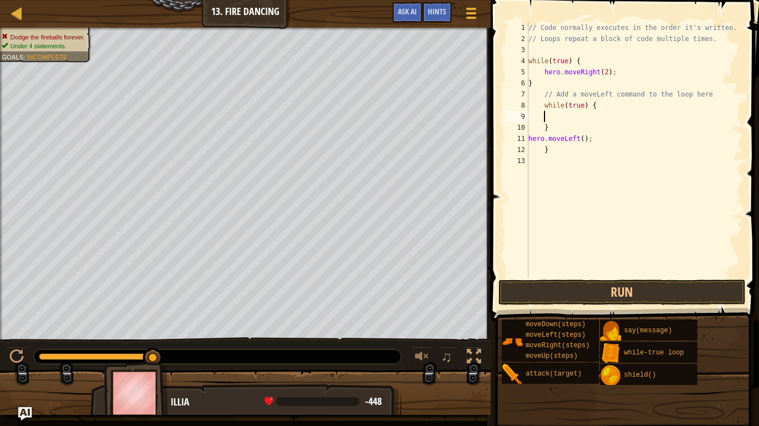
scroll to position [5, 0]
click at [584, 150] on div "// Code normally executes in the order it's written. // Loops repeat a block of…" at bounding box center [634, 161] width 216 height 278
click at [594, 142] on div "// Code normally executes in the order it's written. // Loops repeat a block of…" at bounding box center [634, 161] width 216 height 278
type textarea "h"
type textarea "}"
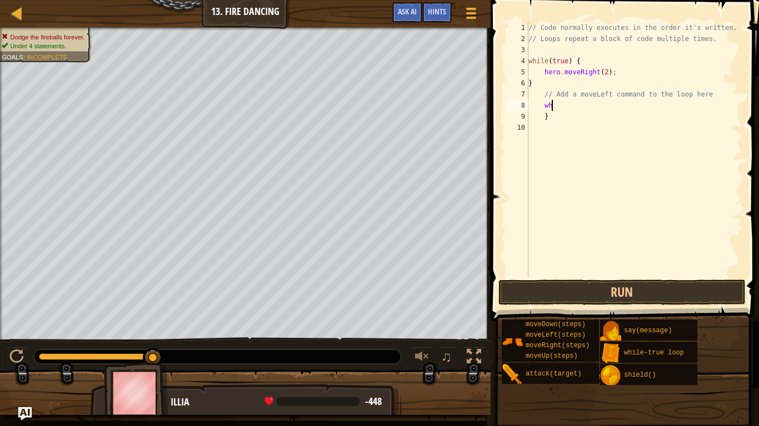
type textarea "w"
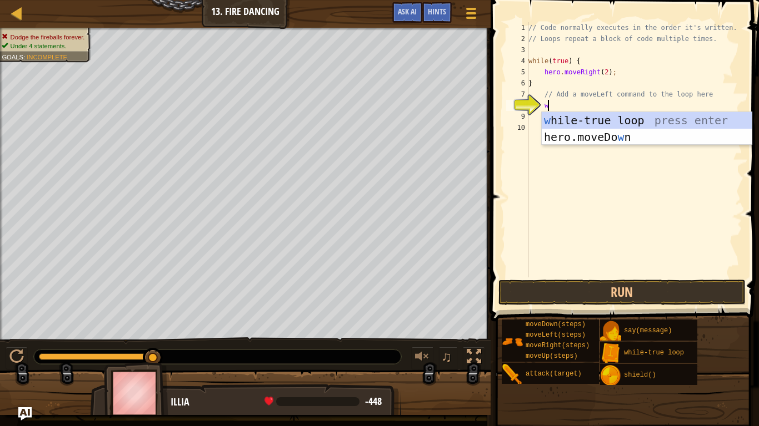
scroll to position [5, 2]
click at [609, 125] on div "w [PERSON_NAME]-true loop press enter hero.moveDo w n press enter" at bounding box center [646, 145] width 210 height 67
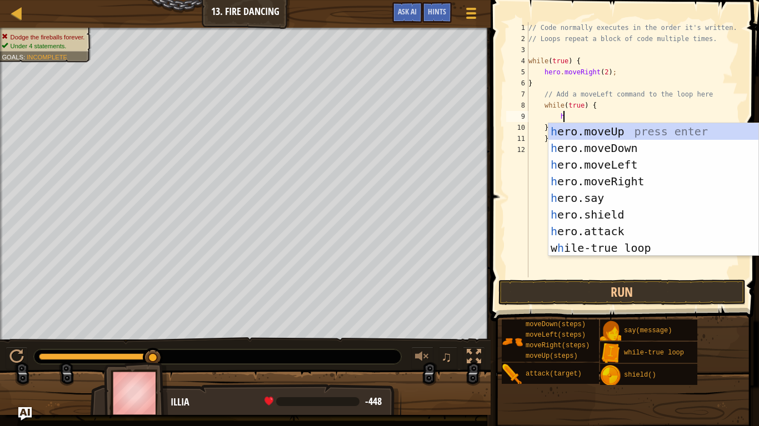
scroll to position [5, 5]
type textarea "he"
click at [638, 168] on div "he ro.moveUp press enter he ro.moveDown press enter he ro.moveLeft press enter …" at bounding box center [653, 206] width 210 height 167
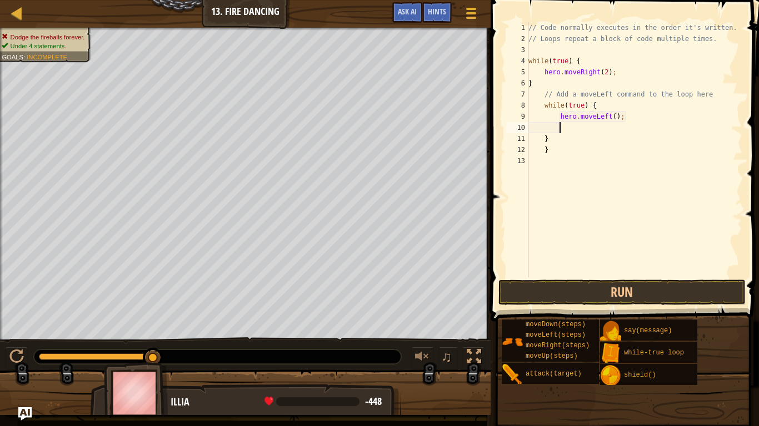
scroll to position [5, 4]
click at [550, 139] on div "// Code normally executes in the order it's written. // Loops repeat a block of…" at bounding box center [634, 161] width 216 height 278
type textarea "}"
click at [626, 295] on button "Run" at bounding box center [621, 293] width 247 height 26
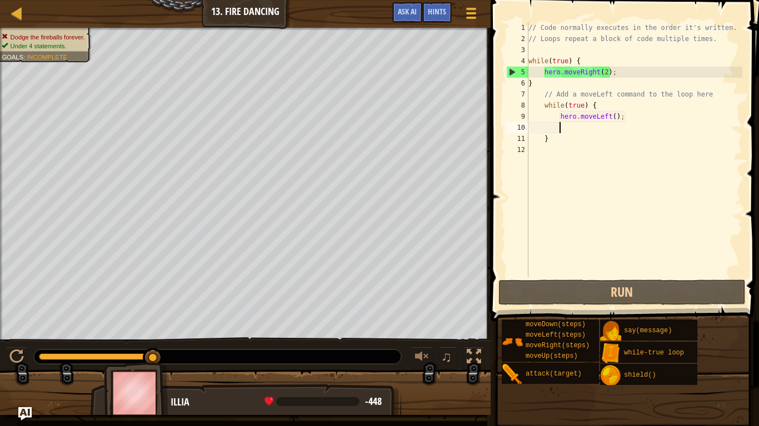
click at [606, 74] on div "// Code normally executes in the order it's written. // Loops repeat a block of…" at bounding box center [634, 161] width 216 height 278
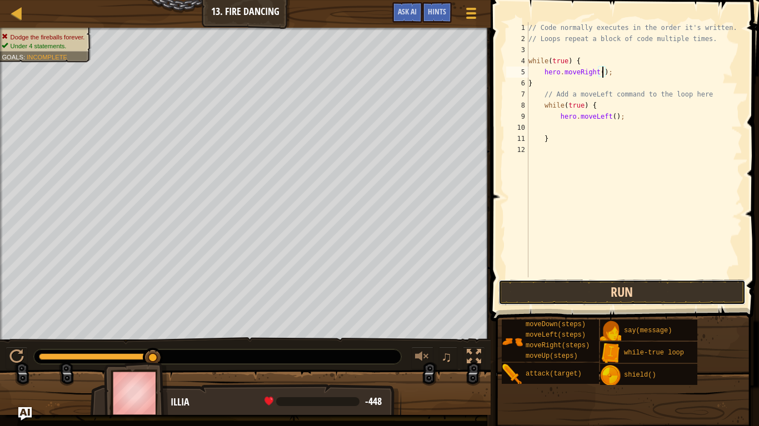
click at [637, 299] on button "Run" at bounding box center [621, 293] width 247 height 26
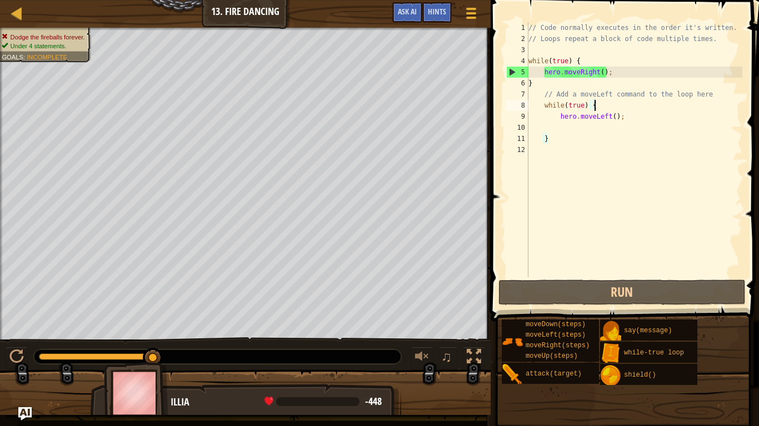
click at [614, 109] on div "// Code normally executes in the order it's written. // Loops repeat a block of…" at bounding box center [634, 161] width 216 height 278
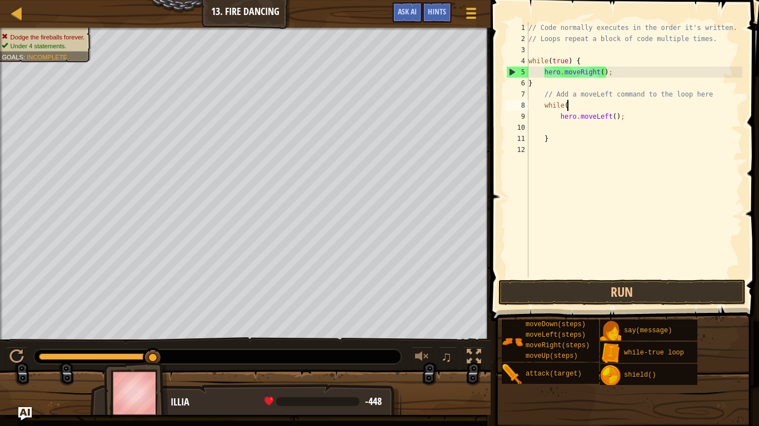
type textarea "w"
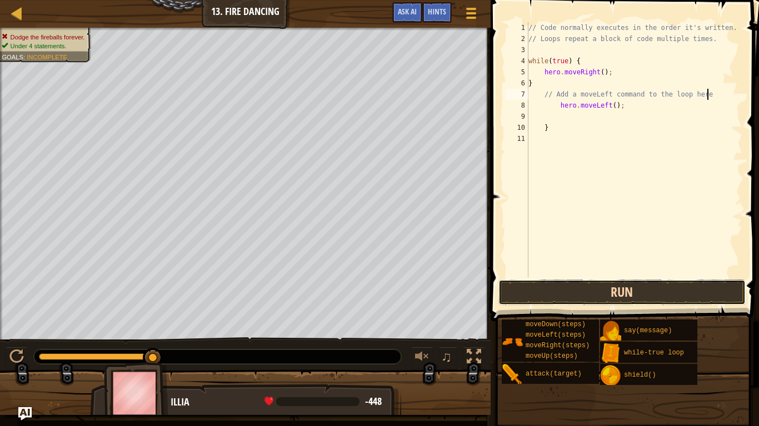
click at [584, 290] on button "Run" at bounding box center [621, 293] width 247 height 26
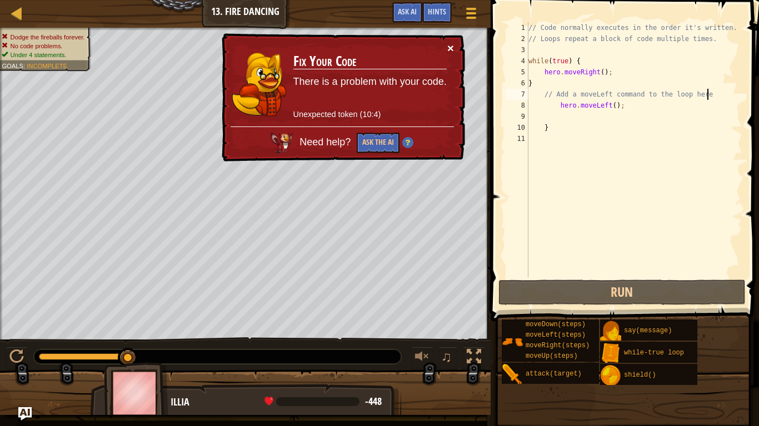
click at [452, 44] on button "×" at bounding box center [450, 48] width 7 height 12
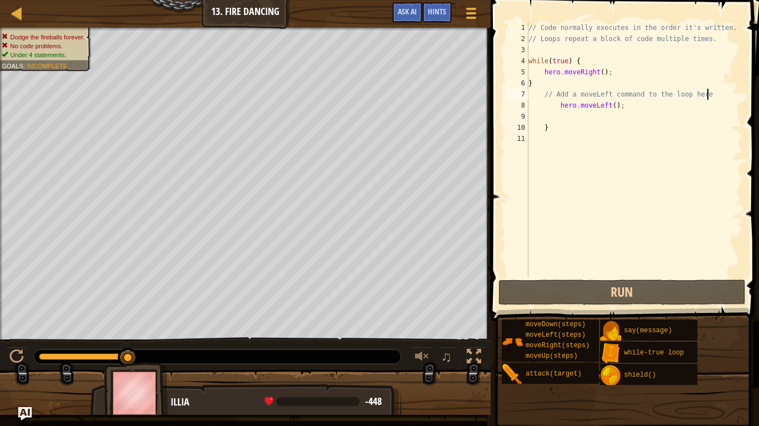
click at [585, 81] on div "// Code normally executes in the order it's written. // Loops repeat a block of…" at bounding box center [634, 161] width 216 height 278
type textarea "}"
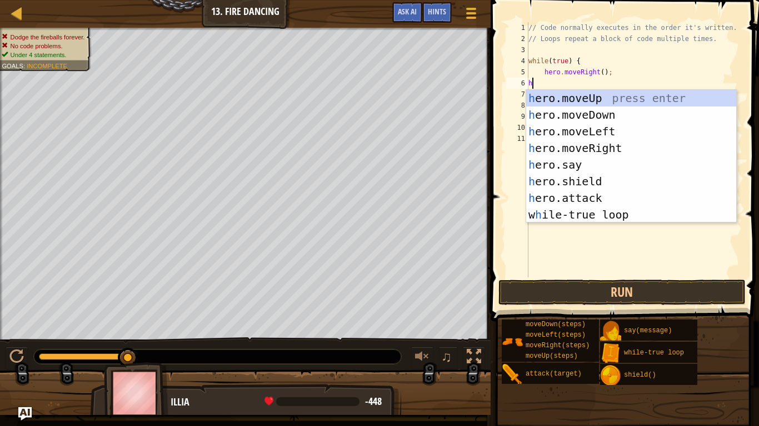
type textarea "he"
click at [602, 132] on div "he ro.moveUp press enter he ro.moveDown press enter he ro.moveLeft press enter …" at bounding box center [631, 173] width 210 height 167
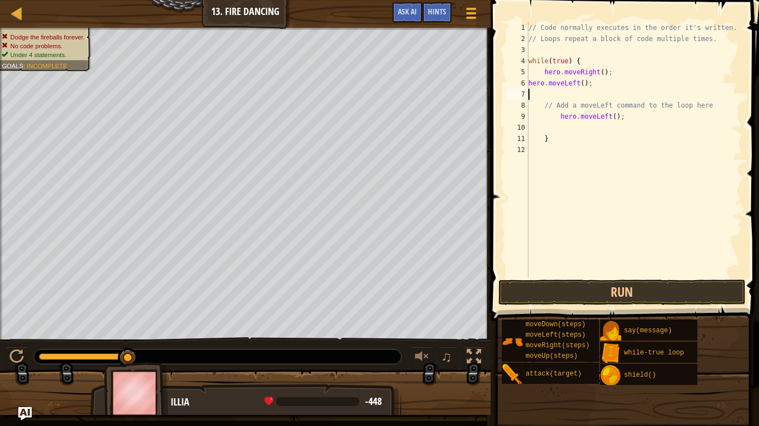
scroll to position [5, 0]
click at [529, 85] on div "// Code normally executes in the order it's written. // Loops repeat a block of…" at bounding box center [634, 161] width 216 height 278
type textarea "hero.moveLeft();"
click at [555, 97] on div "// Code normally executes in the order it's written. // Loops repeat a block of…" at bounding box center [634, 161] width 216 height 278
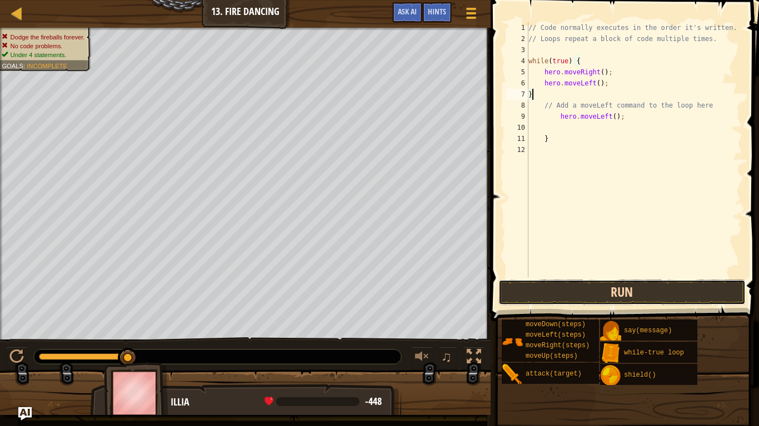
click at [599, 292] on button "Run" at bounding box center [621, 293] width 247 height 26
type textarea "}"
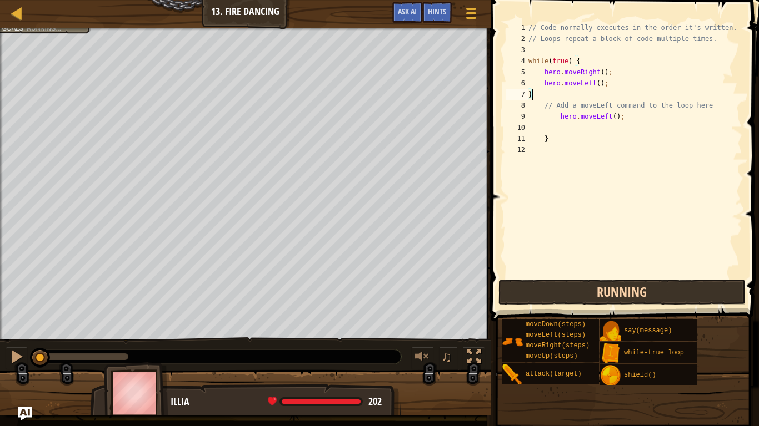
scroll to position [5, 0]
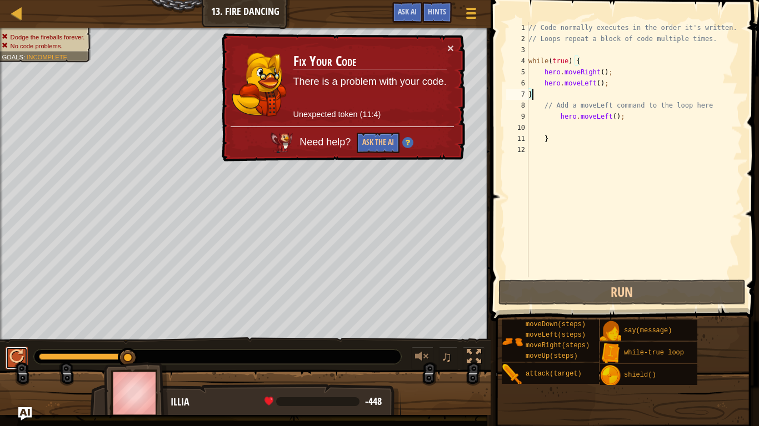
click at [14, 332] on div at bounding box center [16, 357] width 14 height 14
click at [442, 45] on td "Fix Your Code There is a problem with your code. Unexpected token (11:4)" at bounding box center [370, 84] width 154 height 84
click at [449, 47] on button "×" at bounding box center [450, 48] width 7 height 12
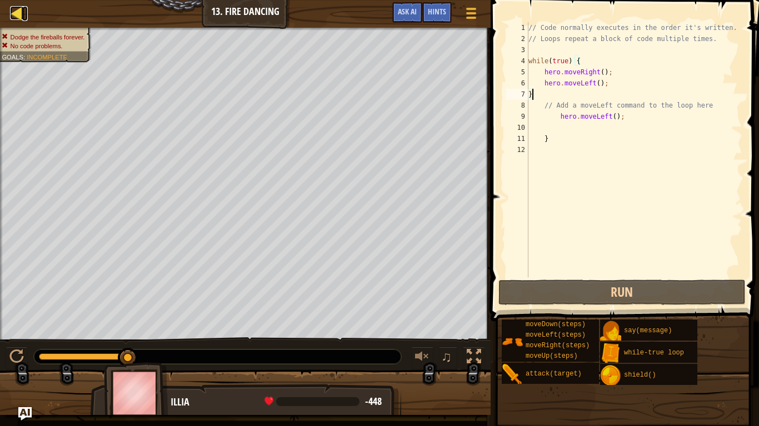
click at [18, 18] on div at bounding box center [17, 13] width 14 height 14
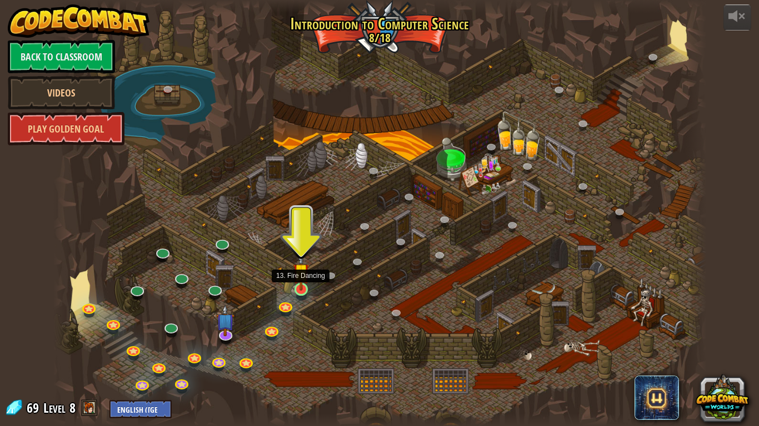
click at [299, 288] on img at bounding box center [301, 272] width 17 height 38
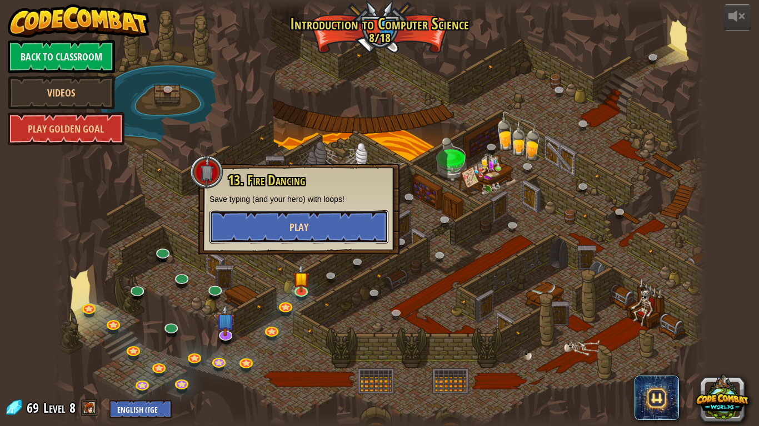
click at [304, 241] on button "Play" at bounding box center [298, 226] width 179 height 33
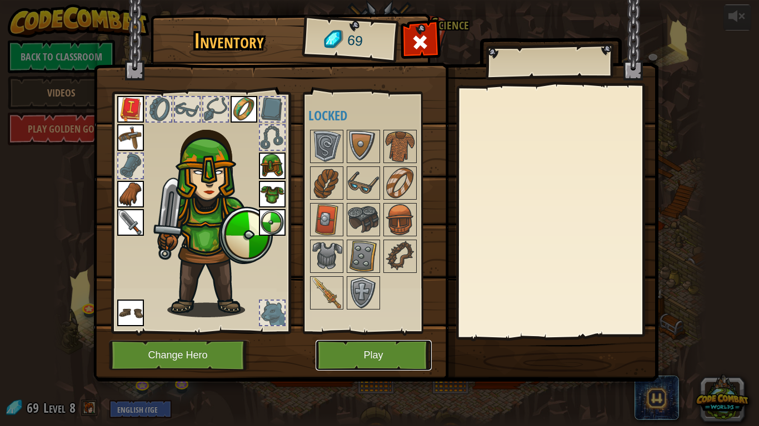
click at [388, 332] on button "Play" at bounding box center [373, 355] width 116 height 31
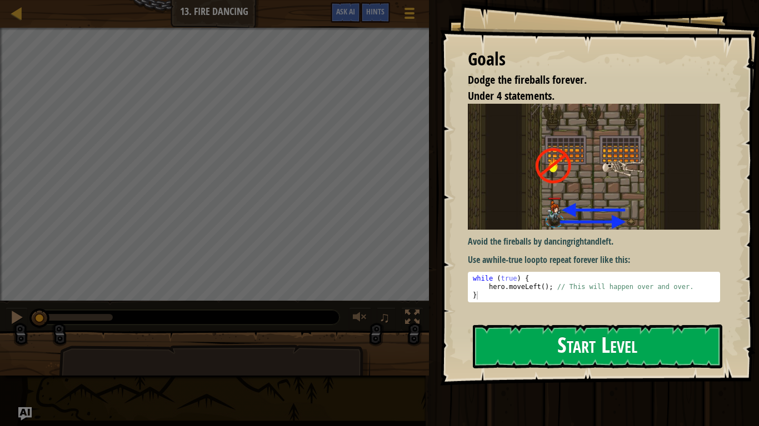
click at [634, 332] on button "Start Level" at bounding box center [597, 347] width 249 height 44
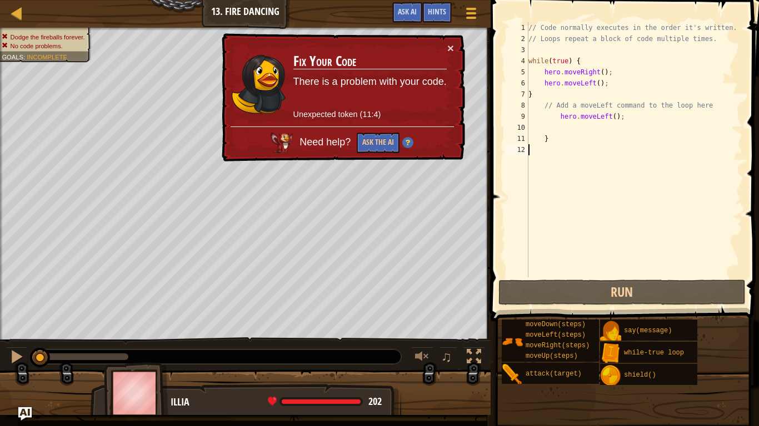
click at [575, 140] on div "// Code normally executes in the order it's written. // Loops repeat a block of…" at bounding box center [634, 161] width 216 height 278
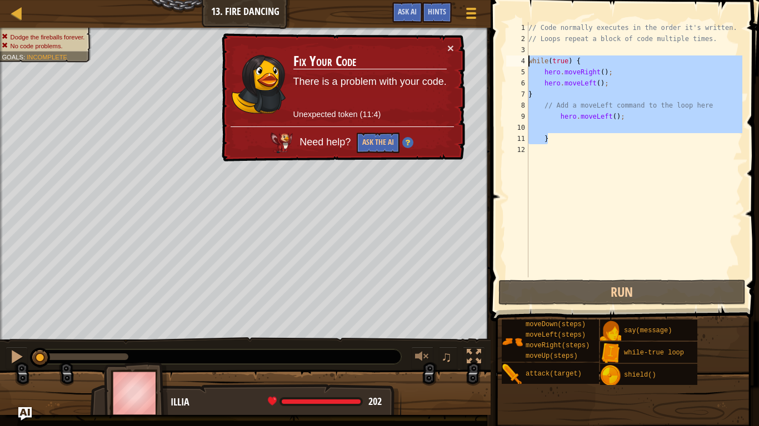
drag, startPoint x: 559, startPoint y: 140, endPoint x: 516, endPoint y: 58, distance: 91.9
click at [516, 58] on div "} 1 2 3 4 5 6 7 8 9 10 11 12 // Code normally executes in the order it's writte…" at bounding box center [623, 149] width 238 height 255
click at [577, 138] on div "// Code normally executes in the order it's written. // Loops repeat a block of…" at bounding box center [634, 149] width 216 height 255
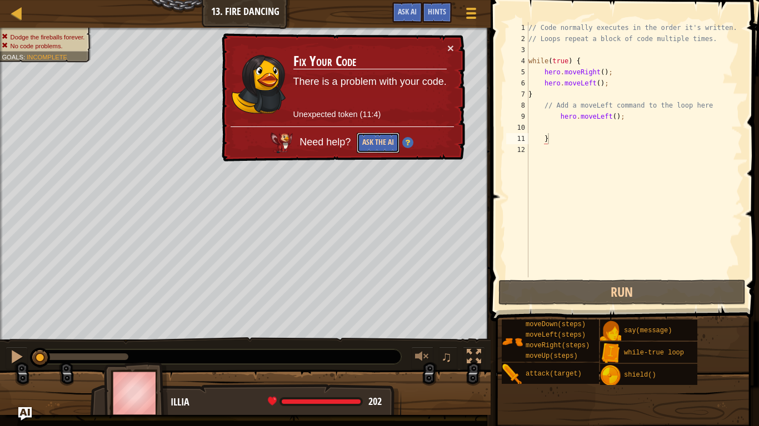
click at [380, 146] on button "Ask the AI" at bounding box center [377, 143] width 43 height 21
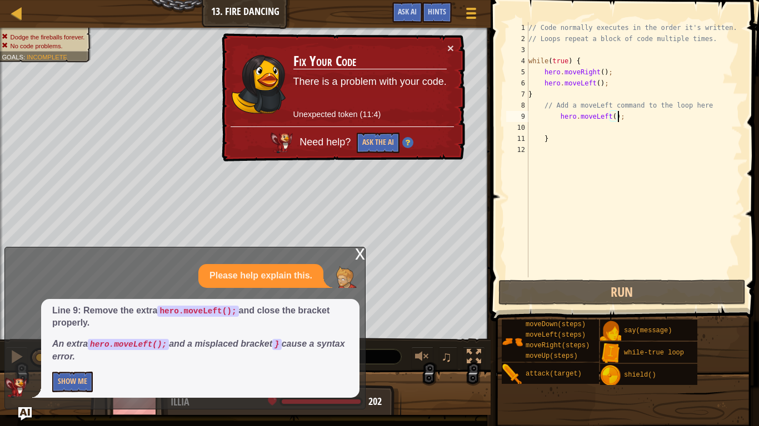
click at [619, 119] on div "// Code normally executes in the order it's written. // Loops repeat a block of…" at bounding box center [634, 161] width 216 height 278
click at [634, 120] on div "// Code normally executes in the order it's written. // Loops repeat a block of…" at bounding box center [634, 161] width 216 height 278
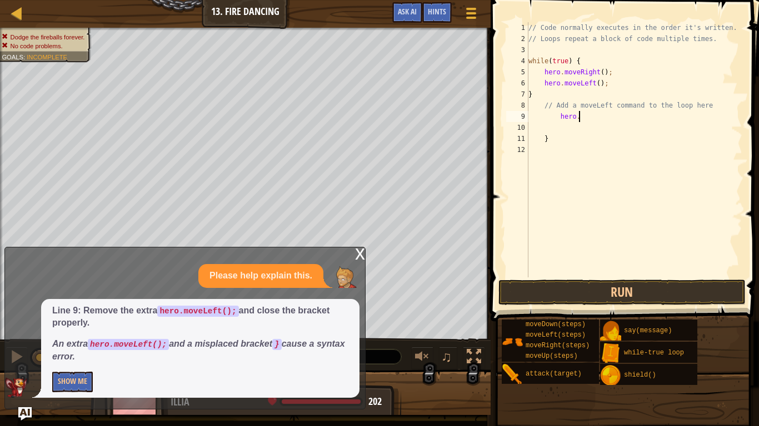
type textarea "h"
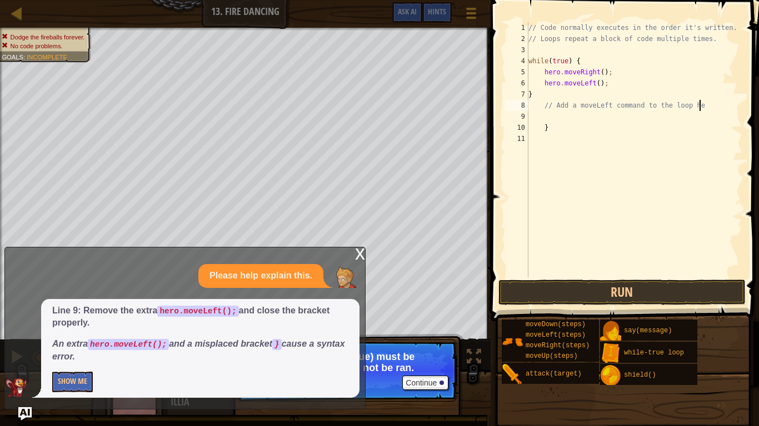
scroll to position [5, 24]
type textarea "// Add a moveLeft command to the loop here"
click at [564, 138] on div "// Code normally executes in the order it's written. // Loops repeat a block of…" at bounding box center [634, 161] width 216 height 278
type textarea "}"
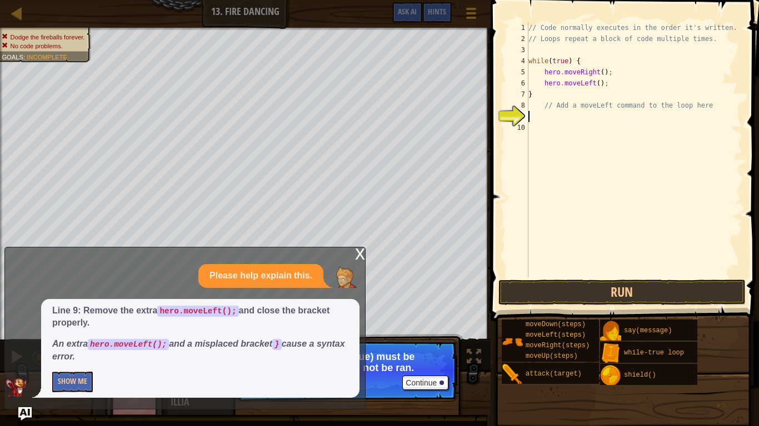
type textarea "// Add a moveLeft command to the loop here"
click at [62, 332] on button "Show Me" at bounding box center [72, 382] width 41 height 21
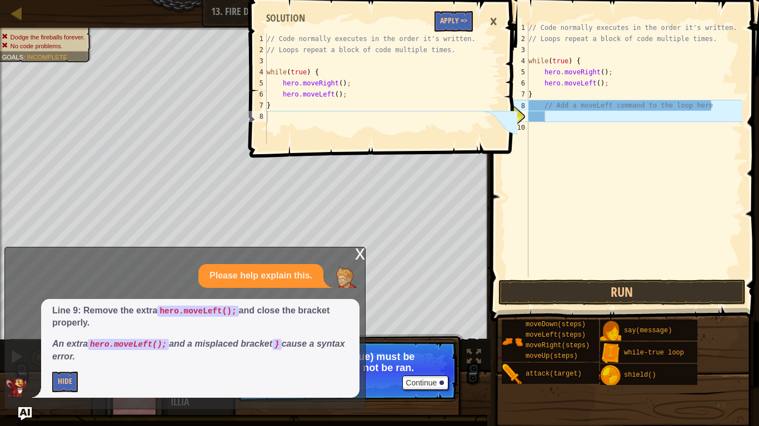
click at [632, 161] on div "// Code normally executes in the order it's written. // Loops repeat a block of…" at bounding box center [634, 161] width 216 height 278
click at [593, 285] on button "Run" at bounding box center [621, 293] width 247 height 26
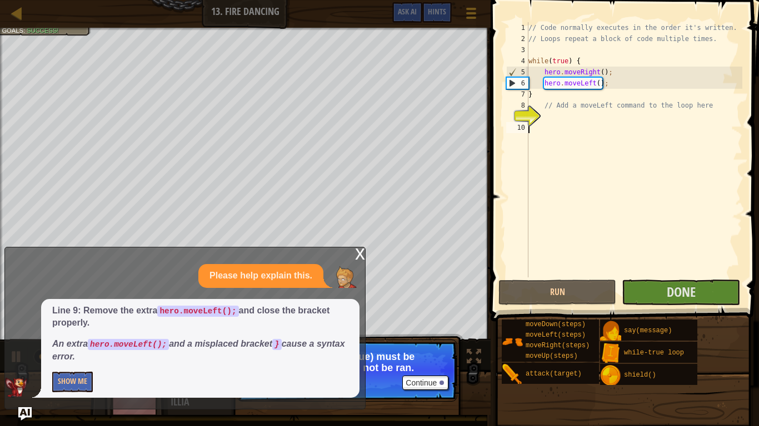
click at [359, 252] on div "x" at bounding box center [360, 253] width 10 height 11
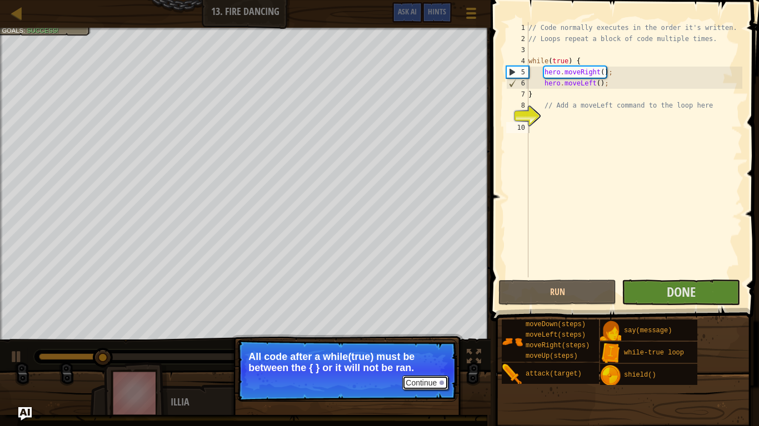
click at [433, 332] on button "Continue" at bounding box center [425, 383] width 46 height 14
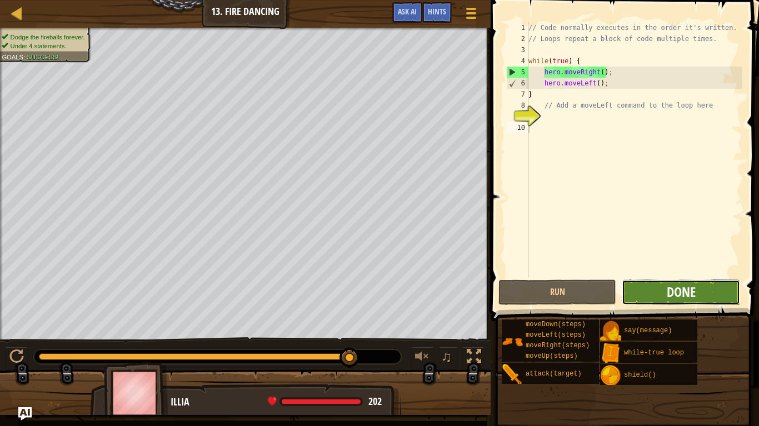
click at [668, 295] on span "Done" at bounding box center [680, 292] width 29 height 18
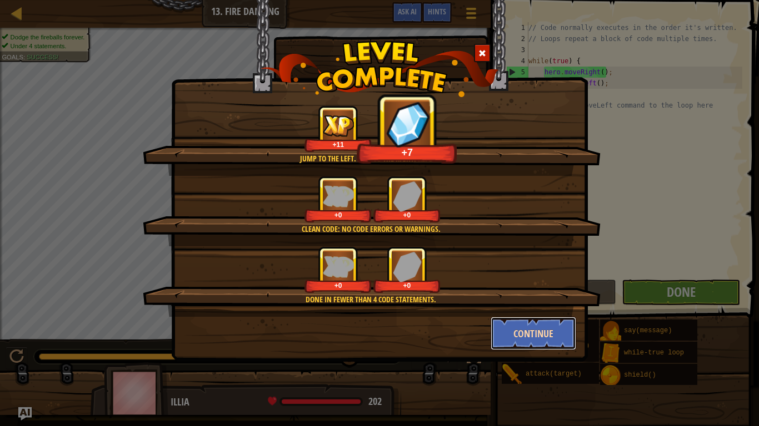
click at [536, 321] on button "Continue" at bounding box center [533, 333] width 86 height 33
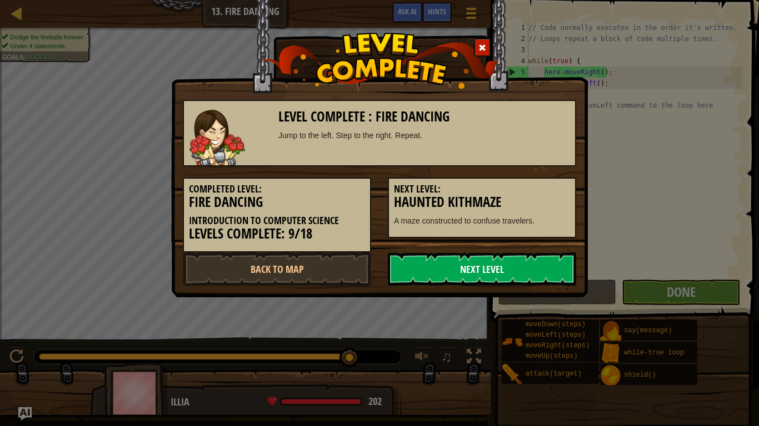
click at [511, 268] on link "Next Level" at bounding box center [482, 269] width 188 height 33
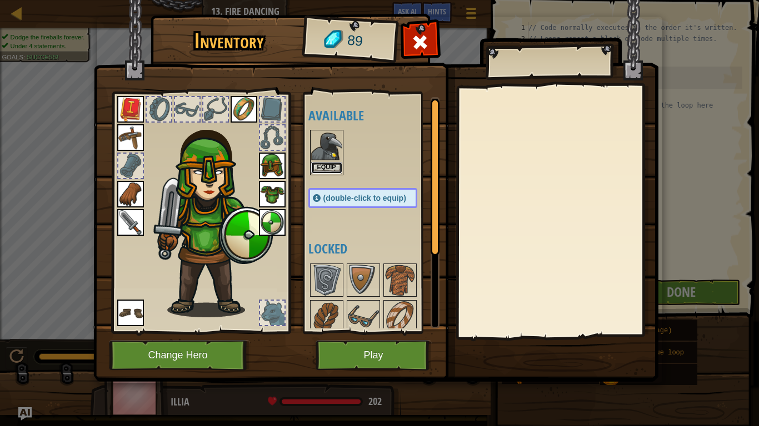
click at [330, 165] on button "Equip" at bounding box center [326, 168] width 31 height 12
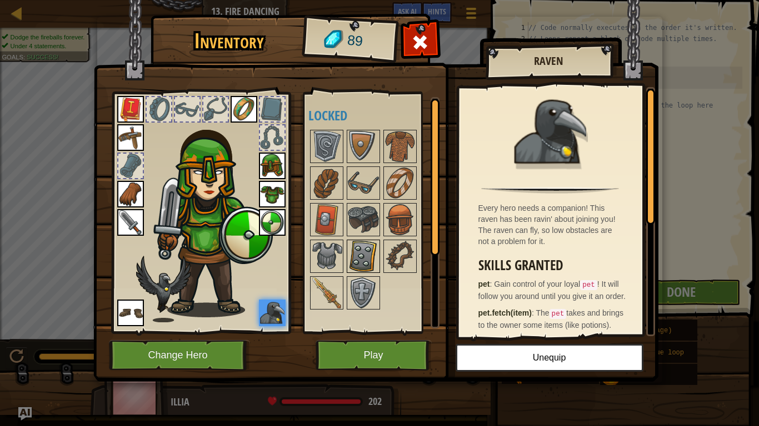
click at [373, 249] on img at bounding box center [363, 256] width 31 height 31
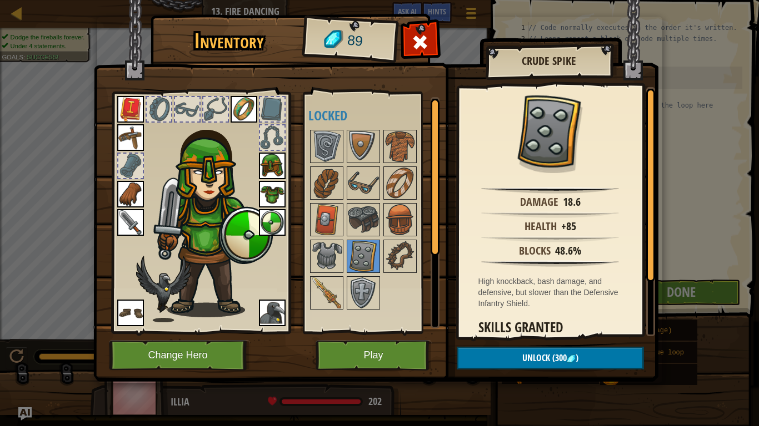
click at [362, 164] on div at bounding box center [373, 219] width 131 height 183
click at [362, 162] on img at bounding box center [363, 146] width 31 height 31
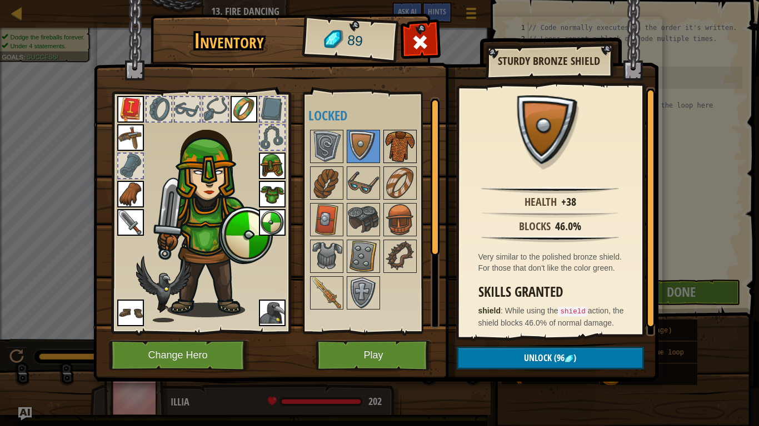
click at [410, 147] on img at bounding box center [399, 146] width 31 height 31
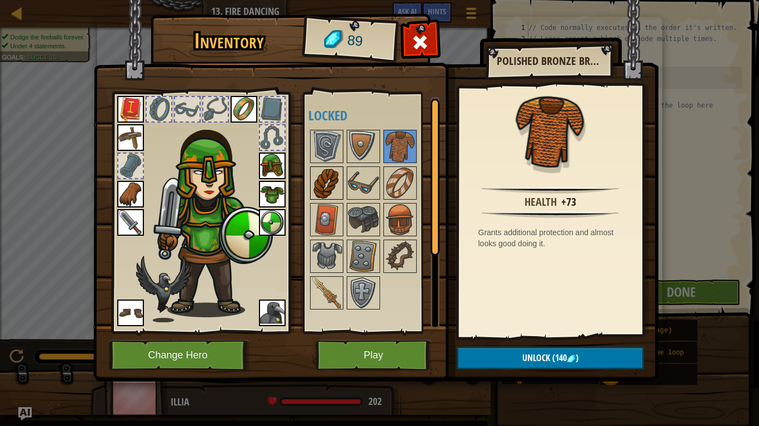
click at [320, 167] on div at bounding box center [326, 183] width 33 height 33
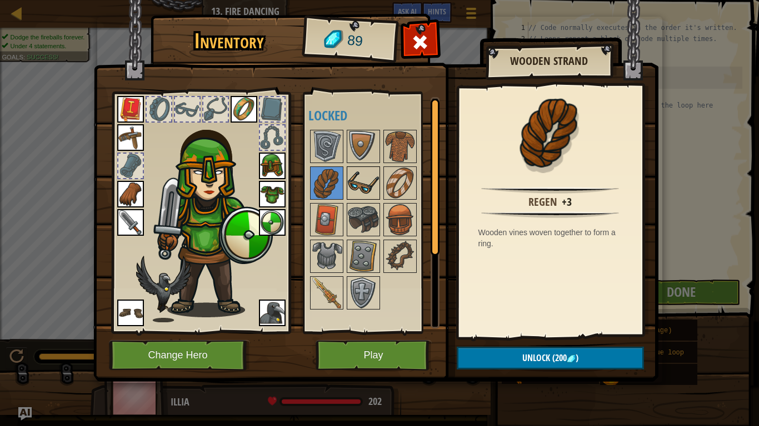
click at [378, 182] on div at bounding box center [362, 183] width 33 height 33
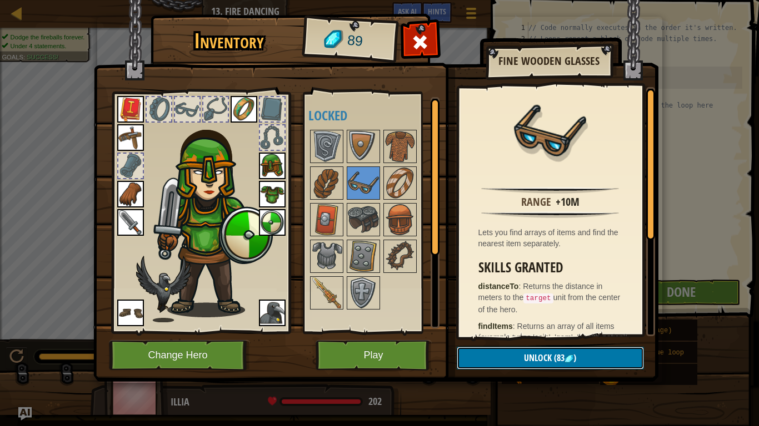
click at [540, 332] on span "Unlock" at bounding box center [538, 358] width 28 height 12
click at [534, 332] on button "Confirm" at bounding box center [549, 358] width 187 height 23
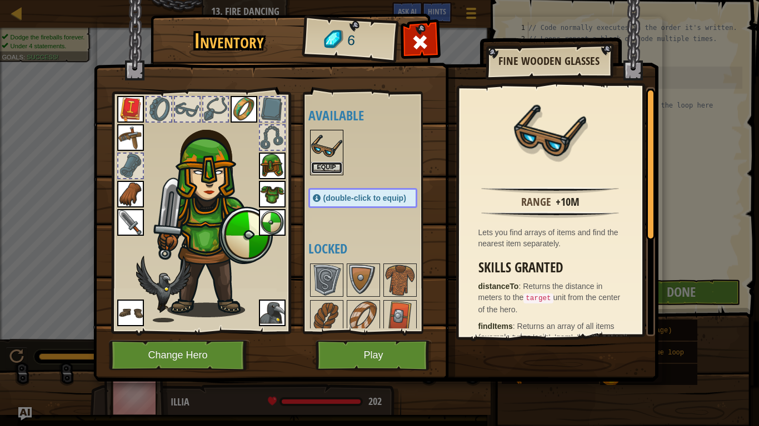
click at [320, 169] on button "Equip" at bounding box center [326, 168] width 31 height 12
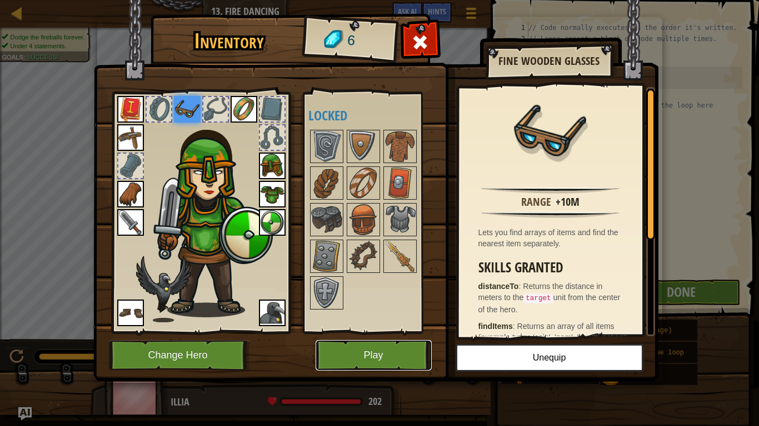
click at [361, 332] on button "Play" at bounding box center [373, 355] width 116 height 31
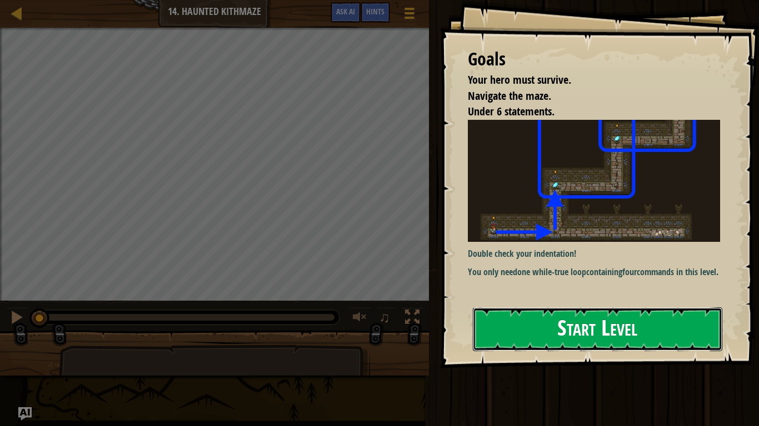
click at [617, 323] on button "Start Level" at bounding box center [597, 330] width 249 height 44
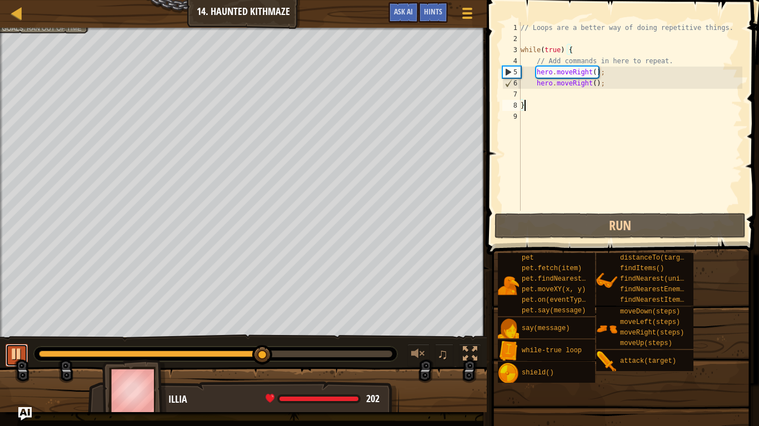
click at [21, 332] on div at bounding box center [16, 354] width 14 height 14
click at [523, 117] on div "// Loops are a better way of doing repetitive things. while ( true ) { // Add c…" at bounding box center [630, 127] width 224 height 211
click at [528, 94] on div "// Loops are a better way of doing repetitive things. while ( true ) { // Add c…" at bounding box center [630, 127] width 224 height 211
type textarea "hero.moveRight();"
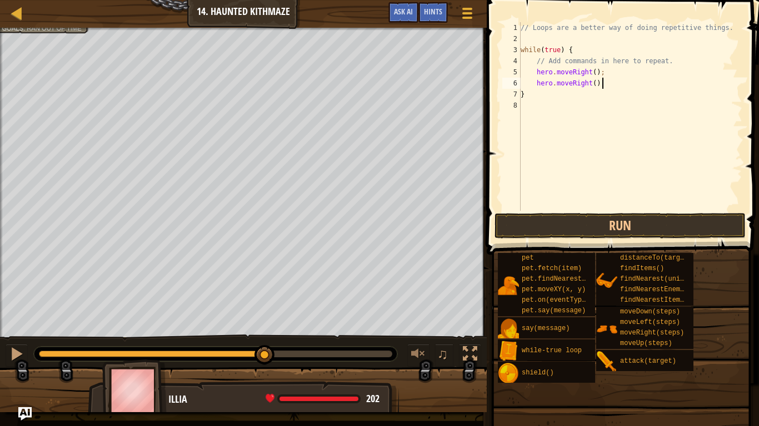
click at [526, 106] on div "// Loops are a better way of doing repetitive things. while ( true ) { // Add c…" at bounding box center [630, 127] width 224 height 211
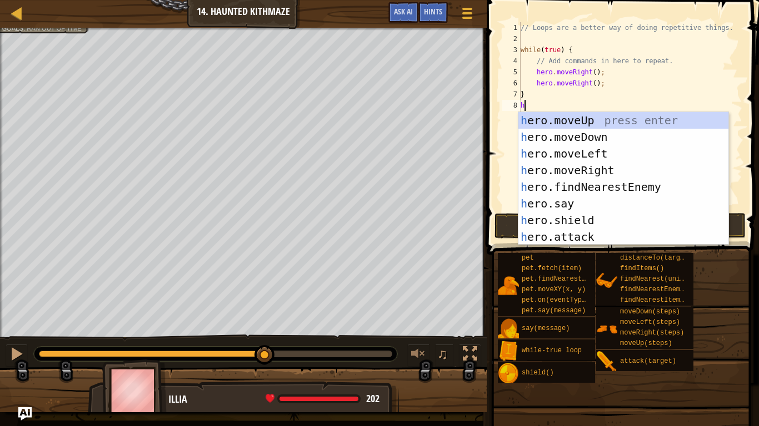
scroll to position [5, 0]
type textarea "he"
click at [550, 118] on div "he ro.moveUp press enter he ro.moveDown press enter he ro.moveLeft press enter …" at bounding box center [623, 195] width 210 height 167
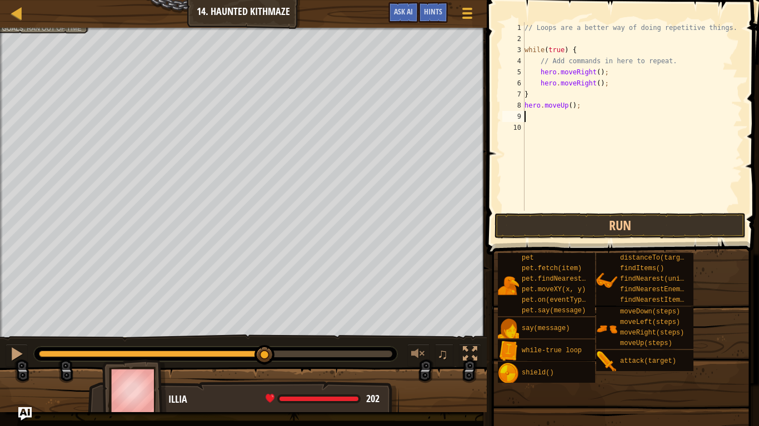
click at [572, 109] on div "// Loops are a better way of doing repetitive things. while ( true ) { // Add c…" at bounding box center [632, 127] width 220 height 211
type textarea "hero.moveUp(2);"
click at [528, 118] on div "// Loops are a better way of doing repetitive things. while ( true ) { // Add c…" at bounding box center [632, 127] width 220 height 211
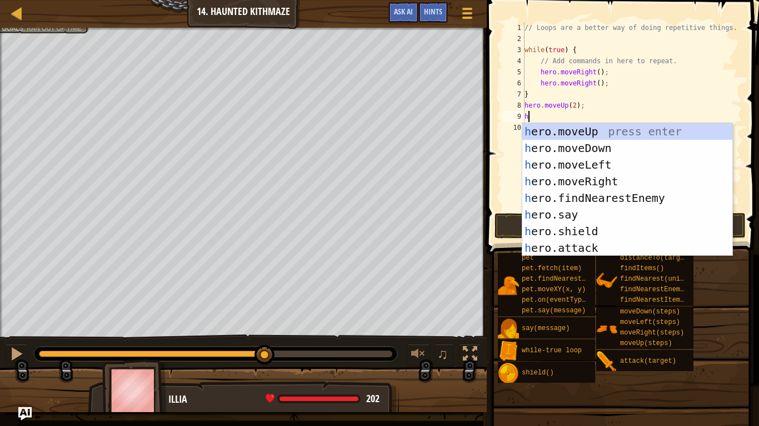
type textarea "he"
click at [607, 180] on div "he ro.moveUp press enter he ro.moveDown press enter he ro.moveLeft press enter …" at bounding box center [627, 206] width 210 height 167
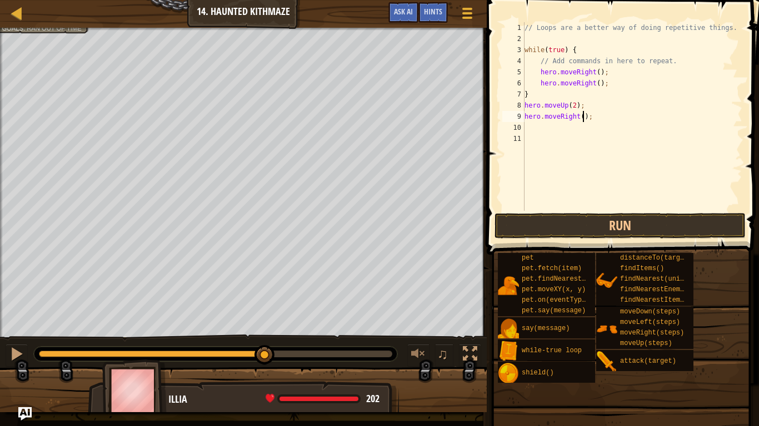
click at [582, 119] on div "// Loops are a better way of doing repetitive things. while ( true ) { // Add c…" at bounding box center [632, 127] width 220 height 211
type textarea "hero.moveRight(2);"
click at [537, 128] on div "// Loops are a better way of doing repetitive things. while ( true ) { // Add c…" at bounding box center [632, 127] width 220 height 211
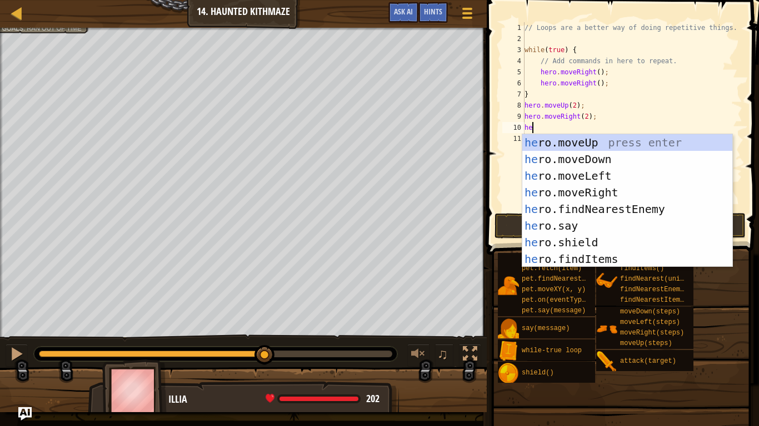
scroll to position [5, 1]
type textarea "her"
click at [558, 149] on div "her o.moveUp press enter her o.moveDown press enter her o.moveLeft press enter …" at bounding box center [627, 217] width 210 height 167
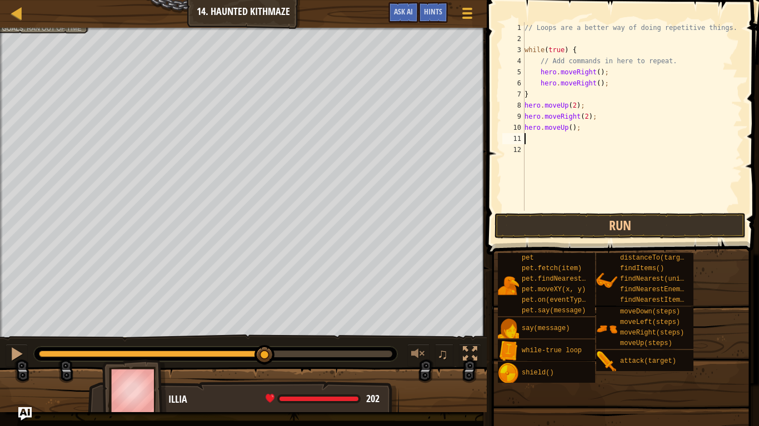
scroll to position [5, 0]
click at [585, 223] on button "Run" at bounding box center [619, 226] width 251 height 26
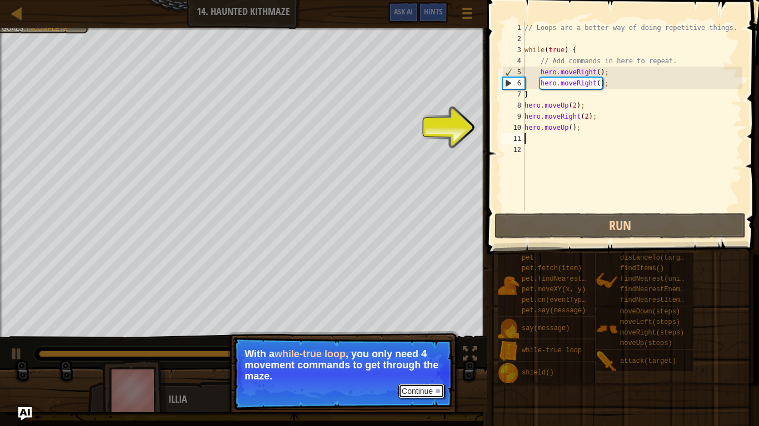
click at [413, 332] on button "Continue" at bounding box center [421, 391] width 46 height 14
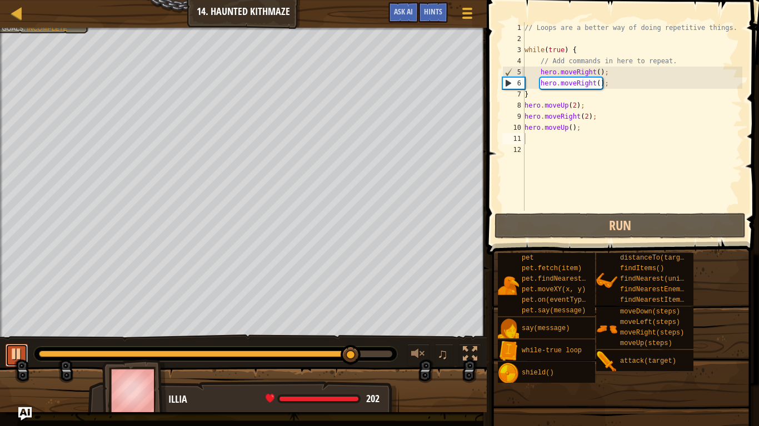
click at [17, 332] on div at bounding box center [16, 354] width 14 height 14
click at [424, 13] on span "Hints" at bounding box center [433, 11] width 18 height 11
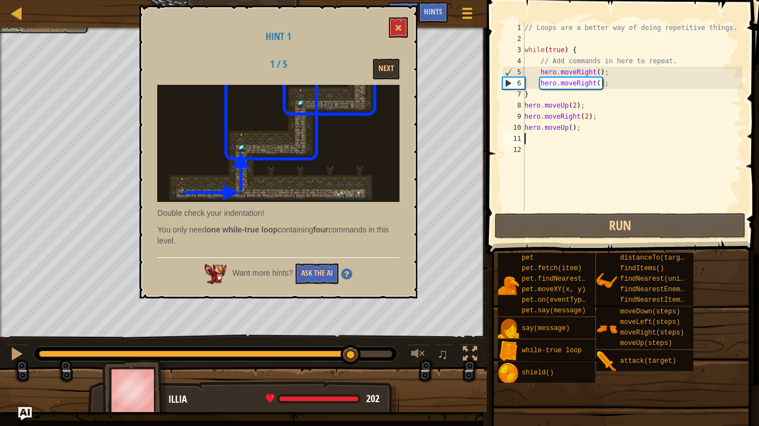
click at [322, 245] on p "You only need one while-true loop containing four commands in this level." at bounding box center [278, 235] width 242 height 22
click at [391, 17] on button at bounding box center [398, 27] width 19 height 21
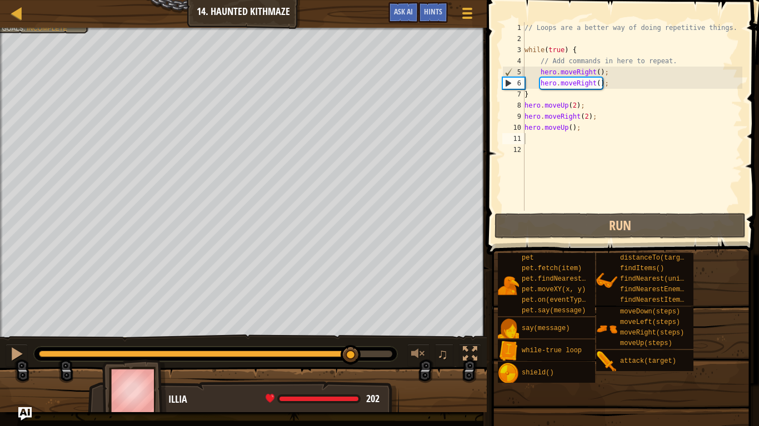
type textarea "hero.moveRight();"
click at [609, 85] on div "// Loops are a better way of doing repetitive things. while ( true ) { // Add c…" at bounding box center [632, 127] width 220 height 211
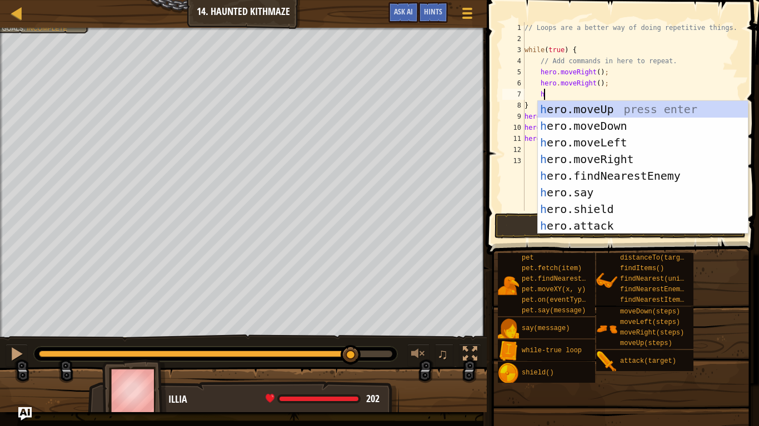
type textarea "he"
click at [631, 143] on div "he ro.moveUp press enter he ro.moveDown press enter he ro.moveLeft press enter …" at bounding box center [643, 184] width 210 height 167
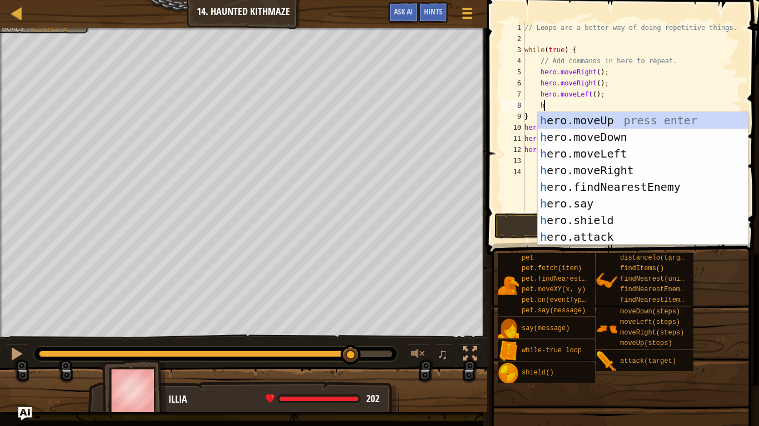
type textarea "he"
click at [623, 154] on div "he ro.moveUp press enter he ro.moveDown press enter he ro.moveLeft press enter …" at bounding box center [643, 195] width 210 height 167
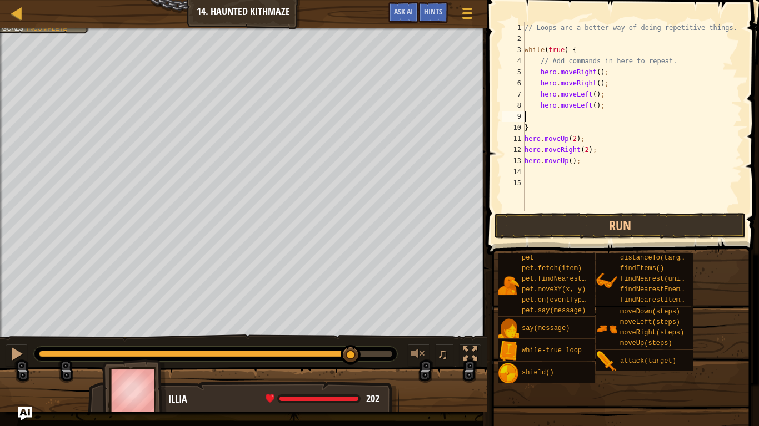
scroll to position [5, 0]
type textarea "hero.moveLeft();"
click at [590, 156] on div "// Loops are a better way of doing repetitive things. while ( true ) { // Add c…" at bounding box center [632, 127] width 220 height 211
type textarea "h"
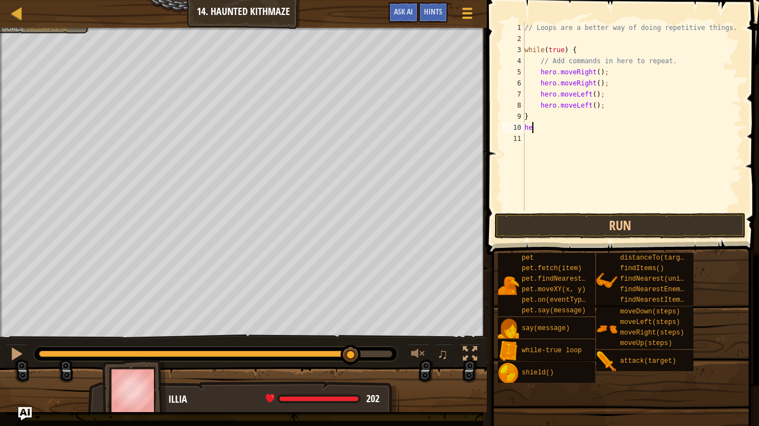
type textarea "h"
type textarea "}"
click at [531, 223] on button "Run" at bounding box center [619, 226] width 251 height 26
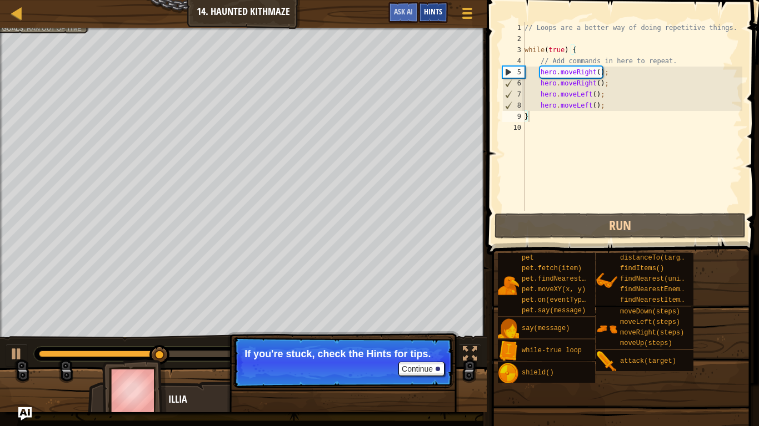
click at [439, 7] on span "Hints" at bounding box center [433, 11] width 18 height 11
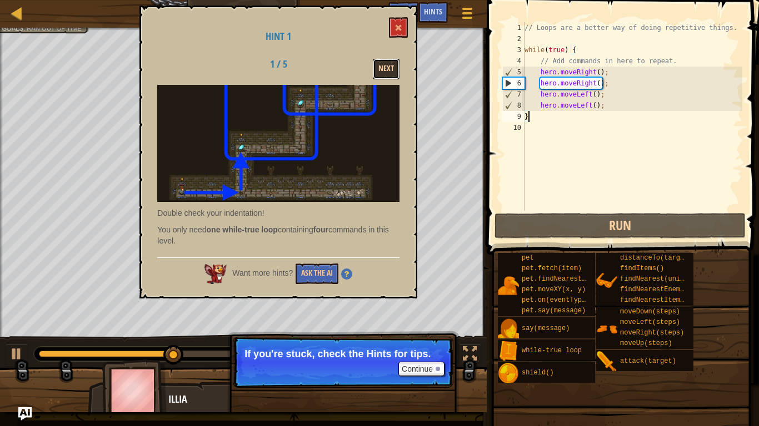
click at [393, 67] on button "Next" at bounding box center [386, 69] width 27 height 21
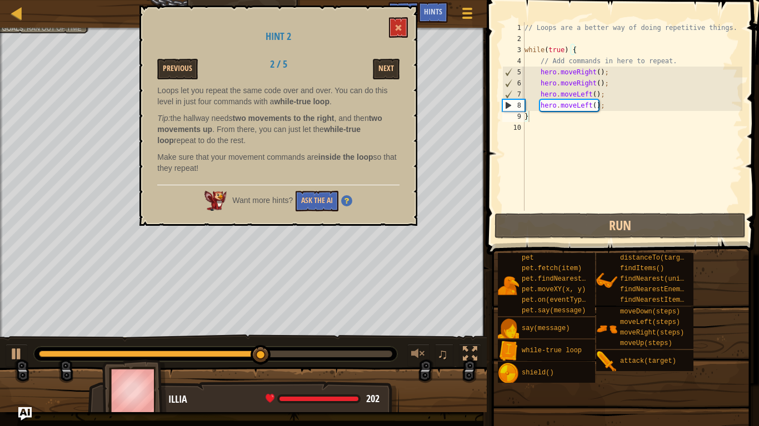
scroll to position [5, 0]
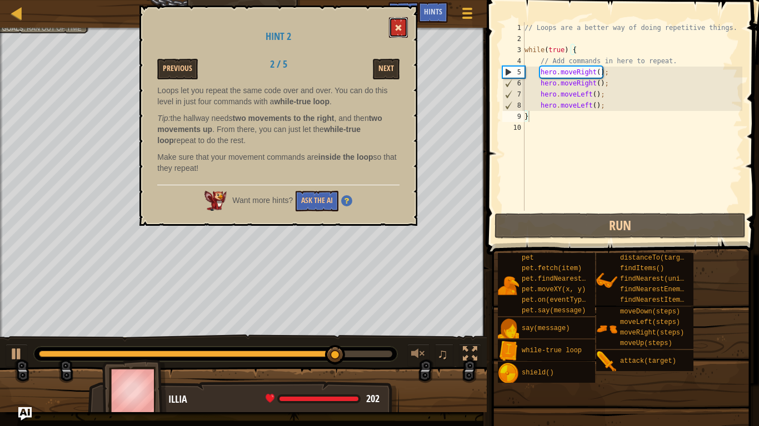
click at [404, 22] on button at bounding box center [398, 27] width 19 height 21
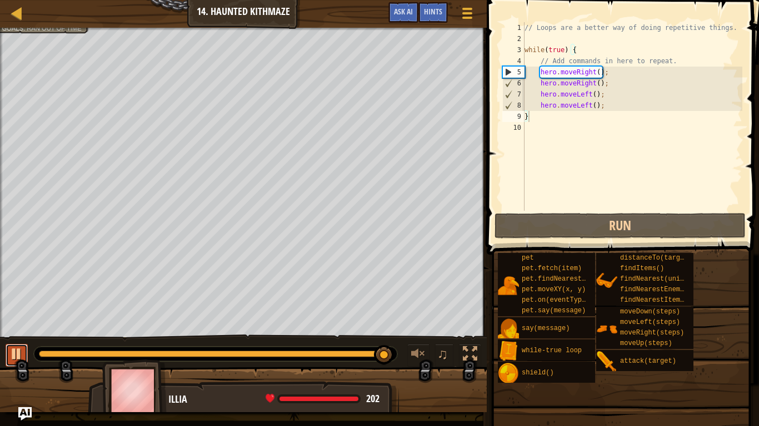
click at [11, 349] on div at bounding box center [16, 354] width 14 height 14
click at [590, 99] on div "// Loops are a better way of doing repetitive things. while ( true ) { // Add c…" at bounding box center [632, 127] width 220 height 211
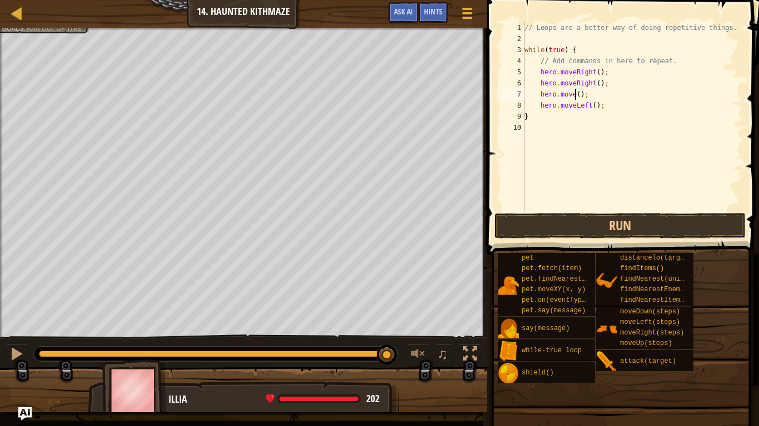
scroll to position [5, 8]
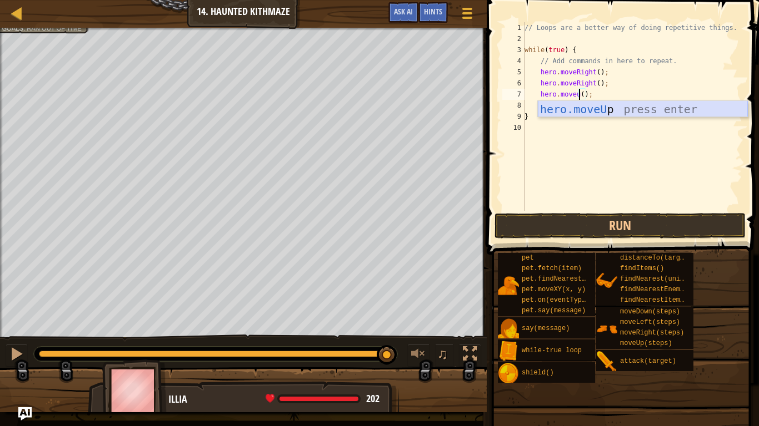
click at [690, 115] on div "hero.moveU p press enter" at bounding box center [643, 126] width 210 height 50
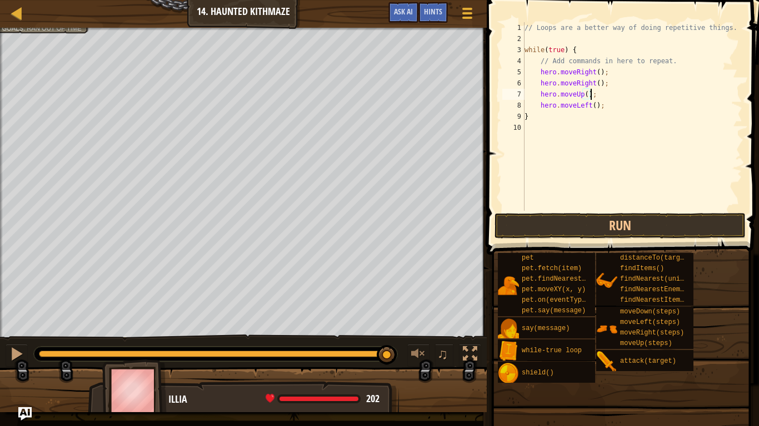
click at [590, 107] on div "// Loops are a better way of doing repetitive things. while ( true ) { // Add c…" at bounding box center [632, 127] width 220 height 211
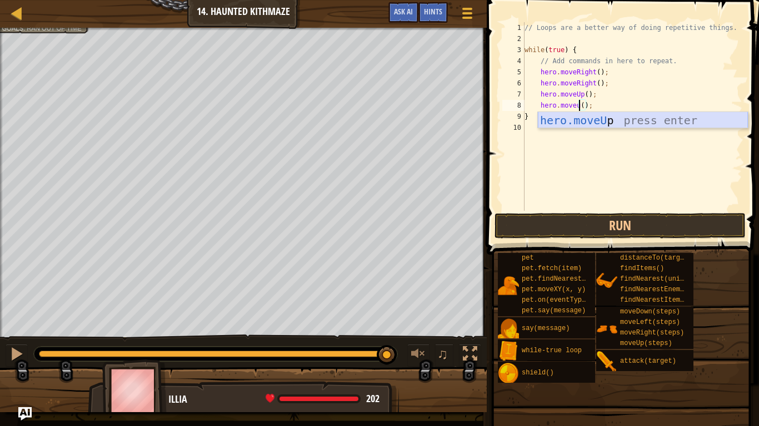
click at [605, 117] on div "hero.moveU p press enter" at bounding box center [643, 137] width 210 height 50
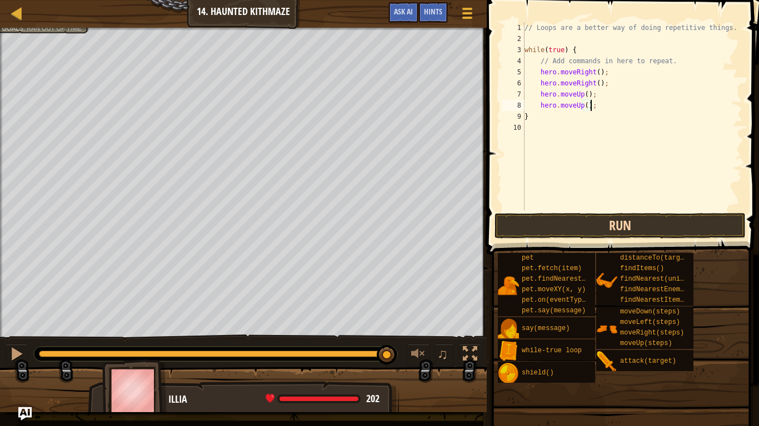
type textarea "hero.moveUp();"
click at [606, 219] on button "Run" at bounding box center [619, 226] width 251 height 26
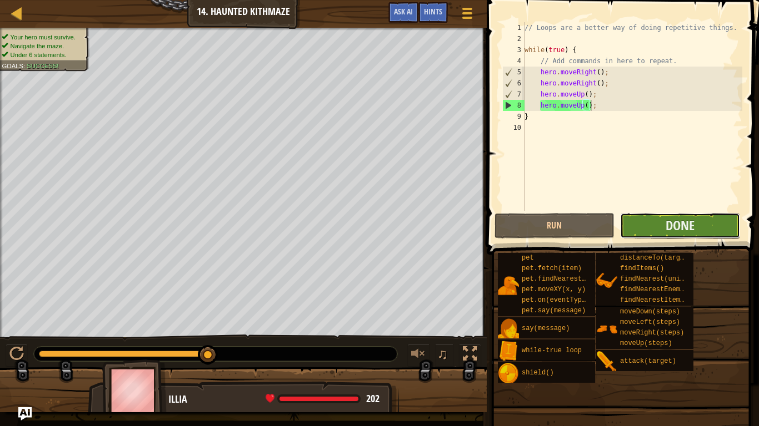
click at [635, 219] on button "Done" at bounding box center [680, 226] width 120 height 26
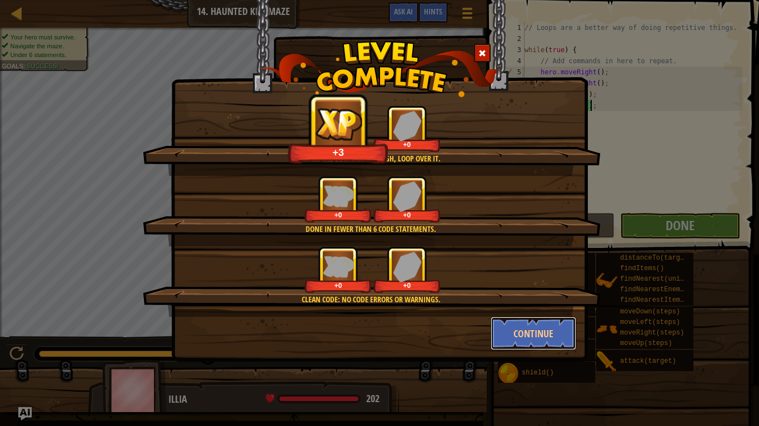
click at [541, 336] on button "Continue" at bounding box center [533, 333] width 86 height 33
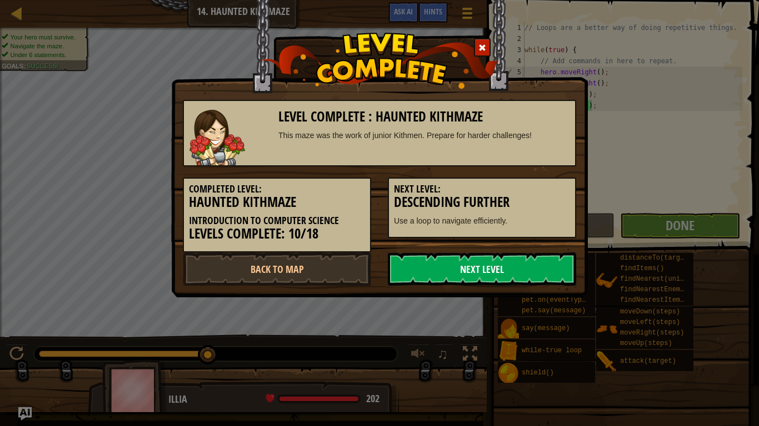
click at [520, 282] on link "Next Level" at bounding box center [482, 269] width 188 height 33
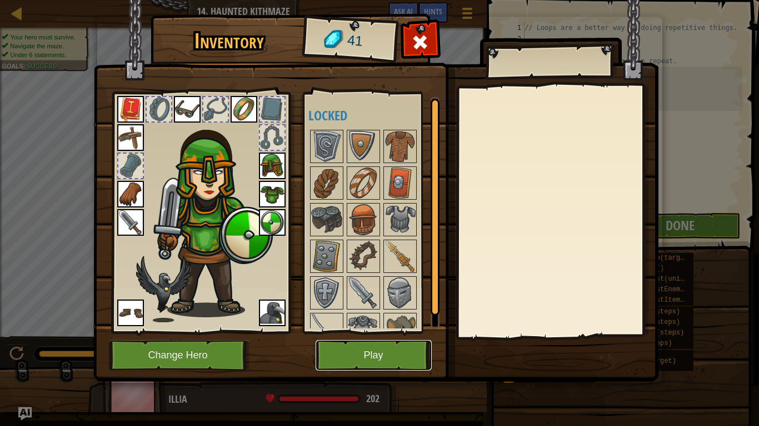
click at [387, 355] on button "Play" at bounding box center [373, 355] width 116 height 31
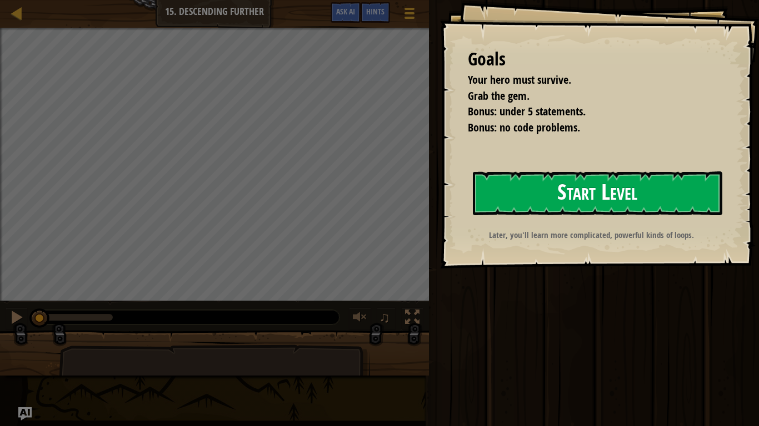
click at [495, 193] on button "Start Level" at bounding box center [597, 194] width 249 height 44
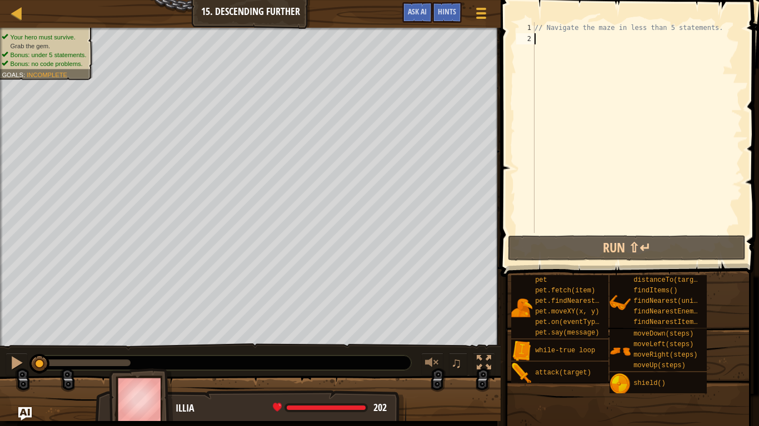
scroll to position [5, 0]
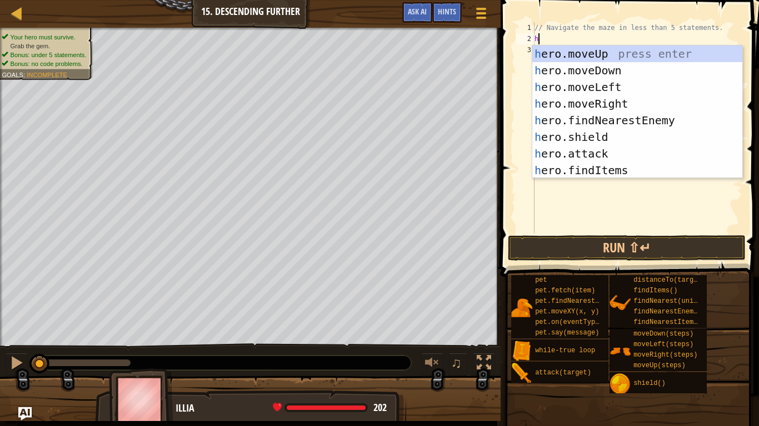
type textarea "he"
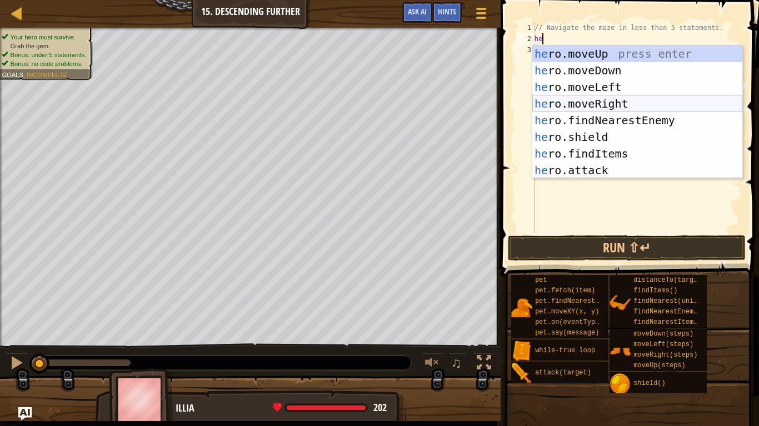
click at [581, 98] on div "he ro.moveUp press enter he ro.moveDown press enter he ro.moveLeft press enter …" at bounding box center [637, 129] width 210 height 167
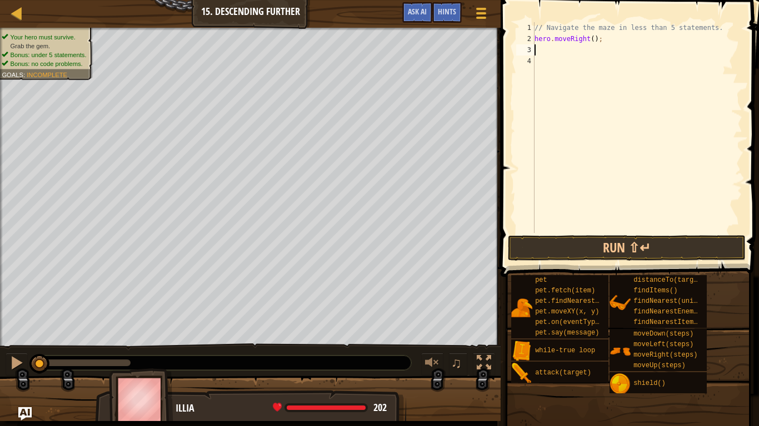
scroll to position [5, 0]
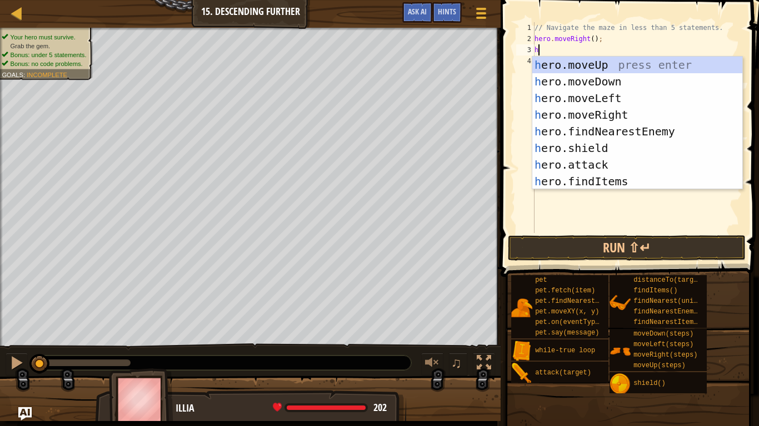
type textarea "he"
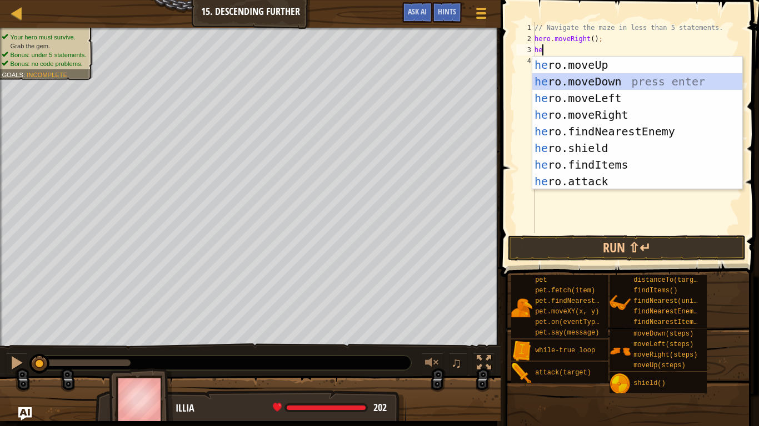
click at [627, 84] on div "he ro.moveUp press enter he ro.moveDown press enter he ro.moveLeft press enter …" at bounding box center [637, 140] width 210 height 167
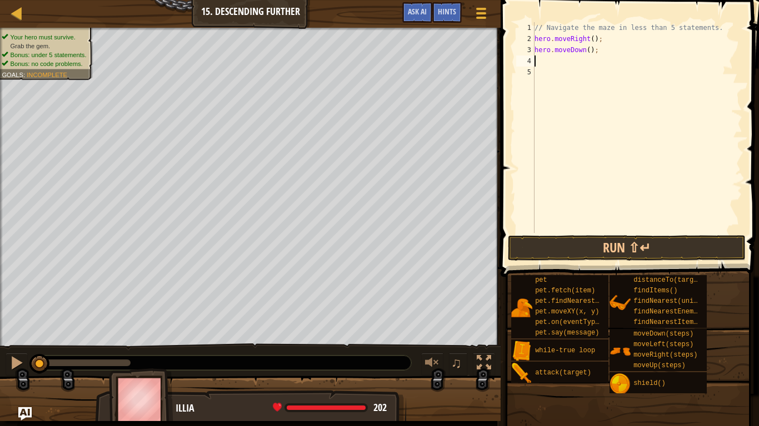
click at [594, 39] on div "// Navigate the maze in less than 5 statements. hero . moveRight ( ) ; hero . m…" at bounding box center [637, 138] width 210 height 233
click at [724, 27] on div "// Navigate the maze in less than 5 statements. hero . moveRight ( 2 ) ; hero .…" at bounding box center [637, 138] width 210 height 233
type textarea "// Navigate the maze in less than 5 statements."
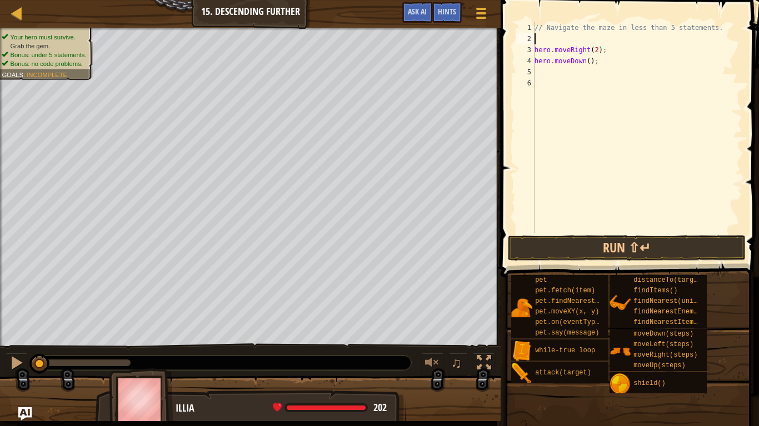
type textarea "w"
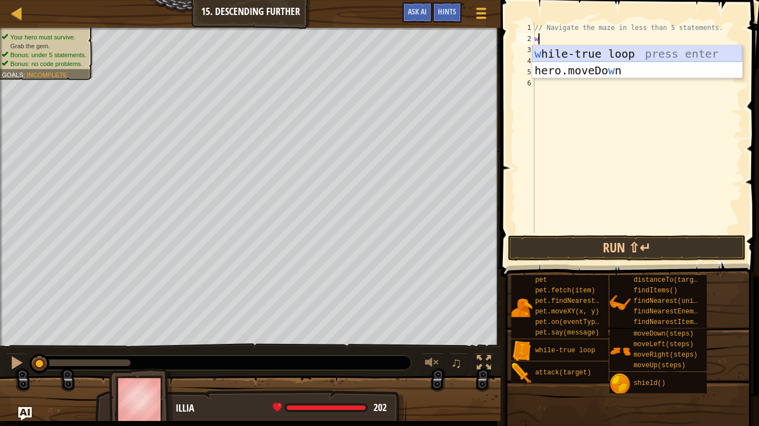
click at [701, 54] on div "w [PERSON_NAME]-true loop press enter hero.moveDo w n press enter" at bounding box center [637, 79] width 210 height 67
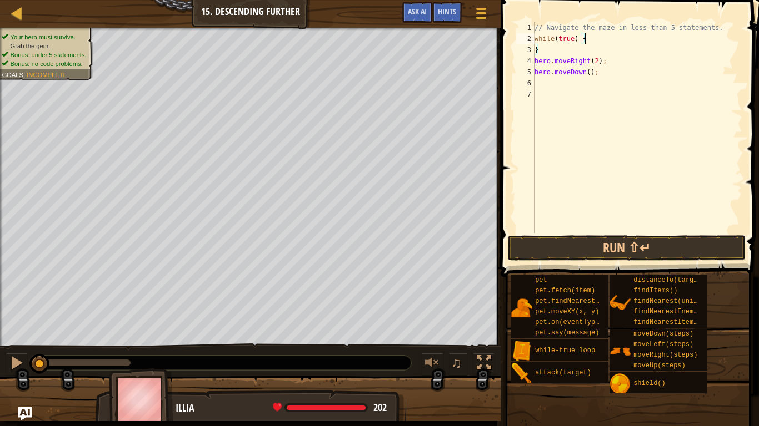
click at [562, 44] on div "// Navigate the maze in less than 5 statements. while ( true ) { } hero . moveR…" at bounding box center [637, 138] width 210 height 233
click at [548, 53] on div "// Navigate the maze in less than 5 statements. while ( true ) { } hero . moveR…" at bounding box center [637, 138] width 210 height 233
type textarea "}"
type textarea "while(true) {"
click at [538, 71] on div "// Navigate the maze in less than 5 statements. while ( true ) { hero . moveRig…" at bounding box center [637, 138] width 210 height 233
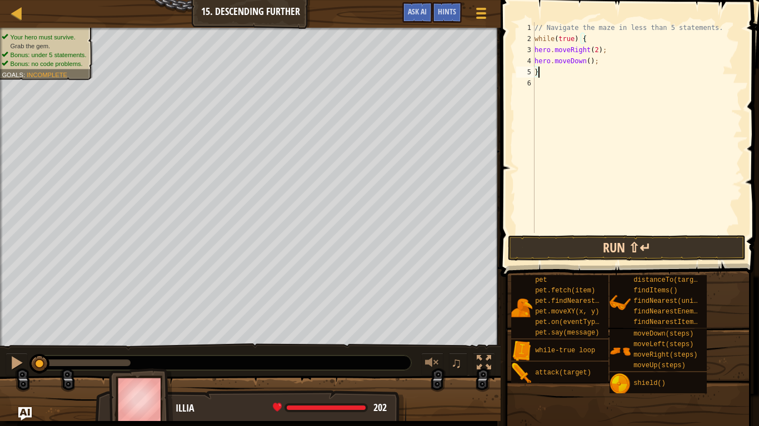
type textarea "}"
click at [592, 253] on button "Run ⇧↵" at bounding box center [627, 248] width 238 height 26
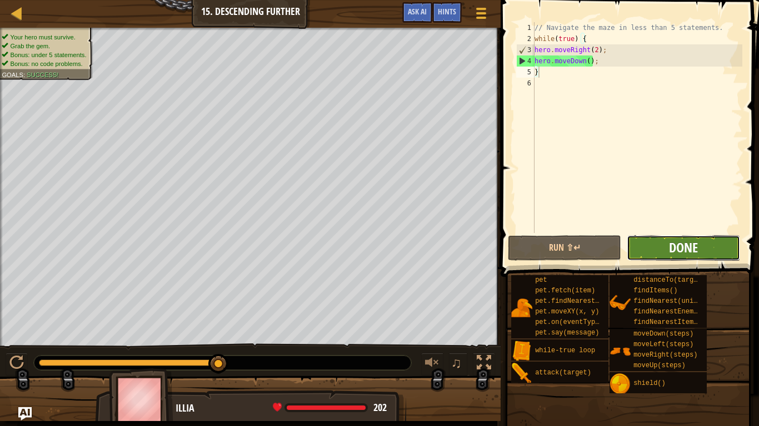
click at [686, 244] on span "Done" at bounding box center [683, 248] width 29 height 18
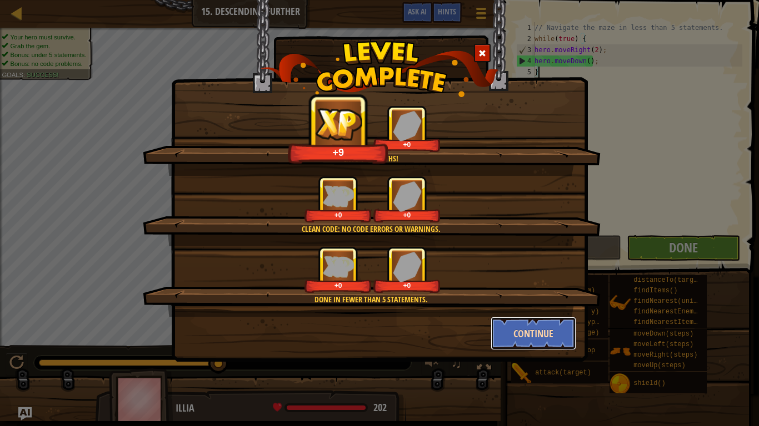
click at [546, 347] on button "Continue" at bounding box center [533, 333] width 86 height 33
click at [546, 341] on div "Into the depths! +9 +0 Clean code: no code errors or warnings. +0 +0 Done in fe…" at bounding box center [379, 213] width 759 height 426
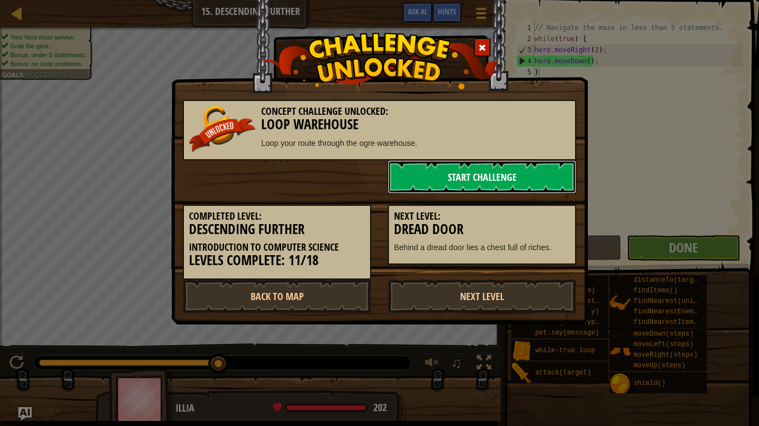
click at [530, 163] on link "Start Challenge" at bounding box center [482, 176] width 188 height 33
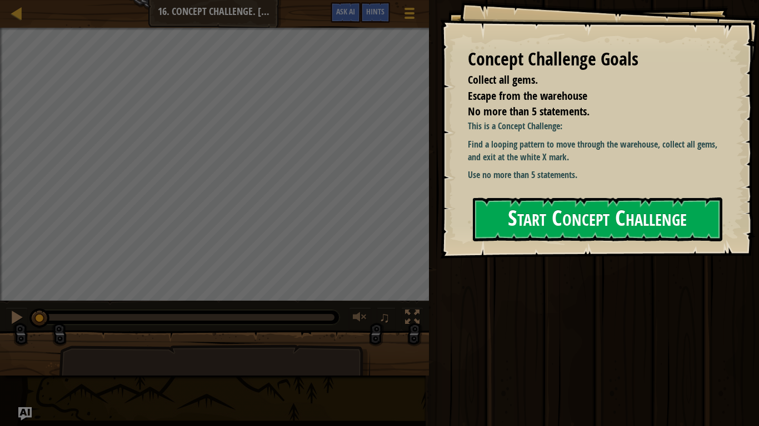
click at [542, 213] on button "Start Concept Challenge" at bounding box center [597, 220] width 249 height 44
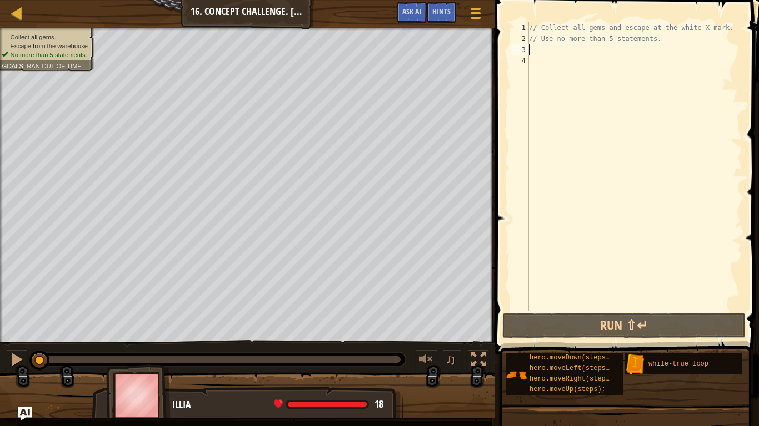
click at [529, 47] on div "// Collect all gems and escape at the white X mark. // Use no more than 5 state…" at bounding box center [633, 177] width 215 height 311
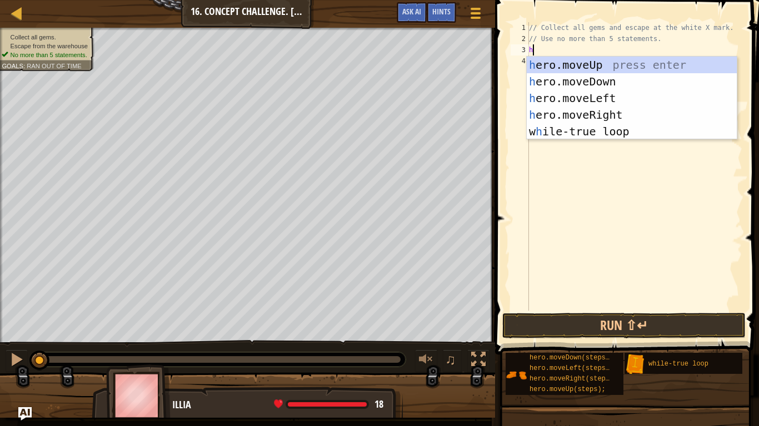
type textarea "he"
click at [664, 62] on div "he ro.moveUp press enter he ro.moveDown press enter he ro.moveLeft press enter …" at bounding box center [631, 115] width 210 height 117
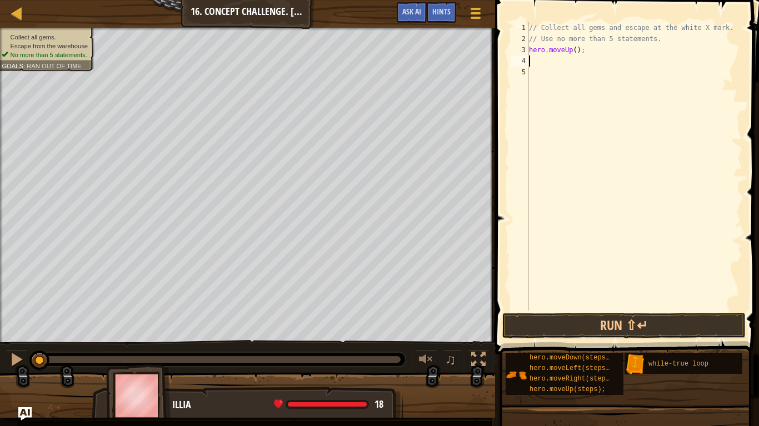
scroll to position [5, 0]
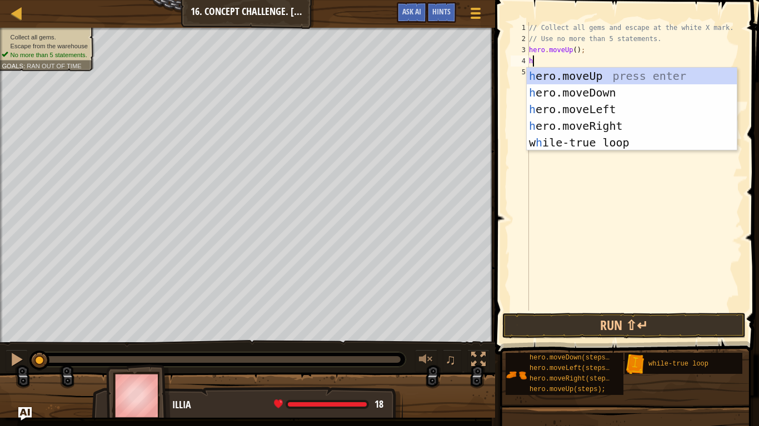
type textarea "he"
click at [640, 122] on div "he ro.moveUp press enter he ro.moveDown press enter he ro.moveLeft press enter …" at bounding box center [631, 126] width 210 height 117
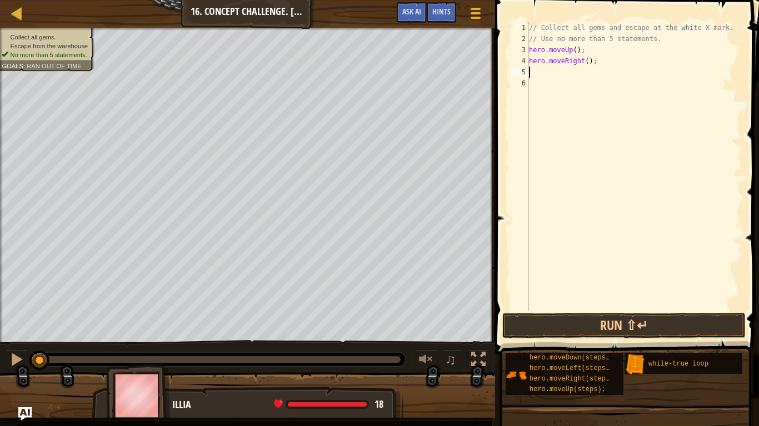
scroll to position [5, 0]
click at [586, 61] on div "// Collect all gems and escape at the white X mark. // Use no more than 5 state…" at bounding box center [633, 177] width 215 height 311
click at [656, 329] on button "Run ⇧↵" at bounding box center [623, 326] width 243 height 26
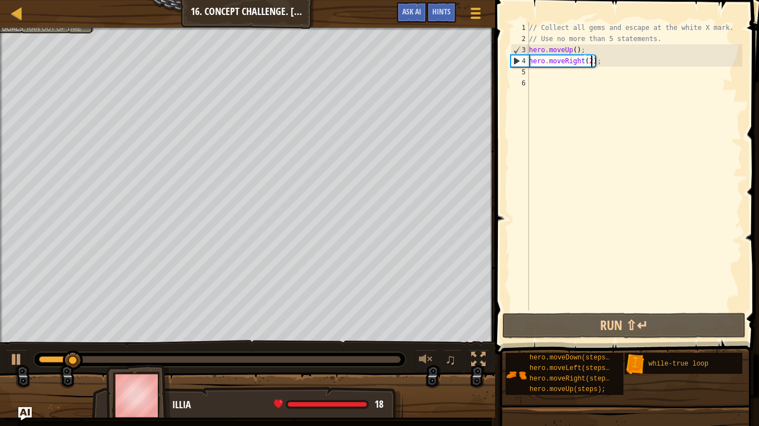
click at [575, 49] on div "// Collect all gems and escape at the white X mark. // Use no more than 5 state…" at bounding box center [633, 177] width 215 height 311
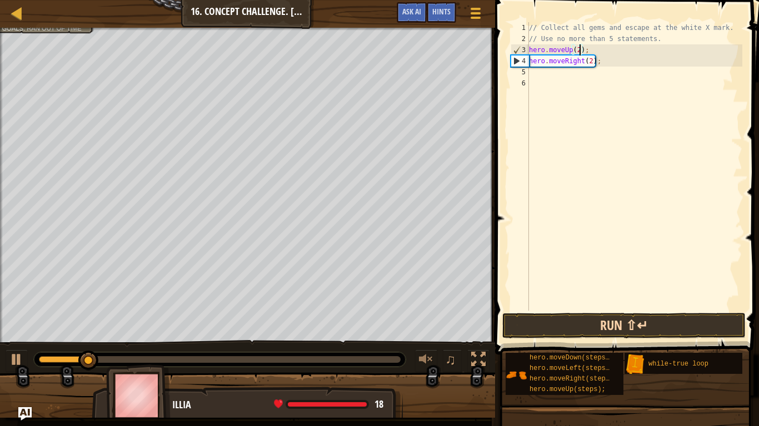
type textarea "hero.moveUp(2);"
click at [628, 320] on button "Run ⇧↵" at bounding box center [623, 326] width 243 height 26
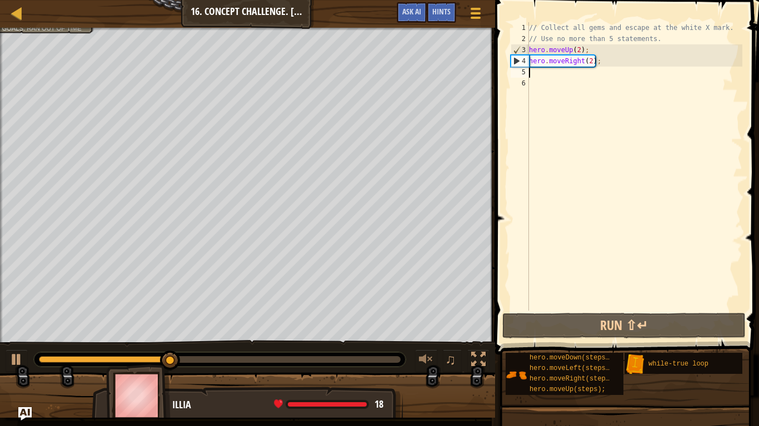
click at [531, 76] on div "// Collect all gems and escape at the white X mark. // Use no more than 5 state…" at bounding box center [633, 177] width 215 height 311
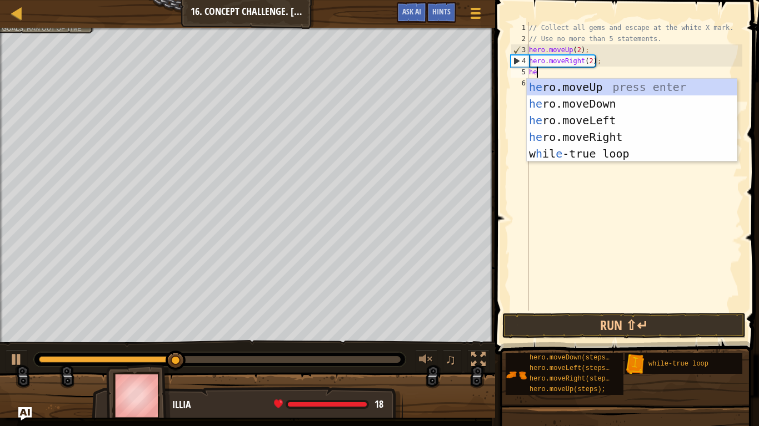
scroll to position [5, 1]
type textarea "h"
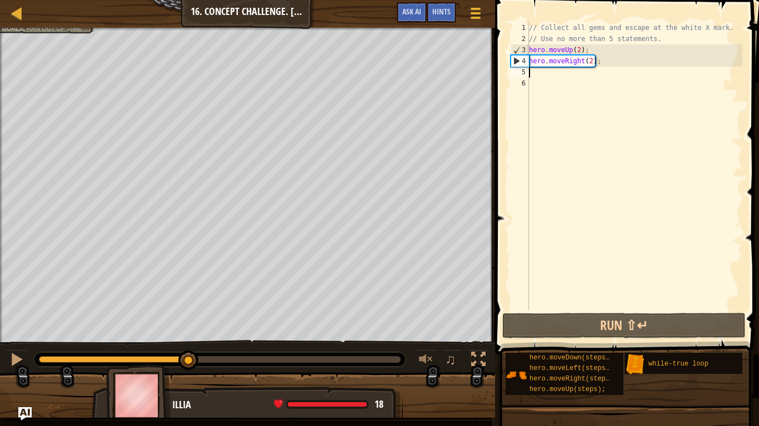
click at [663, 42] on div "// Collect all gems and escape at the white X mark. // Use no more than 5 state…" at bounding box center [633, 177] width 215 height 311
type textarea "// Use no more than 5 statements."
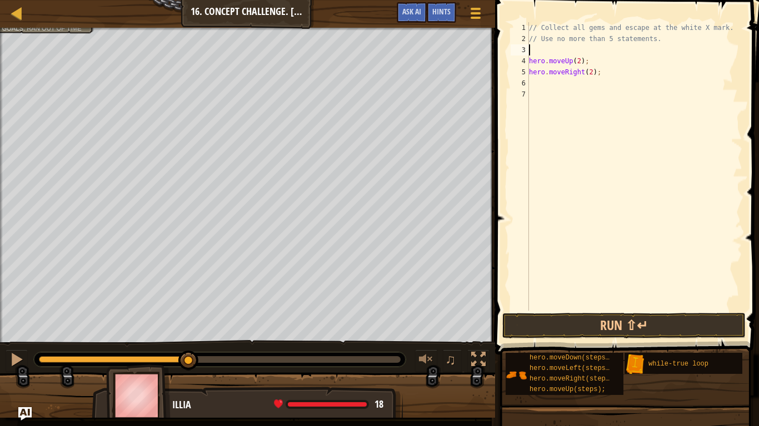
type textarea "w"
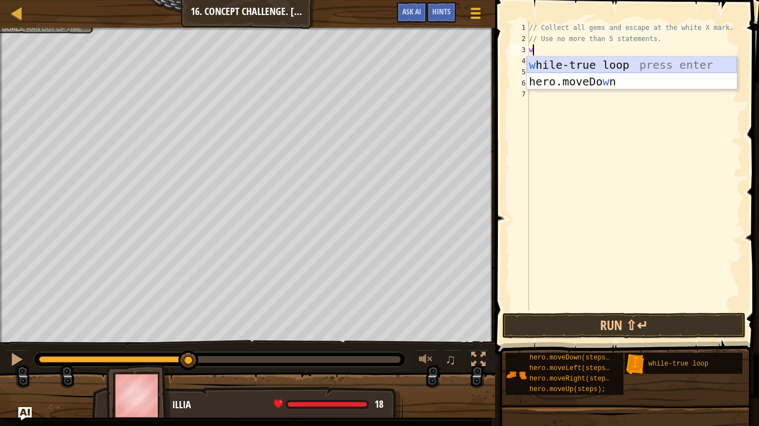
click at [680, 66] on div "w [PERSON_NAME]-true loop press enter hero.moveDo w n press enter" at bounding box center [631, 90] width 210 height 67
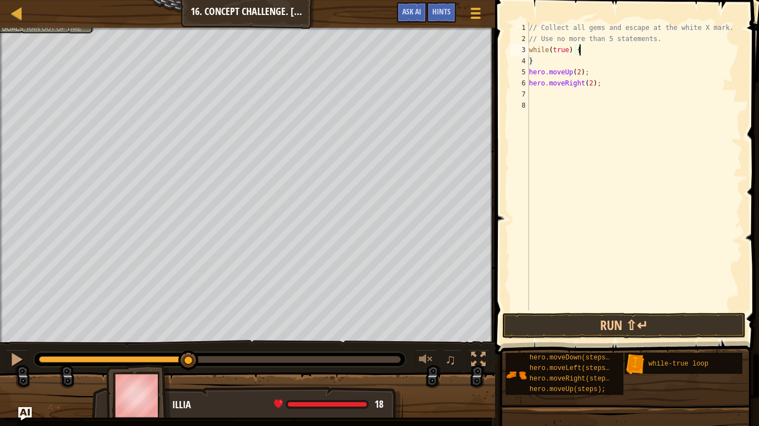
click at [582, 58] on div "// Collect all gems and escape at the white X mark. // Use no more than 5 state…" at bounding box center [633, 177] width 215 height 311
type textarea "}"
type textarea "while(true) {"
click at [549, 87] on div "// Collect all gems and escape at the white X mark. // Use no more than 5 state…" at bounding box center [633, 177] width 215 height 311
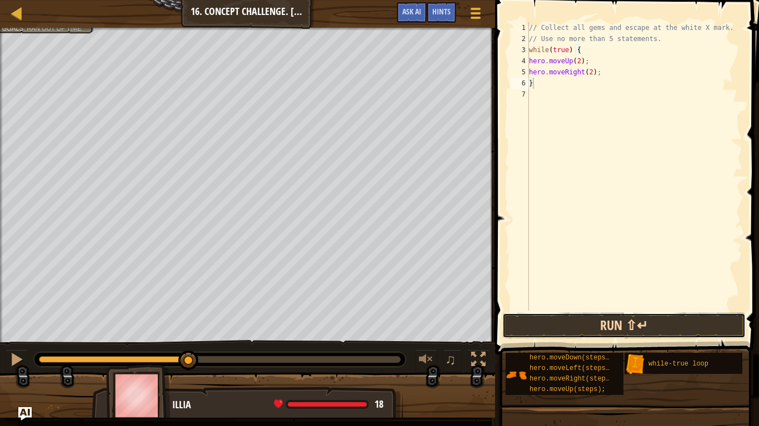
click at [613, 318] on button "Run ⇧↵" at bounding box center [623, 326] width 243 height 26
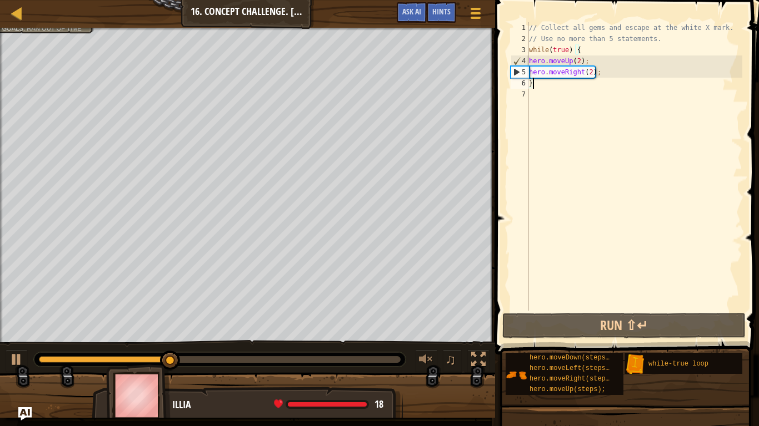
click at [604, 71] on div "// Collect all gems and escape at the white X mark. // Use no more than 5 state…" at bounding box center [633, 177] width 215 height 311
type textarea "hero.moveRight(2);"
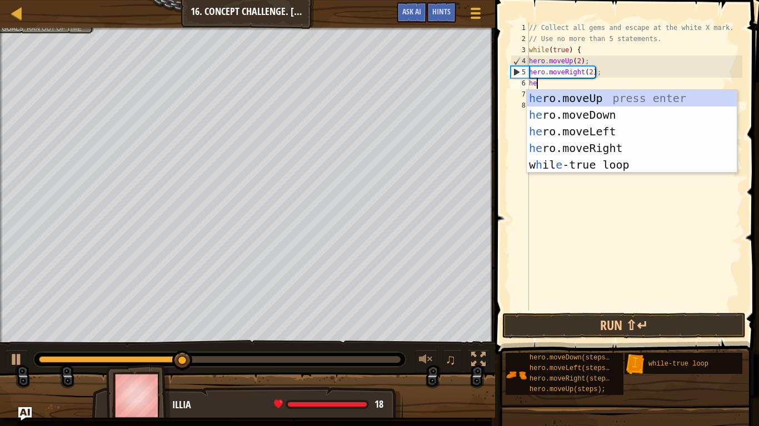
type textarea "her"
click at [584, 111] on div "her o.moveUp press enter her o.moveDown press enter her o.moveLeft press enter …" at bounding box center [631, 148] width 210 height 117
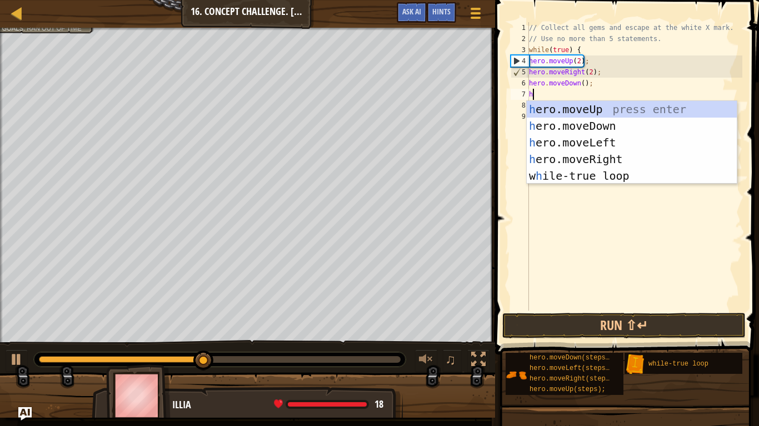
type textarea "he"
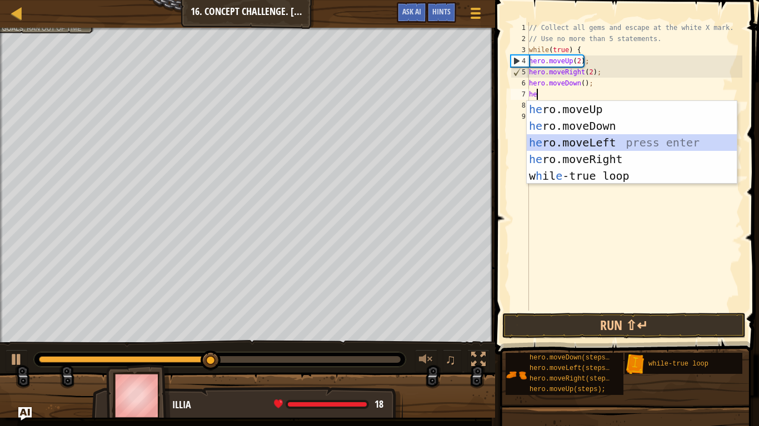
click at [599, 144] on div "he ro.moveUp press enter he ro.moveDown press enter he ro.moveLeft press enter …" at bounding box center [631, 159] width 210 height 117
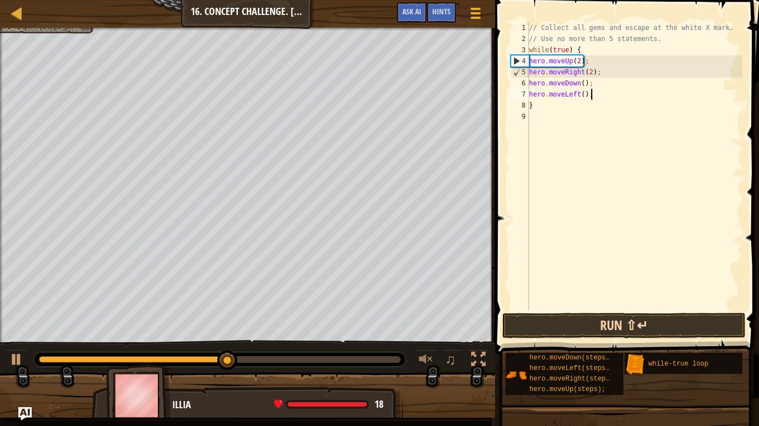
type textarea "hero.moveLeft();"
click at [609, 327] on button "Run ⇧↵" at bounding box center [623, 326] width 243 height 26
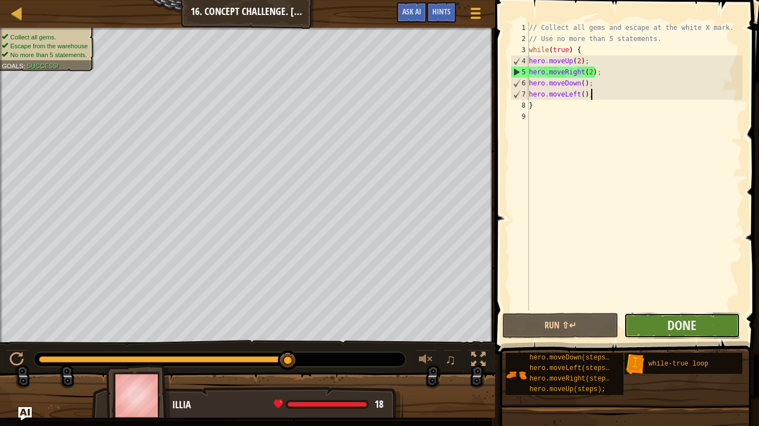
click at [704, 325] on button "Done" at bounding box center [682, 326] width 116 height 26
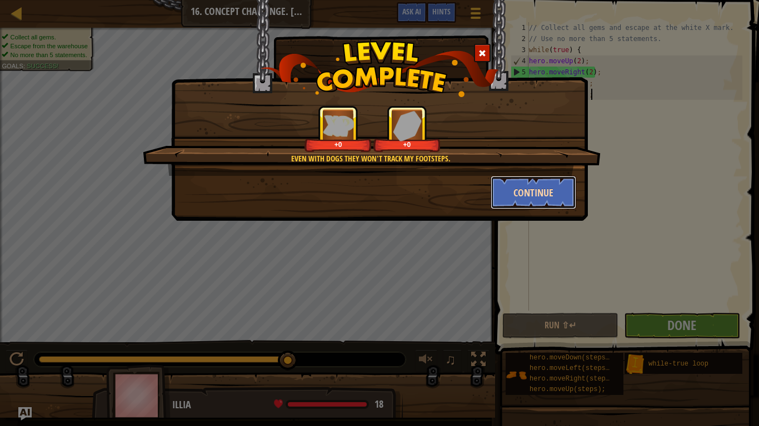
click at [565, 197] on button "Continue" at bounding box center [533, 192] width 86 height 33
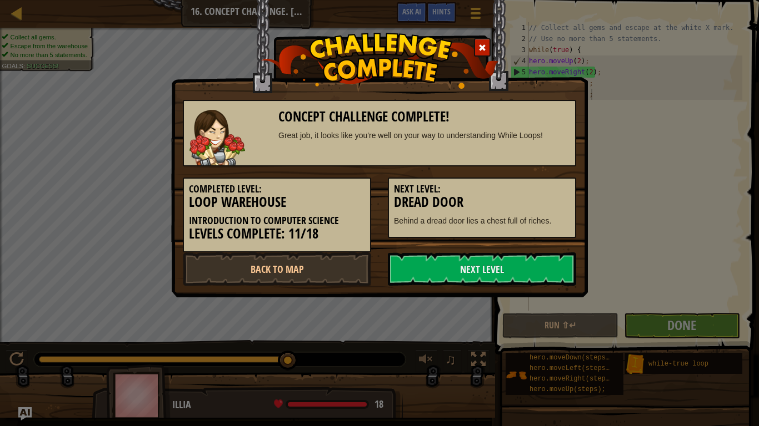
click at [554, 194] on h5 "Next Level:" at bounding box center [482, 189] width 176 height 11
click at [557, 268] on link "Next Level" at bounding box center [482, 269] width 188 height 33
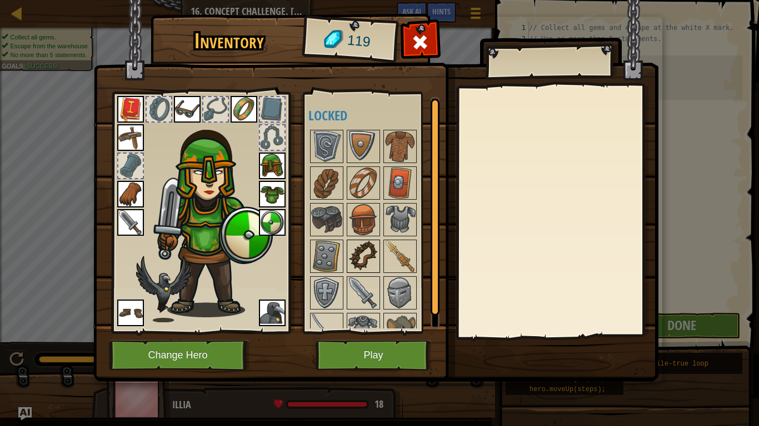
click at [372, 243] on img at bounding box center [363, 256] width 31 height 31
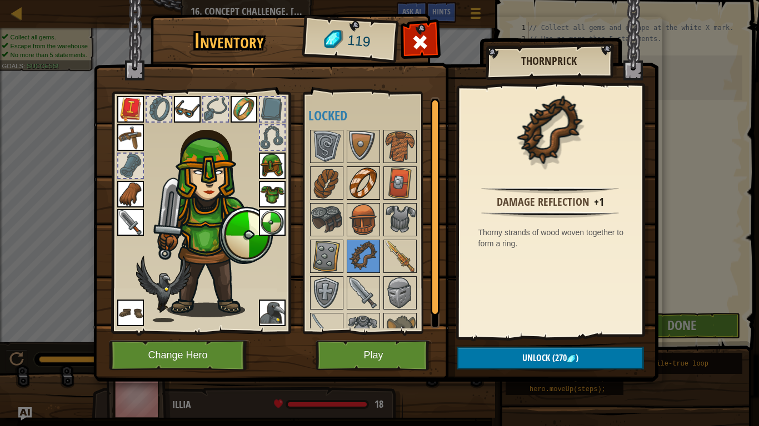
click at [359, 175] on img at bounding box center [363, 183] width 31 height 31
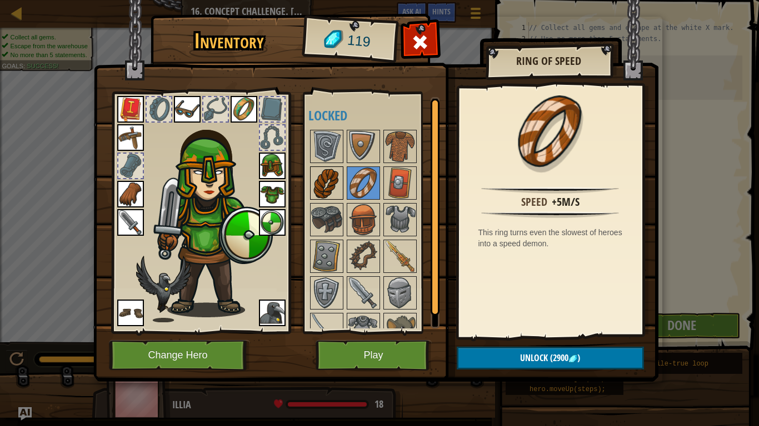
click at [342, 177] on div at bounding box center [326, 183] width 33 height 33
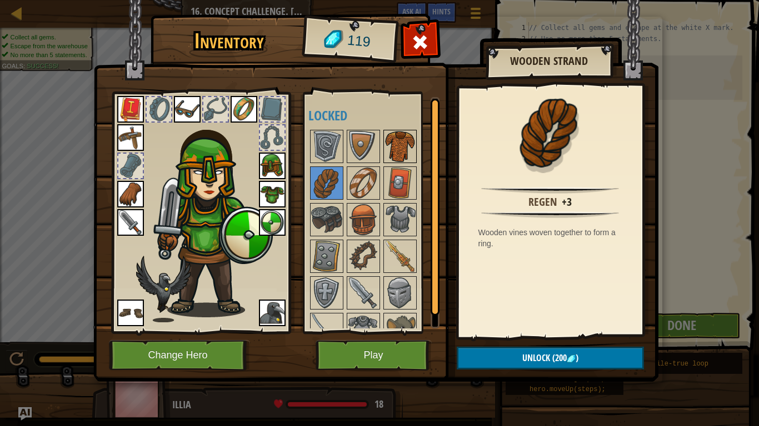
click at [404, 157] on img at bounding box center [399, 146] width 31 height 31
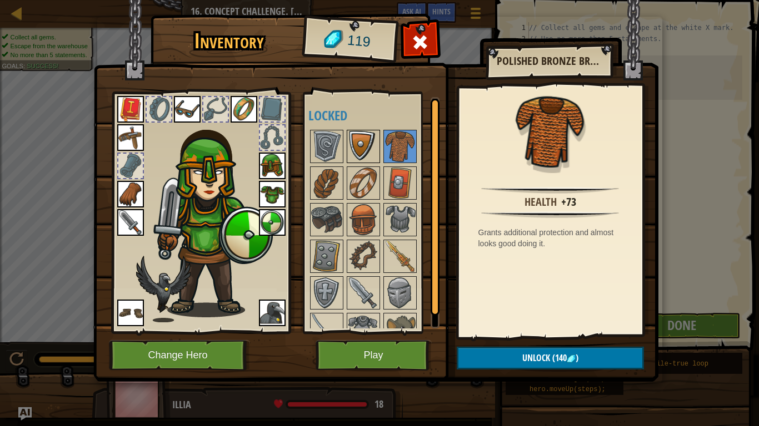
click at [355, 138] on img at bounding box center [363, 146] width 31 height 31
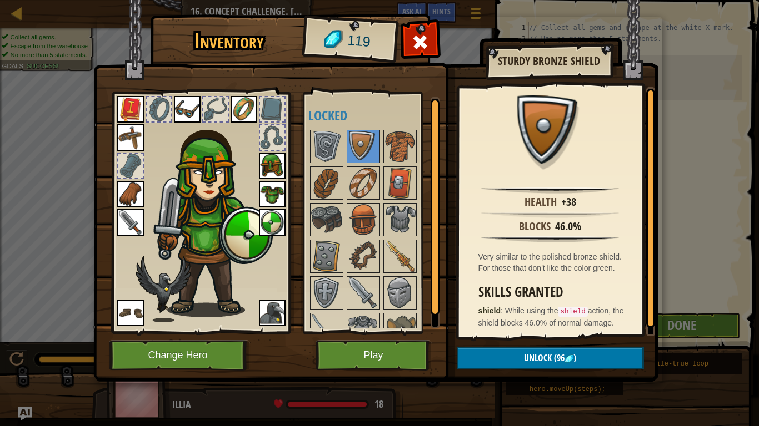
click at [277, 228] on img at bounding box center [272, 222] width 27 height 27
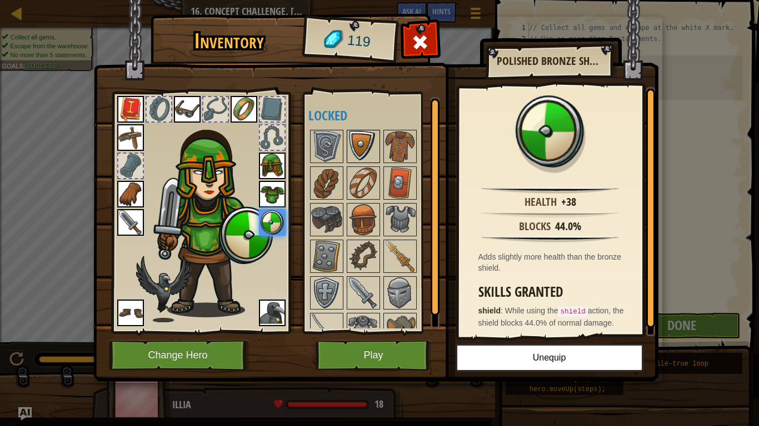
click at [350, 155] on img at bounding box center [363, 146] width 31 height 31
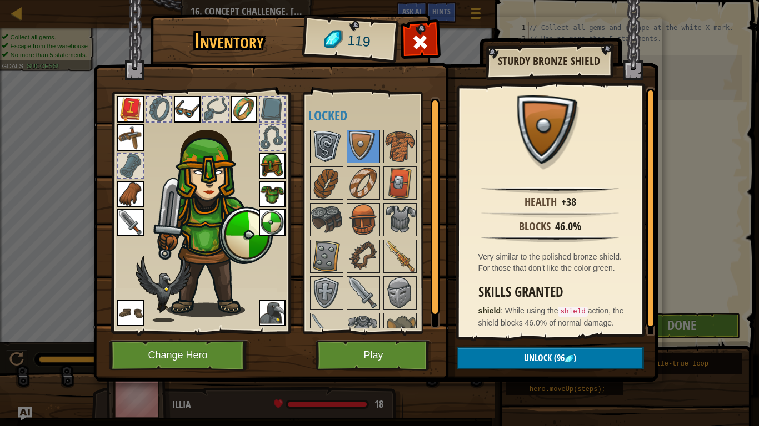
click at [336, 142] on img at bounding box center [326, 146] width 31 height 31
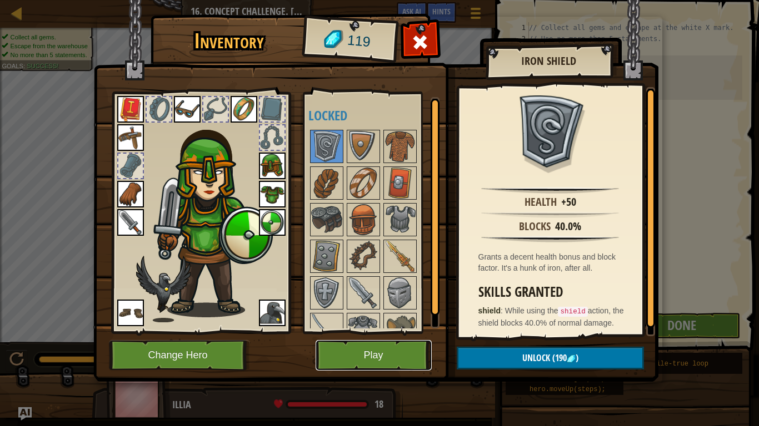
click at [373, 357] on button "Play" at bounding box center [373, 355] width 116 height 31
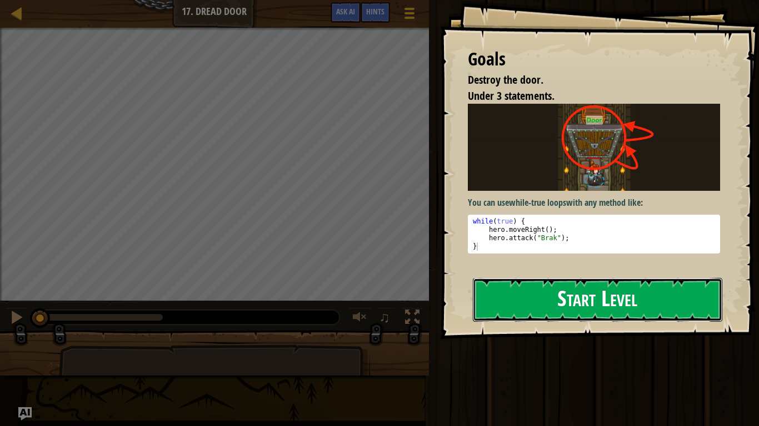
click at [508, 290] on button "Start Level" at bounding box center [597, 300] width 249 height 44
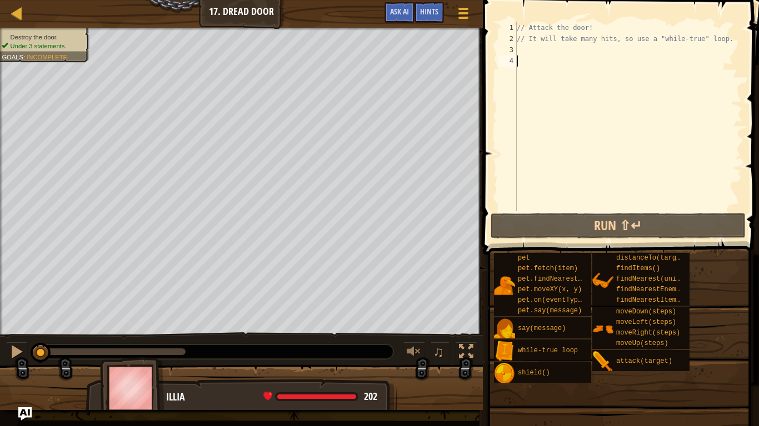
click at [525, 48] on div "// Attack the door! // It will take many hits, so use a "while-true" loop." at bounding box center [628, 127] width 228 height 211
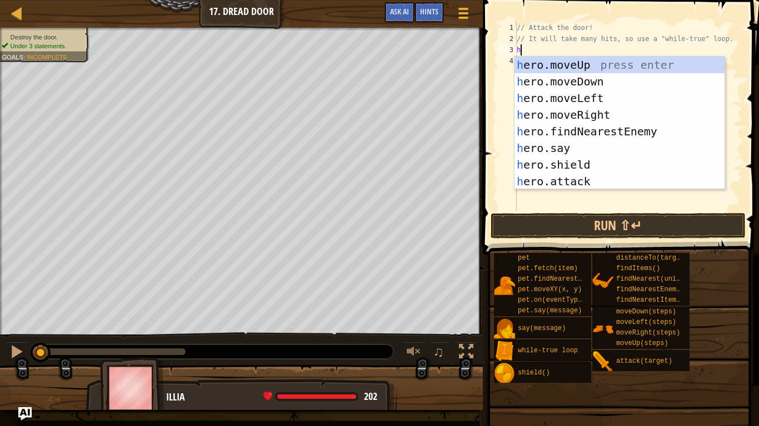
type textarea "he"
click at [579, 130] on div "he ro.moveUp press enter he ro.moveDown press enter he ro.moveLeft press enter …" at bounding box center [619, 140] width 210 height 167
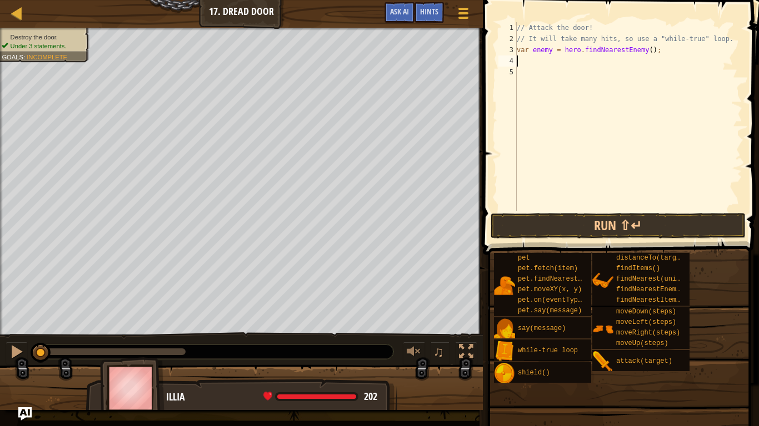
scroll to position [5, 0]
click at [624, 221] on button "Run ⇧↵" at bounding box center [617, 226] width 255 height 26
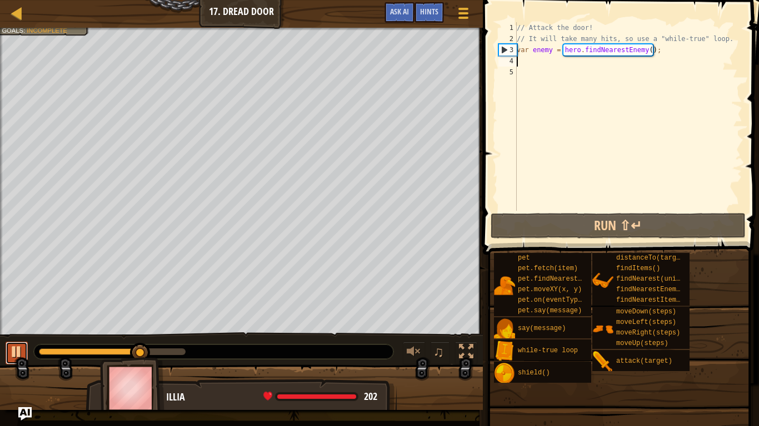
click at [15, 347] on div at bounding box center [16, 352] width 14 height 14
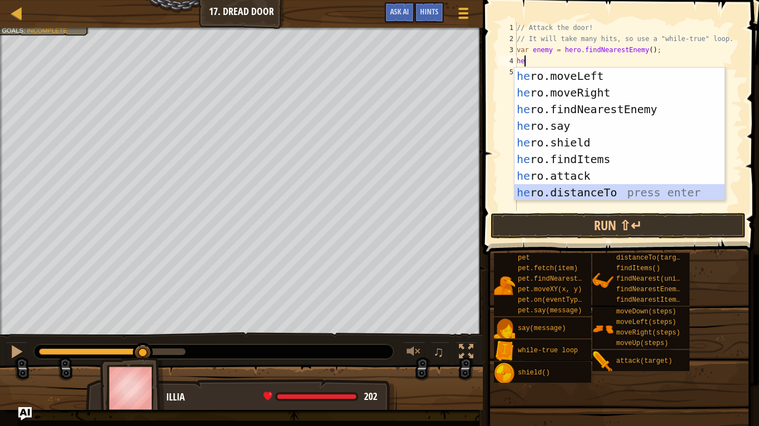
scroll to position [50, 0]
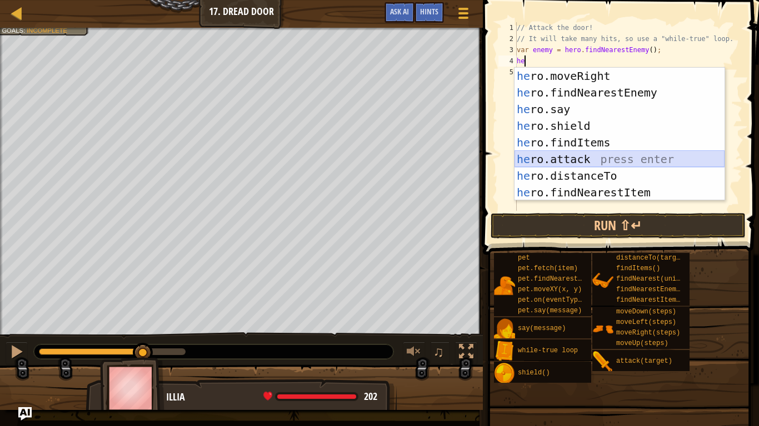
click at [595, 162] on div "he ro.moveRight press enter he ro.findNearestEnemy press enter he ro.say press …" at bounding box center [619, 151] width 210 height 167
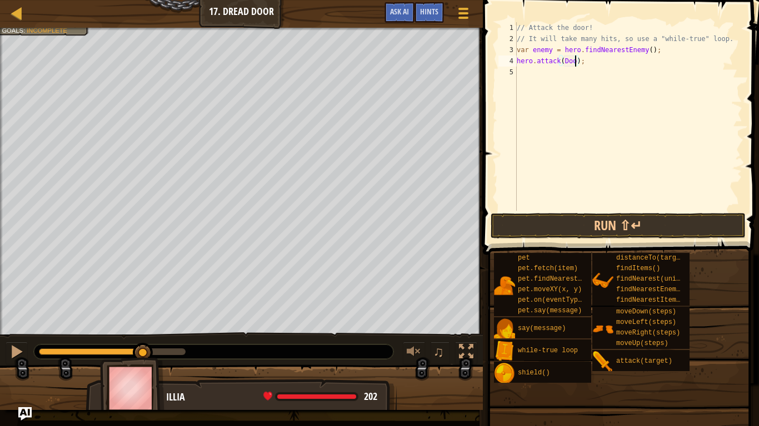
type textarea "hero.attack(Door);"
click at [528, 72] on div "// Attack the door! // It will take many hits, so use a "while-true" loop. var …" at bounding box center [628, 127] width 228 height 211
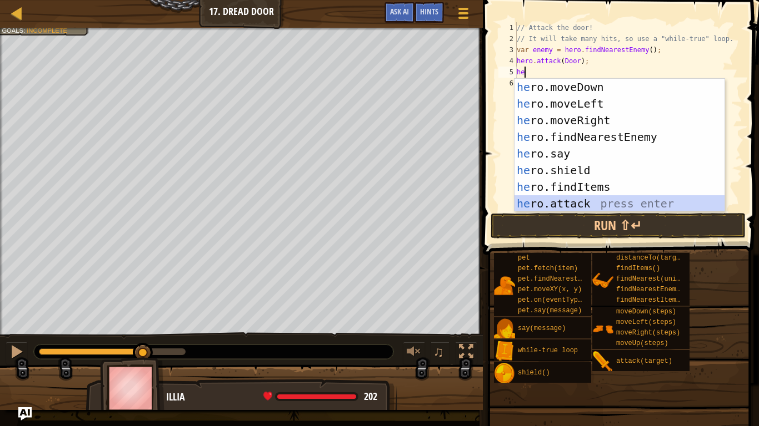
scroll to position [17, 0]
click at [569, 199] on div "he ro.moveDown press enter he ro.moveLeft press enter he ro.moveRight press ent…" at bounding box center [619, 162] width 210 height 167
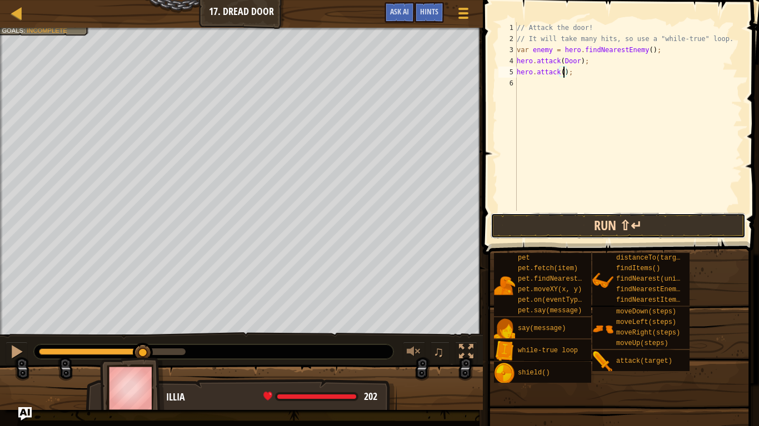
click at [538, 220] on button "Run ⇧↵" at bounding box center [617, 226] width 255 height 26
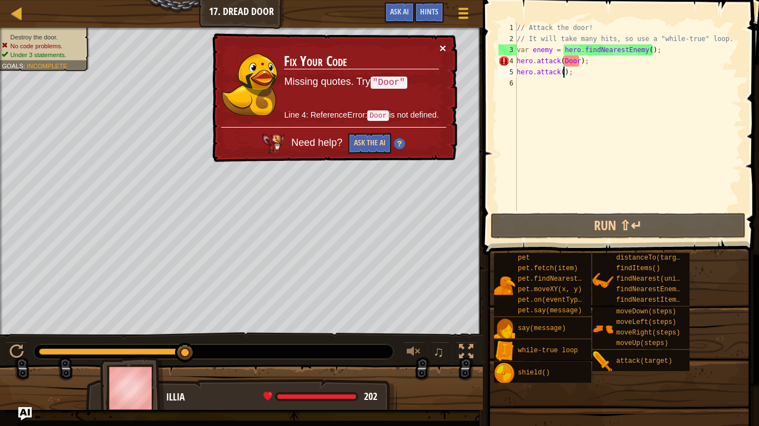
click at [442, 48] on button "×" at bounding box center [442, 48] width 7 height 12
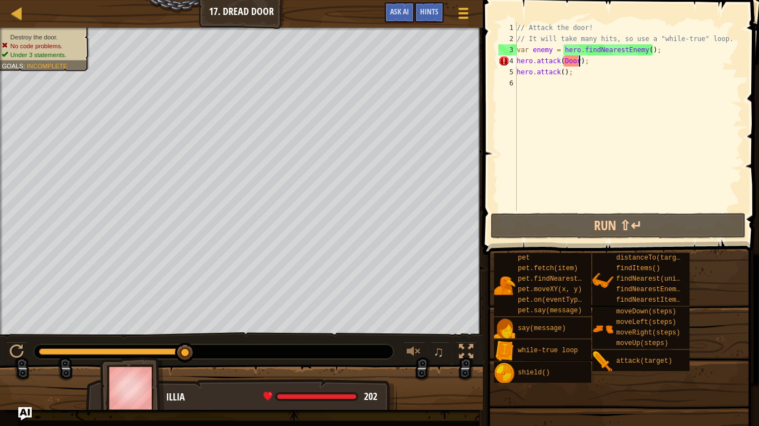
click at [580, 62] on div "// Attack the door! // It will take many hits, so use a "while-true" loop. var …" at bounding box center [628, 127] width 228 height 211
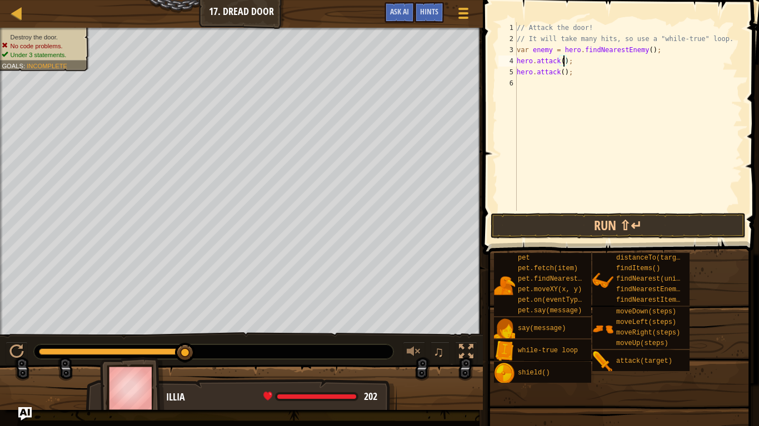
click at [580, 69] on div "// Attack the door! // It will take many hits, so use a "while-true" loop. var …" at bounding box center [628, 127] width 228 height 211
type textarea "h"
click at [655, 223] on button "Run ⇧↵" at bounding box center [617, 226] width 255 height 26
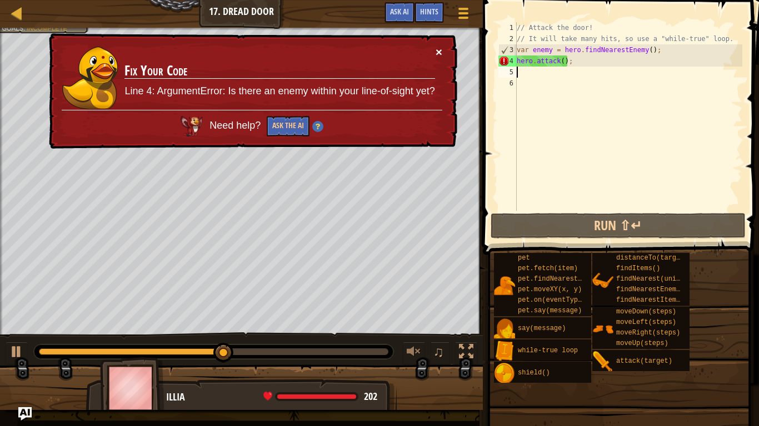
click at [437, 54] on button "×" at bounding box center [438, 52] width 7 height 12
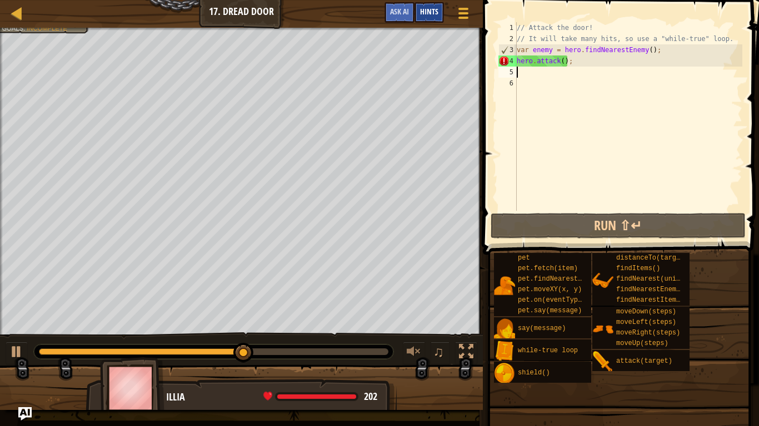
click at [424, 12] on span "Hints" at bounding box center [429, 11] width 18 height 11
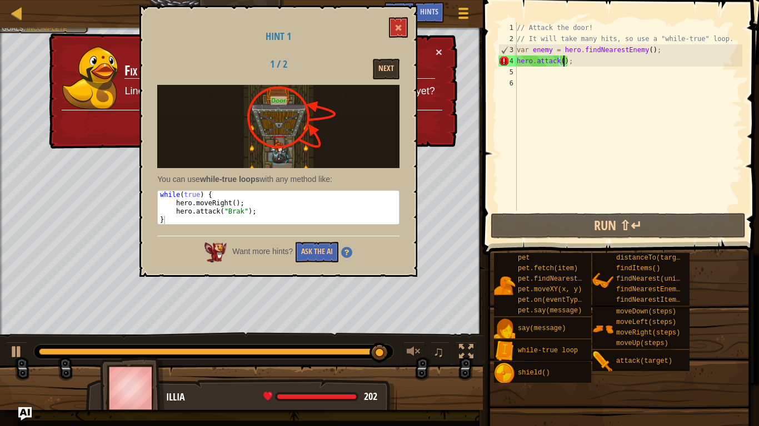
click at [564, 61] on div "// Attack the door! // It will take many hits, so use a "while-true" loop. var …" at bounding box center [628, 127] width 228 height 211
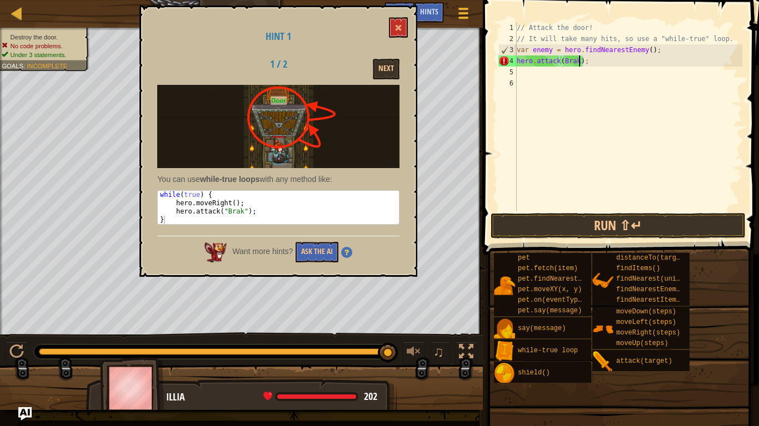
scroll to position [5, 9]
click at [661, 53] on div "// Attack the door! // It will take many hits, so use a "while-true" loop. var …" at bounding box center [628, 127] width 228 height 211
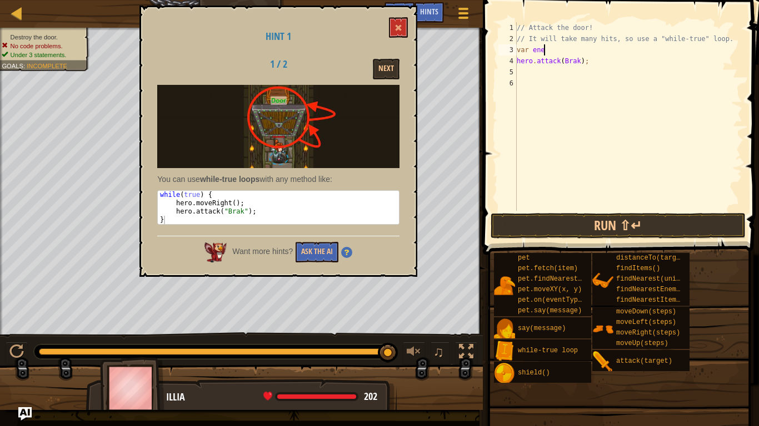
scroll to position [5, 1]
type textarea "v"
type textarea "wh"
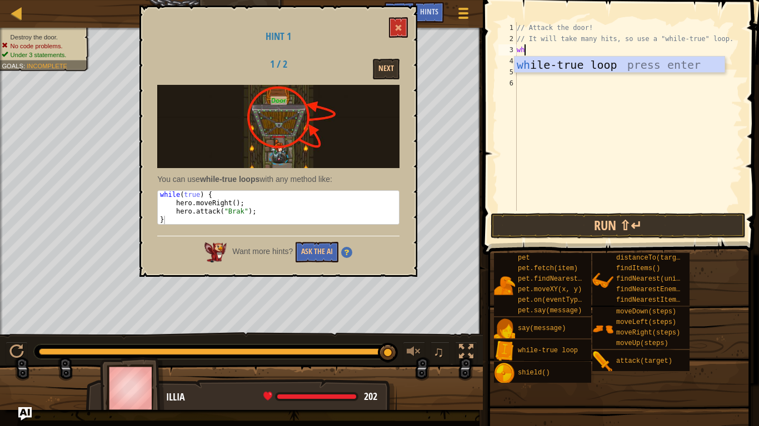
scroll to position [5, 1]
click at [520, 58] on div "wh ile-true loop press enter" at bounding box center [619, 82] width 210 height 50
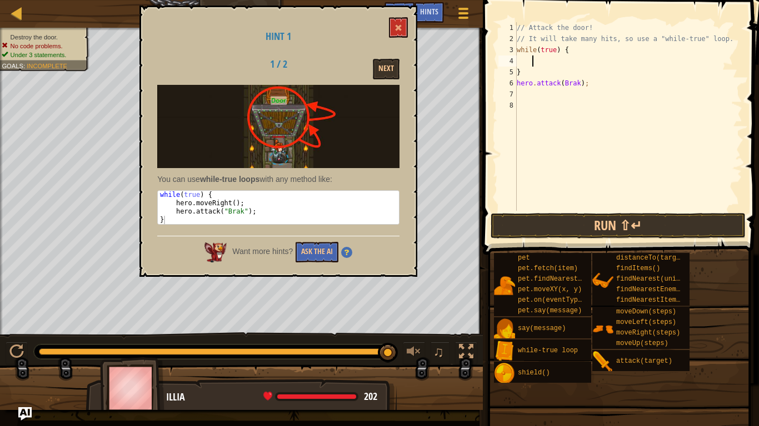
click at [520, 60] on div "// Attack the door! // It will take many hits, so use a "while-true" loop. whil…" at bounding box center [628, 127] width 228 height 211
type textarea "he"
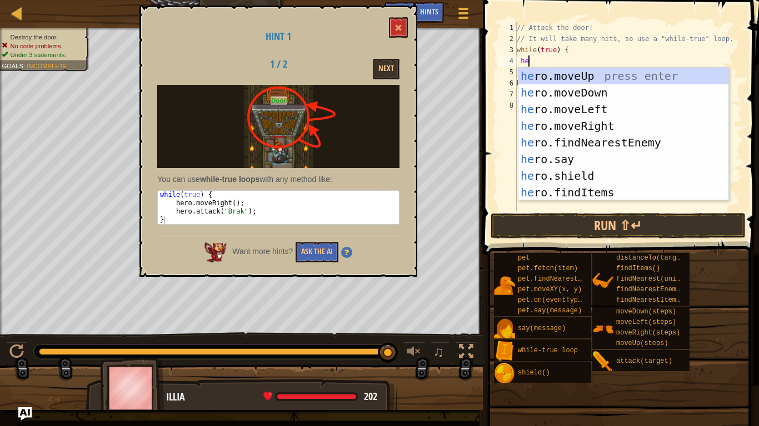
scroll to position [5, 2]
click at [559, 124] on div "he ro.moveUp press enter he ro.moveDown press enter he ro.moveLeft press enter …" at bounding box center [623, 151] width 210 height 167
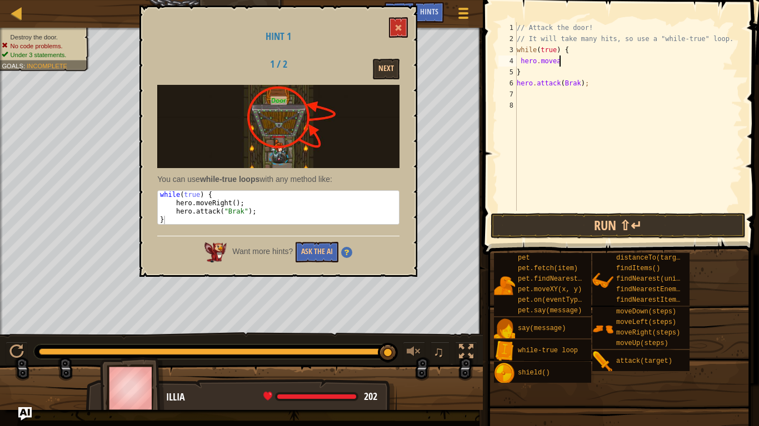
scroll to position [5, 7]
type textarea "h"
click at [592, 82] on div "// Attack the door! // It will take many hits, so use a "while-true" loop. whil…" at bounding box center [628, 127] width 228 height 211
type textarea "h"
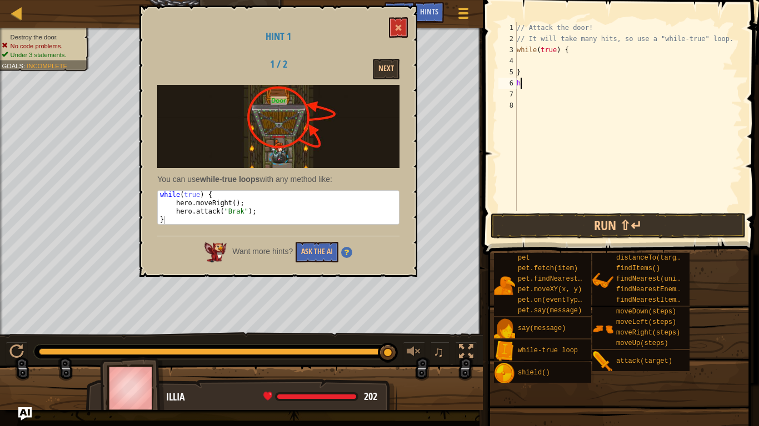
scroll to position [5, 0]
click at [520, 63] on div "// Attack the door! // It will take many hits, so use a "while-true" loop. whil…" at bounding box center [628, 127] width 228 height 211
click at [387, 74] on button "Next" at bounding box center [386, 69] width 27 height 21
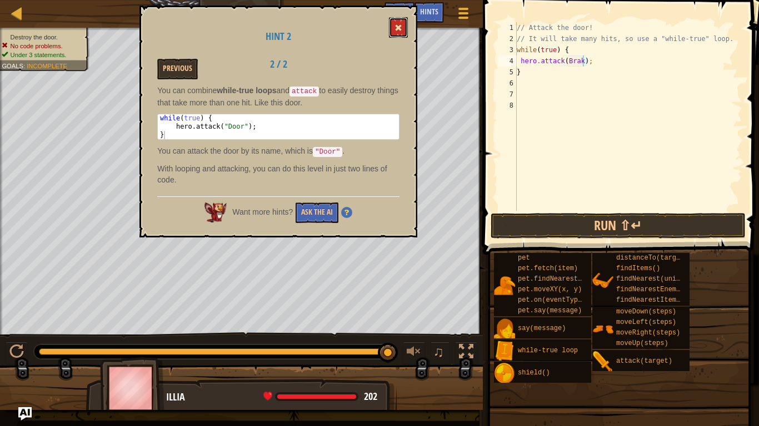
click at [392, 29] on button at bounding box center [398, 27] width 19 height 21
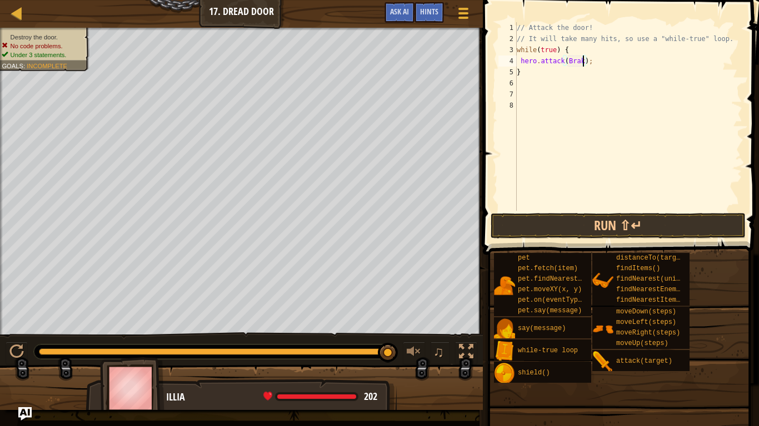
click at [584, 64] on div "// Attack the door! // It will take many hits, so use a "while-true" loop. whil…" at bounding box center [628, 127] width 228 height 211
click at [634, 218] on button "Run ⇧↵" at bounding box center [617, 226] width 255 height 26
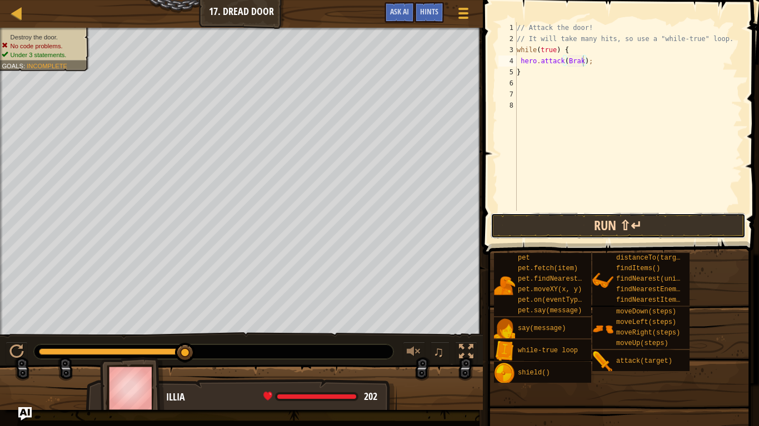
click at [611, 218] on button "Run ⇧↵" at bounding box center [617, 226] width 255 height 26
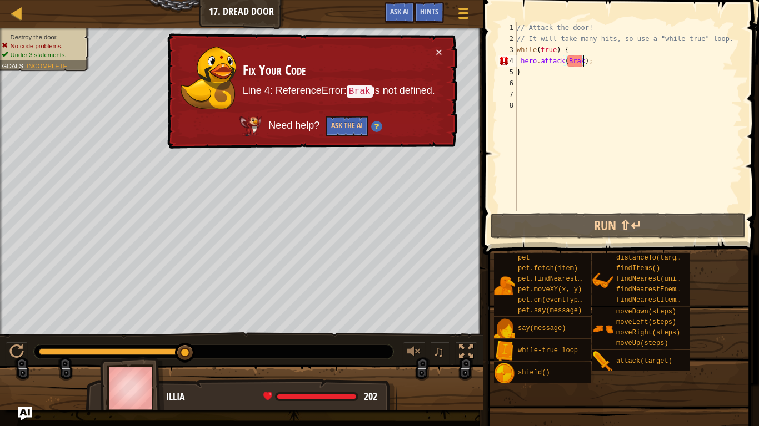
click at [434, 51] on td "Fix Your Code Line 4: ReferenceError: Brak is not defined." at bounding box center [338, 78] width 193 height 64
click at [439, 46] on button "×" at bounding box center [438, 52] width 7 height 12
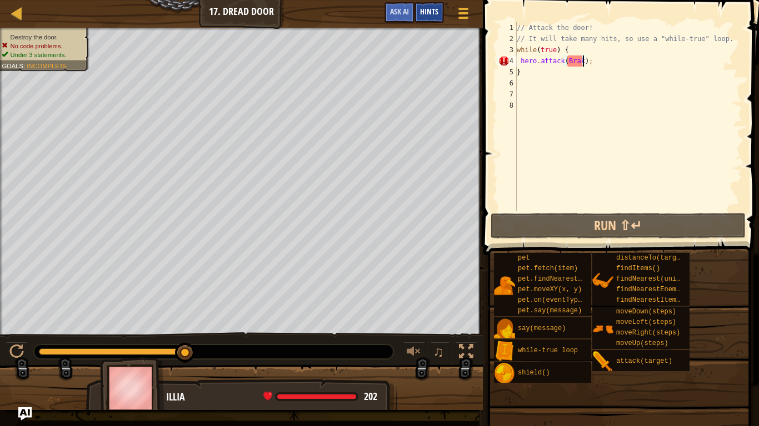
click at [428, 14] on span "Hints" at bounding box center [429, 11] width 18 height 11
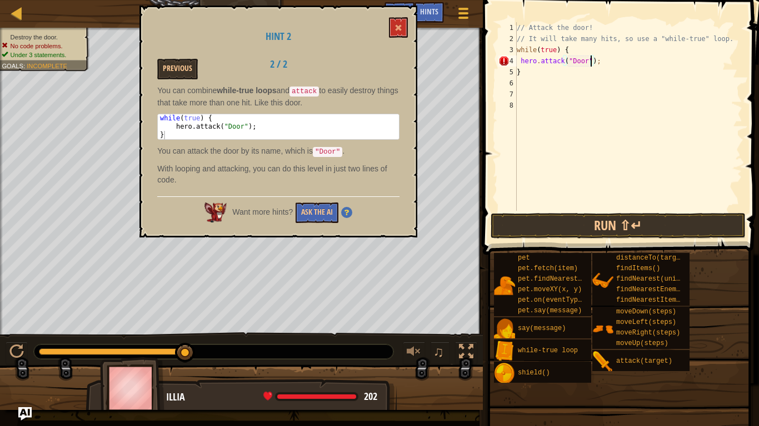
scroll to position [5, 11]
type textarea "hero.attack("Door");"
click at [519, 222] on button "Run ⇧↵" at bounding box center [617, 226] width 255 height 26
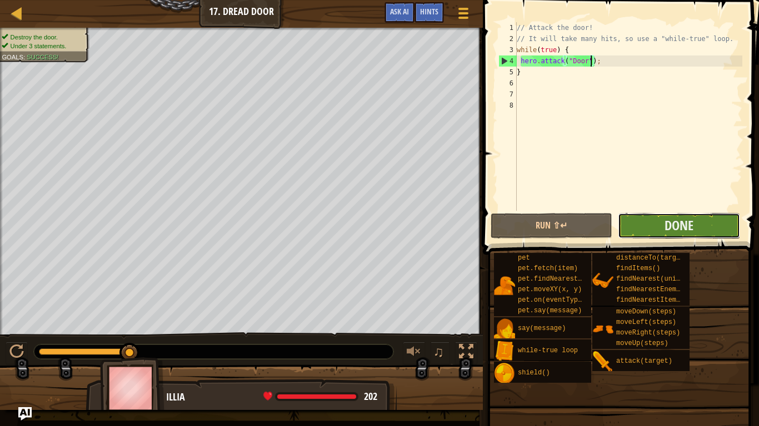
click at [651, 228] on button "Done" at bounding box center [678, 226] width 122 height 26
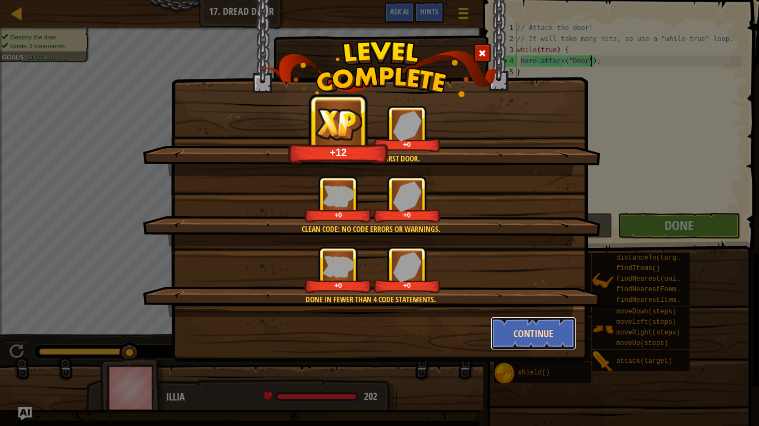
click at [559, 339] on button "Continue" at bounding box center [533, 333] width 86 height 33
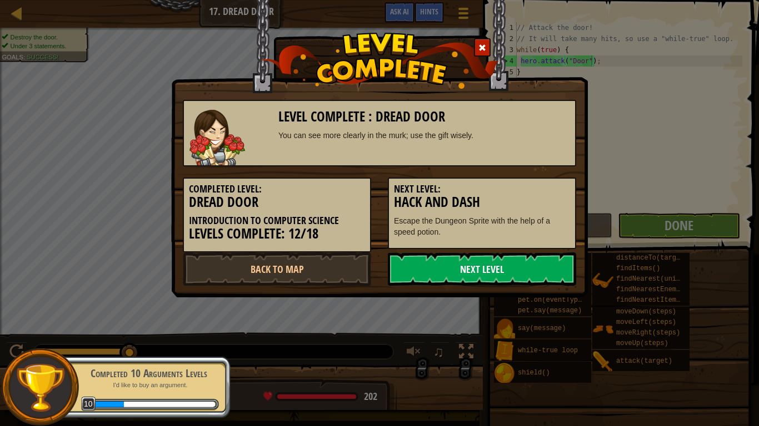
click at [519, 257] on link "Next Level" at bounding box center [482, 269] width 188 height 33
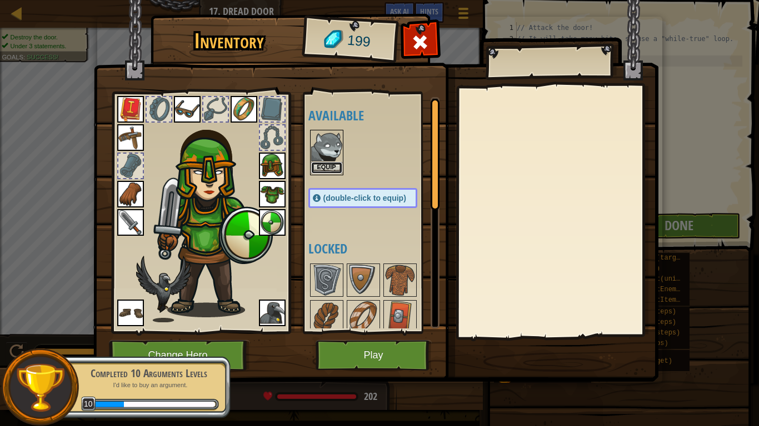
click at [332, 167] on button "Equip" at bounding box center [326, 168] width 31 height 12
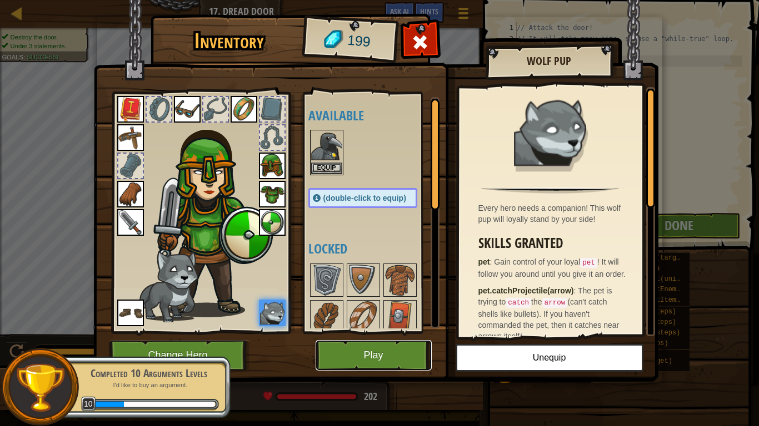
click at [366, 347] on button "Play" at bounding box center [373, 355] width 116 height 31
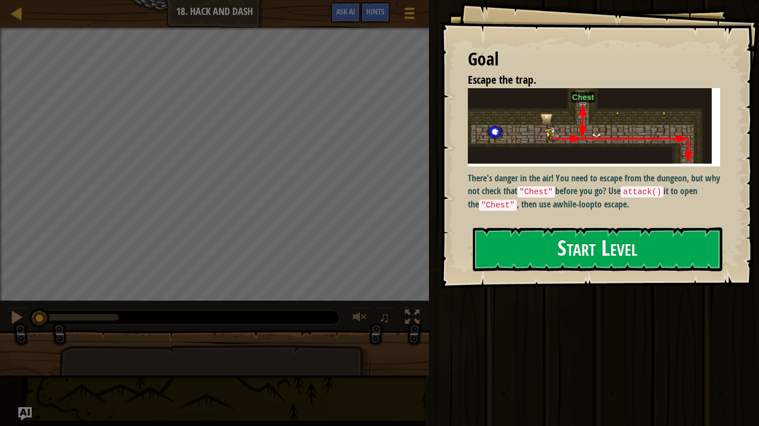
click at [366, 347] on div at bounding box center [214, 391] width 311 height 92
click at [659, 247] on button "Start Level" at bounding box center [597, 250] width 249 height 44
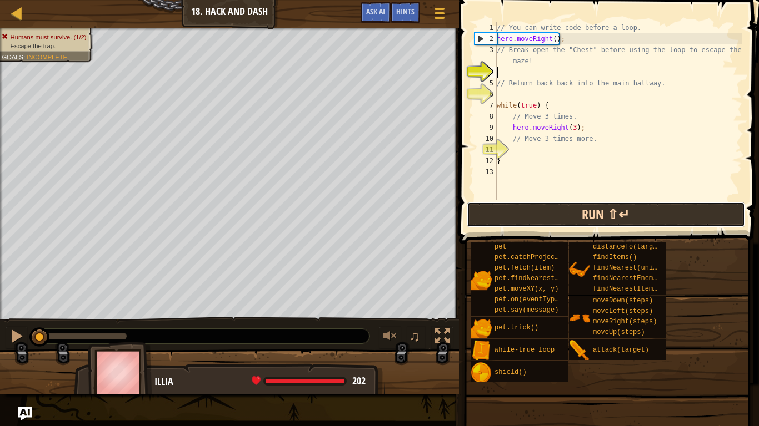
click at [592, 212] on button "Run ⇧↵" at bounding box center [605, 215] width 278 height 26
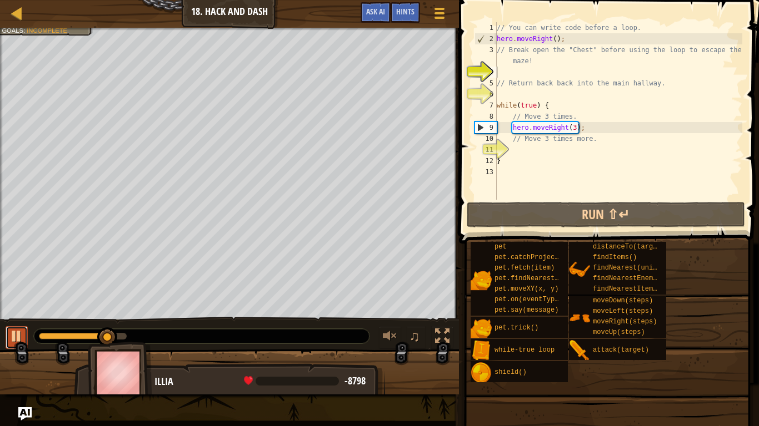
click at [23, 333] on div at bounding box center [16, 336] width 14 height 14
click at [16, 334] on div at bounding box center [16, 336] width 14 height 14
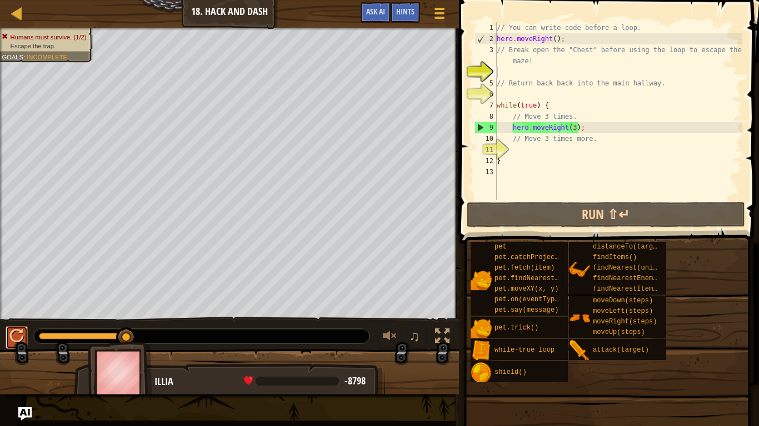
click at [13, 335] on div at bounding box center [16, 336] width 14 height 14
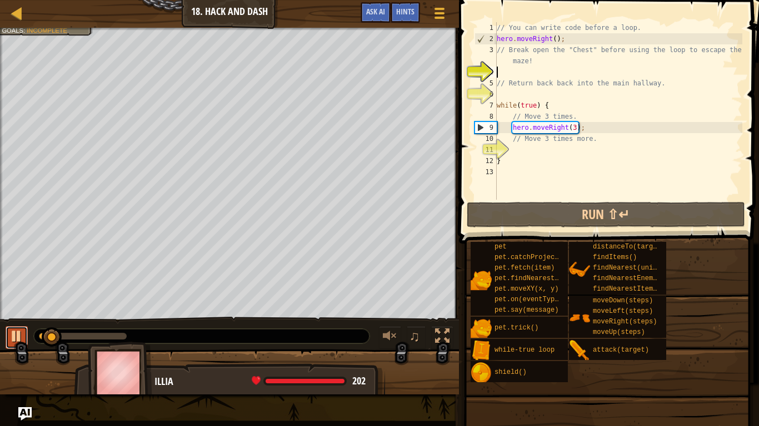
click at [18, 336] on div at bounding box center [16, 336] width 14 height 14
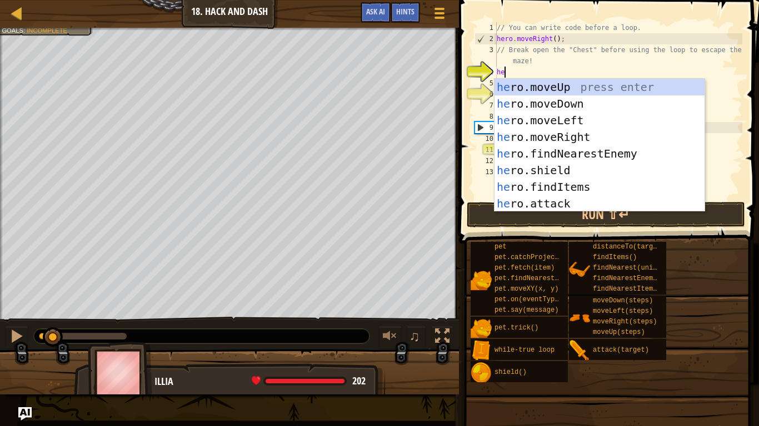
scroll to position [5, 1]
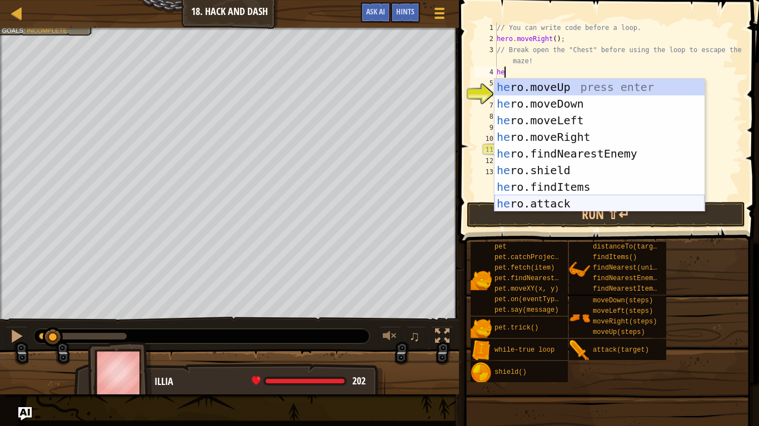
click at [549, 208] on div "he ro.moveUp press enter he ro.moveDown press enter he ro.moveLeft press enter …" at bounding box center [599, 162] width 210 height 167
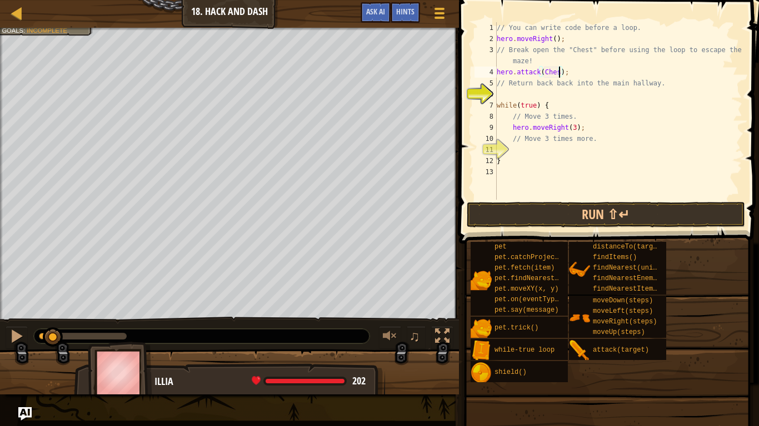
scroll to position [5, 9]
type textarea "hero.attack(Chest);"
click at [509, 92] on div "// You can write code before a loop. hero . moveRight ( ) ; // Break open the "…" at bounding box center [618, 122] width 248 height 200
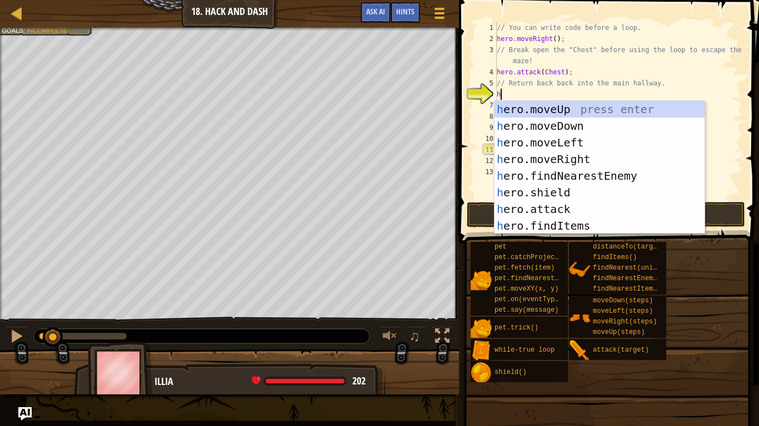
type textarea "he"
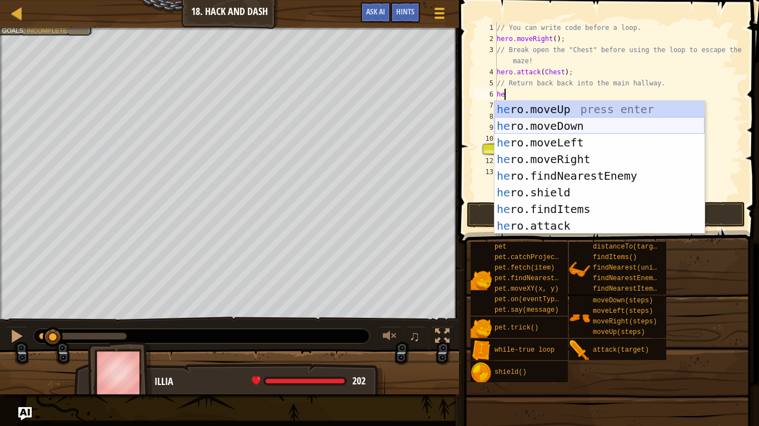
click at [557, 128] on div "he ro.moveUp press enter he ro.moveDown press enter he ro.moveLeft press enter …" at bounding box center [599, 184] width 210 height 167
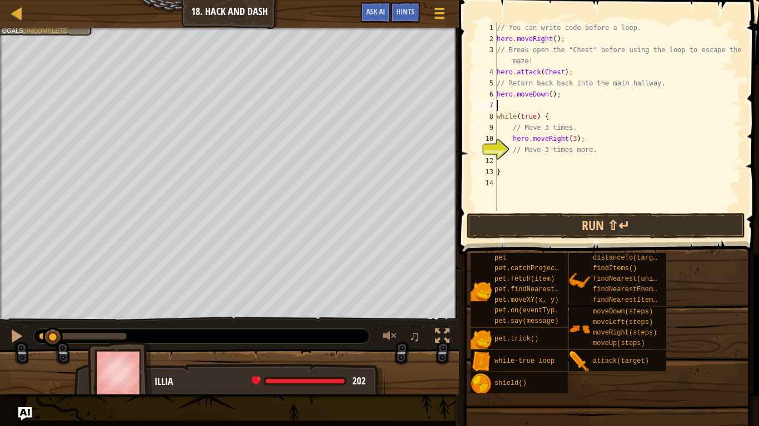
scroll to position [5, 0]
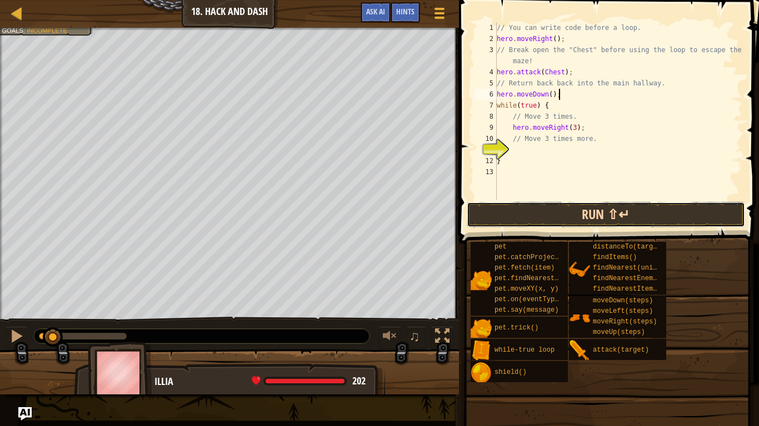
click at [494, 225] on button "Run ⇧↵" at bounding box center [605, 215] width 278 height 26
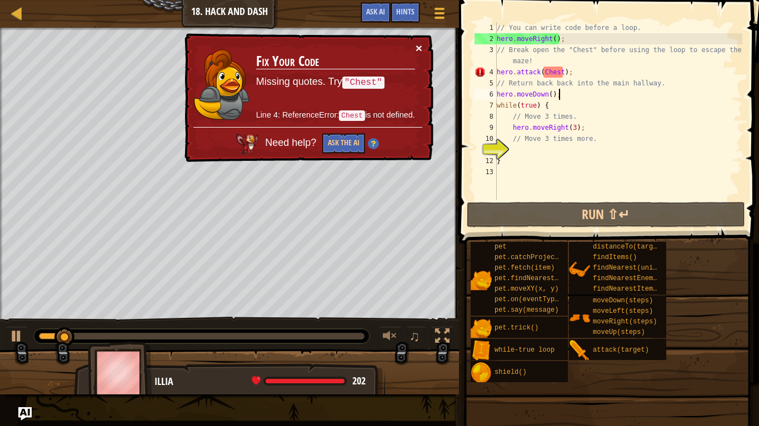
click at [420, 44] on button "×" at bounding box center [418, 48] width 7 height 12
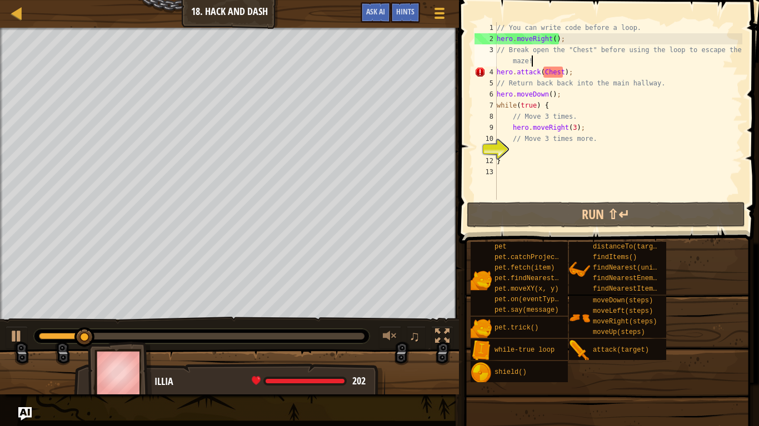
click at [560, 59] on div "// You can write code before a loop. hero . moveRight ( ) ; // Break open the "…" at bounding box center [618, 122] width 248 height 200
type textarea "// Break open the "Chest" before using the loop to escape the maze!"
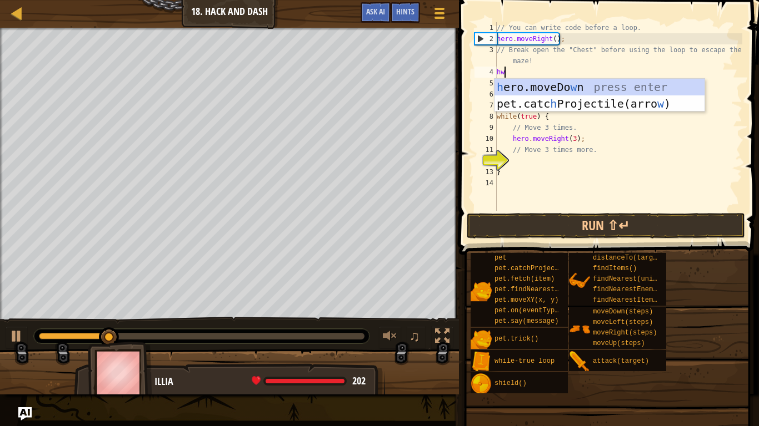
scroll to position [5, 1]
type textarea "h"
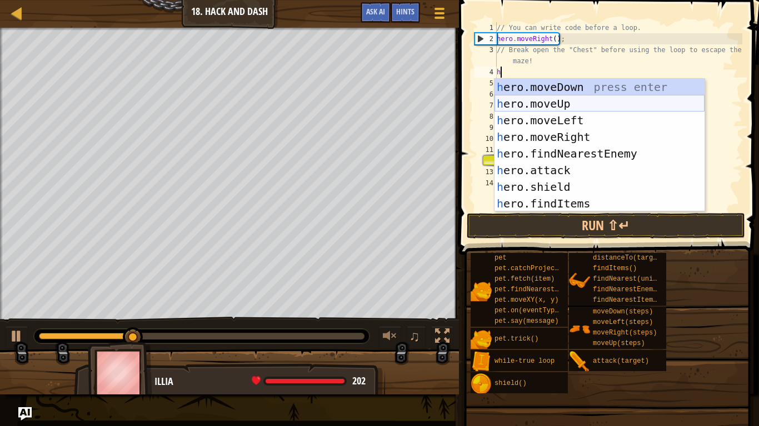
click at [580, 99] on div "h ero.moveDown press enter h ero.moveUp press enter h ero.moveLeft press enter …" at bounding box center [599, 162] width 210 height 167
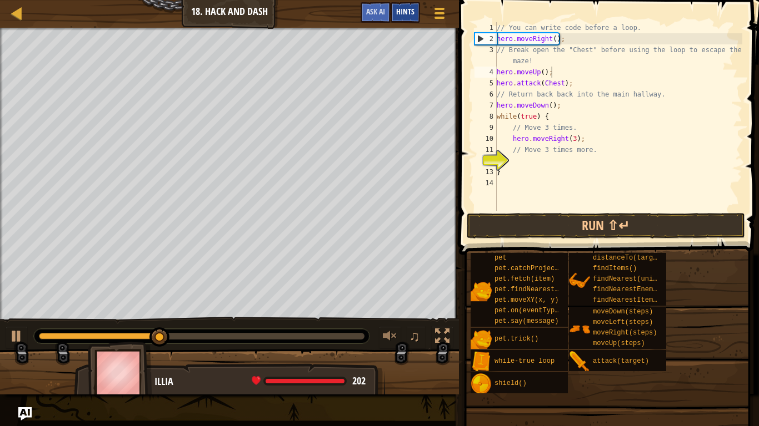
click at [397, 15] on span "Hints" at bounding box center [405, 11] width 18 height 11
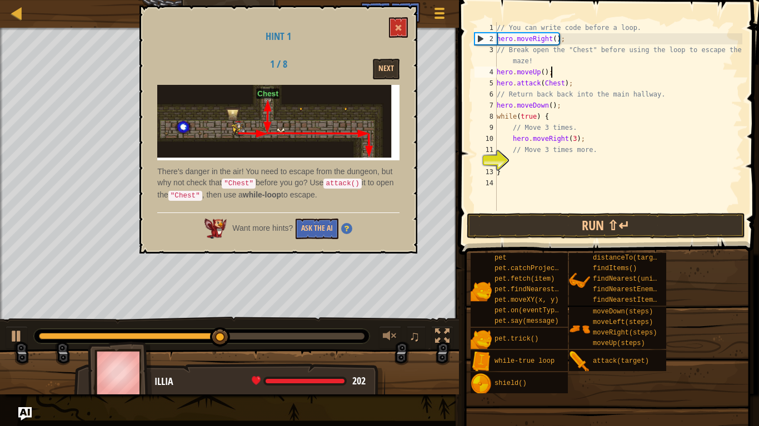
click at [562, 82] on div "// You can write code before a loop. hero . moveRight ( ) ; // Break open the "…" at bounding box center [618, 127] width 248 height 211
click at [396, 25] on span at bounding box center [398, 28] width 8 height 8
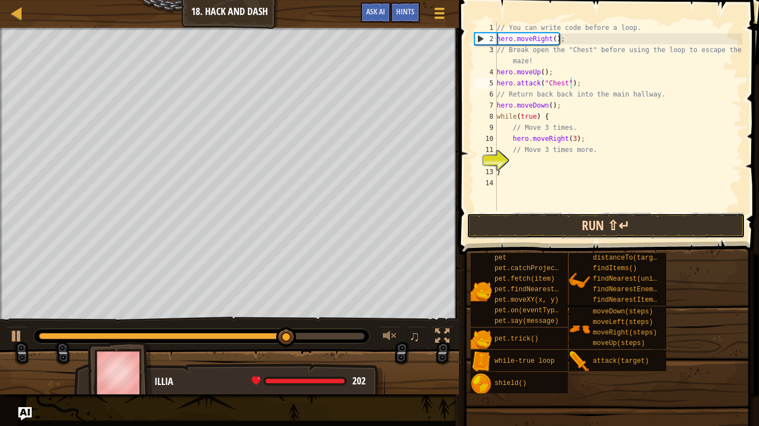
click at [525, 219] on button "Run ⇧↵" at bounding box center [605, 226] width 278 height 26
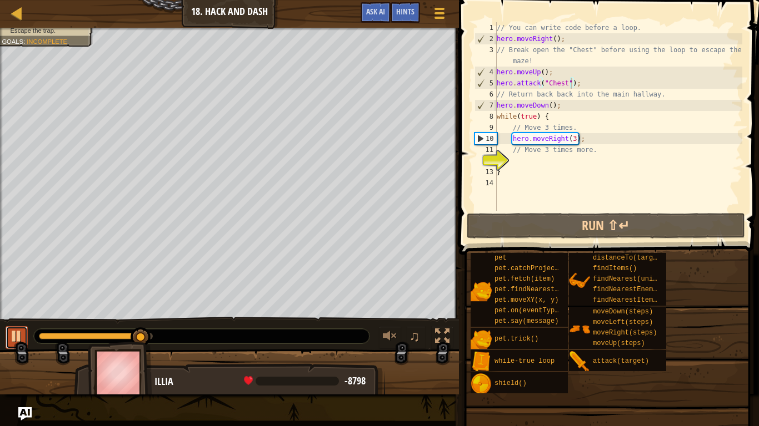
click at [17, 337] on div at bounding box center [16, 336] width 14 height 14
click at [576, 140] on div "// You can write code before a loop. hero . moveRight ( ) ; // Break open the "…" at bounding box center [618, 127] width 248 height 211
type textarea "hero.moveRight(3);"
click at [584, 138] on div "// You can write code before a loop. hero . moveRight ( ) ; // Break open the "…" at bounding box center [618, 127] width 248 height 211
click at [513, 161] on div "// You can write code before a loop. hero . moveRight ( ) ; // Break open the "…" at bounding box center [618, 127] width 248 height 211
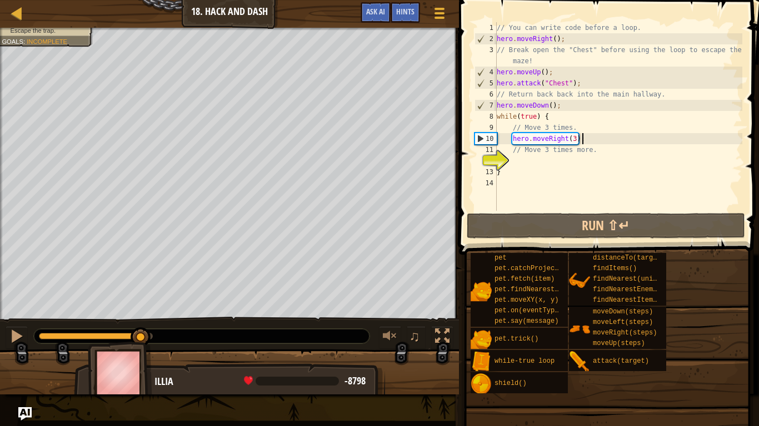
scroll to position [5, 2]
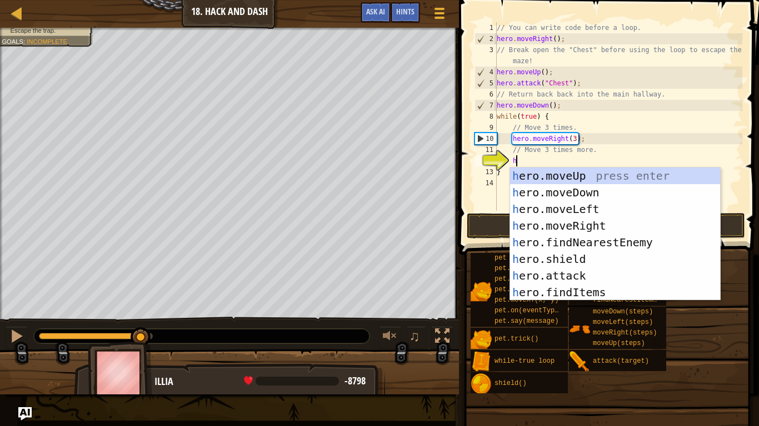
type textarea "he"
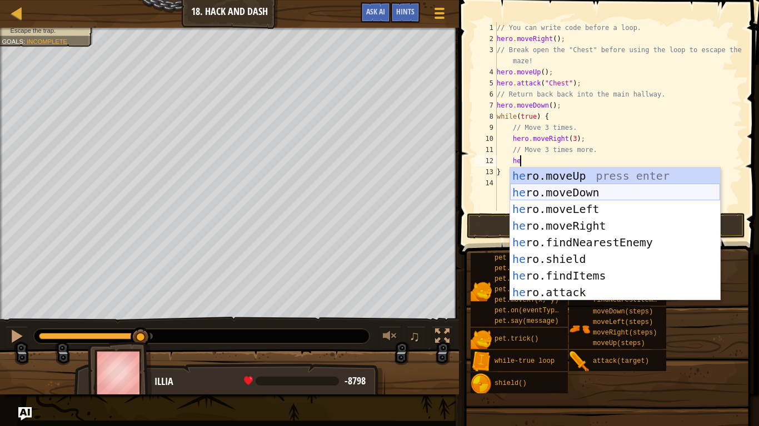
click at [548, 200] on div "he ro.moveUp press enter he ro.moveDown press enter he ro.moveLeft press enter …" at bounding box center [615, 251] width 210 height 167
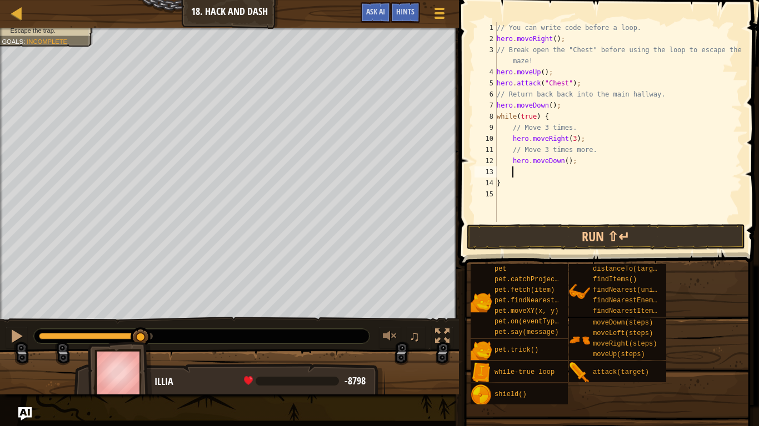
scroll to position [5, 0]
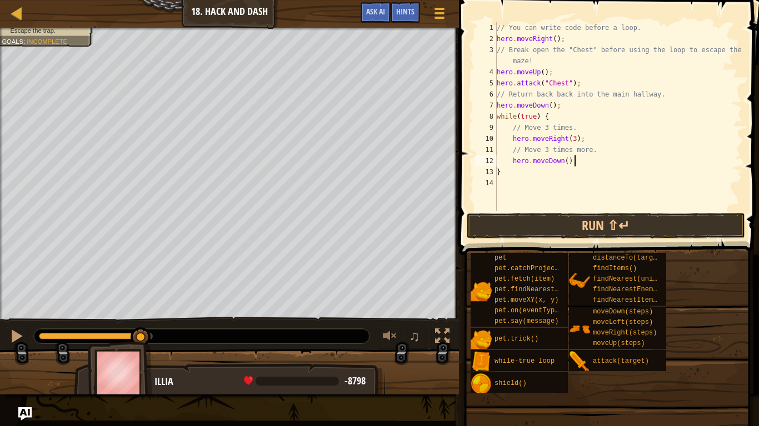
click at [567, 162] on div "// You can write code before a loop. hero . moveRight ( ) ; // Break open the "…" at bounding box center [618, 127] width 248 height 211
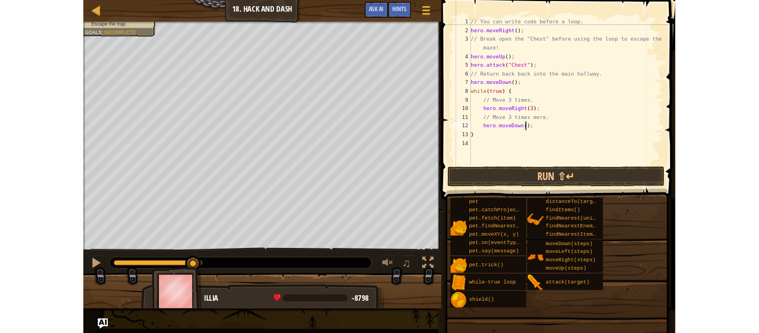
scroll to position [5, 11]
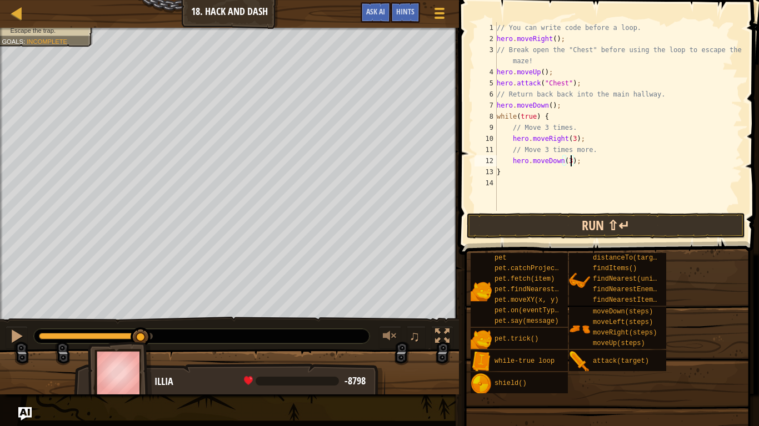
type textarea "hero.moveDown(3);"
click at [587, 213] on button "Run ⇧↵" at bounding box center [605, 226] width 278 height 26
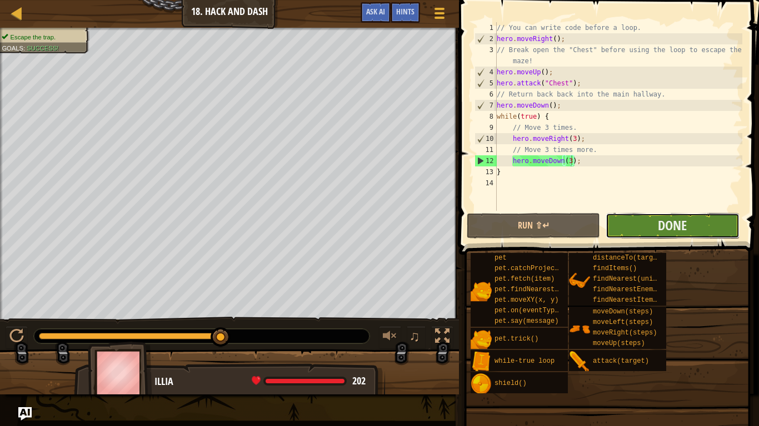
click at [635, 220] on button "Done" at bounding box center [671, 226] width 133 height 26
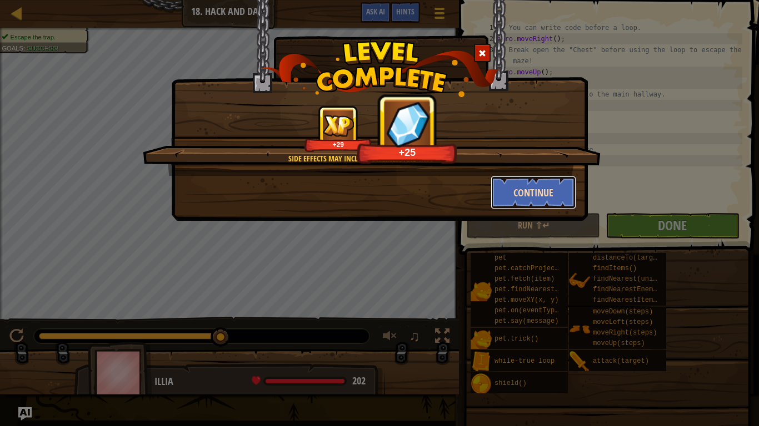
click at [520, 190] on button "Continue" at bounding box center [533, 192] width 86 height 33
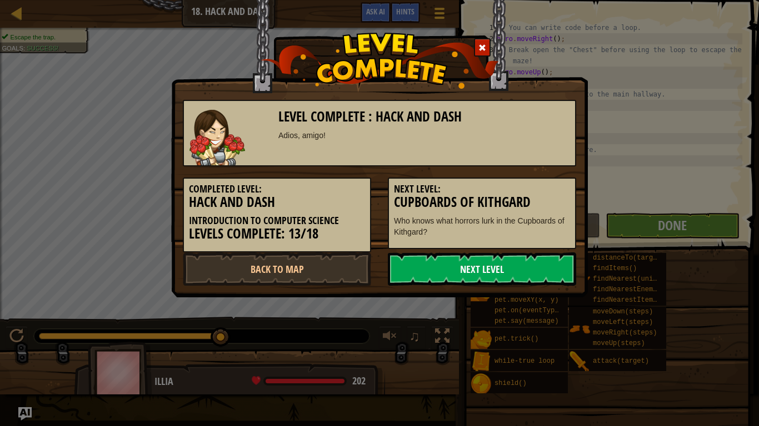
click at [526, 269] on link "Next Level" at bounding box center [482, 269] width 188 height 33
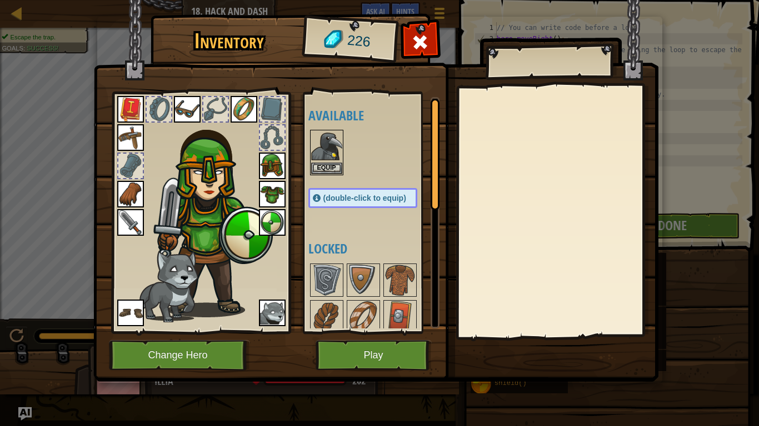
click at [344, 283] on div at bounding box center [373, 427] width 131 height 330
click at [341, 284] on img at bounding box center [326, 280] width 31 height 31
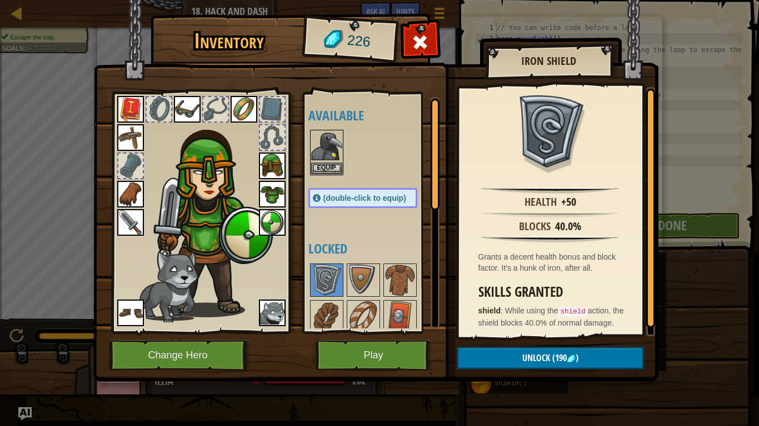
click at [270, 221] on img at bounding box center [272, 222] width 27 height 27
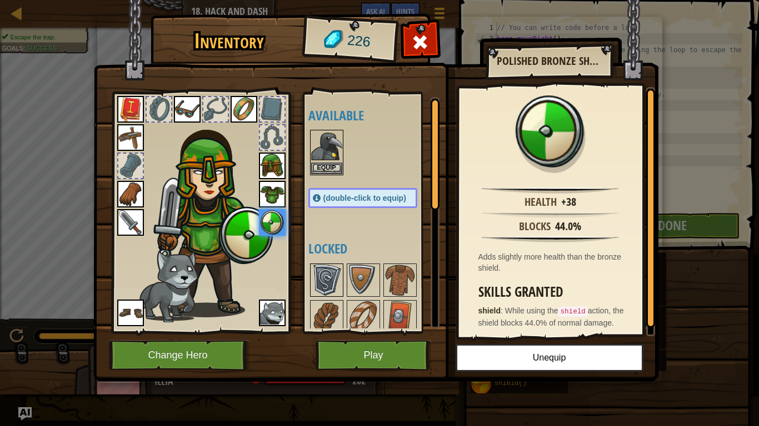
click at [317, 275] on img at bounding box center [326, 280] width 31 height 31
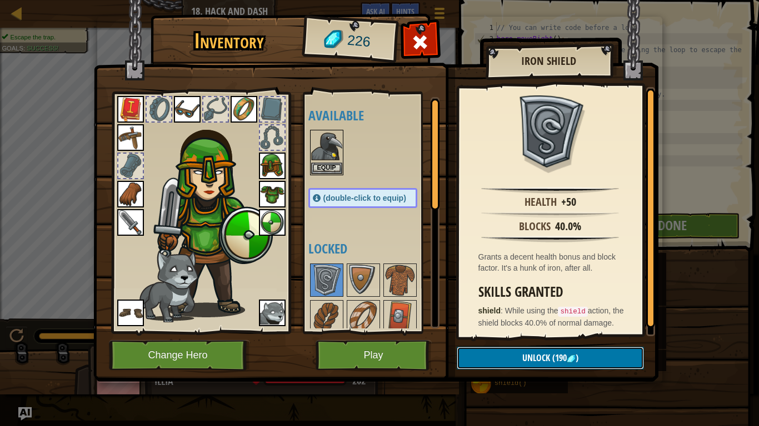
click at [508, 361] on button "Unlock (190 )" at bounding box center [549, 358] width 187 height 23
click at [513, 358] on button "Confirm" at bounding box center [549, 358] width 187 height 23
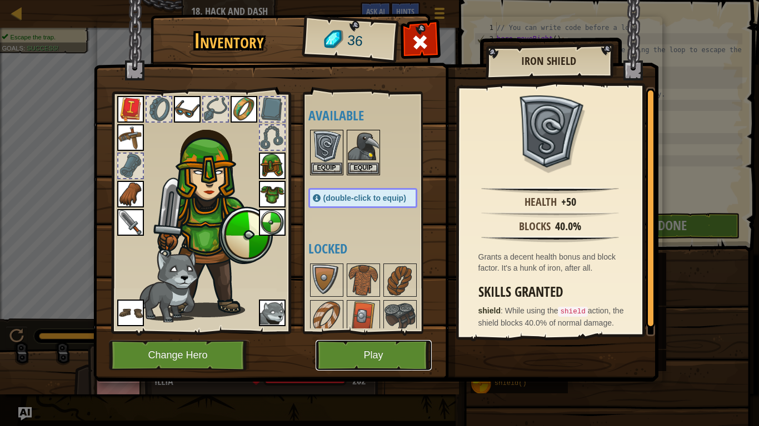
click at [390, 354] on button "Play" at bounding box center [373, 355] width 116 height 31
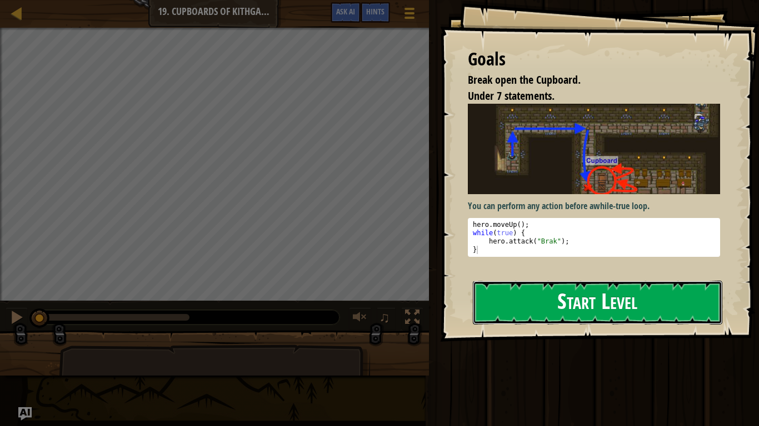
click at [550, 302] on button "Start Level" at bounding box center [597, 303] width 249 height 44
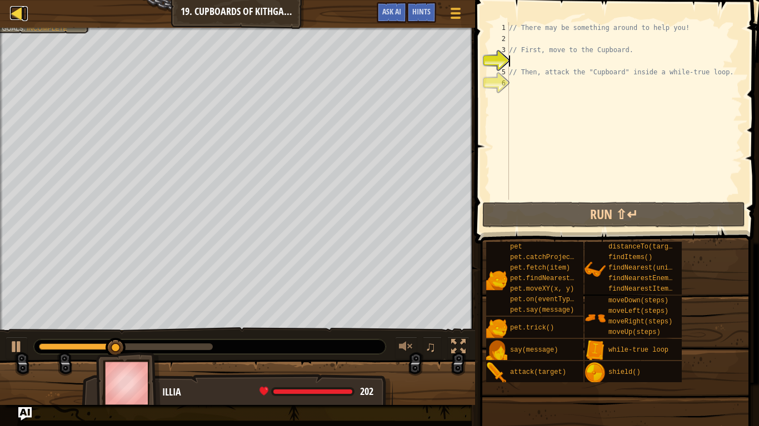
click at [25, 9] on link "Map" at bounding box center [25, 13] width 6 height 15
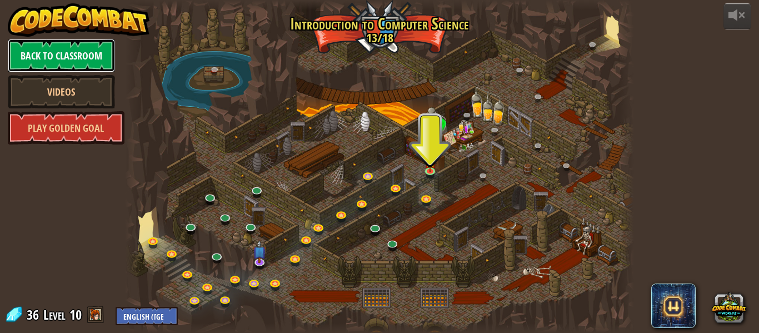
click at [73, 52] on link "Back to Classroom" at bounding box center [61, 55] width 107 height 33
